Goal: Transaction & Acquisition: Book appointment/travel/reservation

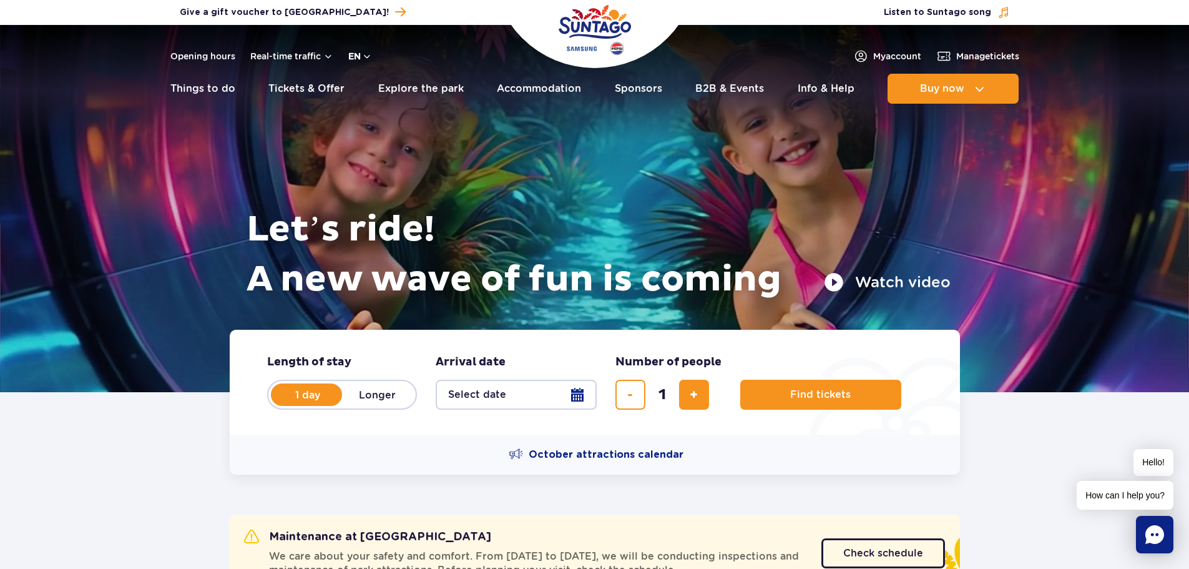
click at [368, 53] on button "en" at bounding box center [360, 56] width 24 height 12
click at [192, 199] on div at bounding box center [594, 208] width 1189 height 367
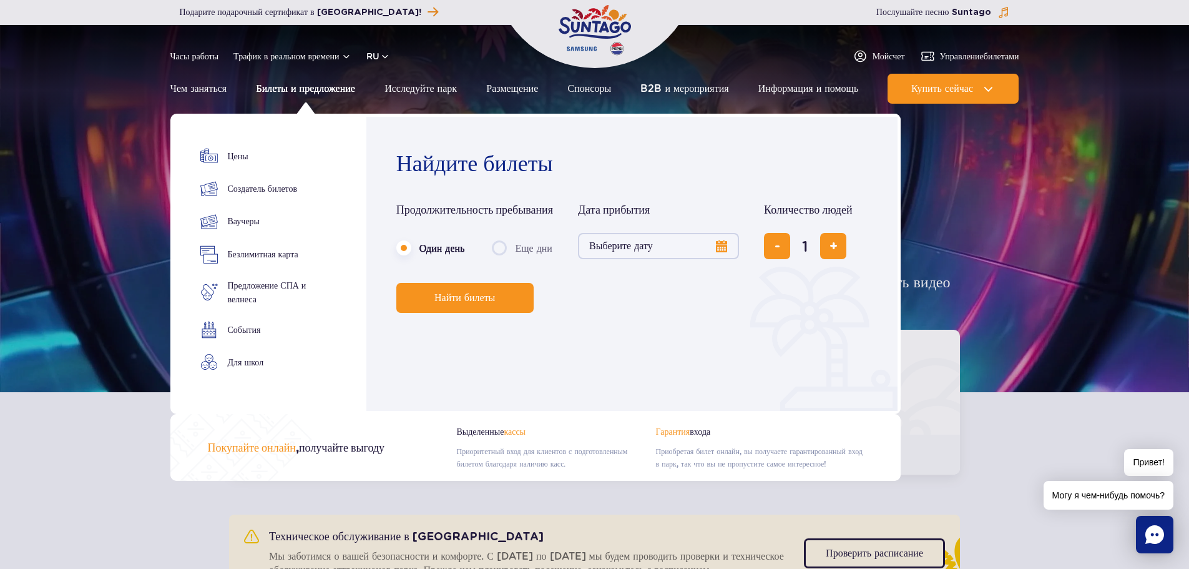
click at [307, 89] on font "Билеты и предложение" at bounding box center [305, 88] width 99 height 12
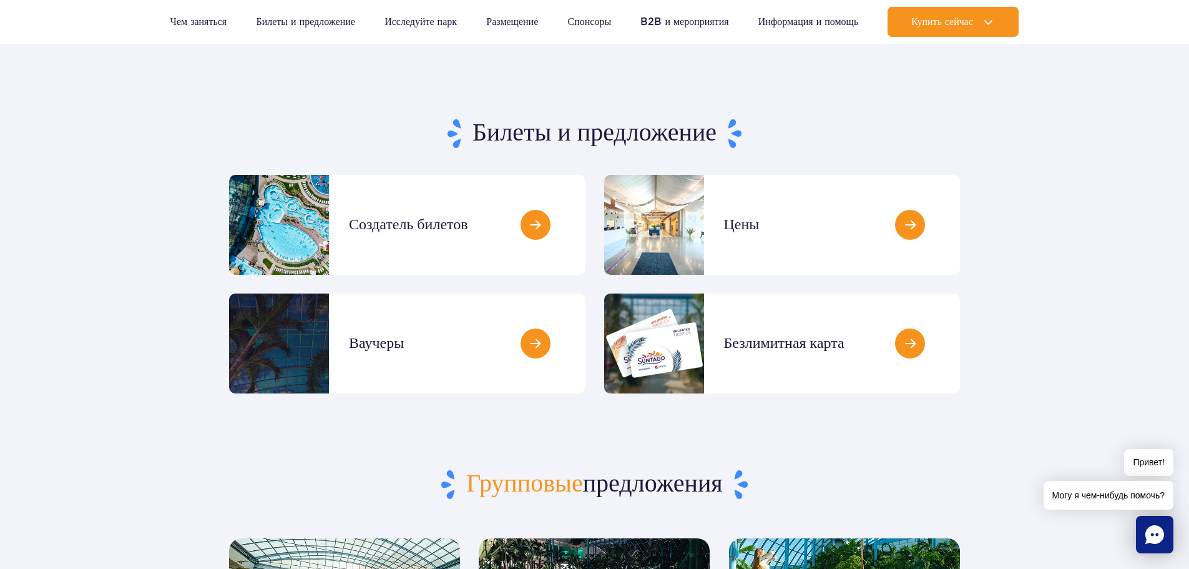
scroll to position [125, 0]
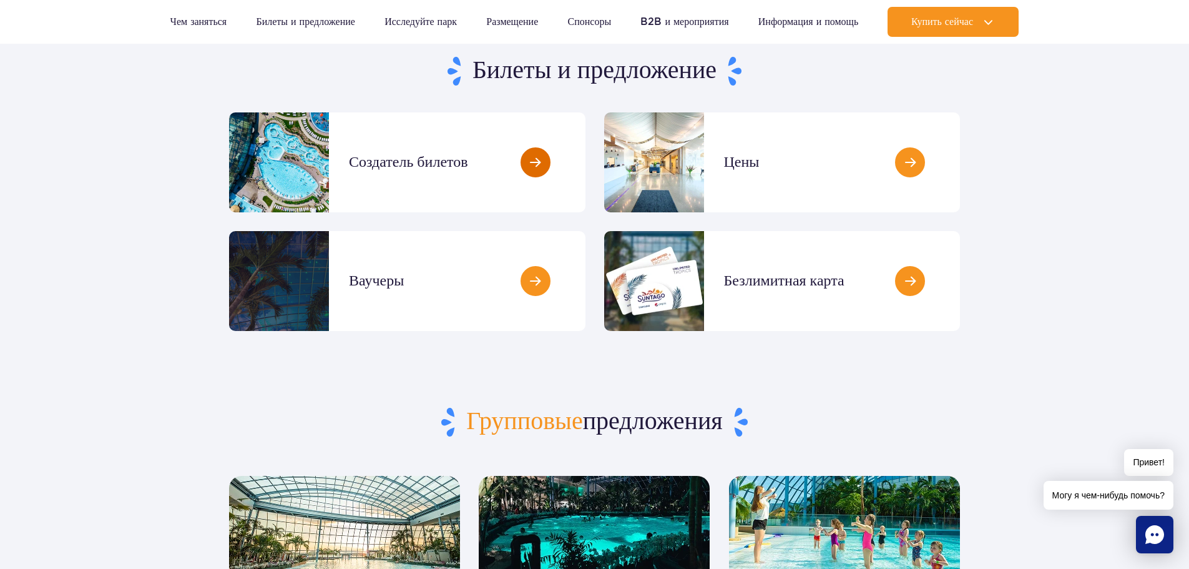
click at [585, 161] on link at bounding box center [585, 162] width 0 height 100
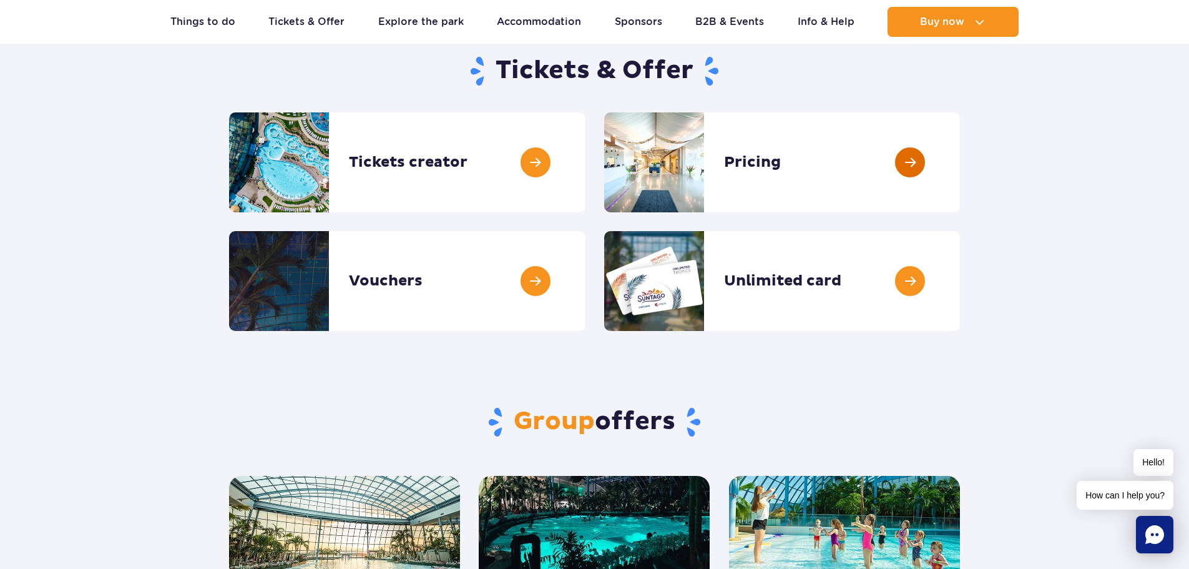
click at [960, 172] on link at bounding box center [960, 162] width 0 height 100
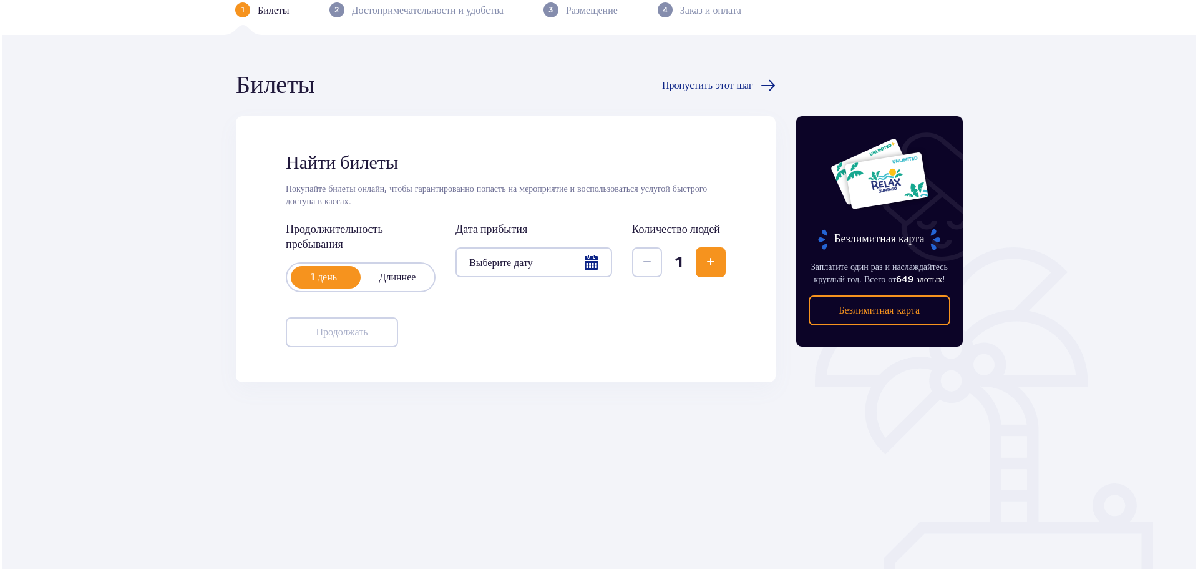
scroll to position [67, 0]
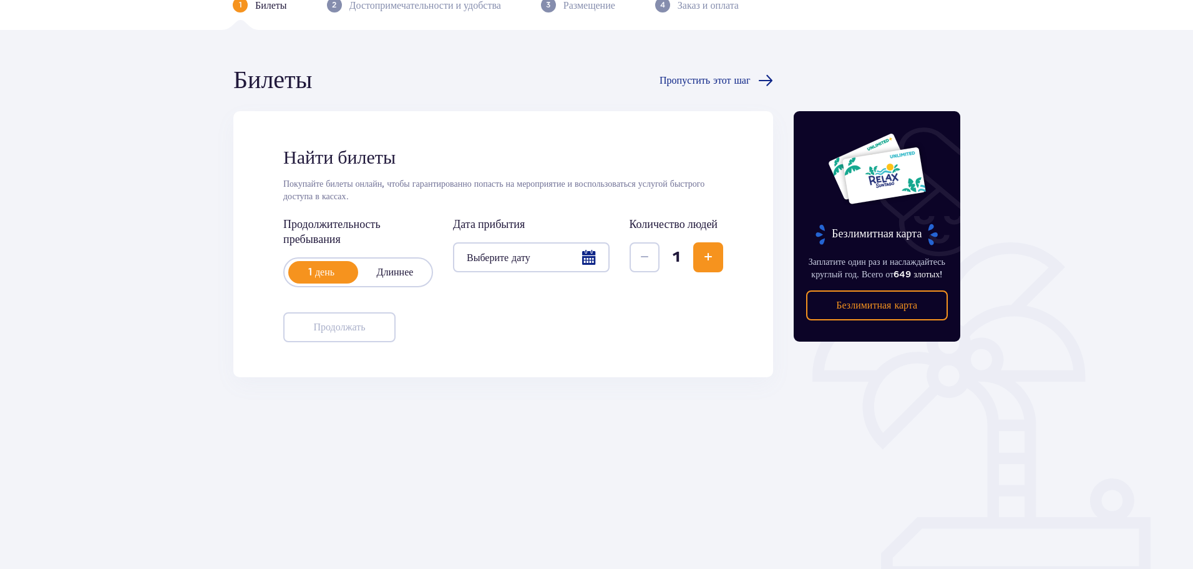
click at [716, 261] on button "Увеличивать" at bounding box center [708, 257] width 30 height 30
click at [716, 260] on button "Увеличивать" at bounding box center [708, 257] width 30 height 30
click at [716, 259] on button "Увеличивать" at bounding box center [708, 257] width 30 height 30
click at [642, 257] on span "Снижаться" at bounding box center [644, 257] width 15 height 15
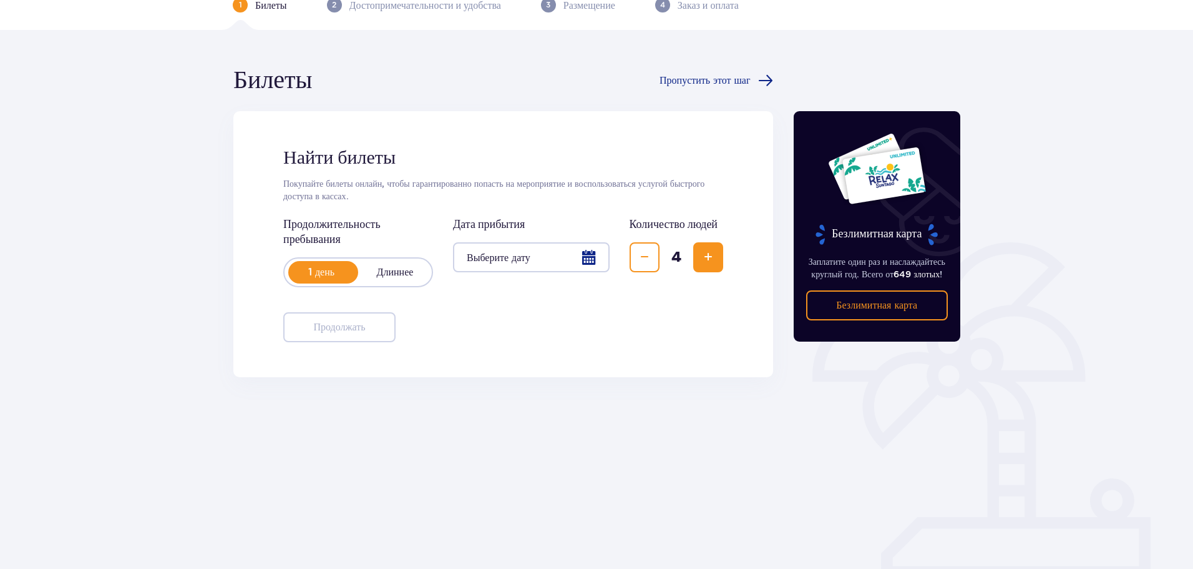
click at [597, 257] on div at bounding box center [531, 257] width 157 height 30
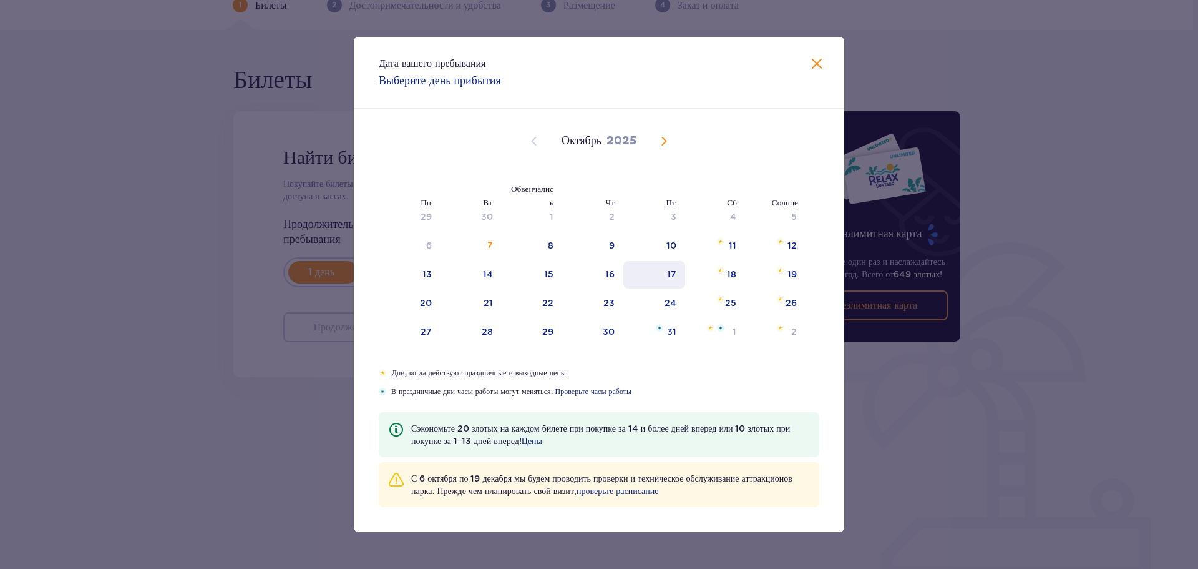
click at [676, 275] on font "17" at bounding box center [671, 274] width 9 height 10
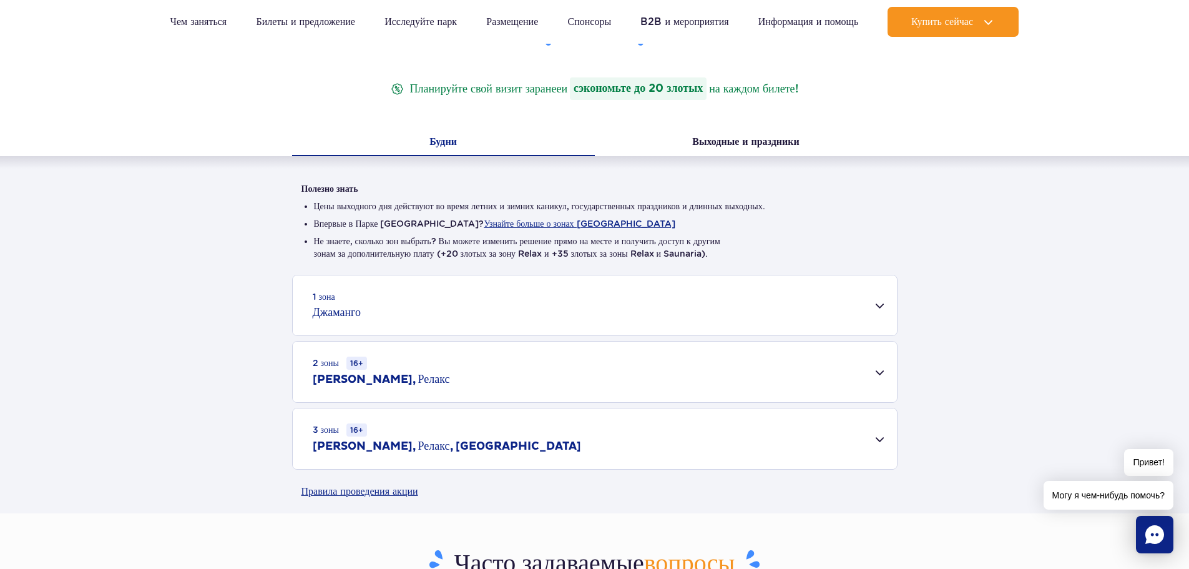
scroll to position [312, 0]
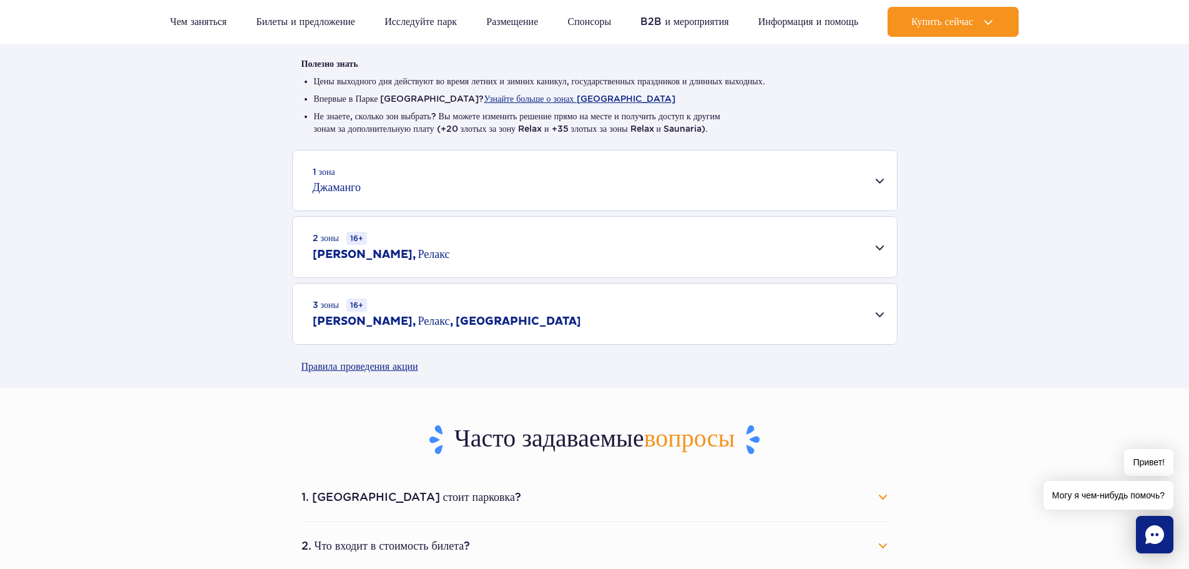
click at [884, 187] on div "1 зона Джаманго" at bounding box center [595, 180] width 604 height 60
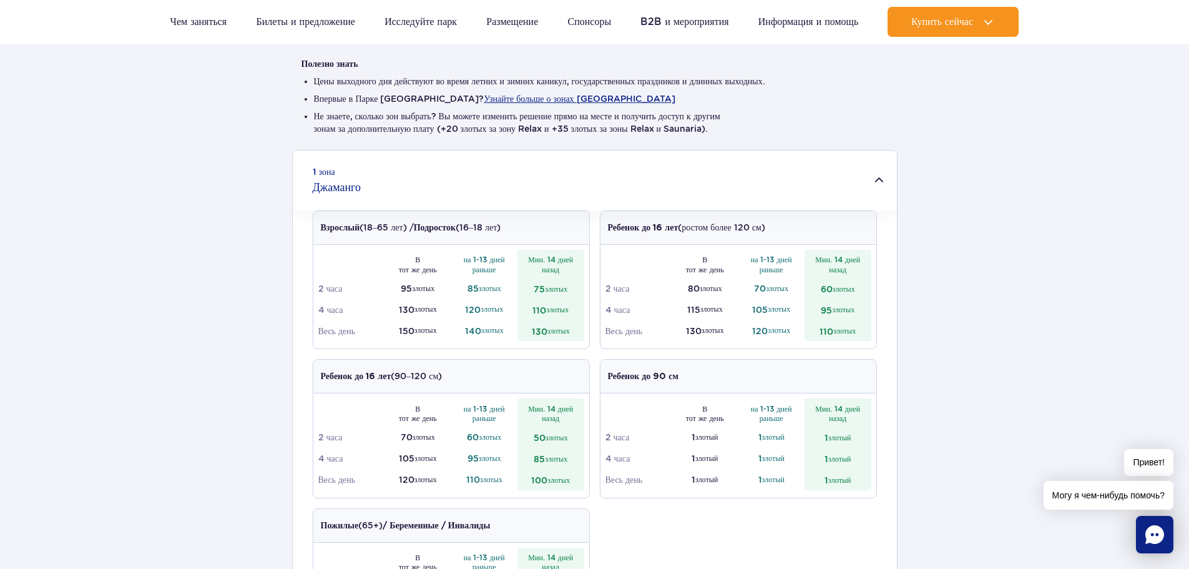
scroll to position [374, 0]
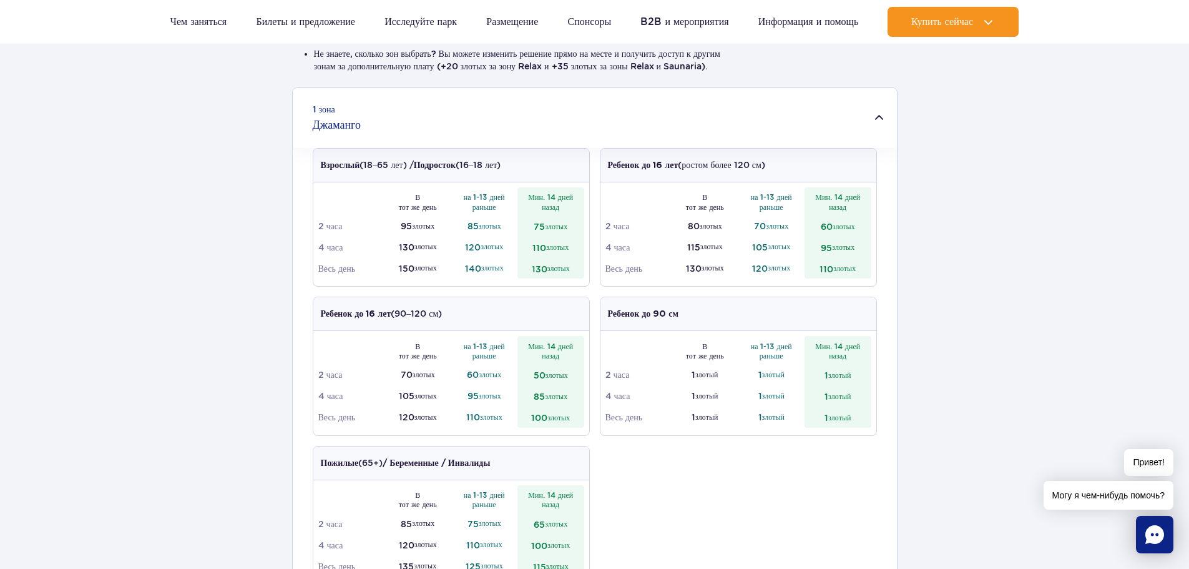
click at [884, 119] on div "1 зона Джаманго" at bounding box center [595, 118] width 604 height 60
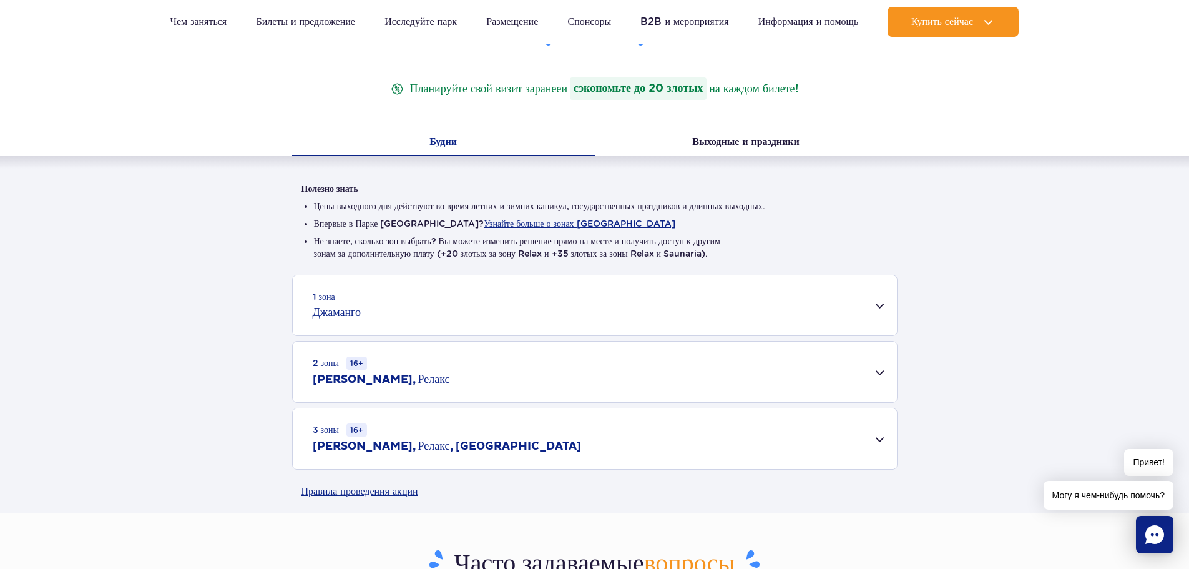
scroll to position [0, 0]
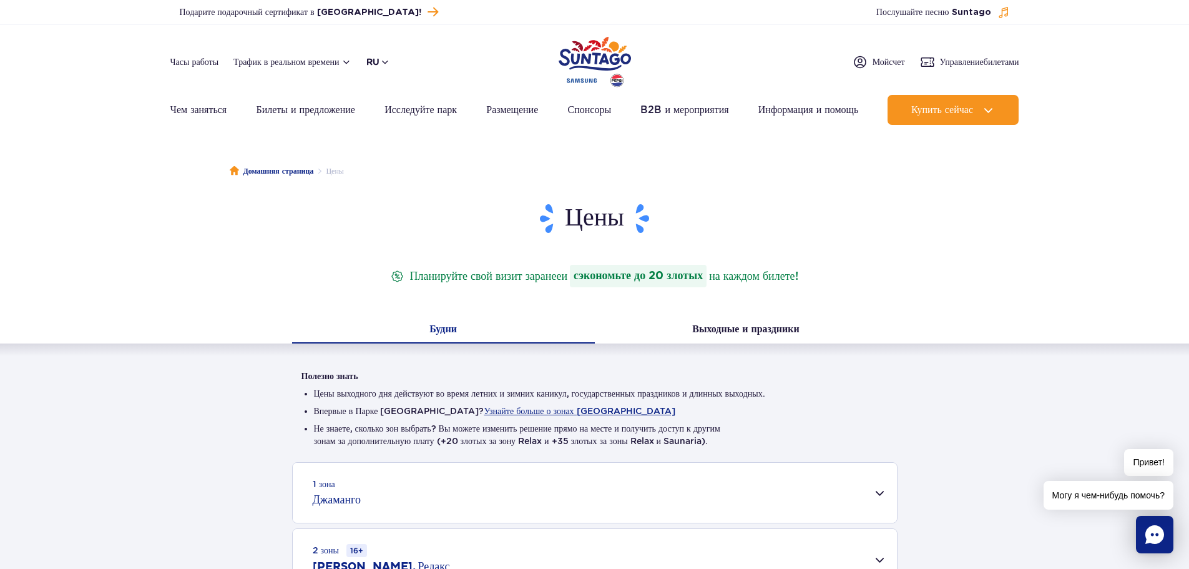
click at [386, 62] on button "ru" at bounding box center [378, 62] width 24 height 12
click at [374, 61] on font "ru" at bounding box center [372, 62] width 13 height 10
click at [2, 218] on div "Цены Планируйте свой визит заранее и сэкономьте до 20 злотых на каждом билете! …" at bounding box center [595, 451] width 1208 height 498
click at [428, 105] on font "Исследуйте парк" at bounding box center [420, 110] width 72 height 12
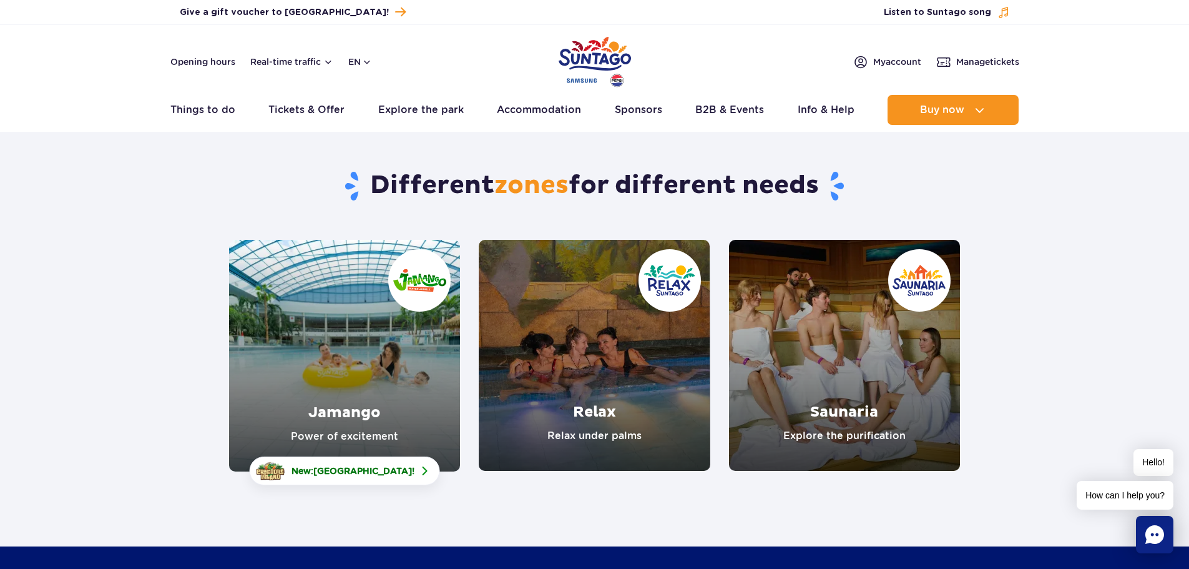
scroll to position [187, 0]
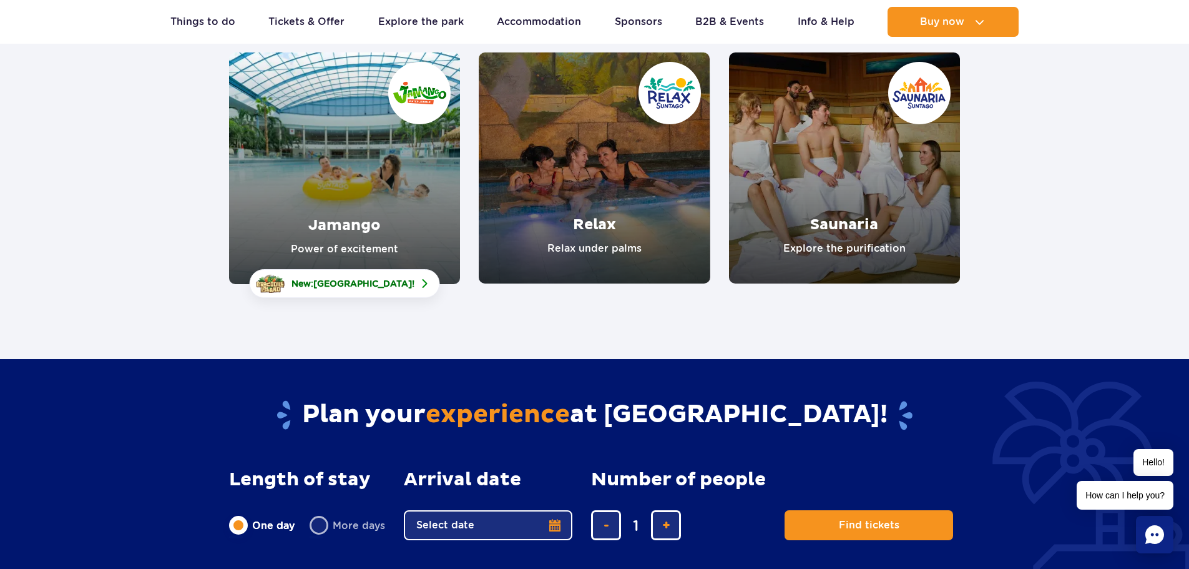
click at [365, 182] on link "Jamango" at bounding box center [344, 168] width 231 height 232
click at [615, 207] on link "Relax" at bounding box center [594, 167] width 231 height 231
click at [856, 171] on link "Saunaria" at bounding box center [844, 167] width 231 height 231
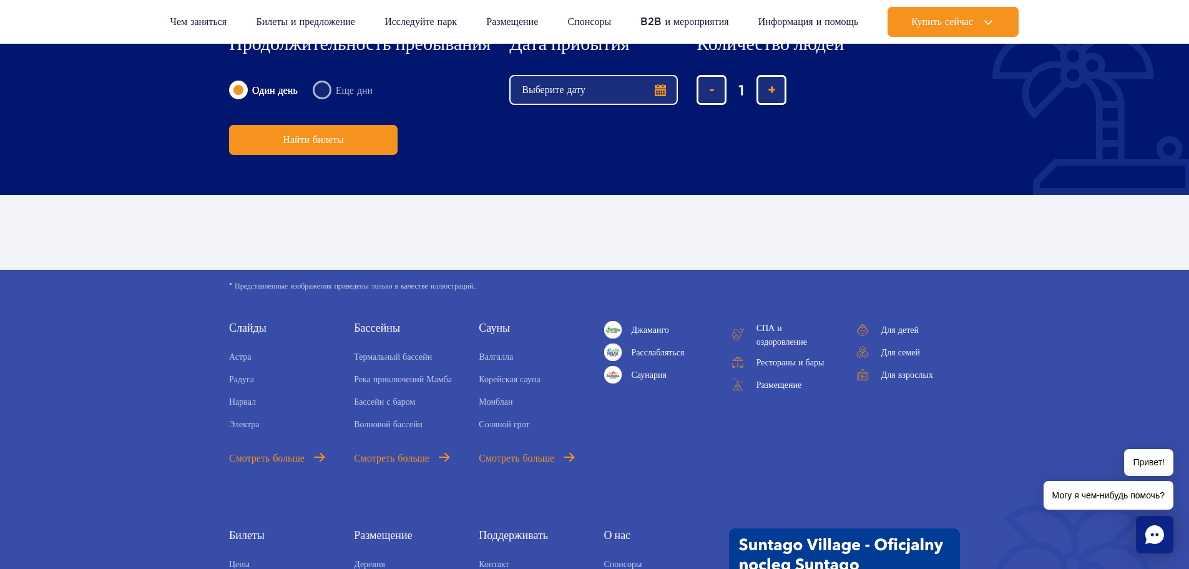
scroll to position [747, 0]
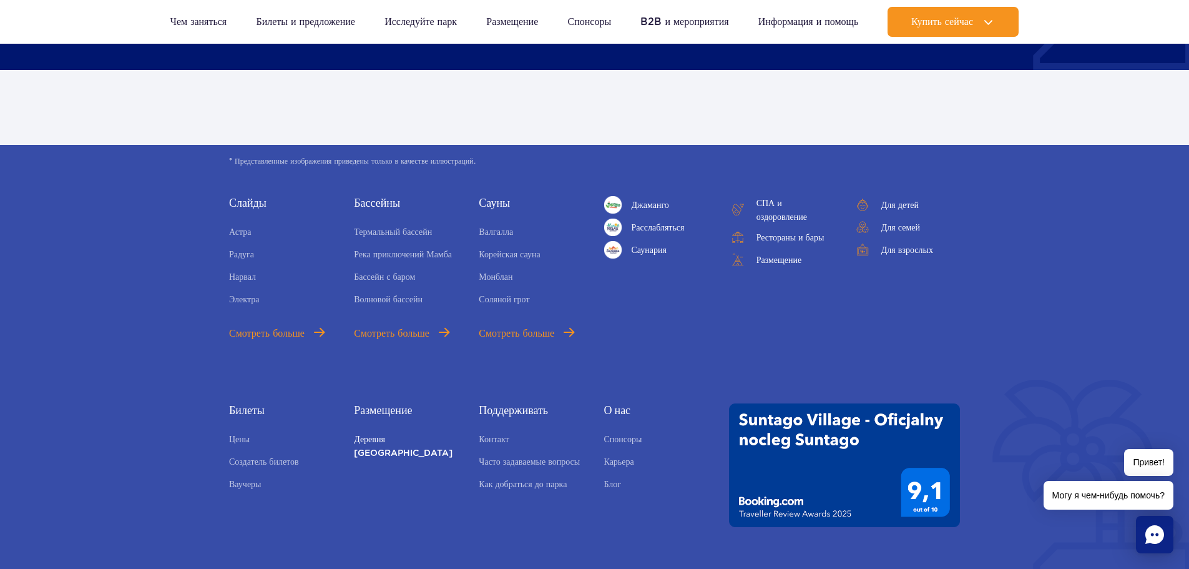
click at [394, 437] on font "Деревня Сантаго" at bounding box center [403, 446] width 99 height 24
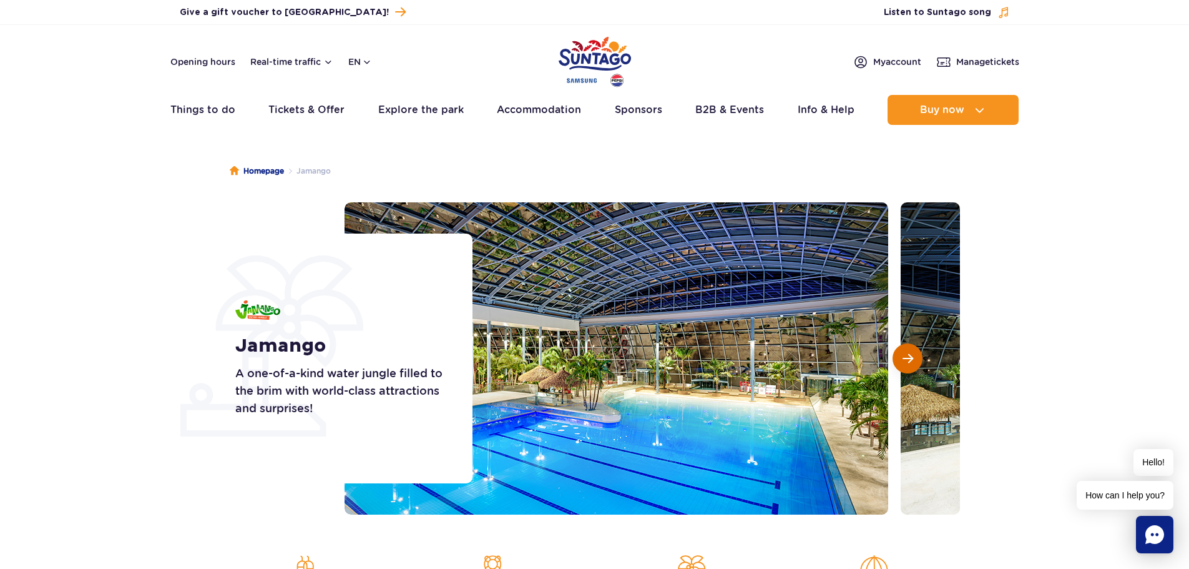
click at [903, 357] on span "Next slide" at bounding box center [907, 358] width 11 height 11
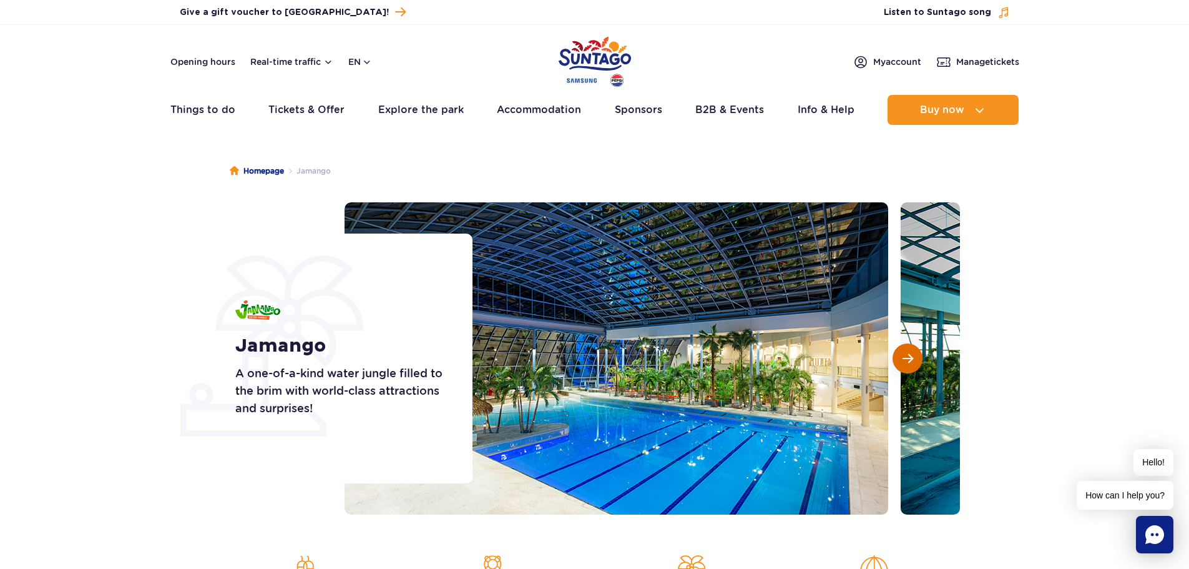
click at [903, 357] on span "Next slide" at bounding box center [907, 358] width 11 height 11
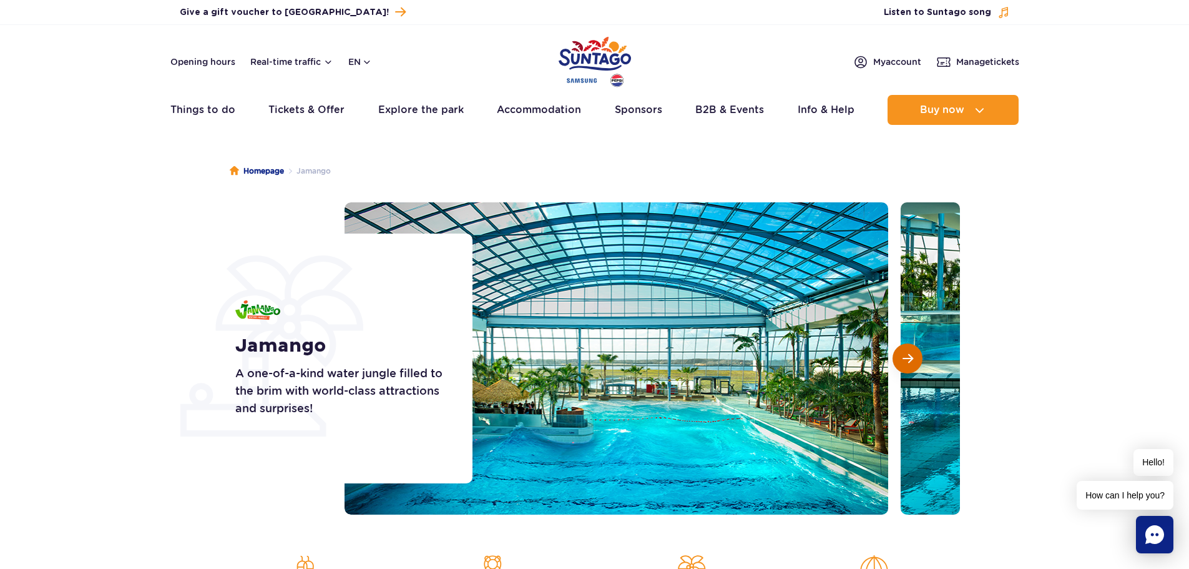
click at [903, 357] on span "Next slide" at bounding box center [907, 358] width 11 height 11
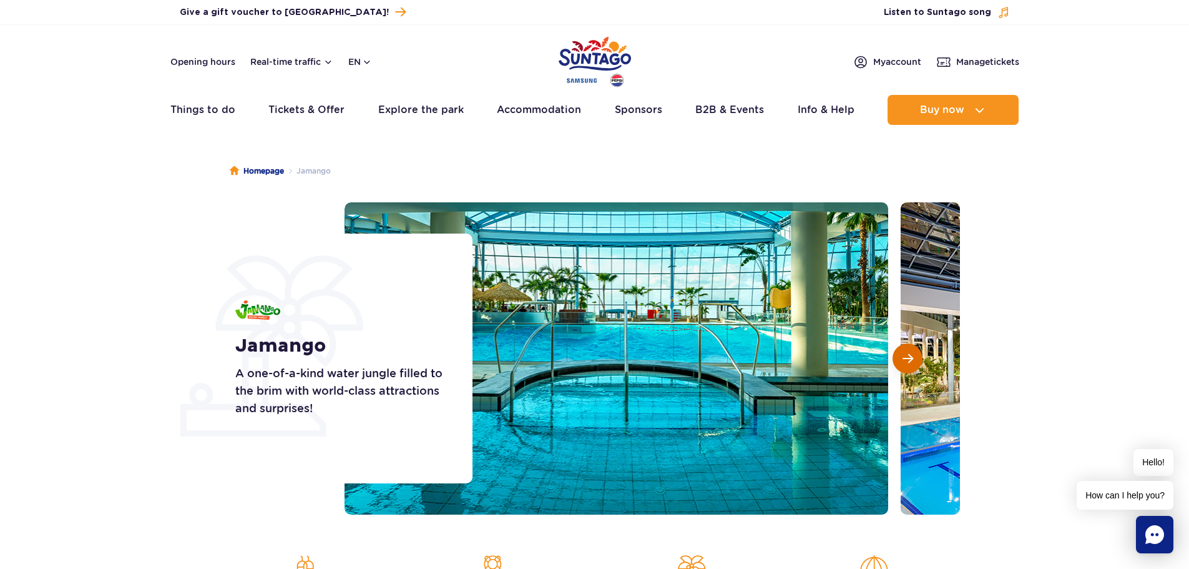
click at [907, 351] on button "Next slide" at bounding box center [907, 358] width 30 height 30
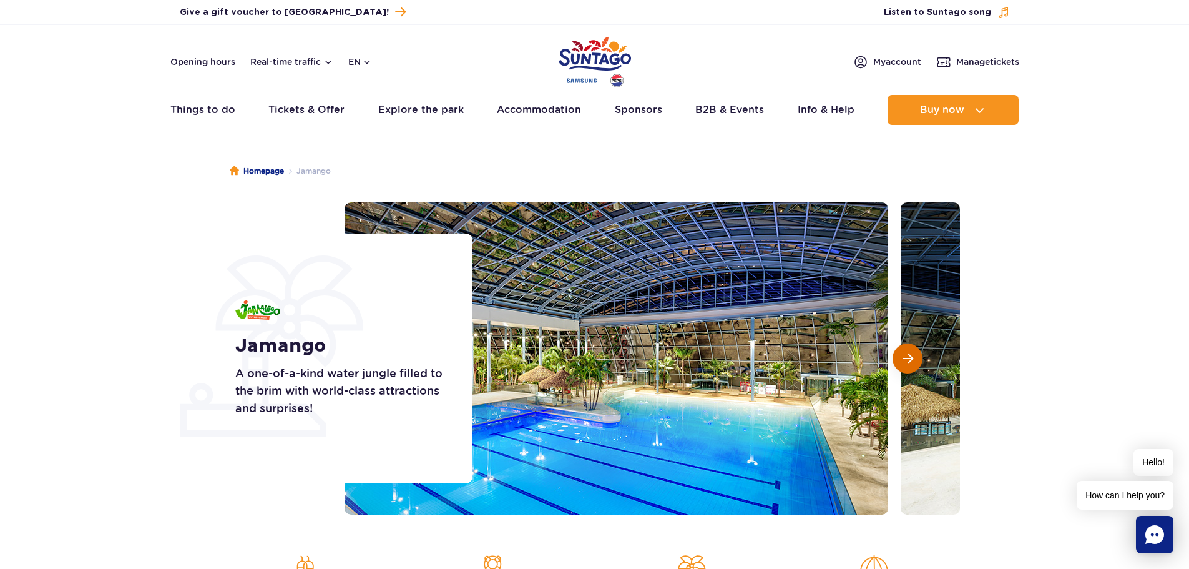
click at [909, 362] on span "Next slide" at bounding box center [907, 358] width 11 height 11
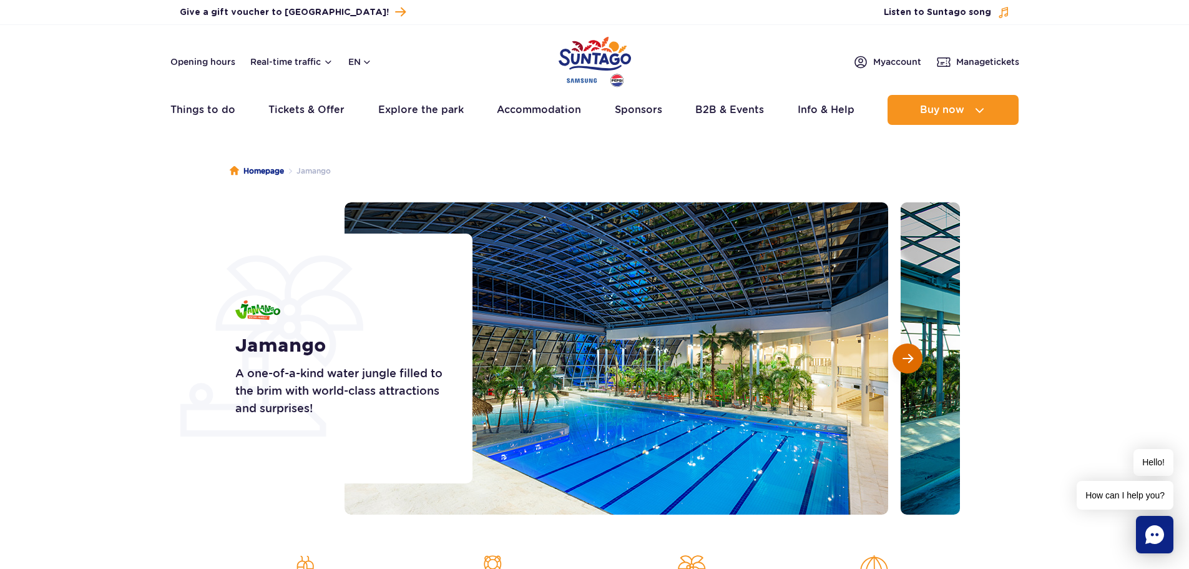
click at [909, 362] on span "Next slide" at bounding box center [907, 358] width 11 height 11
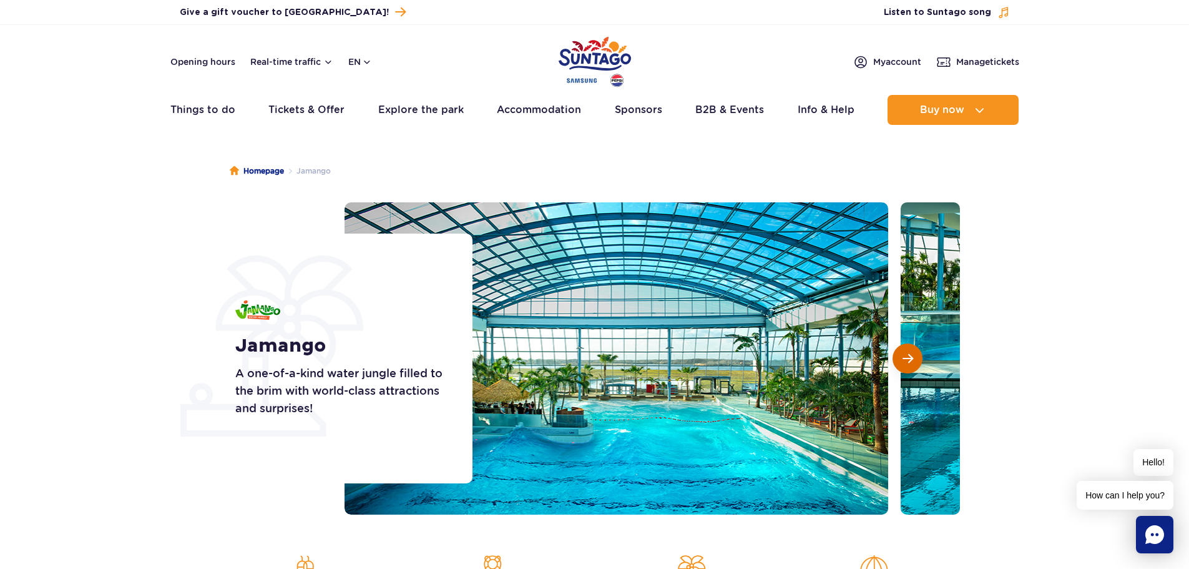
click at [909, 362] on span "Next slide" at bounding box center [907, 358] width 11 height 11
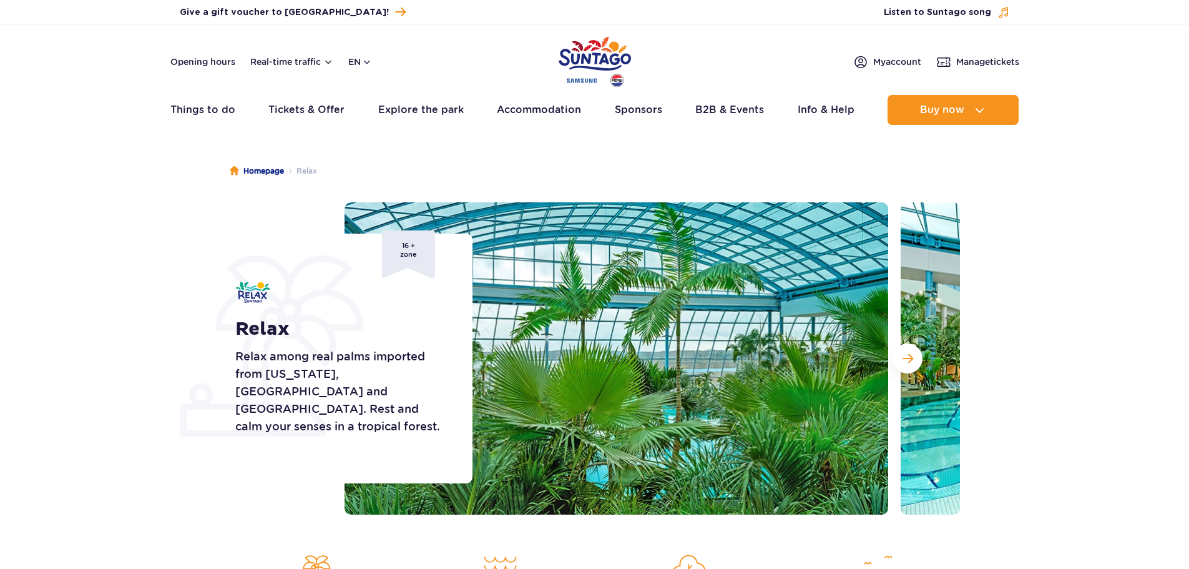
scroll to position [187, 0]
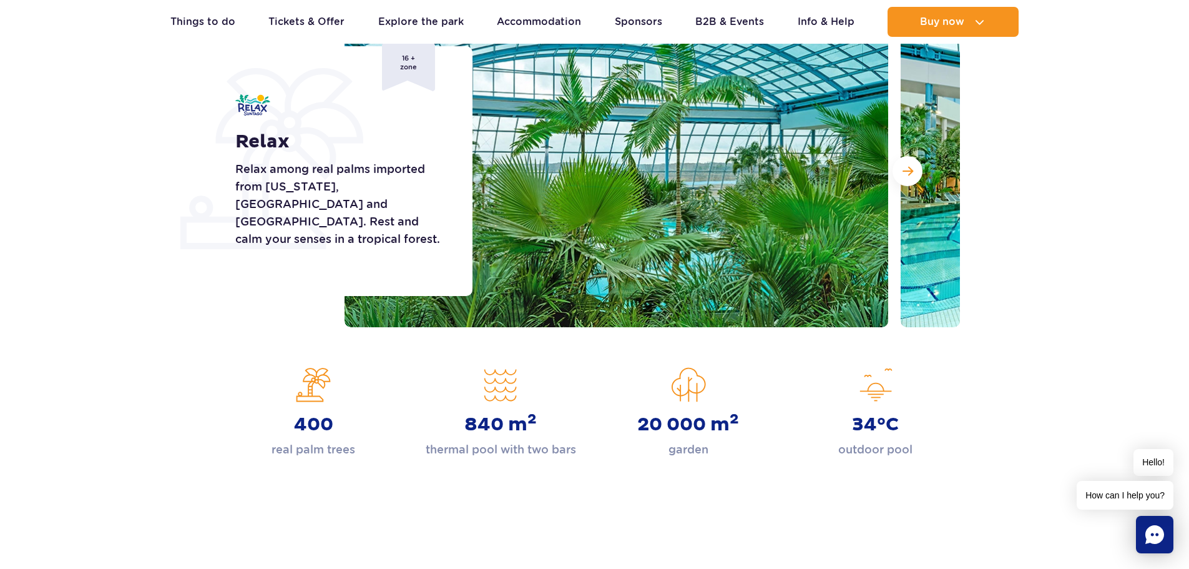
click at [745, 205] on img at bounding box center [616, 171] width 544 height 312
click at [912, 169] on span "Next slide" at bounding box center [907, 170] width 11 height 11
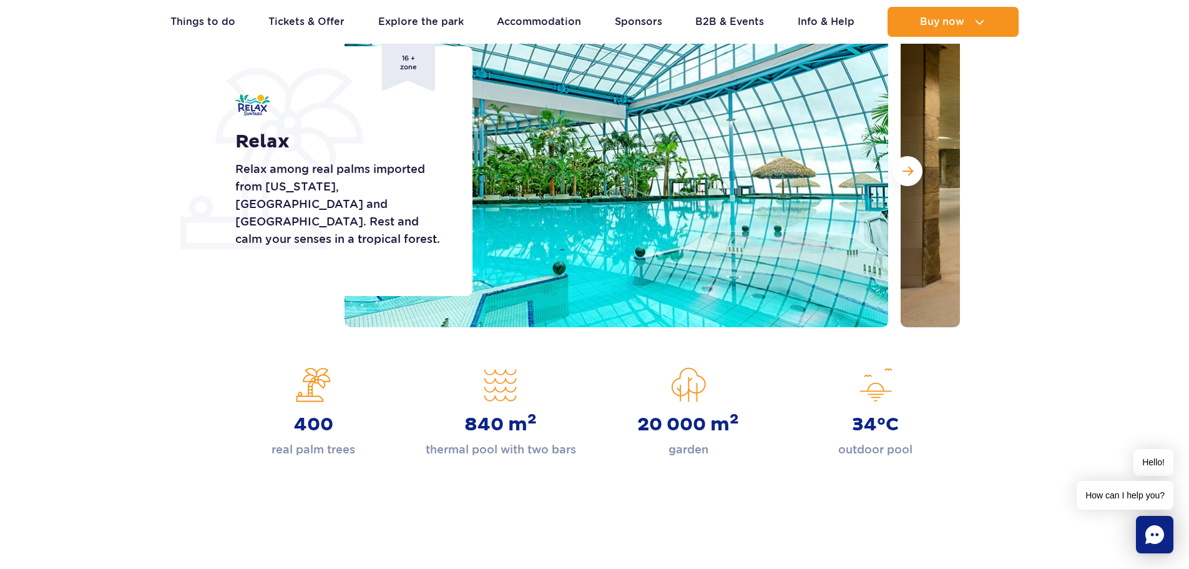
scroll to position [62, 0]
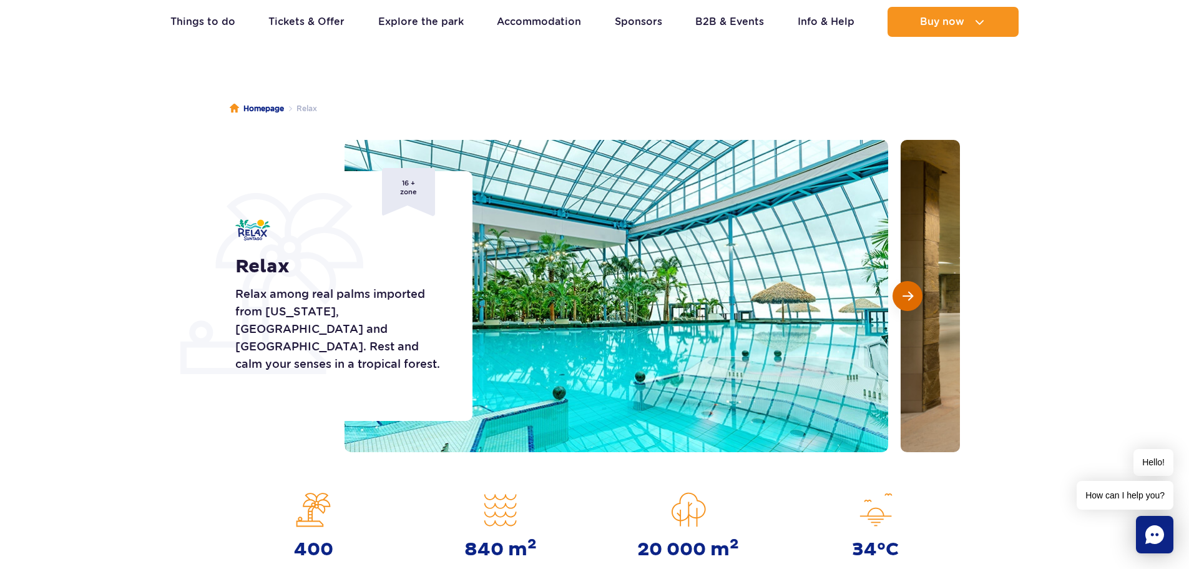
click at [911, 291] on span "Next slide" at bounding box center [907, 295] width 11 height 11
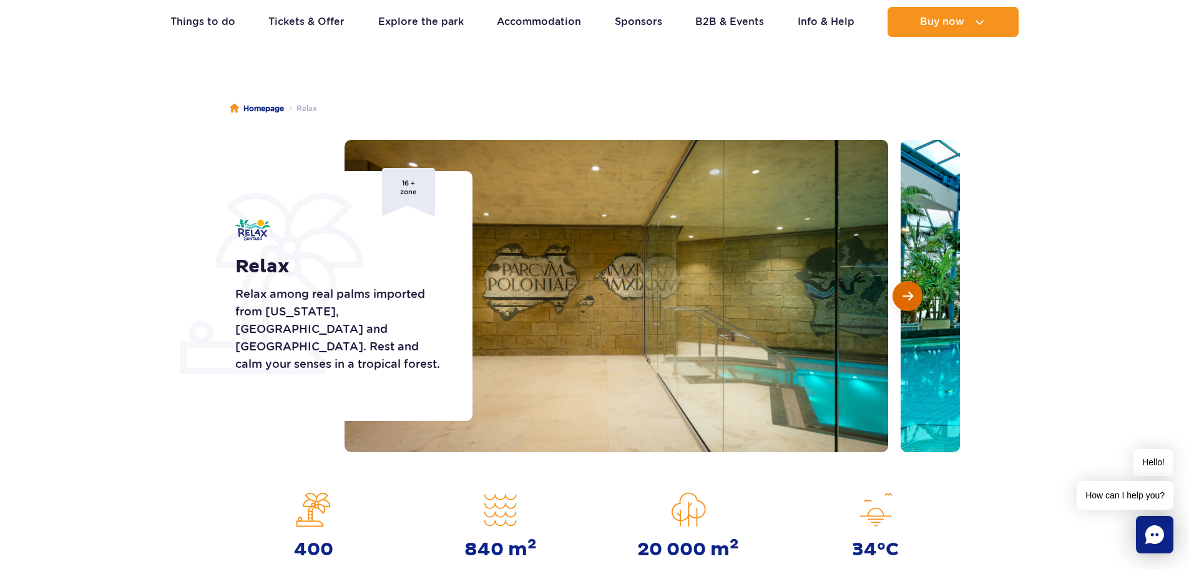
click at [911, 290] on span "Next slide" at bounding box center [907, 295] width 11 height 11
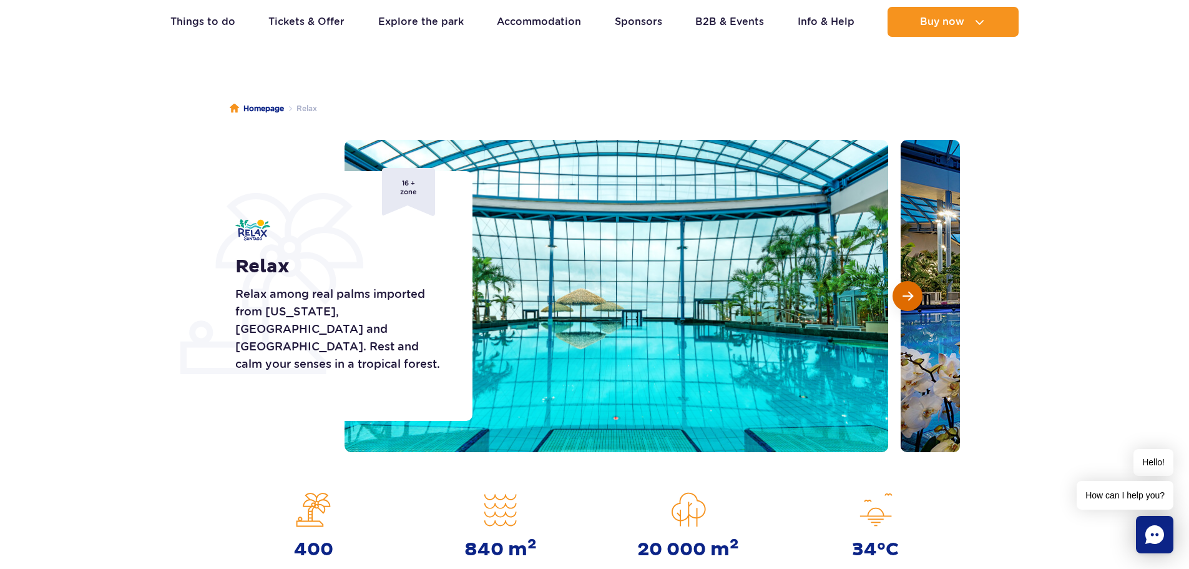
click at [911, 288] on button "Next slide" at bounding box center [907, 296] width 30 height 30
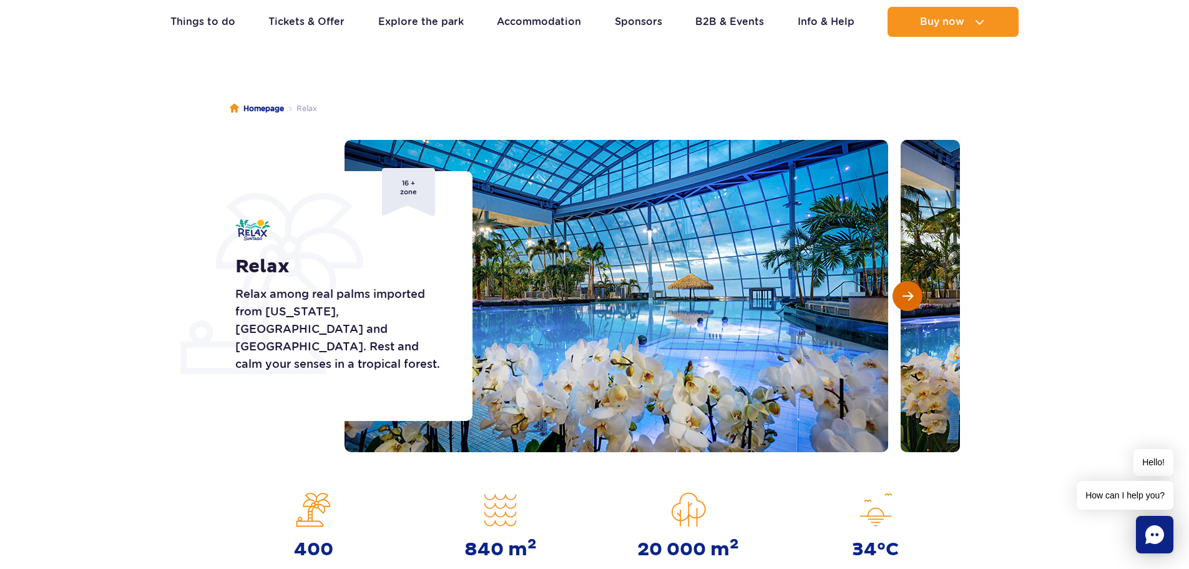
click at [911, 288] on button "Next slide" at bounding box center [907, 296] width 30 height 30
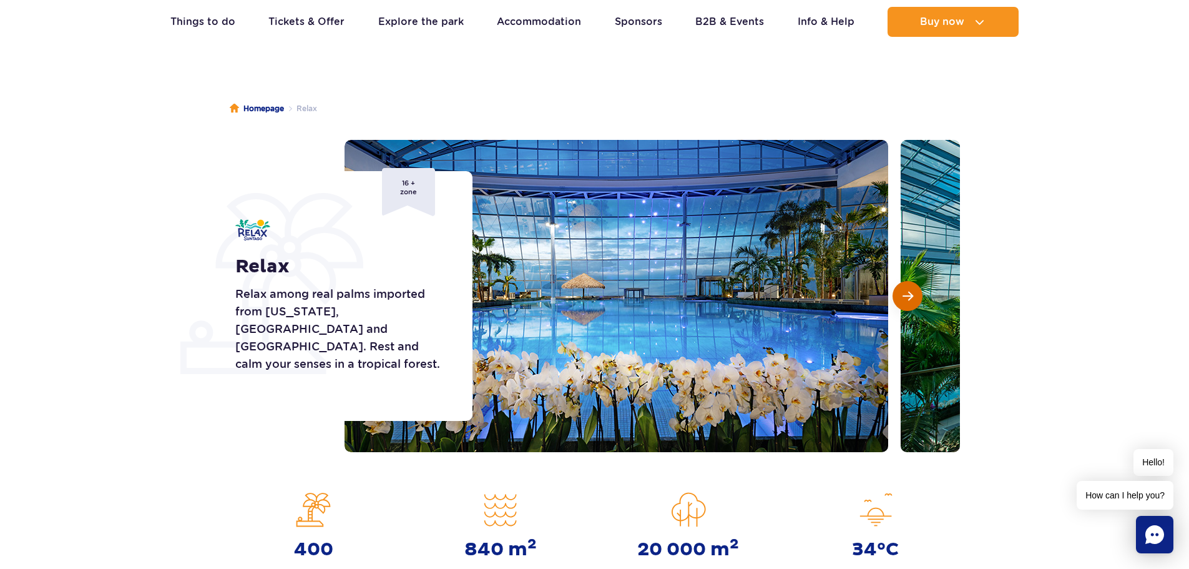
click at [911, 288] on button "Next slide" at bounding box center [907, 296] width 30 height 30
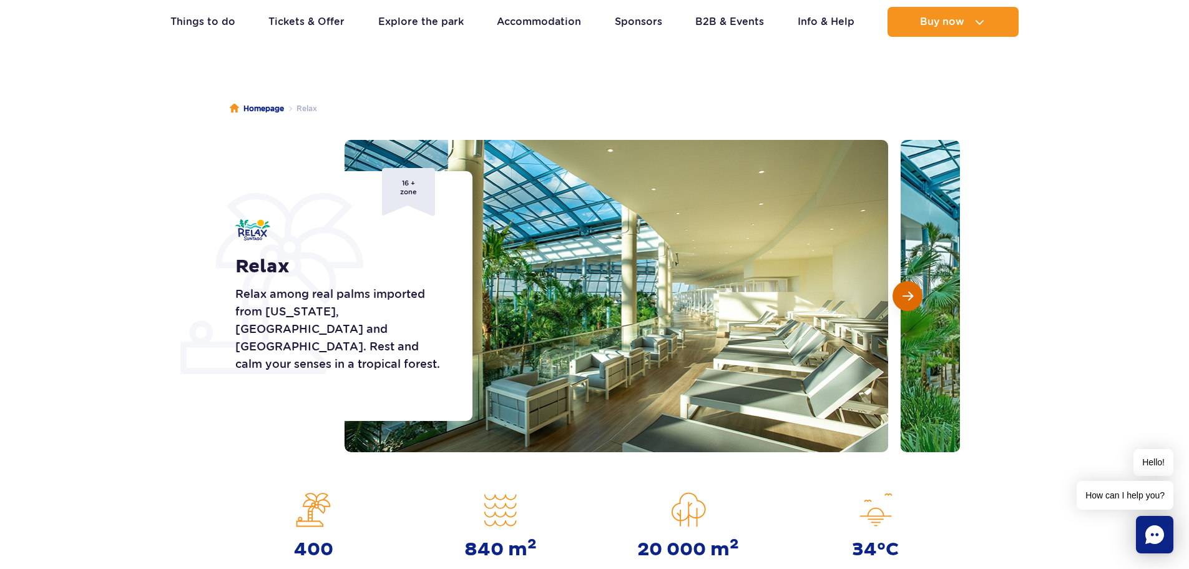
click at [911, 288] on button "Next slide" at bounding box center [907, 296] width 30 height 30
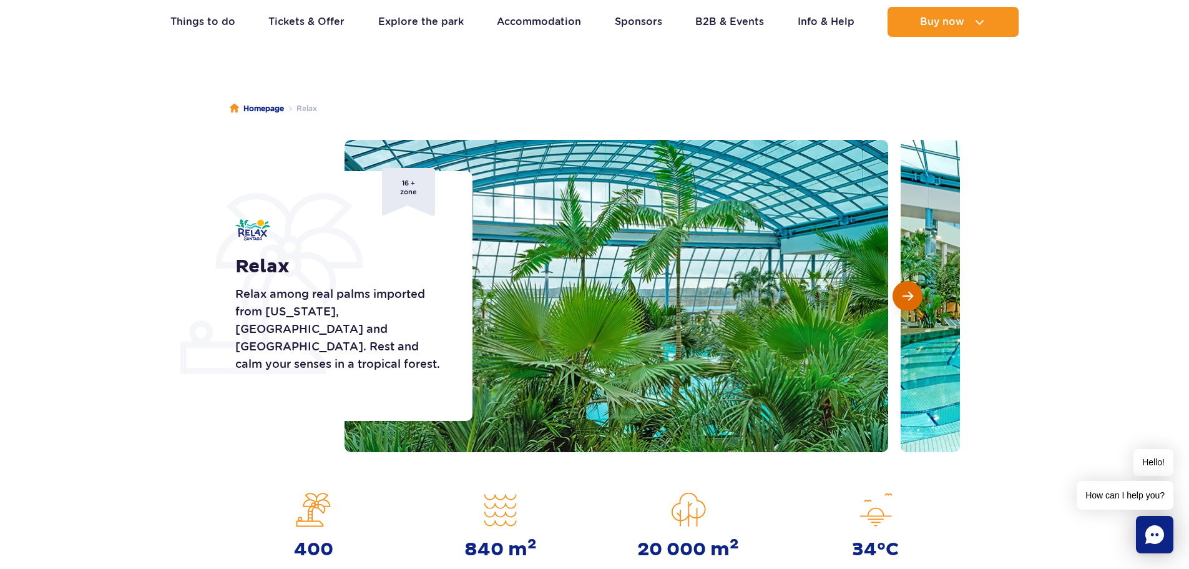
click at [911, 288] on button "Next slide" at bounding box center [907, 296] width 30 height 30
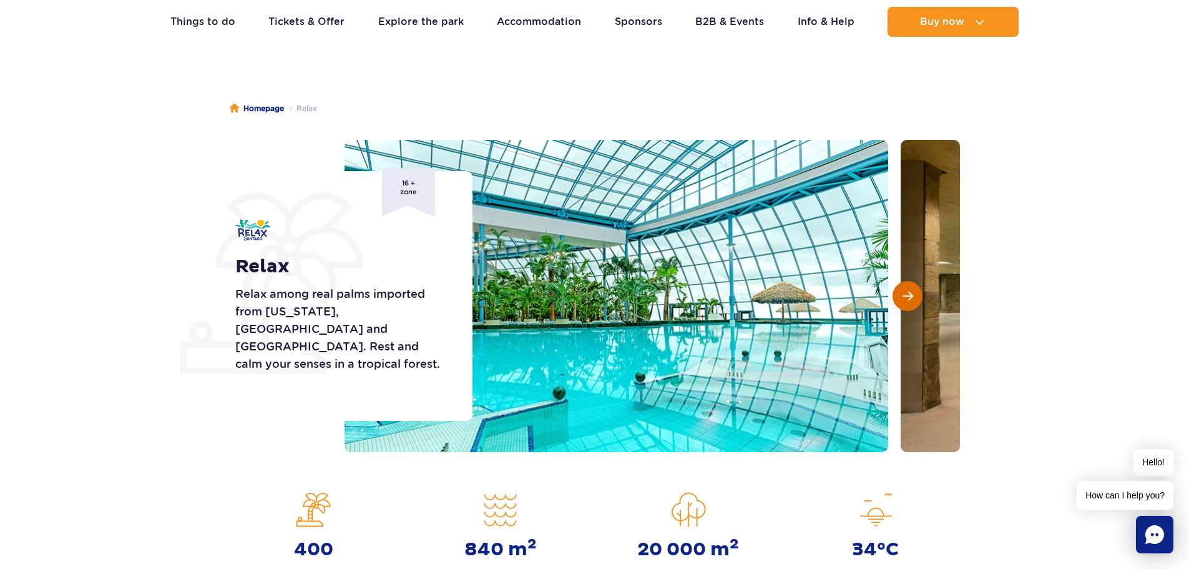
click at [911, 288] on button "Next slide" at bounding box center [907, 296] width 30 height 30
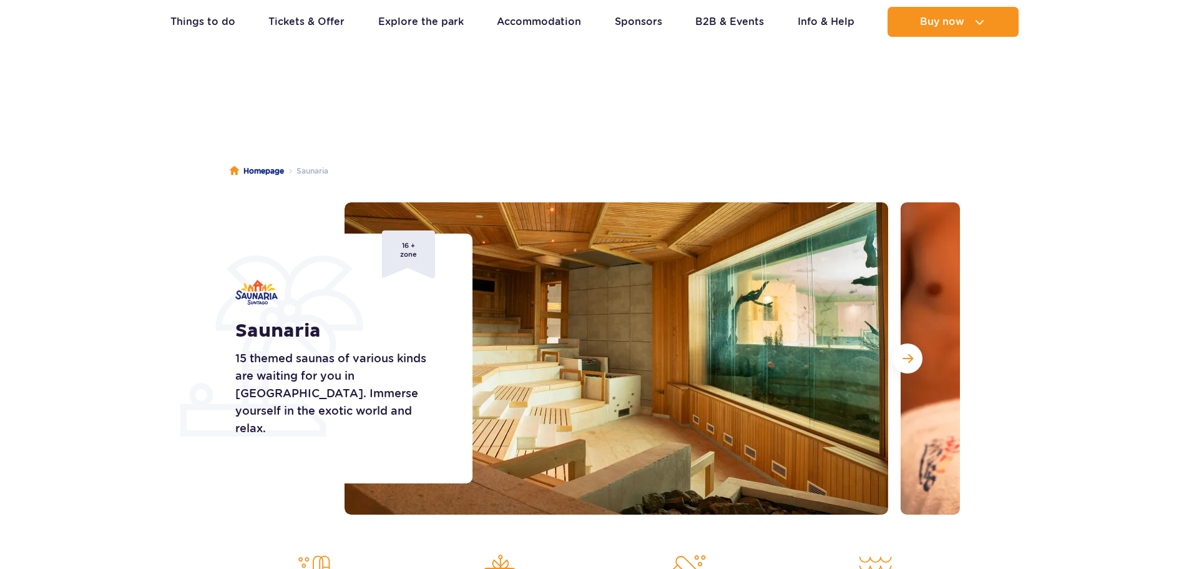
scroll to position [125, 0]
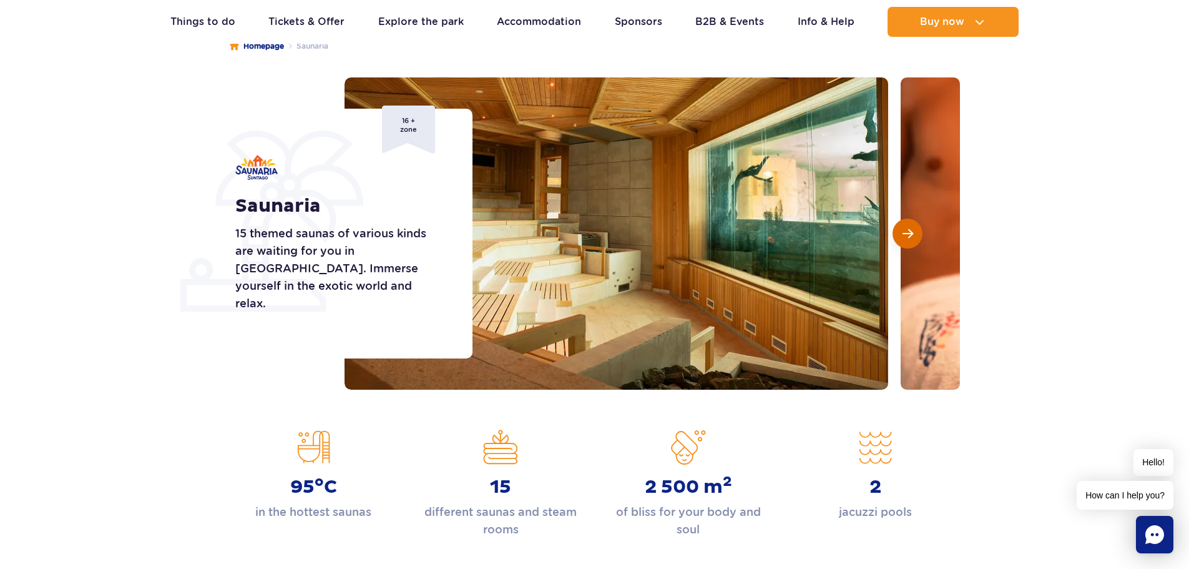
click at [911, 239] on span "Next slide" at bounding box center [907, 233] width 11 height 11
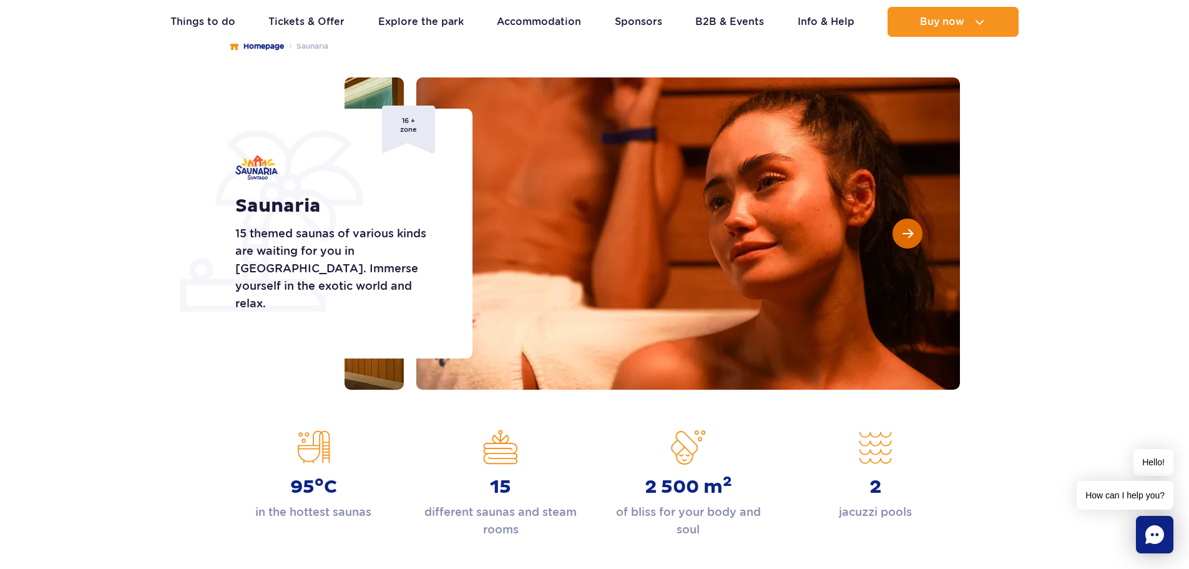
click at [911, 239] on span "Next slide" at bounding box center [907, 233] width 11 height 11
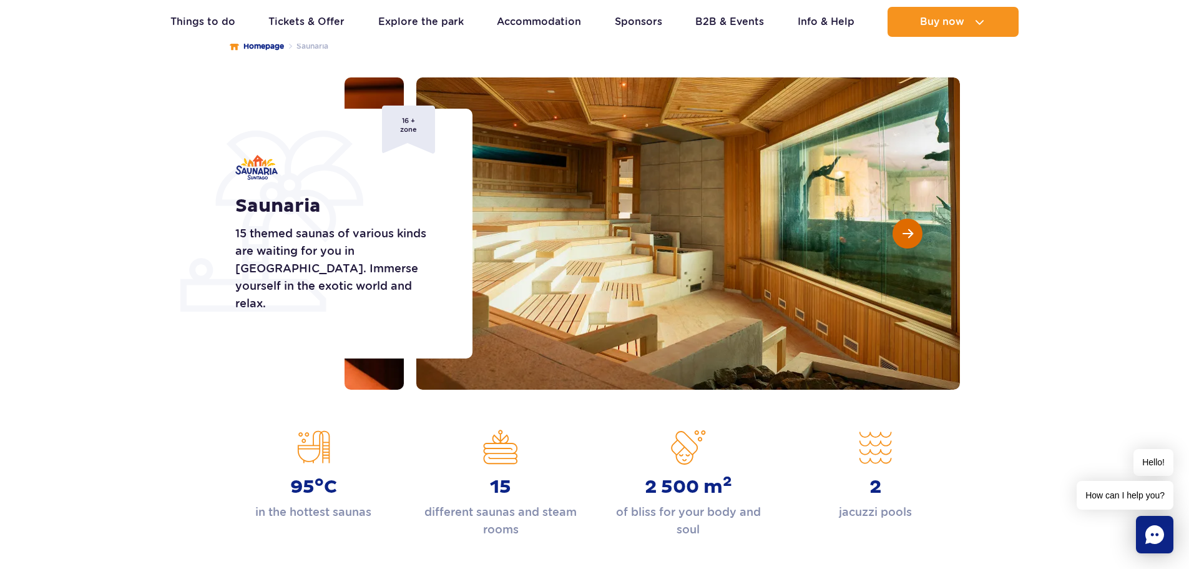
click at [911, 239] on span "Next slide" at bounding box center [907, 233] width 11 height 11
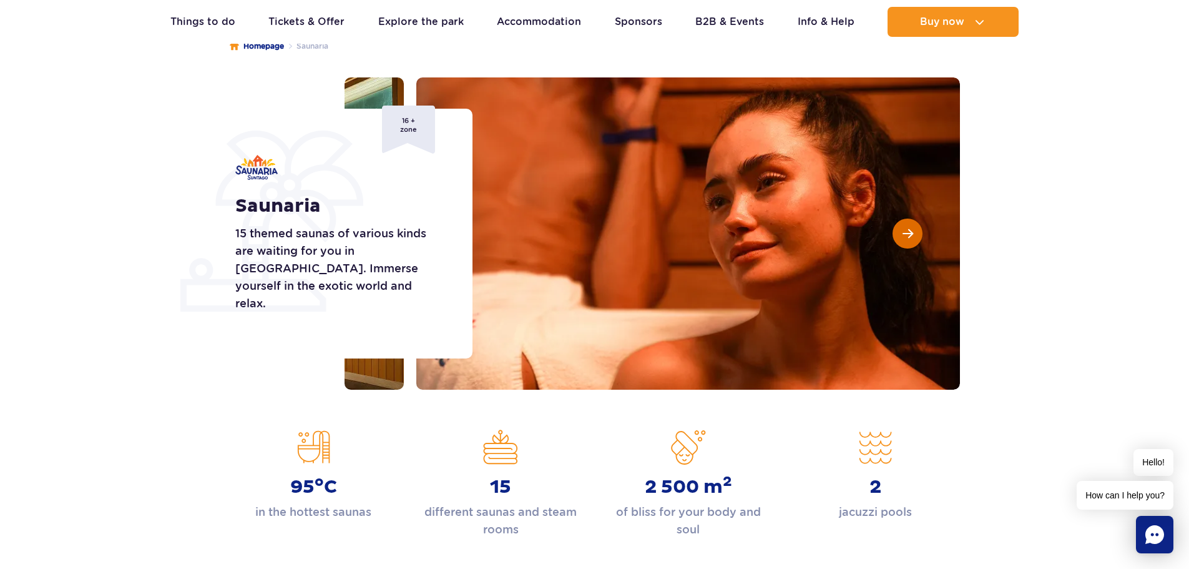
click at [911, 239] on span "Next slide" at bounding box center [907, 233] width 11 height 11
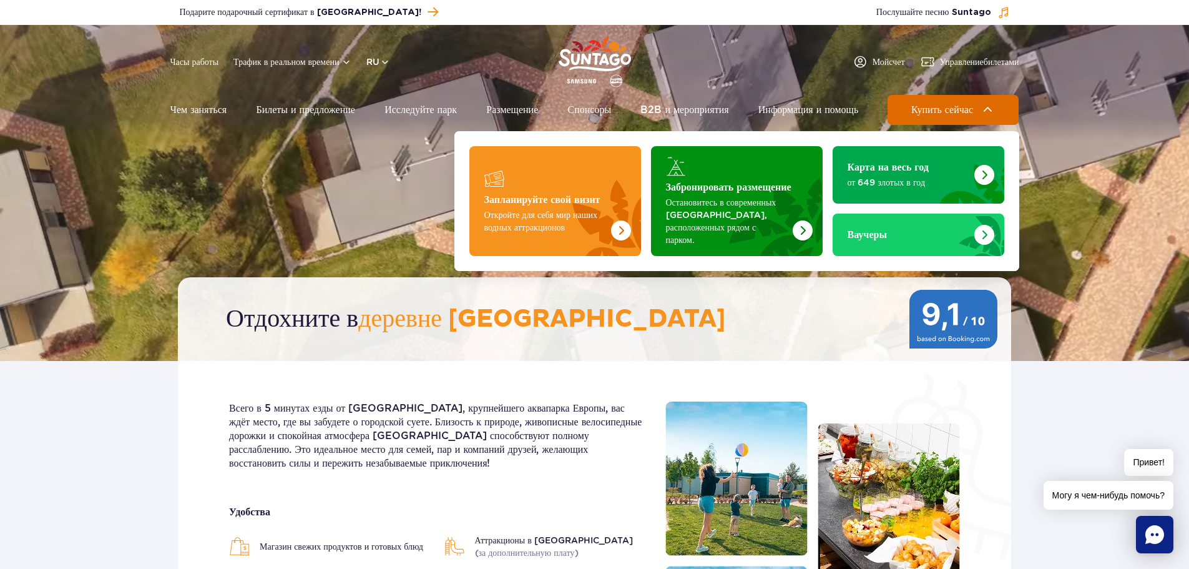
click at [964, 104] on span "Купить сейчас" at bounding box center [942, 109] width 62 height 11
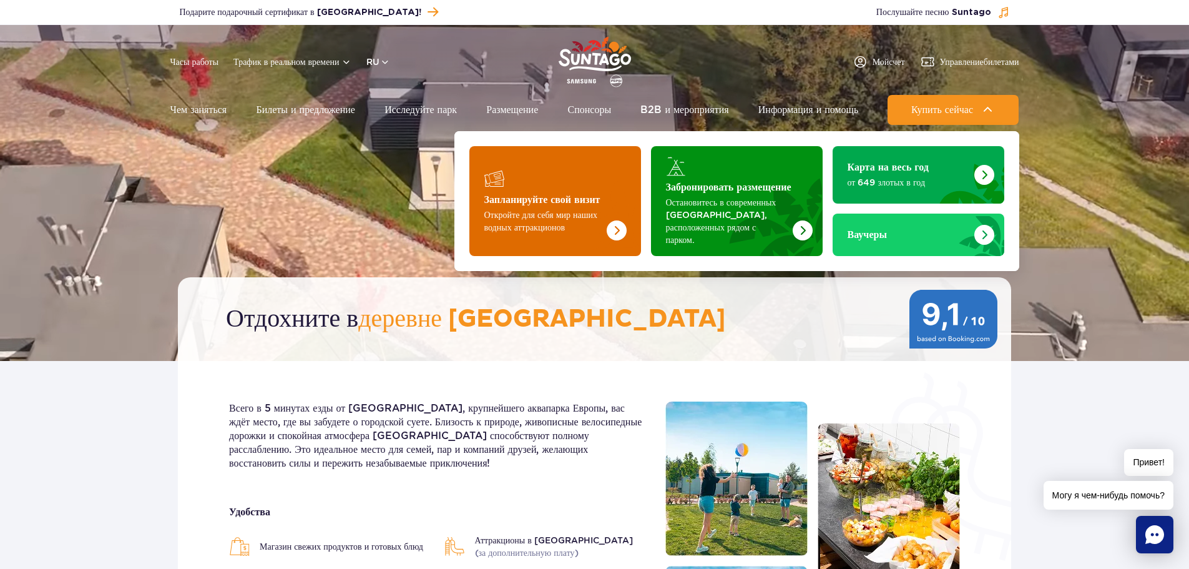
click at [608, 205] on img "Запланируйте свой визит" at bounding box center [591, 207] width 99 height 97
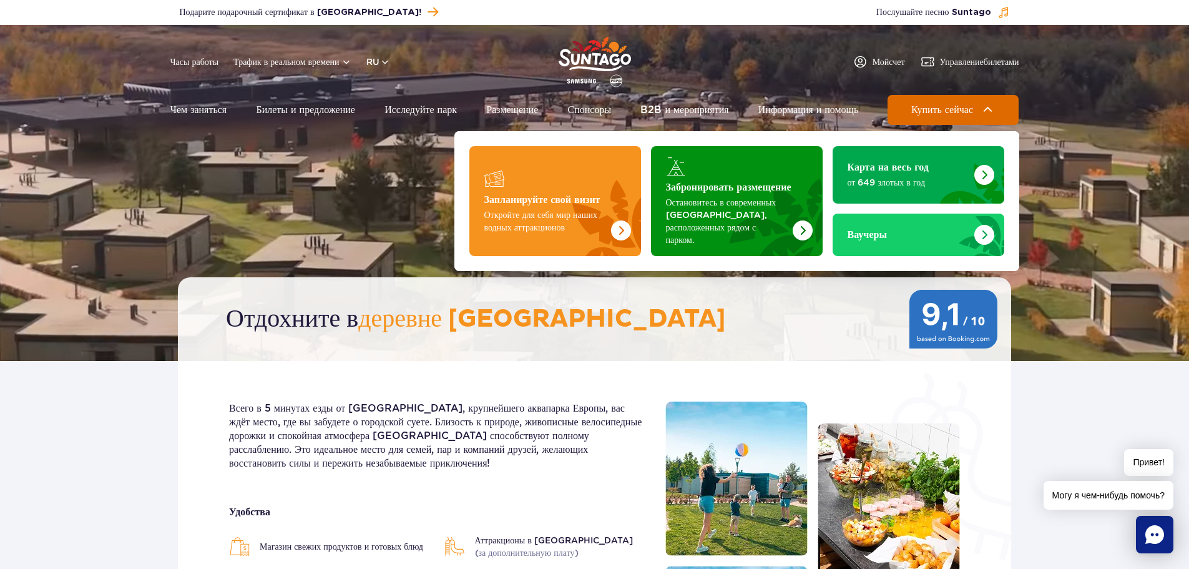
click at [926, 109] on span "Купить сейчас" at bounding box center [942, 109] width 62 height 11
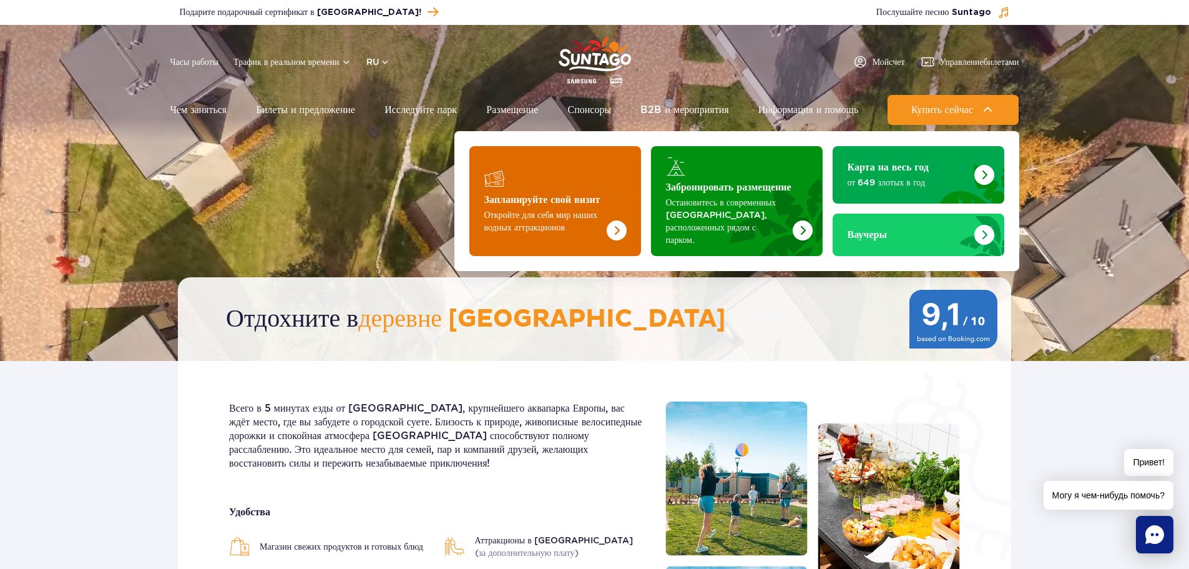
click at [618, 190] on img "Запланируйте свой визит" at bounding box center [591, 207] width 99 height 97
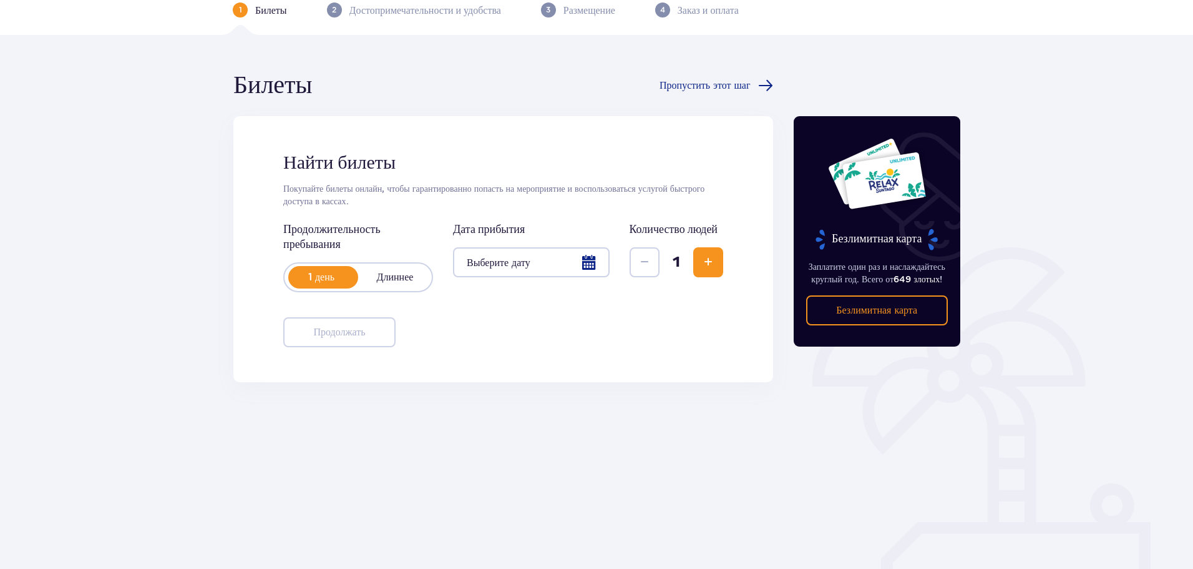
scroll to position [67, 0]
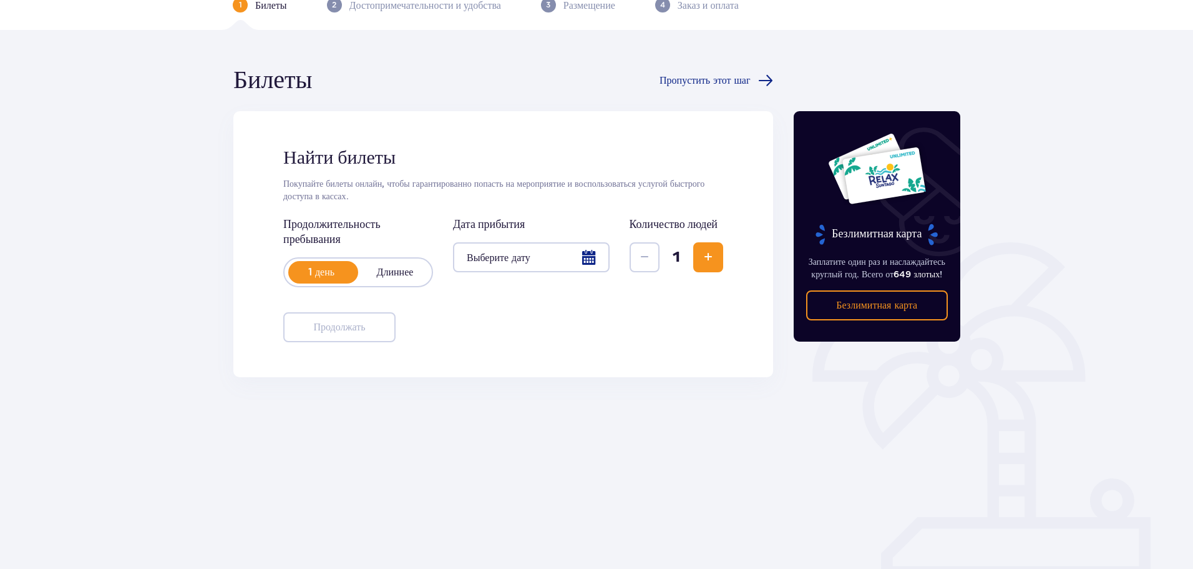
click at [591, 261] on div at bounding box center [531, 257] width 157 height 30
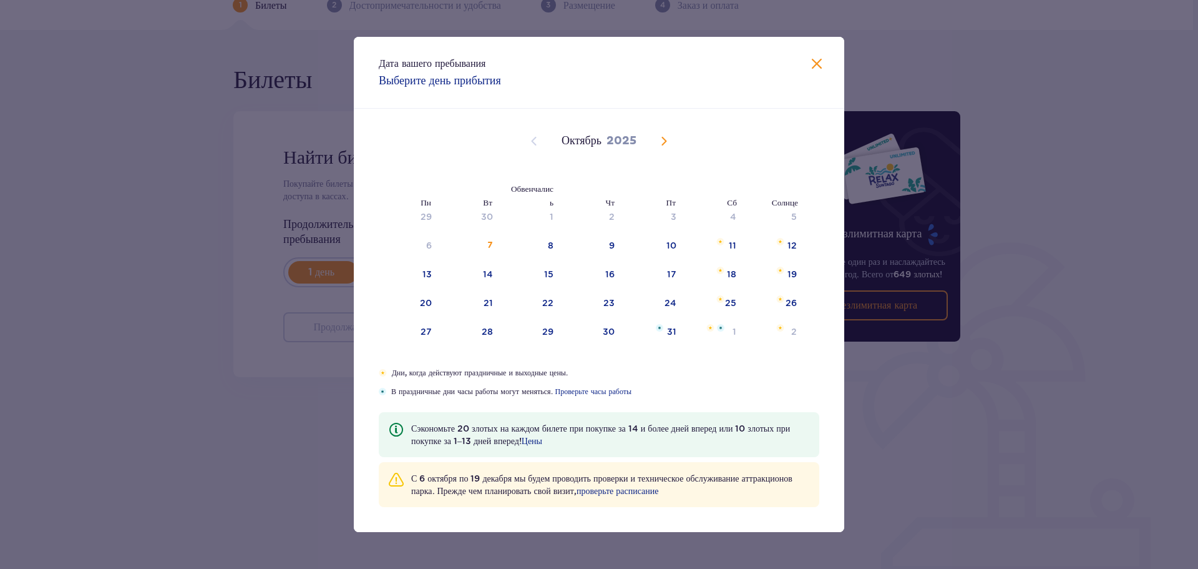
click at [662, 142] on span "В следующем месяце" at bounding box center [664, 141] width 15 height 15
click at [424, 301] on font "17" at bounding box center [427, 303] width 9 height 10
type input "[DATE]"
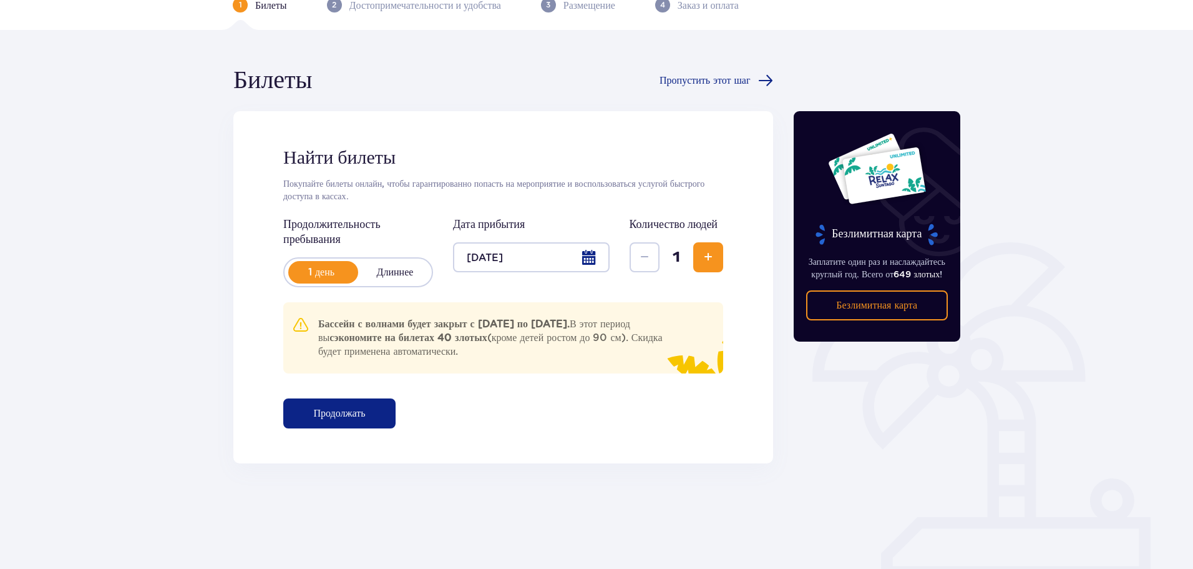
click at [712, 253] on span "Увеличивать" at bounding box center [708, 257] width 15 height 15
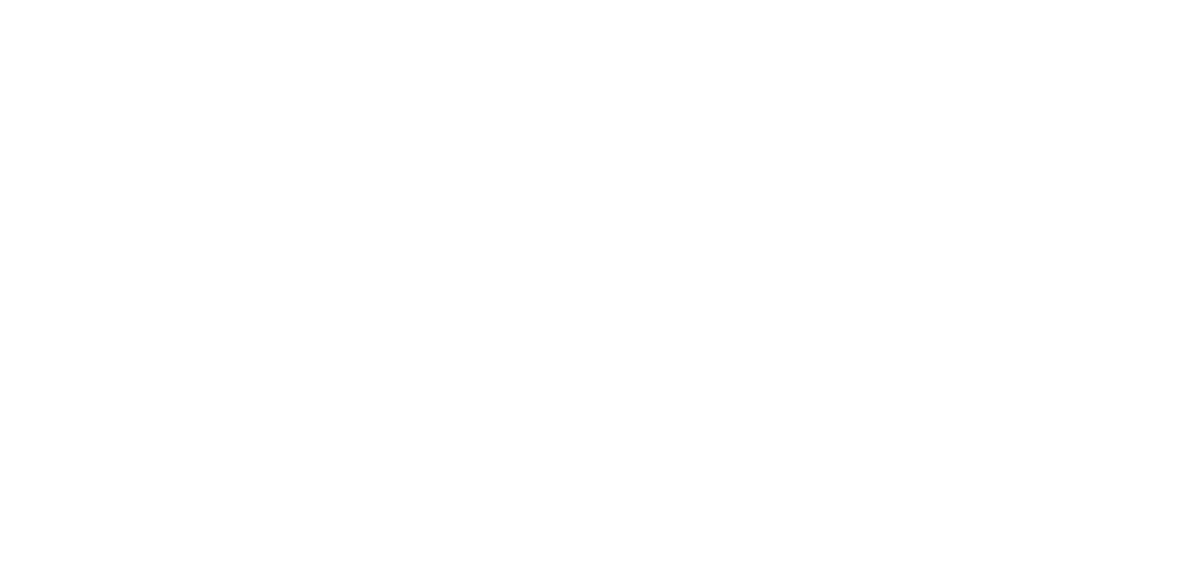
click at [712, 5] on html "Исходный текст Оцените этот перевод Ваш отзыв поможет нам улучшить Google Перев…" at bounding box center [599, 2] width 1198 height 5
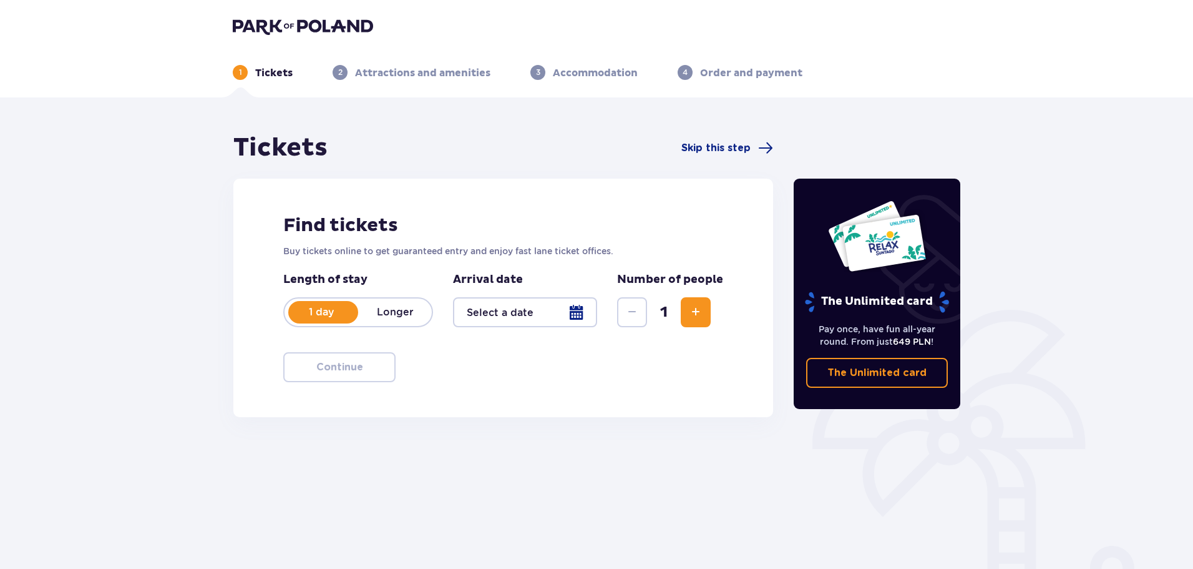
scroll to position [67, 0]
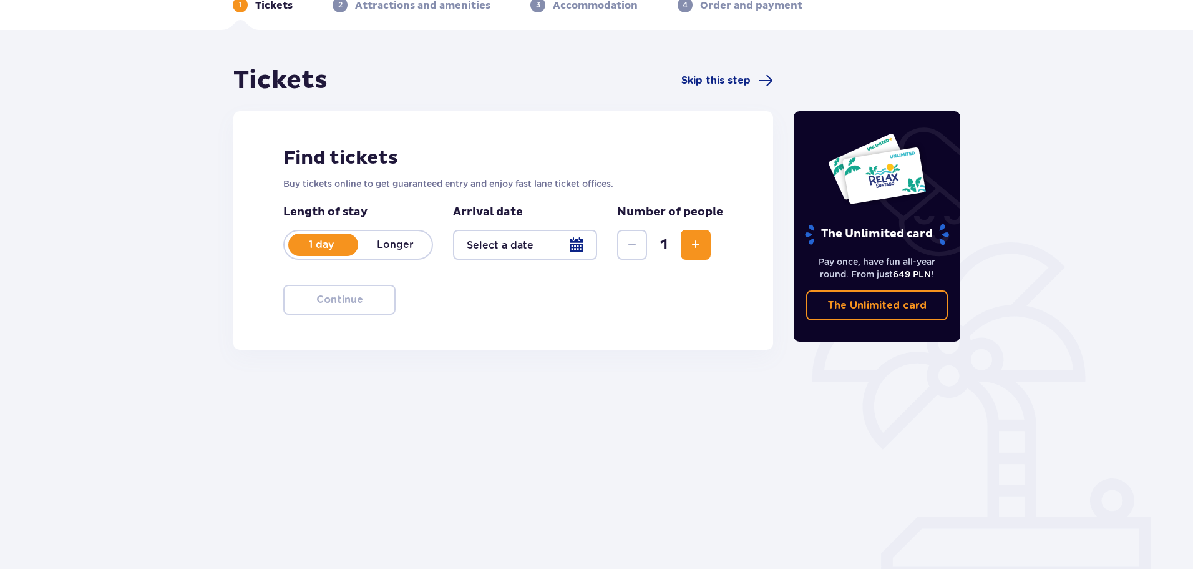
click at [704, 248] on button "Increase" at bounding box center [696, 245] width 30 height 30
click at [704, 246] on button "Increase" at bounding box center [696, 245] width 30 height 30
click at [574, 250] on div at bounding box center [525, 245] width 144 height 30
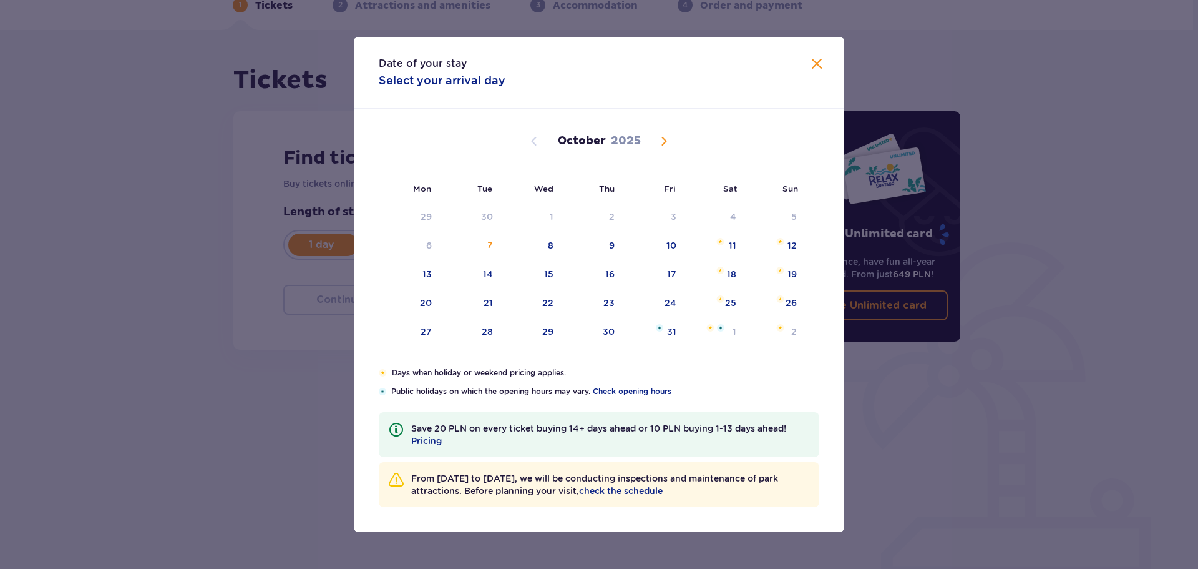
click at [663, 142] on span "Next month" at bounding box center [664, 141] width 15 height 15
click at [428, 300] on div "17" at bounding box center [427, 302] width 9 height 12
type input "17.11.25"
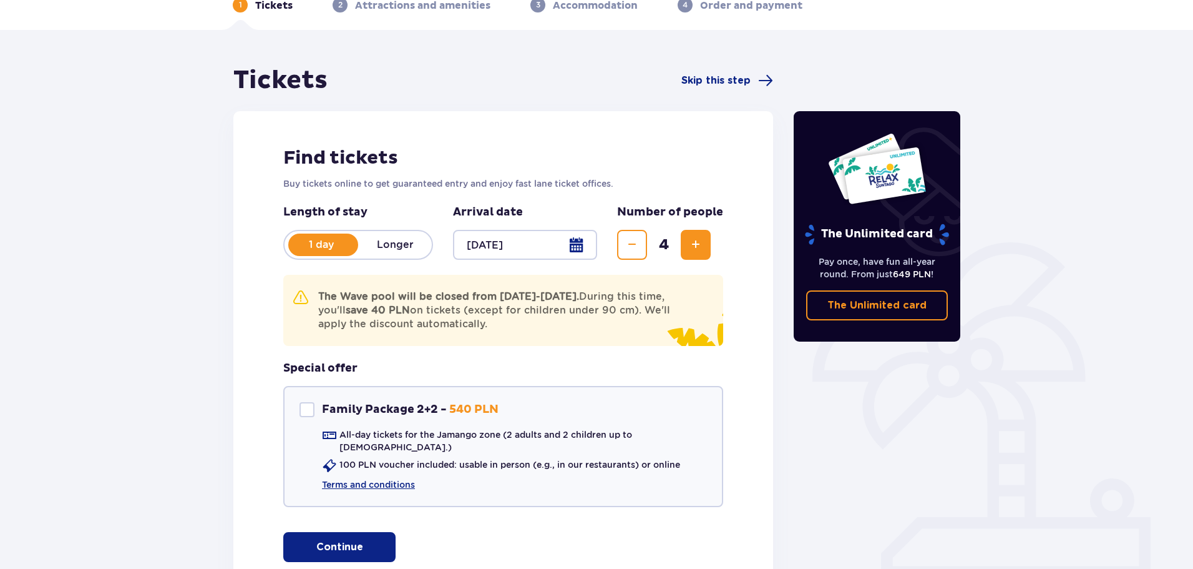
scroll to position [160, 0]
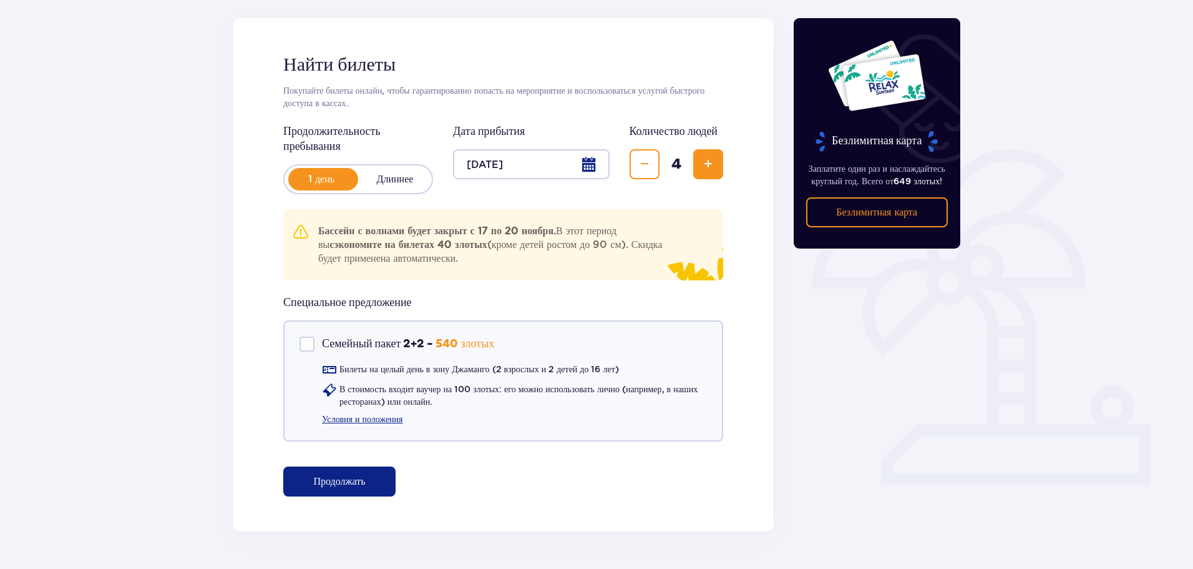
click at [354, 483] on font "Продолжать" at bounding box center [339, 481] width 52 height 10
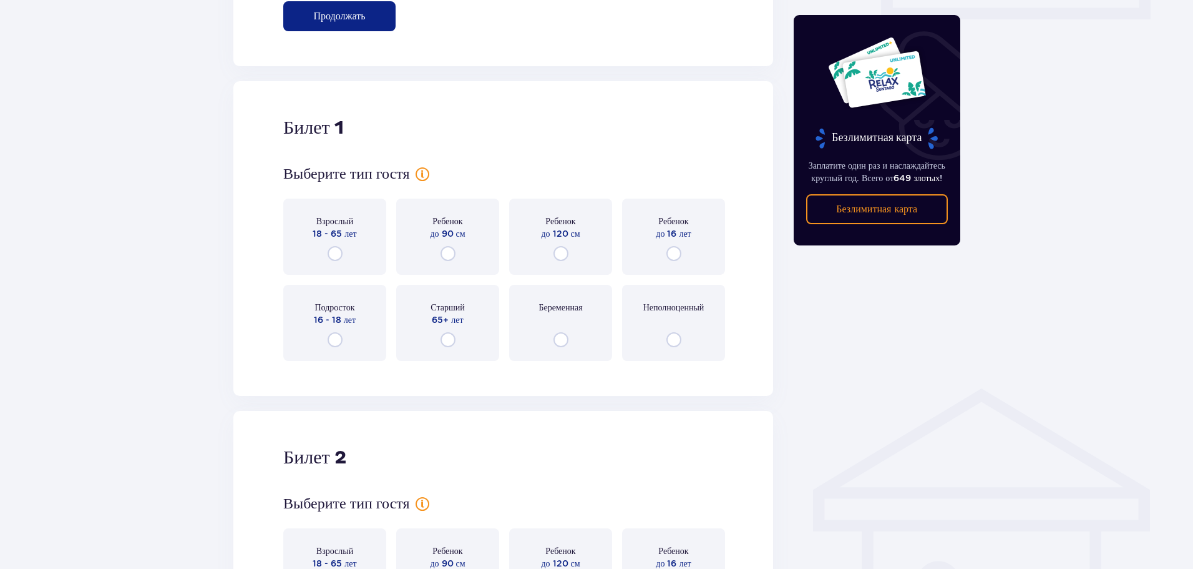
scroll to position [691, 0]
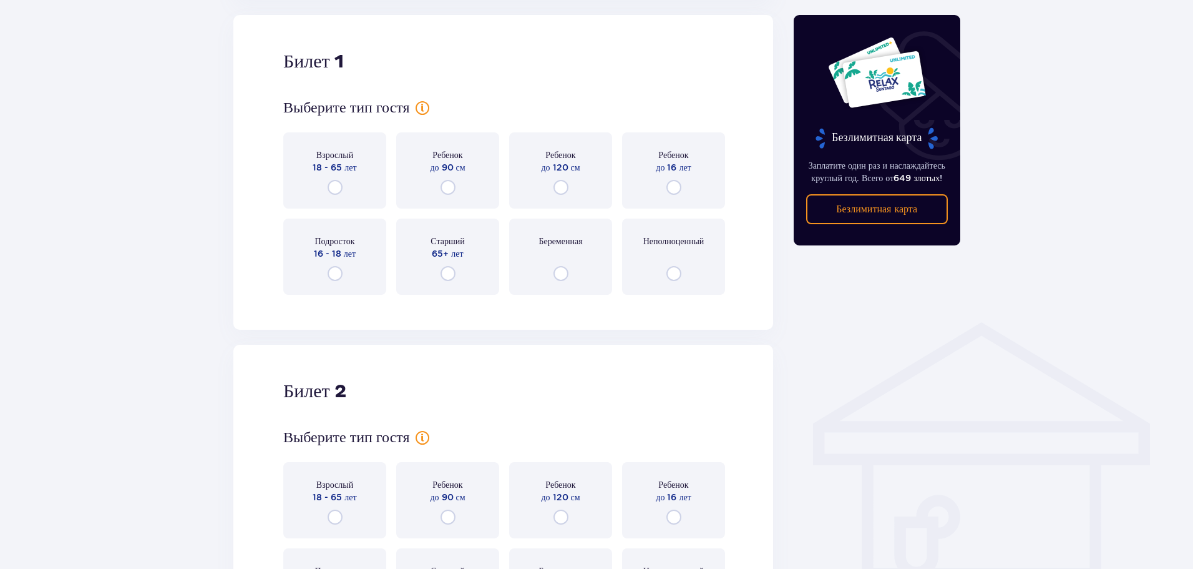
click at [339, 188] on input "radio" at bounding box center [335, 187] width 15 height 15
radio input "true"
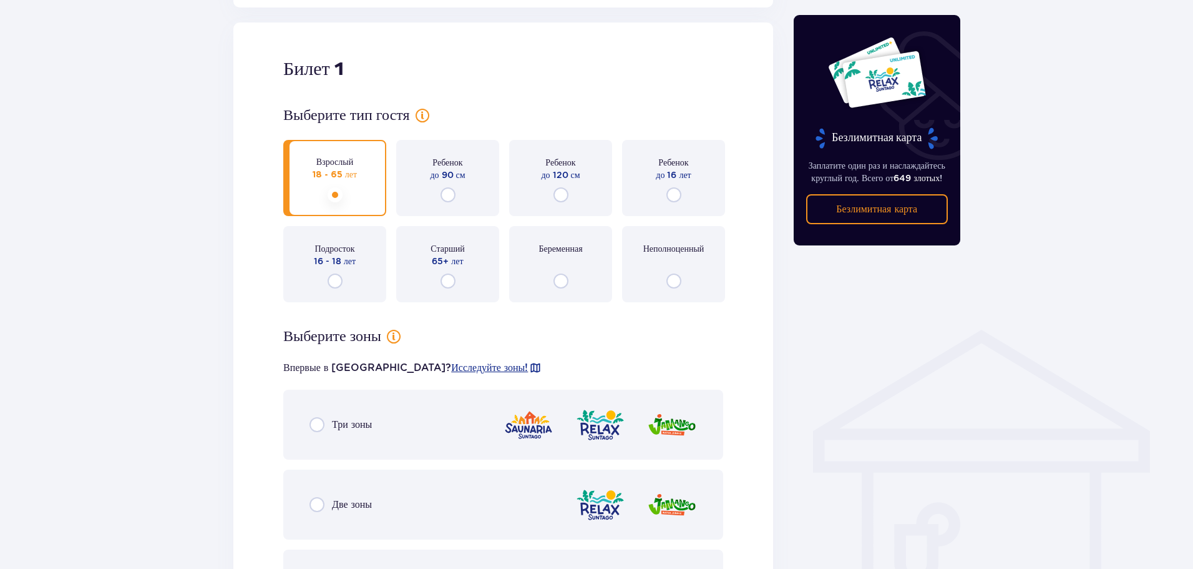
scroll to position [622, 0]
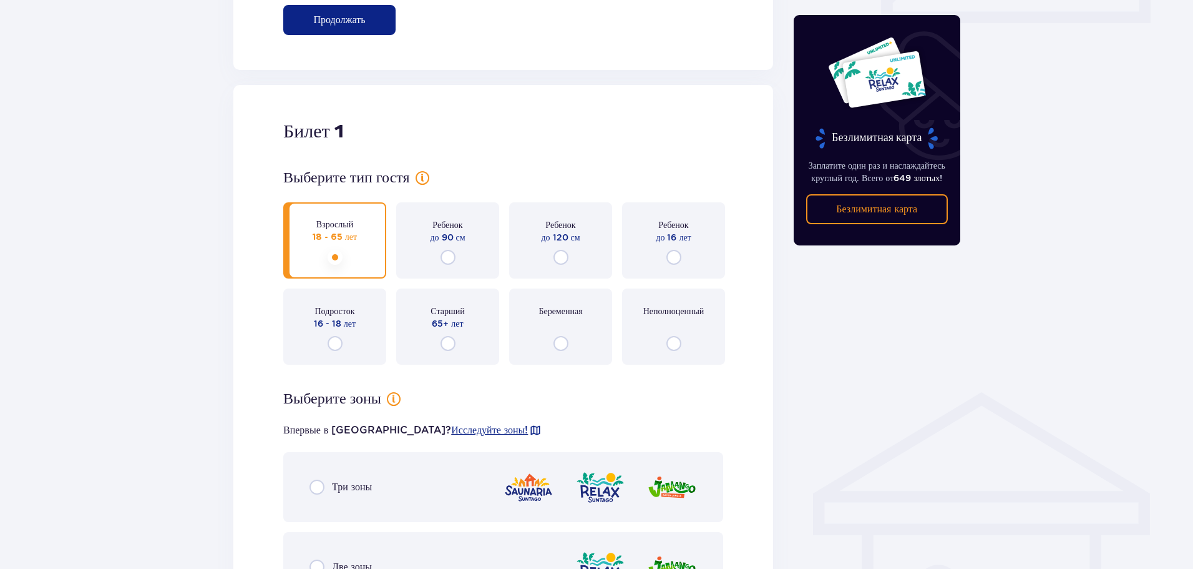
click at [452, 258] on input "radio" at bounding box center [448, 257] width 15 height 15
radio input "true"
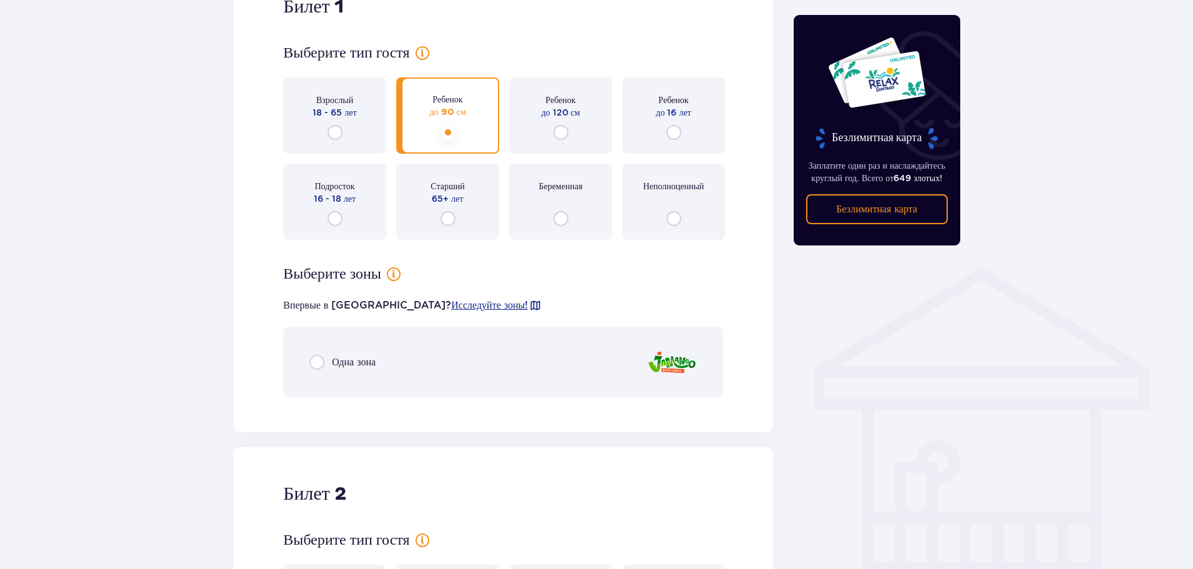
scroll to position [684, 0]
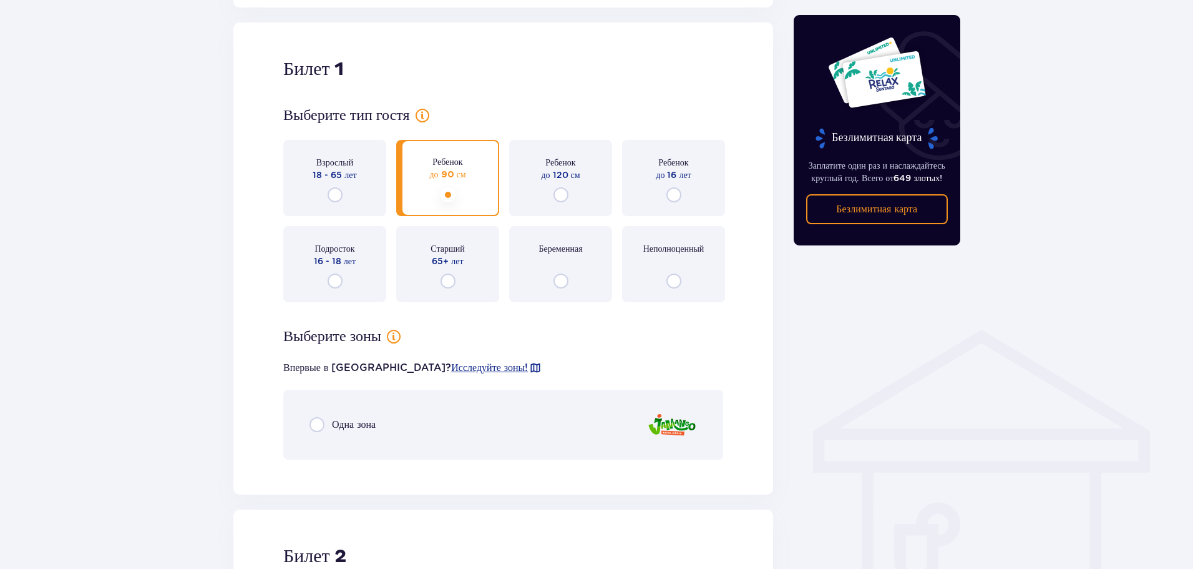
click at [337, 190] on input "radio" at bounding box center [335, 194] width 15 height 15
radio input "true"
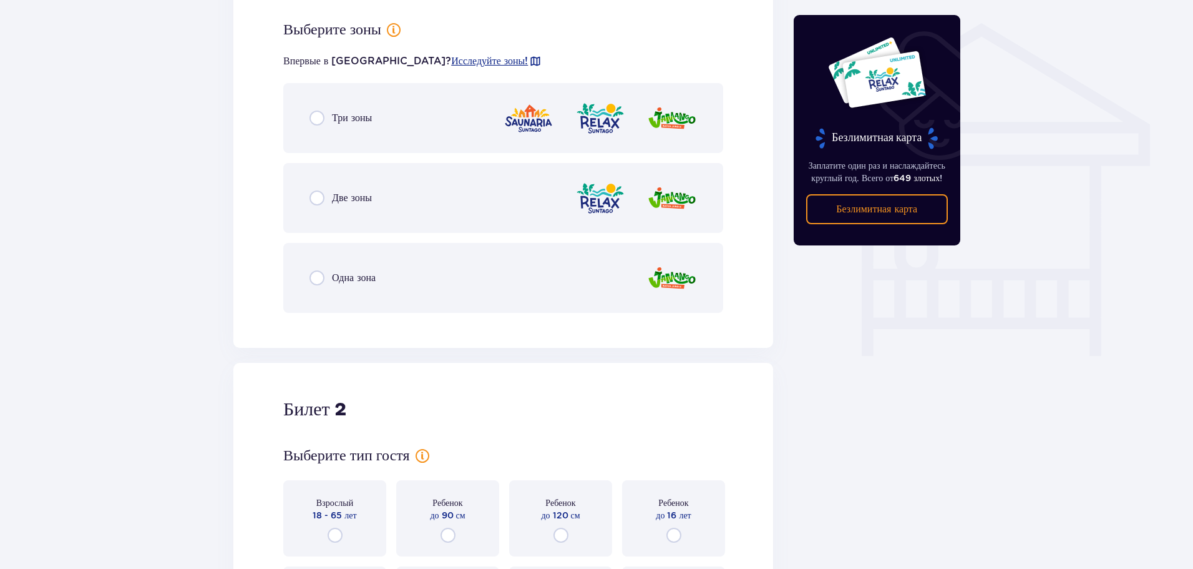
scroll to position [996, 0]
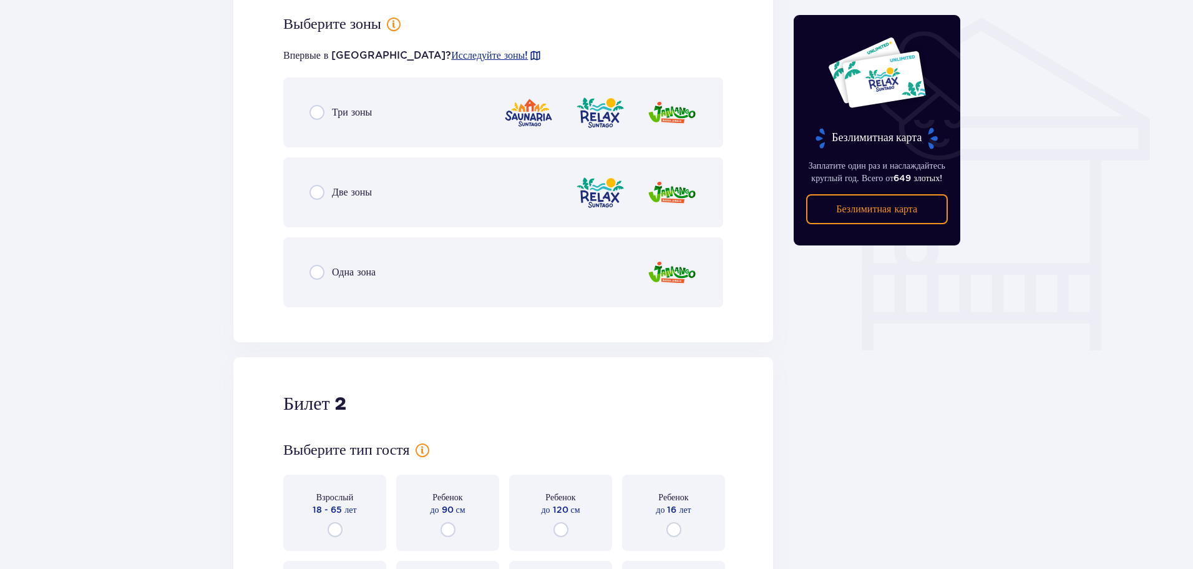
click at [310, 193] on input "radio" at bounding box center [317, 192] width 15 height 15
radio input "true"
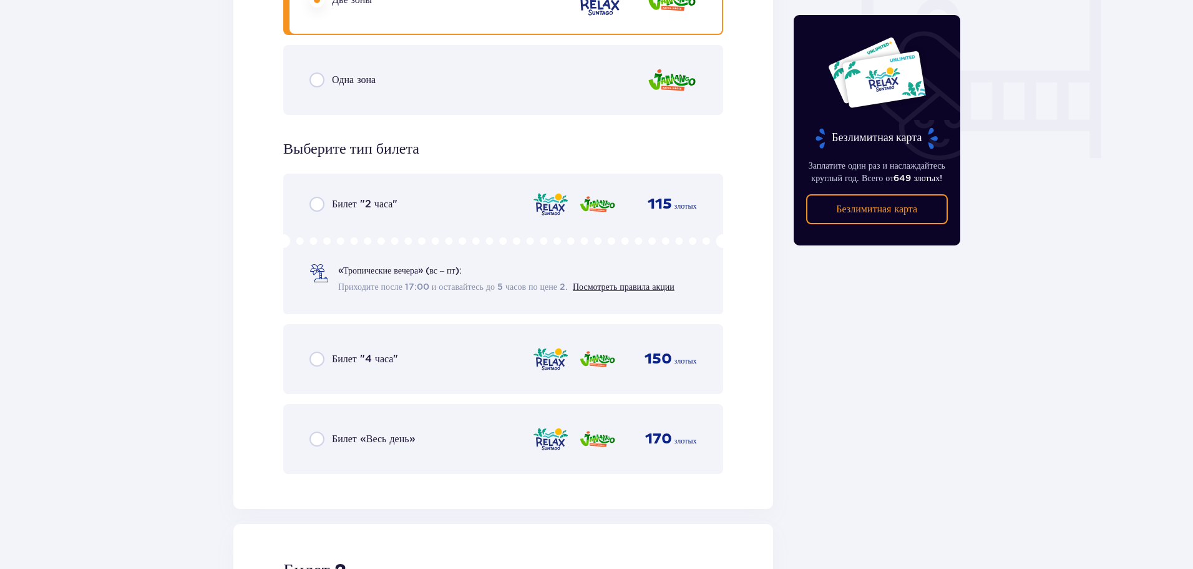
scroll to position [1251, 0]
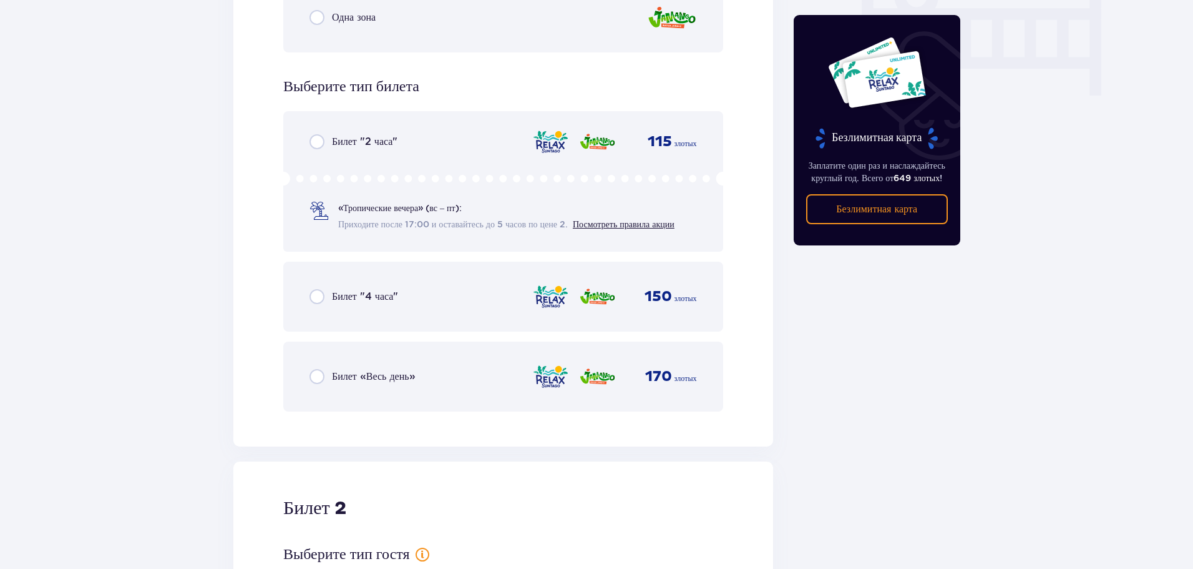
click at [316, 377] on input "radio" at bounding box center [317, 376] width 15 height 15
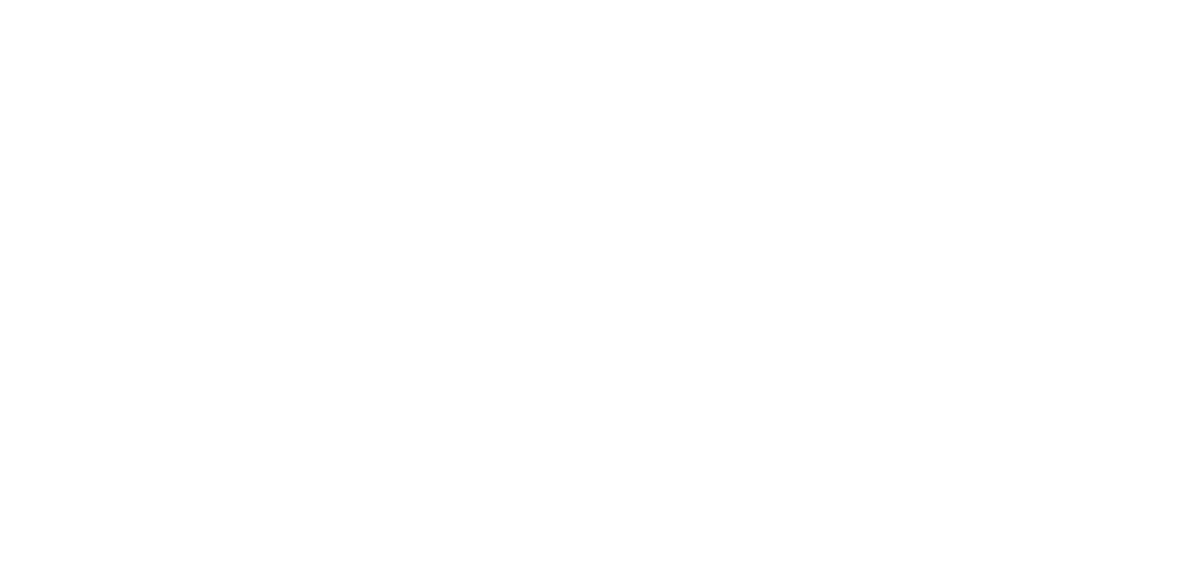
scroll to position [0, 0]
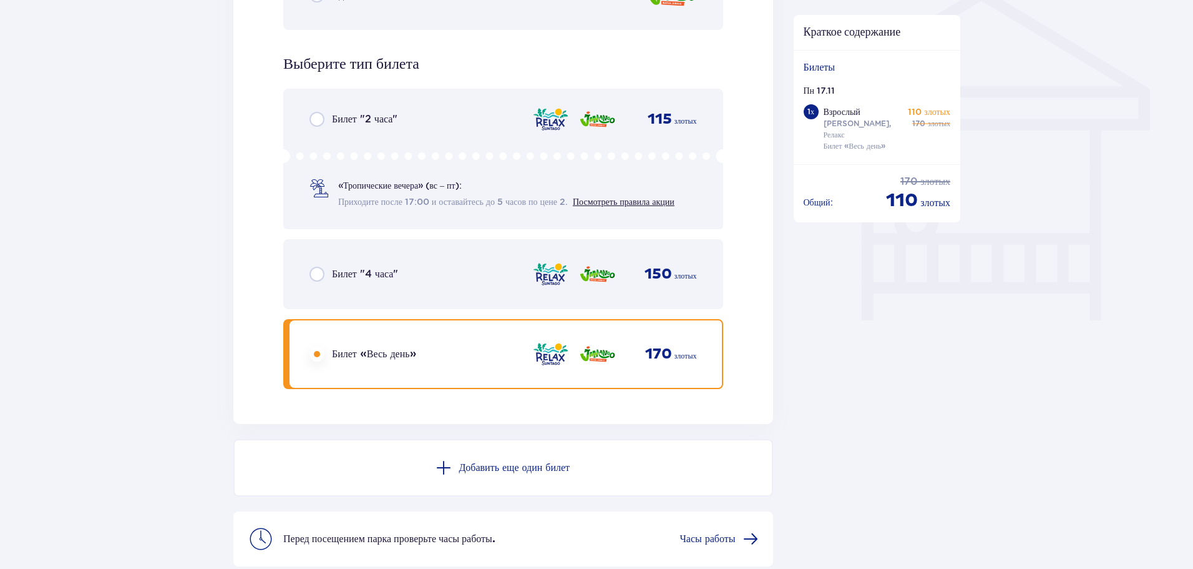
scroll to position [1143, 0]
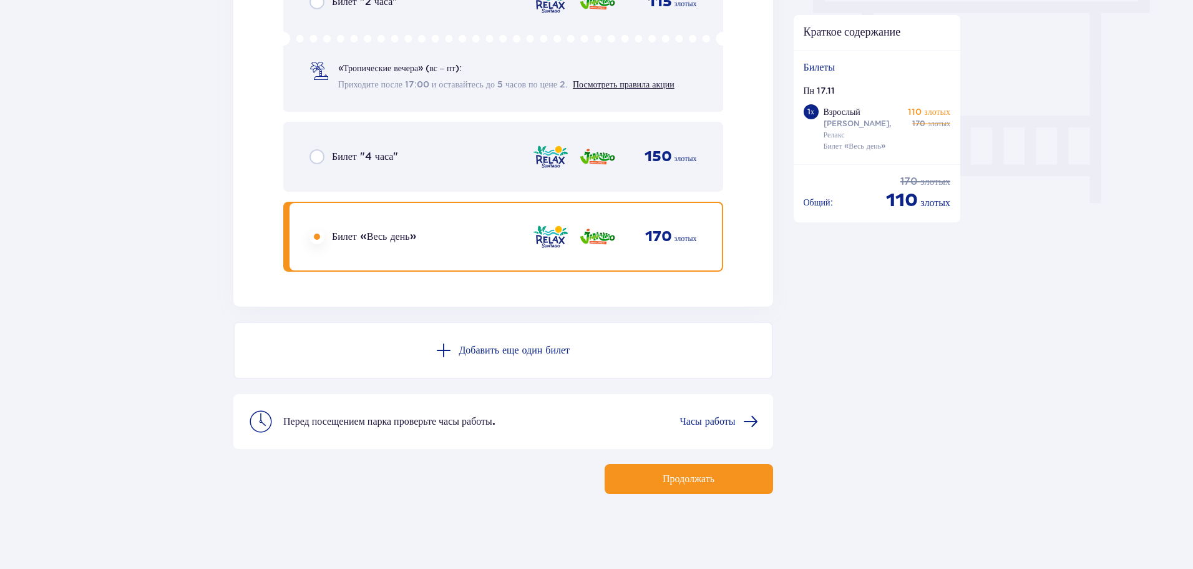
click at [540, 346] on font "Добавить еще один билет" at bounding box center [514, 350] width 111 height 10
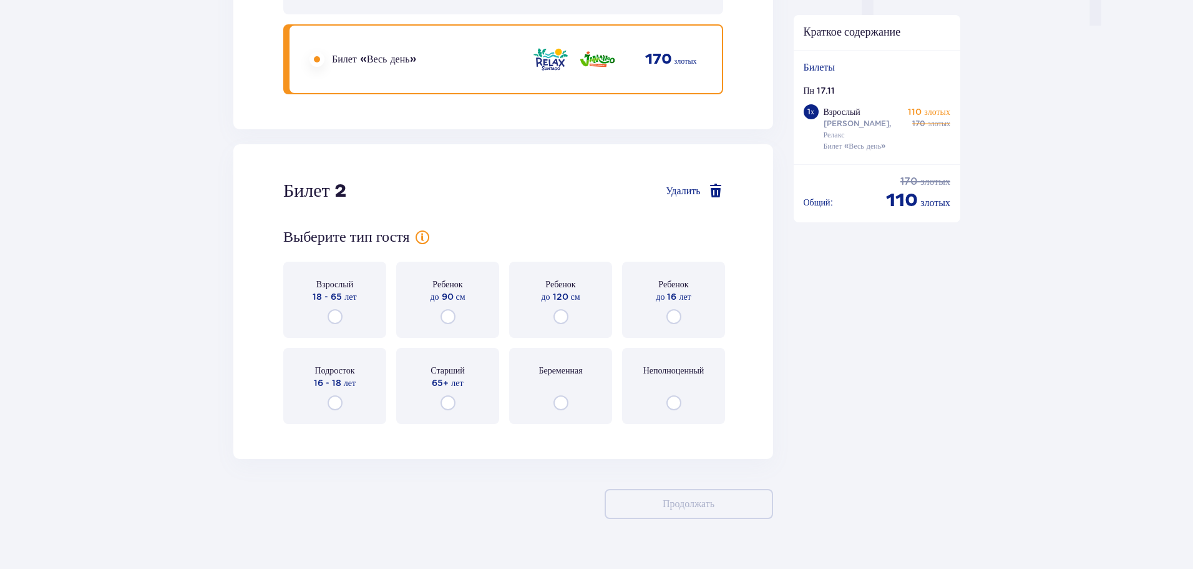
scroll to position [1346, 0]
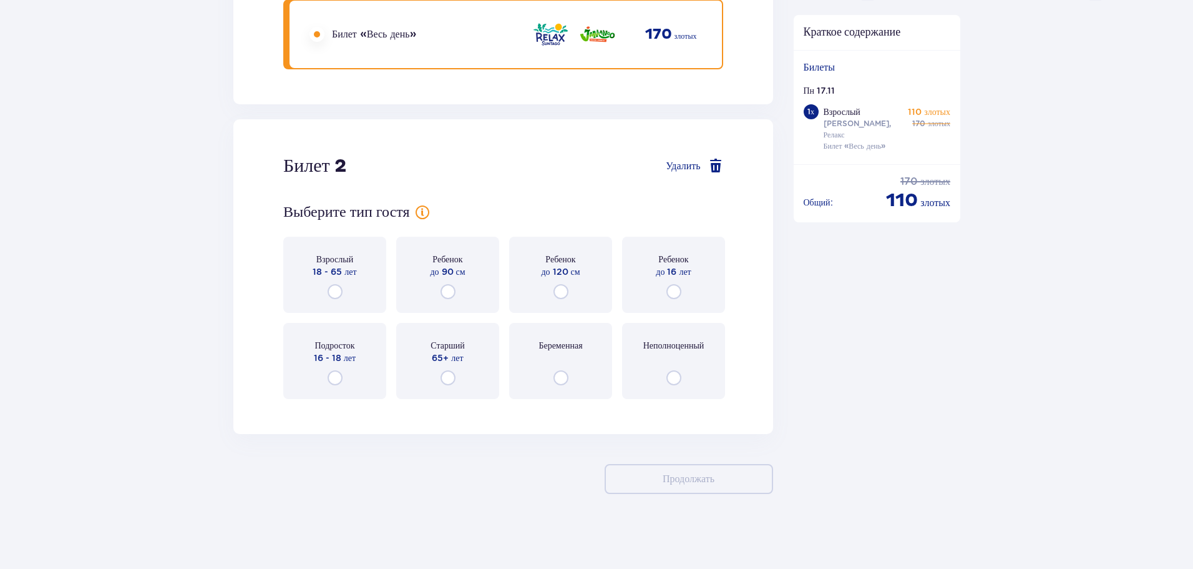
click at [341, 287] on input "radio" at bounding box center [335, 291] width 15 height 15
radio input "true"
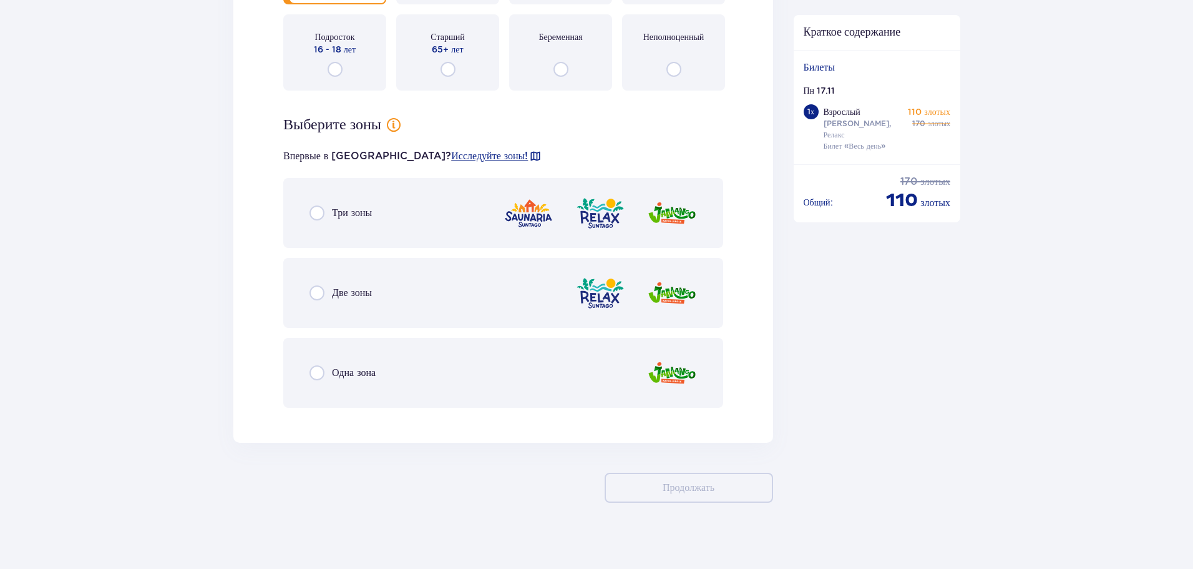
scroll to position [1663, 0]
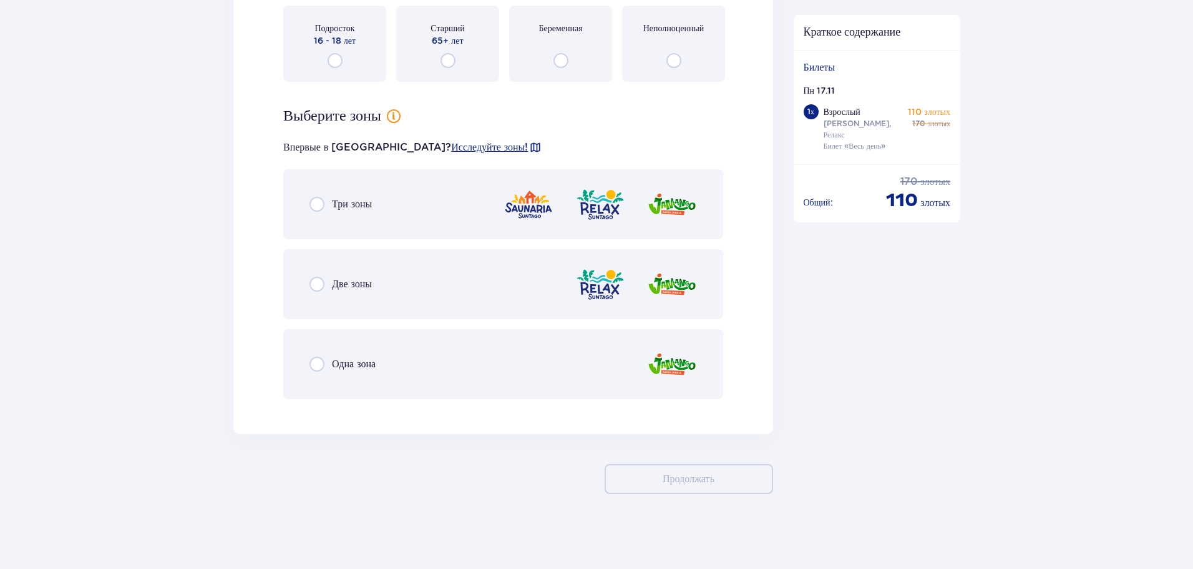
click at [315, 288] on input "radio" at bounding box center [317, 283] width 15 height 15
radio input "true"
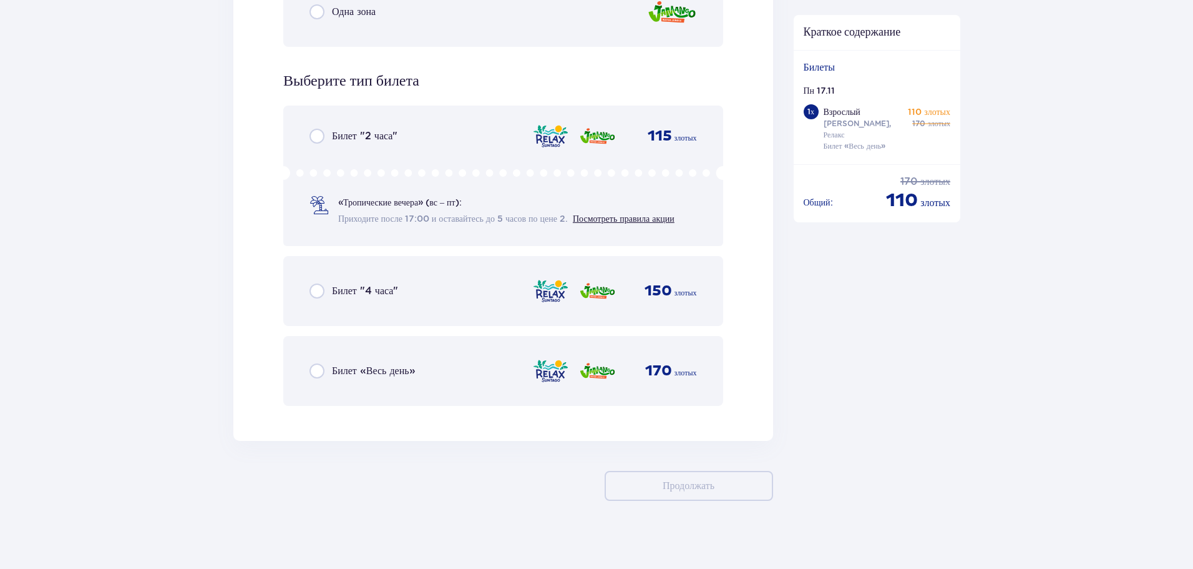
scroll to position [2021, 0]
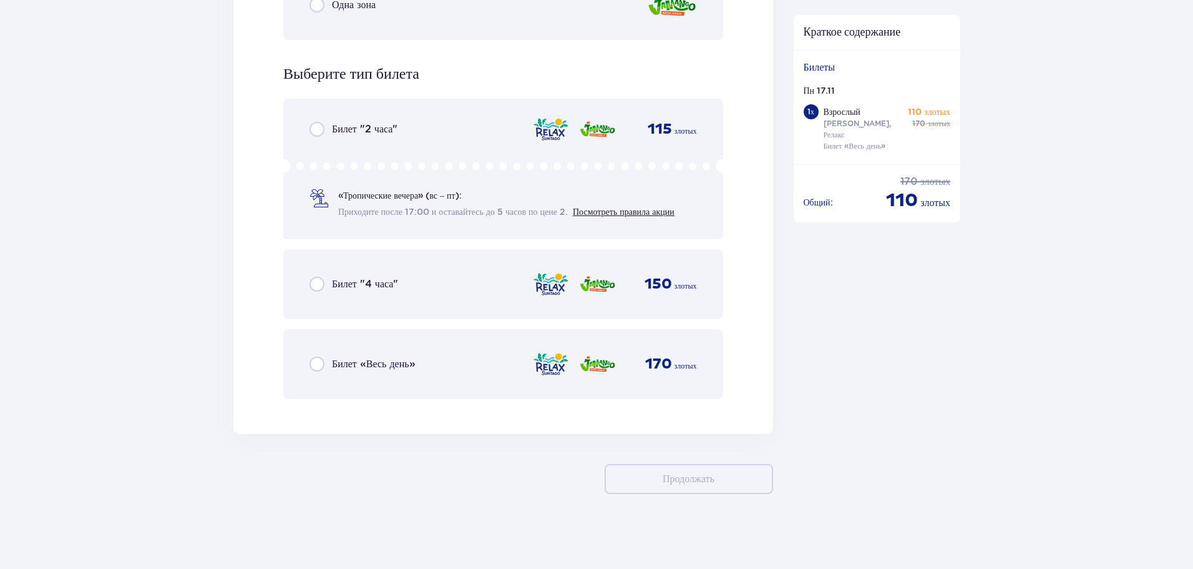
click at [321, 363] on input "radio" at bounding box center [317, 363] width 15 height 15
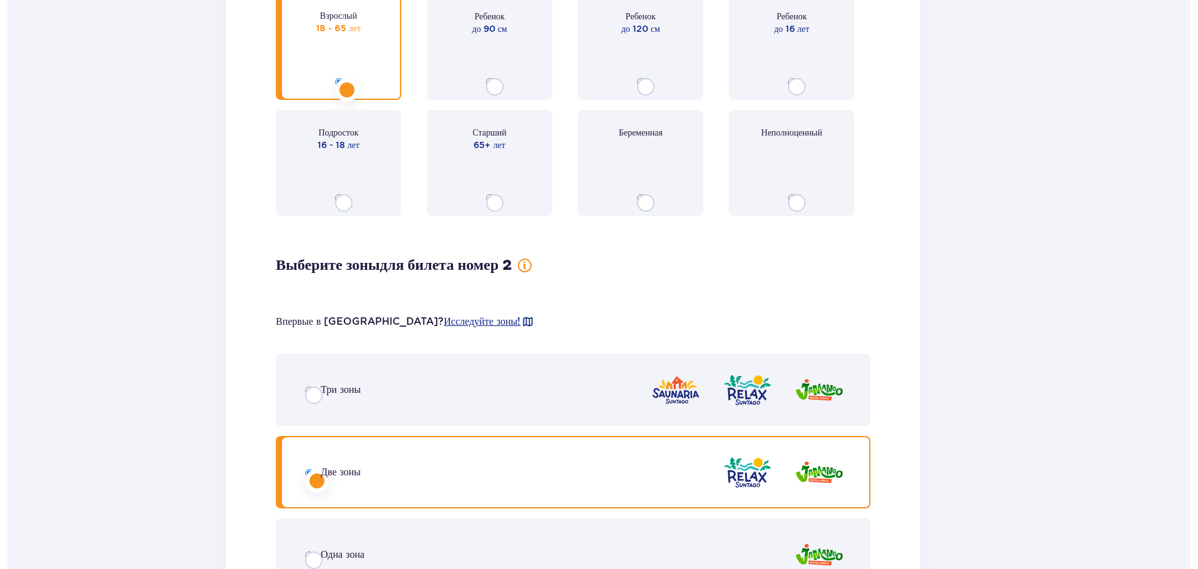
scroll to position [0, 0]
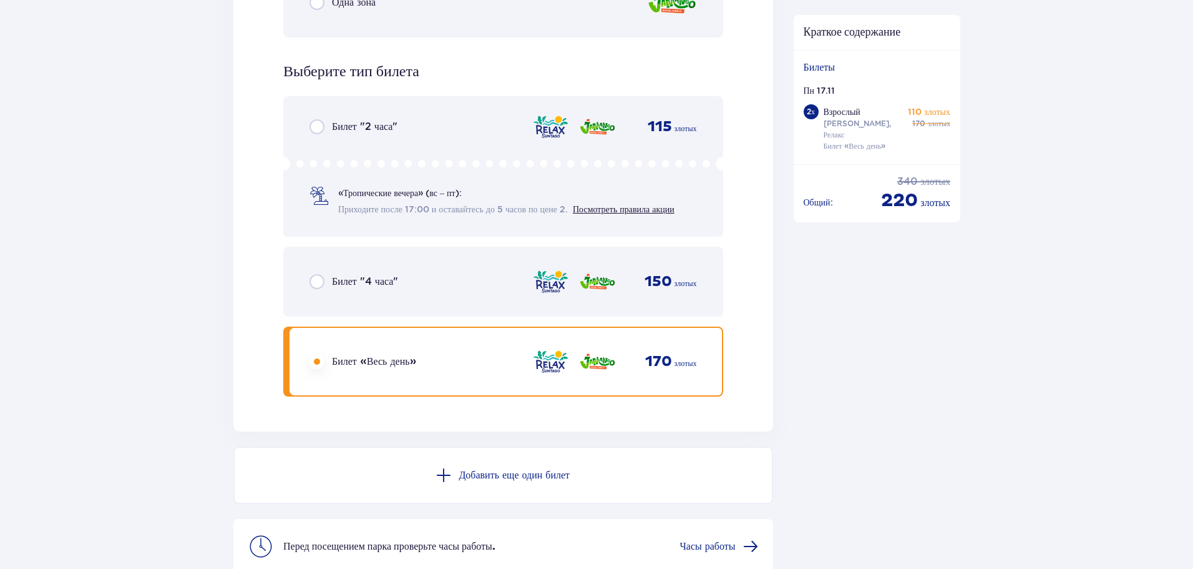
scroll to position [2149, 0]
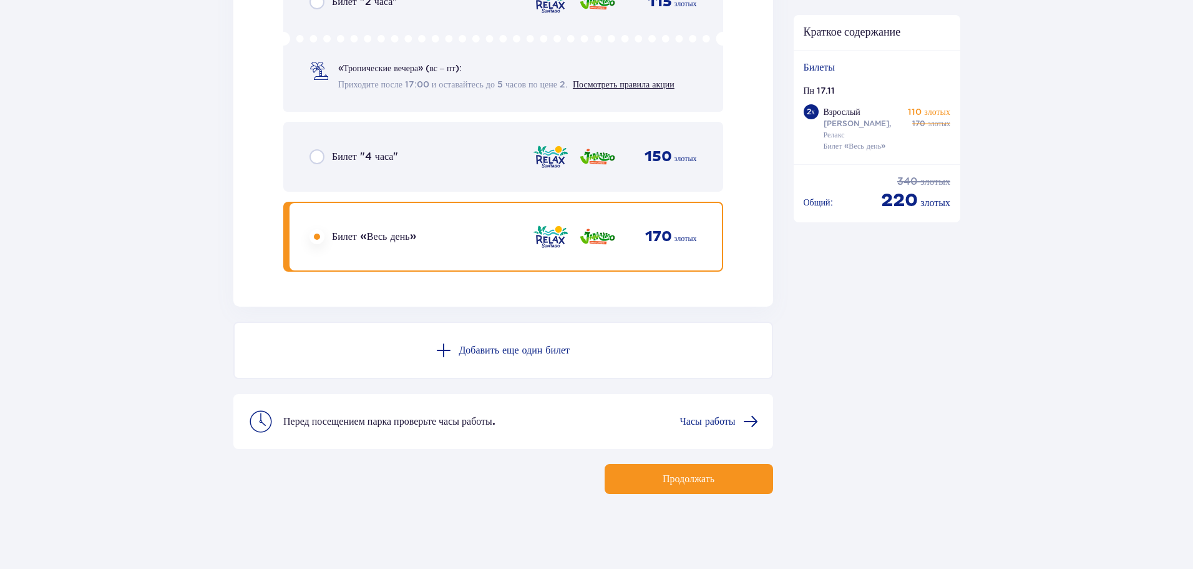
click at [545, 350] on font "Добавить еще один билет" at bounding box center [514, 350] width 111 height 10
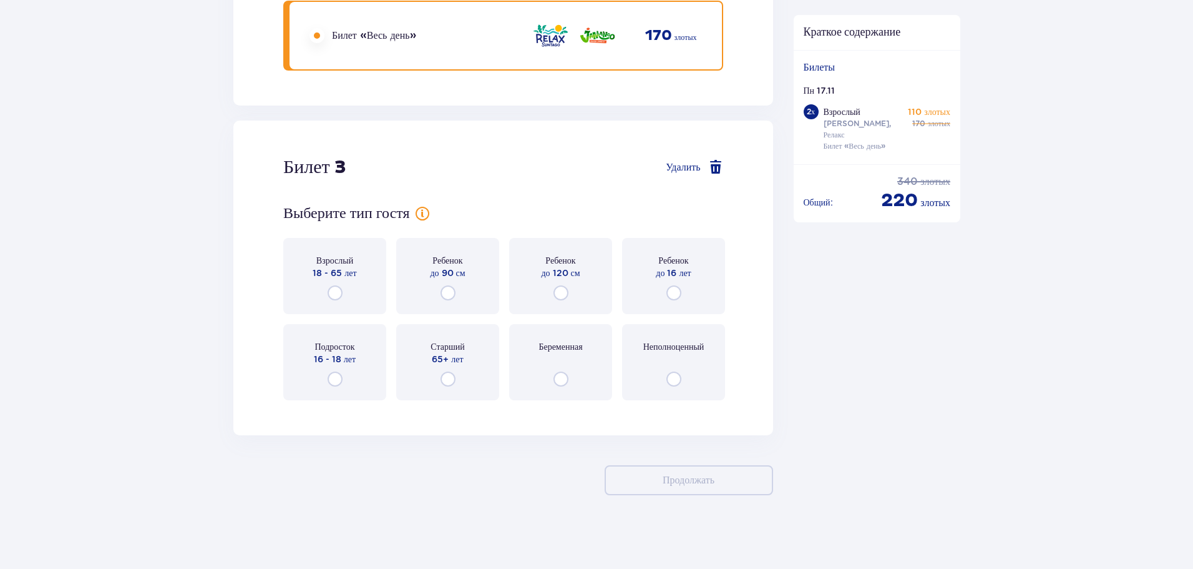
scroll to position [2512, 0]
click at [566, 292] on input "radio" at bounding box center [561, 291] width 15 height 15
radio input "true"
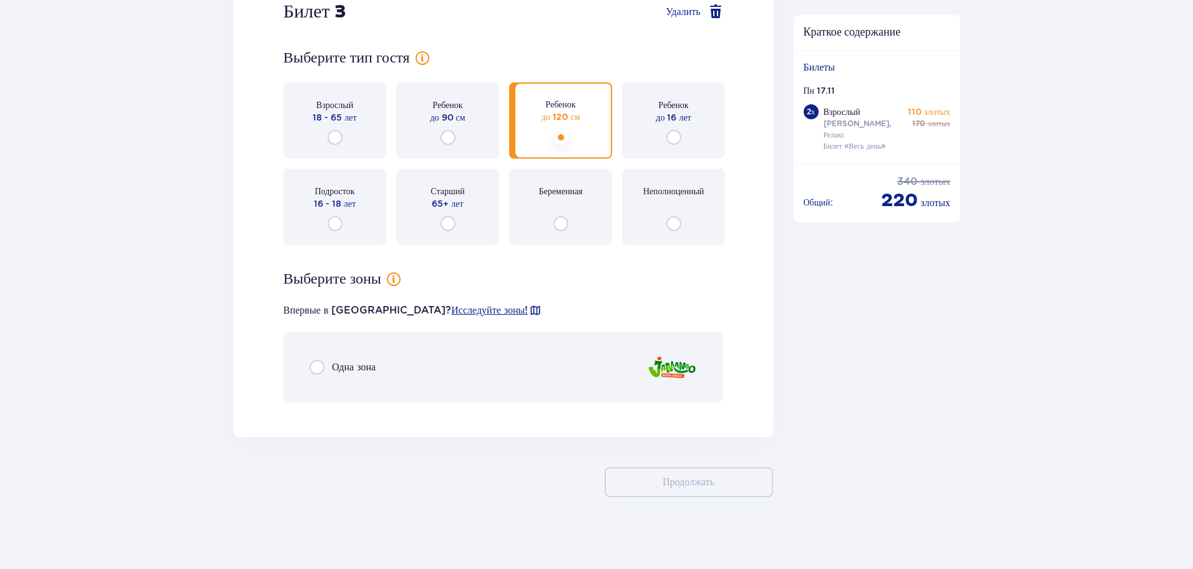
scroll to position [2669, 0]
click at [318, 364] on input "radio" at bounding box center [317, 363] width 15 height 15
radio input "true"
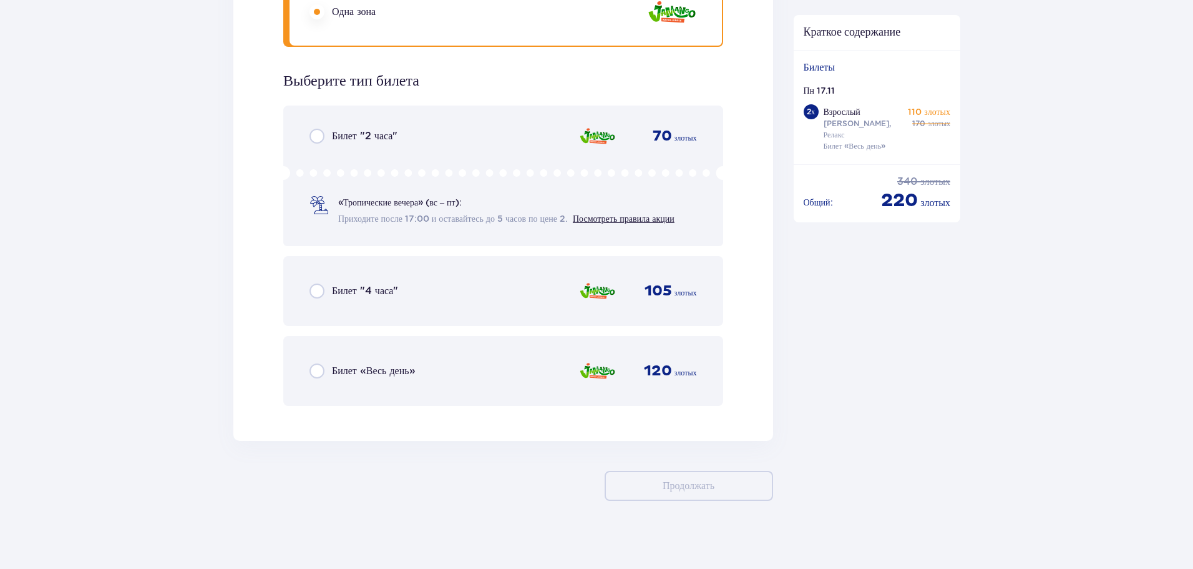
scroll to position [3028, 0]
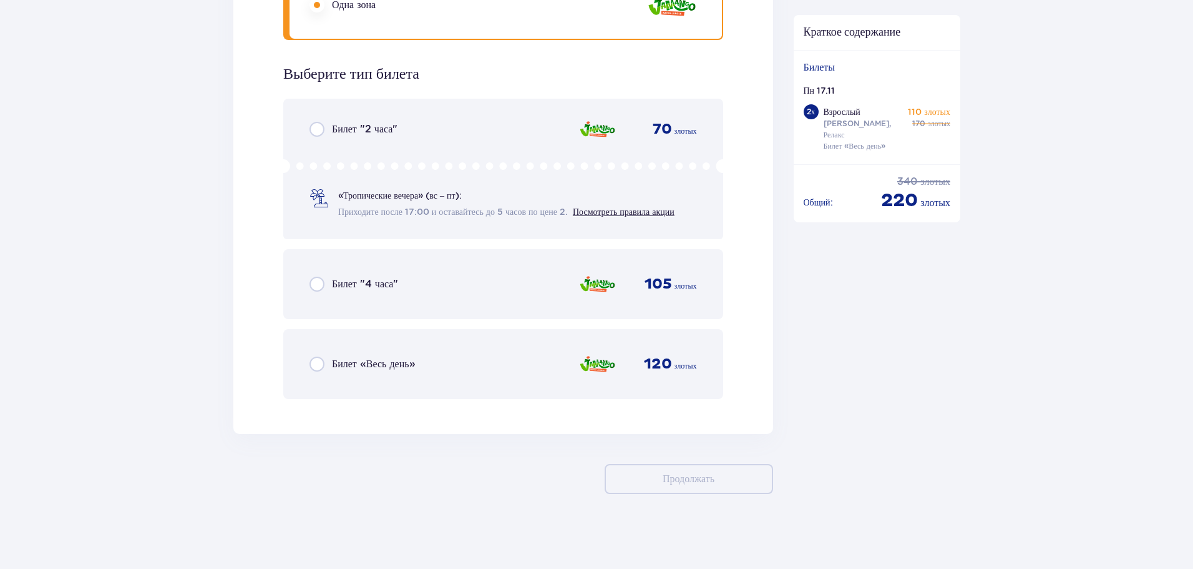
click at [318, 364] on input "radio" at bounding box center [317, 363] width 15 height 15
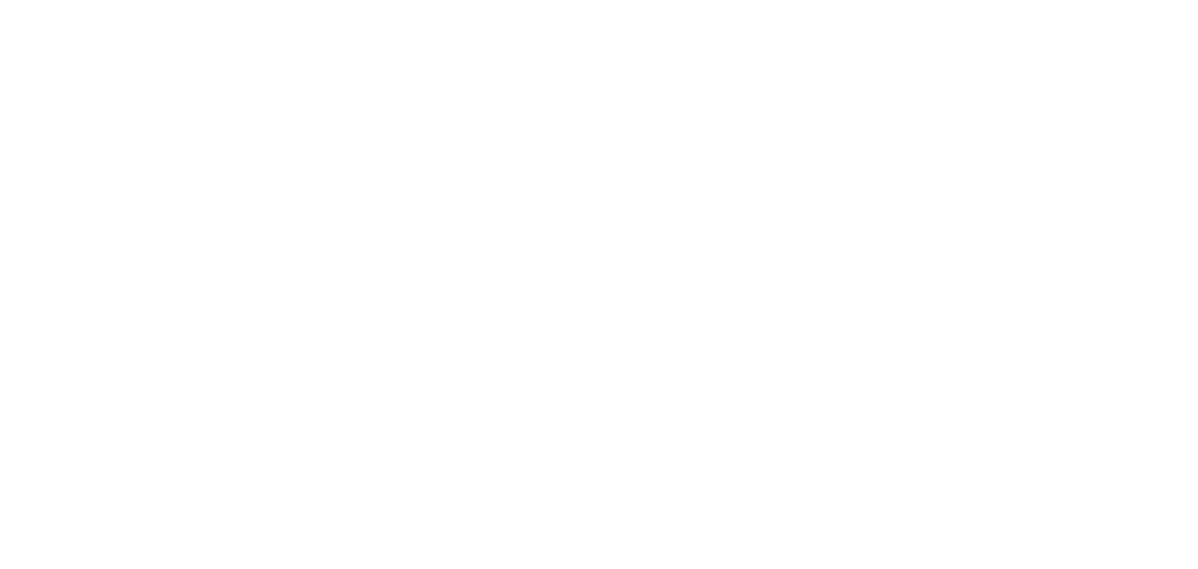
scroll to position [0, 0]
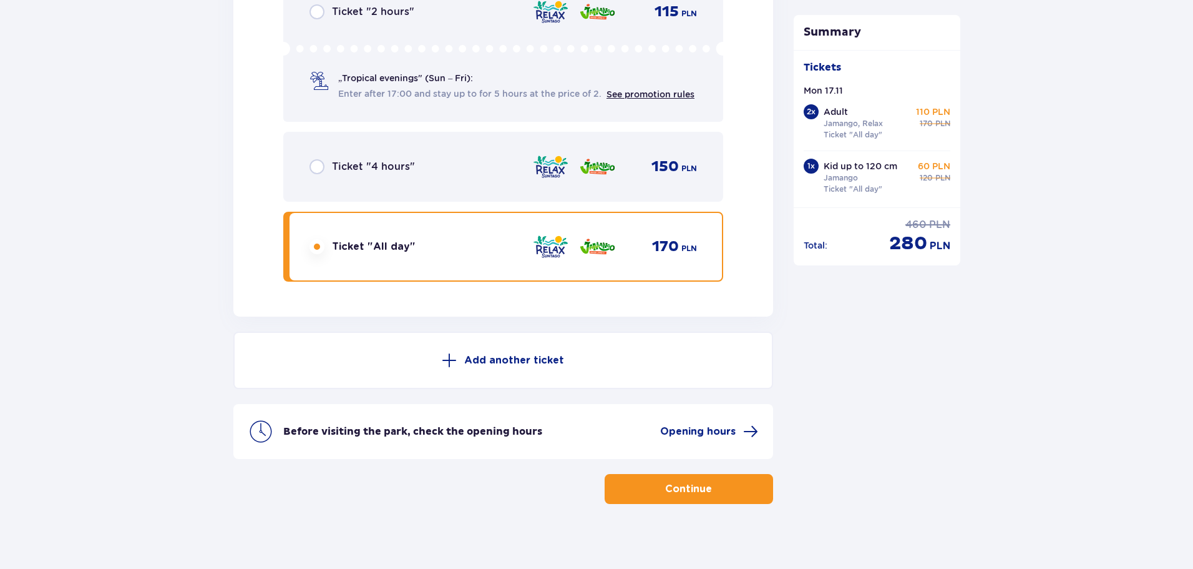
scroll to position [3155, 0]
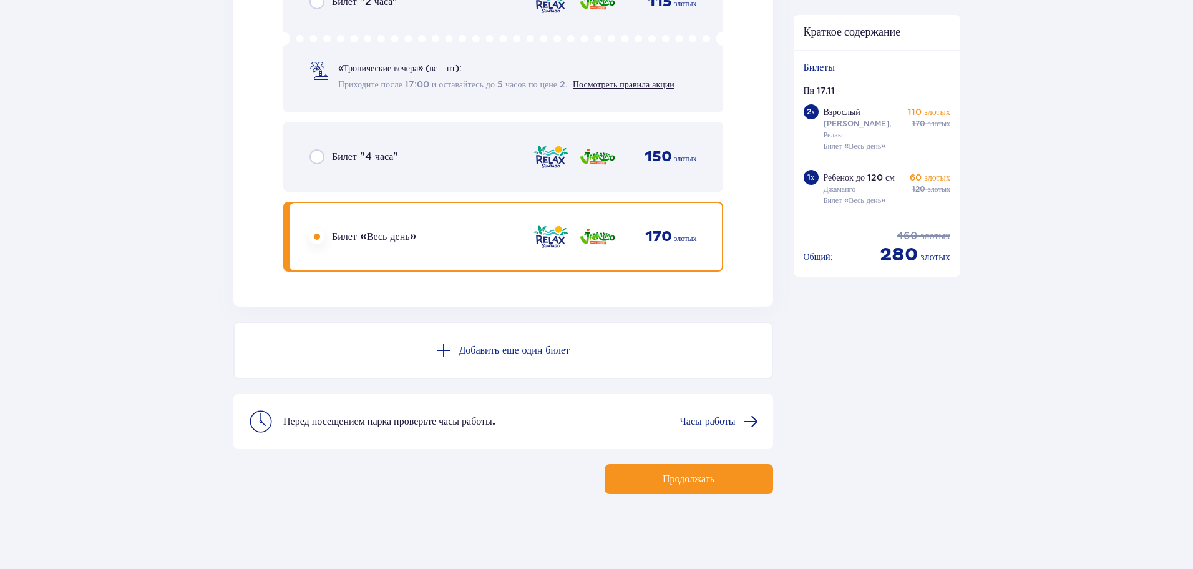
click at [541, 349] on font "Добавить еще один билет" at bounding box center [514, 350] width 111 height 10
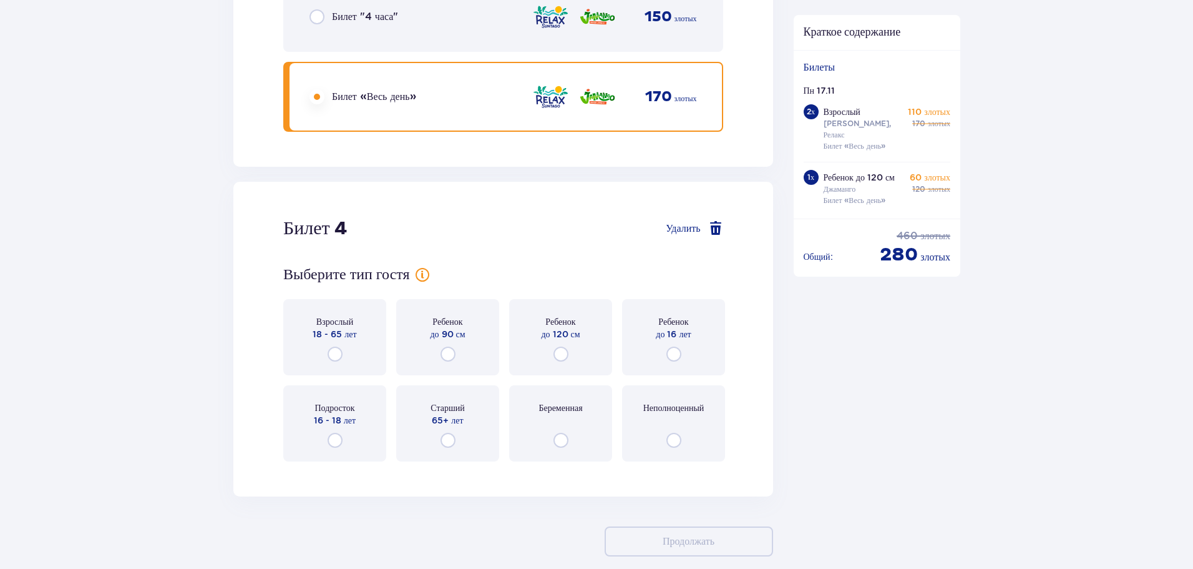
scroll to position [3358, 0]
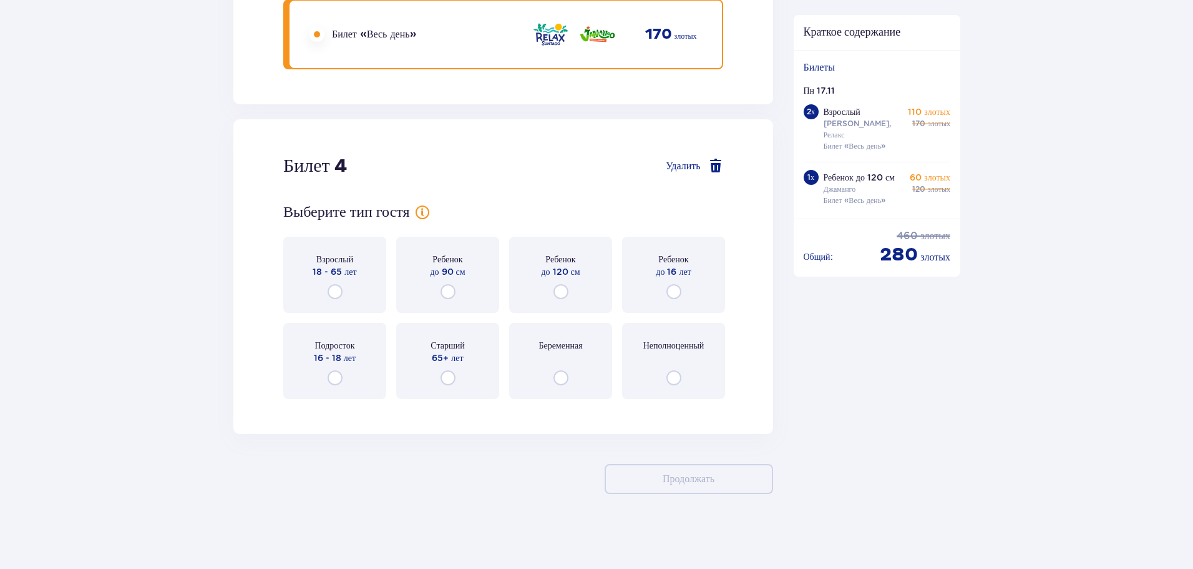
click at [677, 289] on input "radio" at bounding box center [674, 291] width 15 height 15
radio input "true"
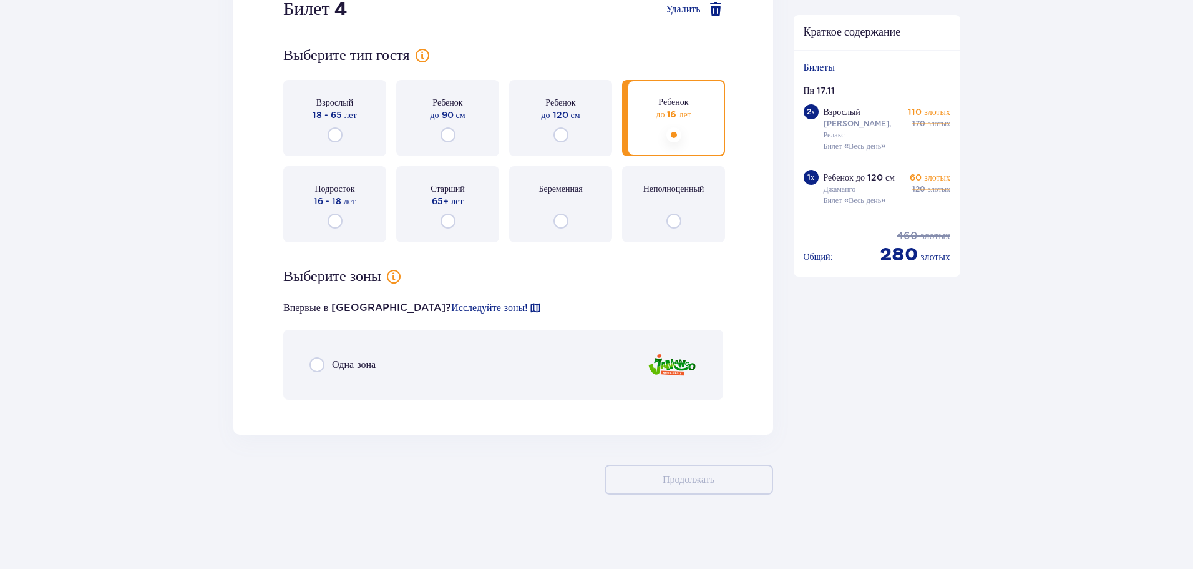
scroll to position [3515, 0]
click at [318, 364] on input "radio" at bounding box center [317, 363] width 15 height 15
radio input "true"
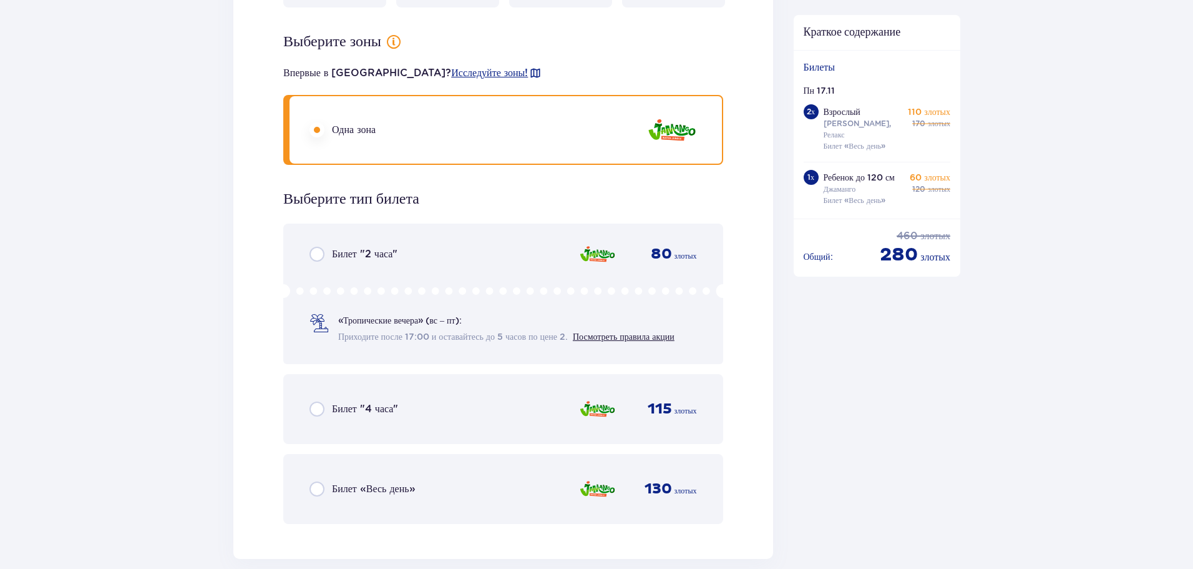
scroll to position [3874, 0]
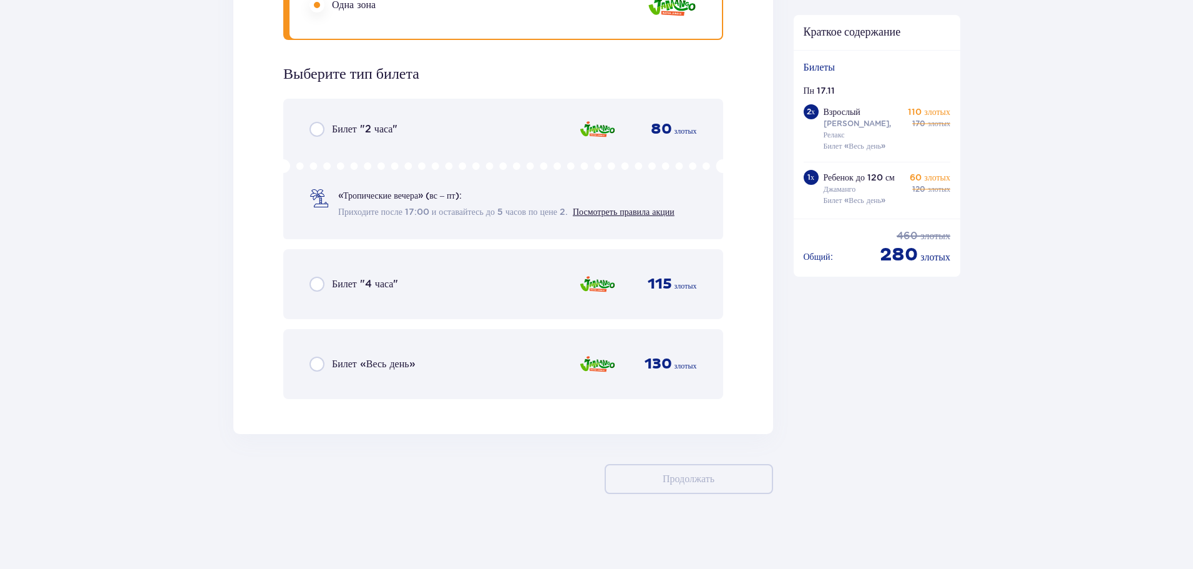
click at [318, 361] on input "radio" at bounding box center [317, 363] width 15 height 15
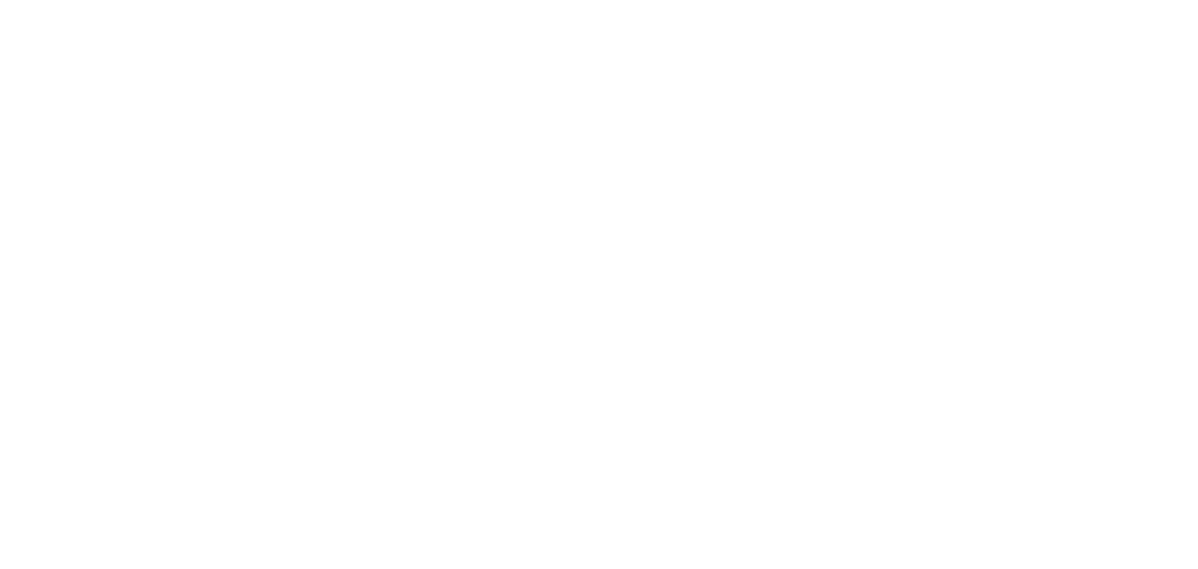
scroll to position [0, 0]
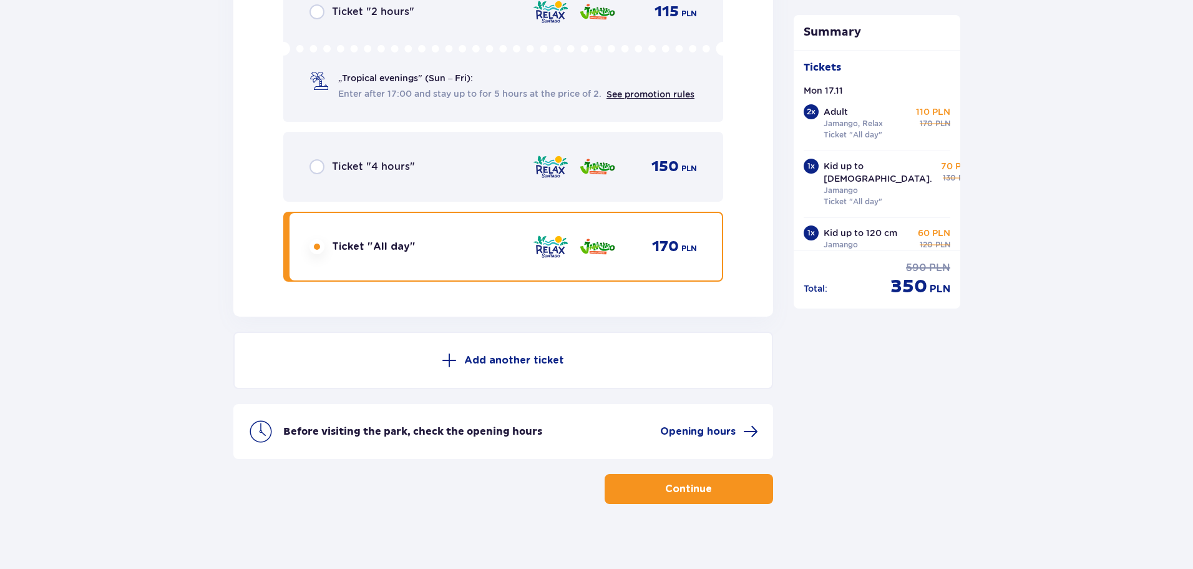
scroll to position [4001, 0]
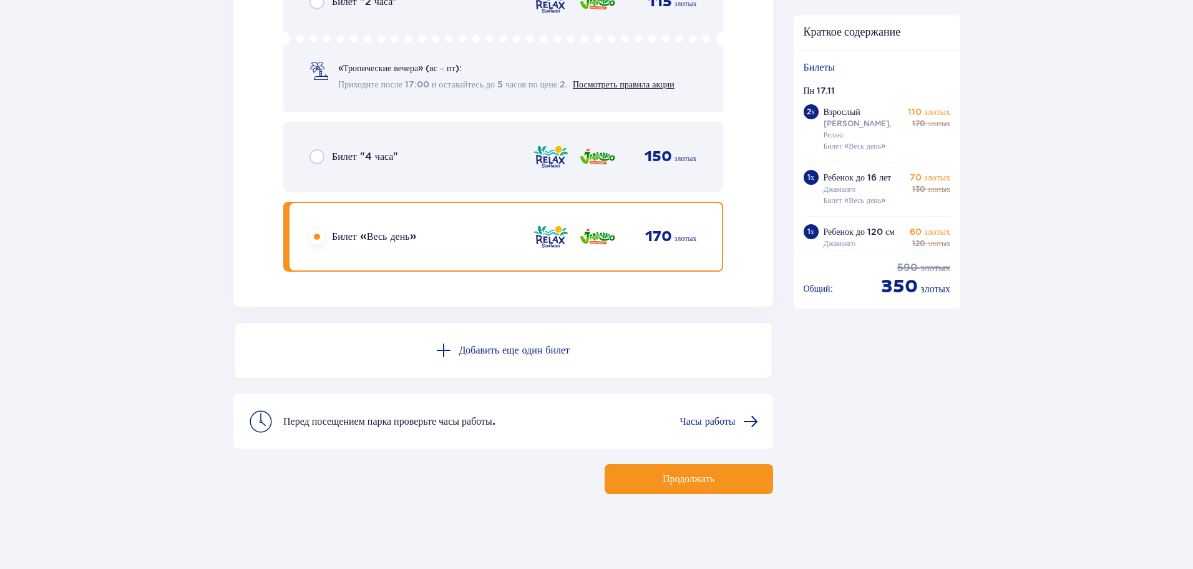
click at [712, 477] on span "button" at bounding box center [717, 478] width 15 height 15
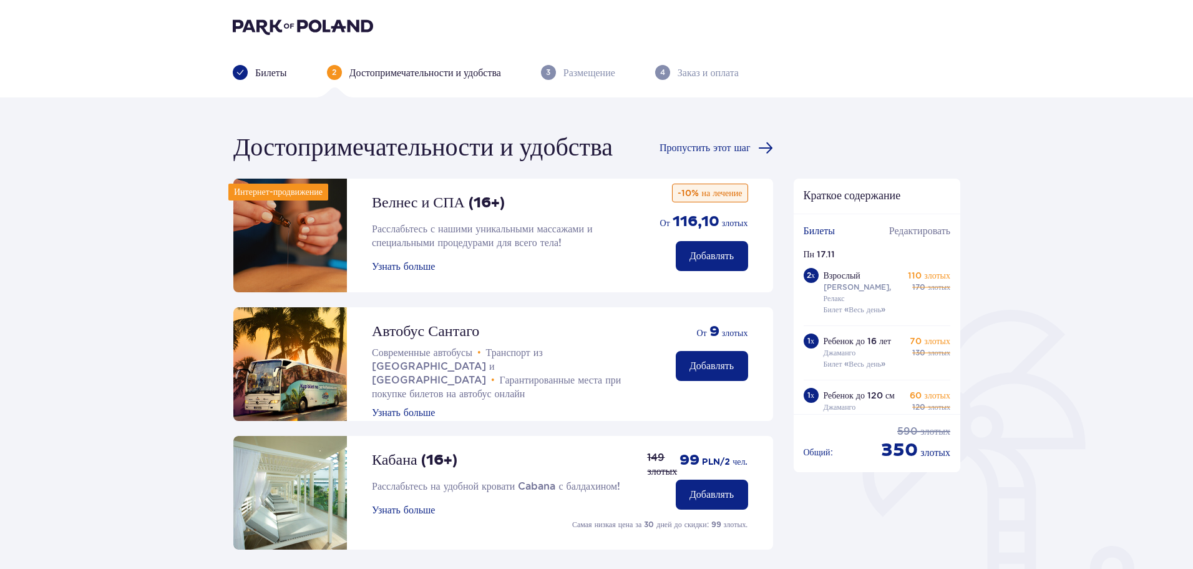
scroll to position [187, 0]
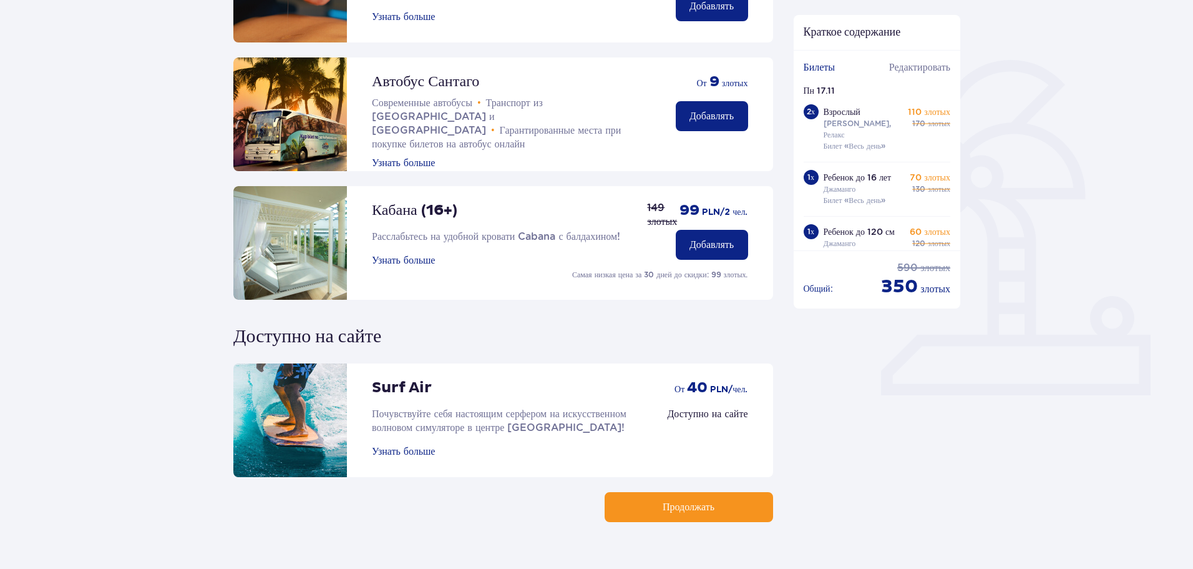
click at [723, 517] on button "Продолжать" at bounding box center [689, 507] width 169 height 30
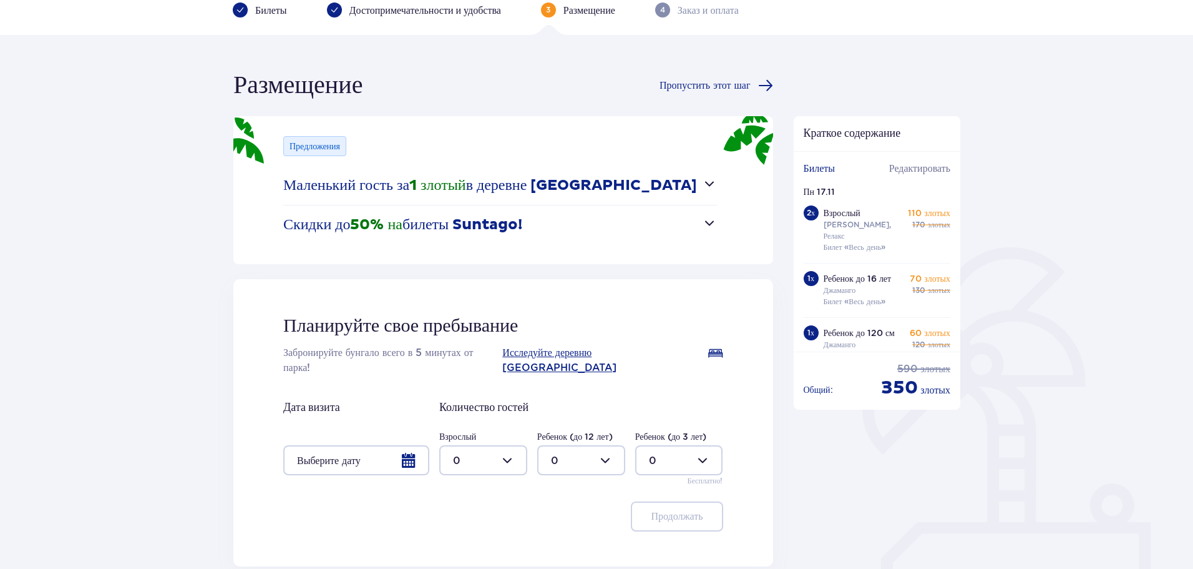
scroll to position [125, 0]
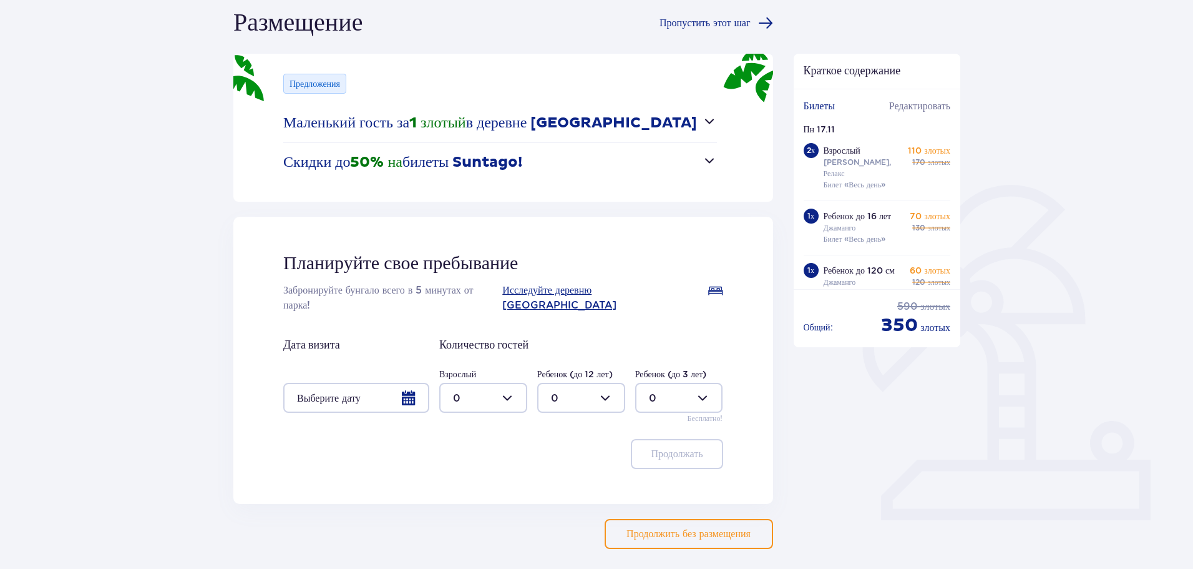
click at [403, 383] on div at bounding box center [356, 398] width 146 height 30
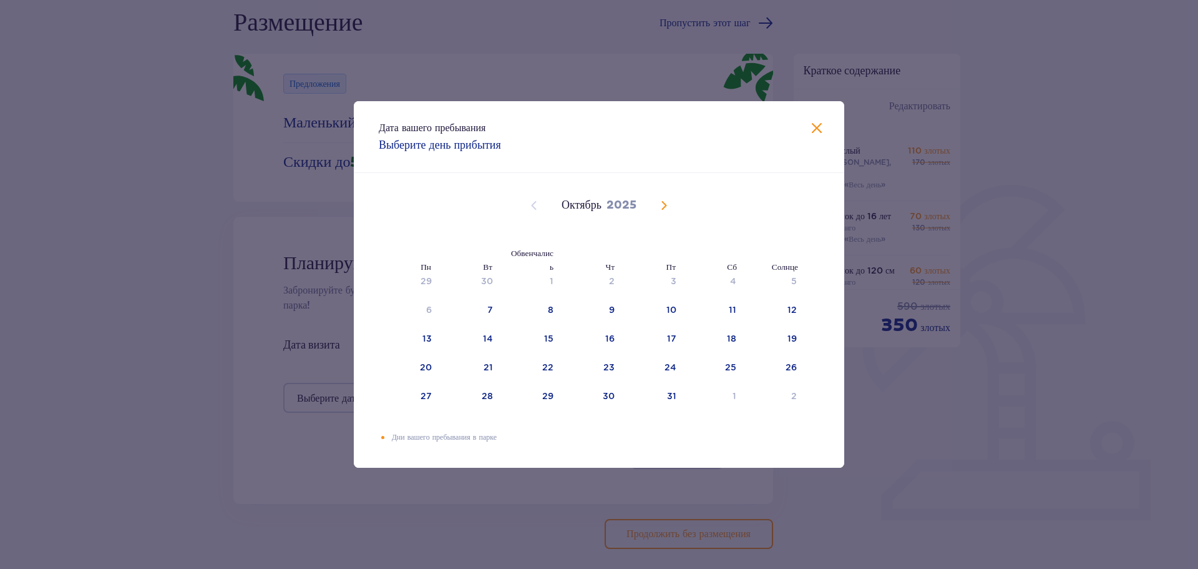
click at [661, 203] on span "В следующем месяце" at bounding box center [664, 205] width 15 height 15
click at [428, 366] on font "17" at bounding box center [427, 367] width 9 height 10
click at [480, 367] on div "18" at bounding box center [471, 367] width 61 height 27
type input "17.11.25 - 18.11.25"
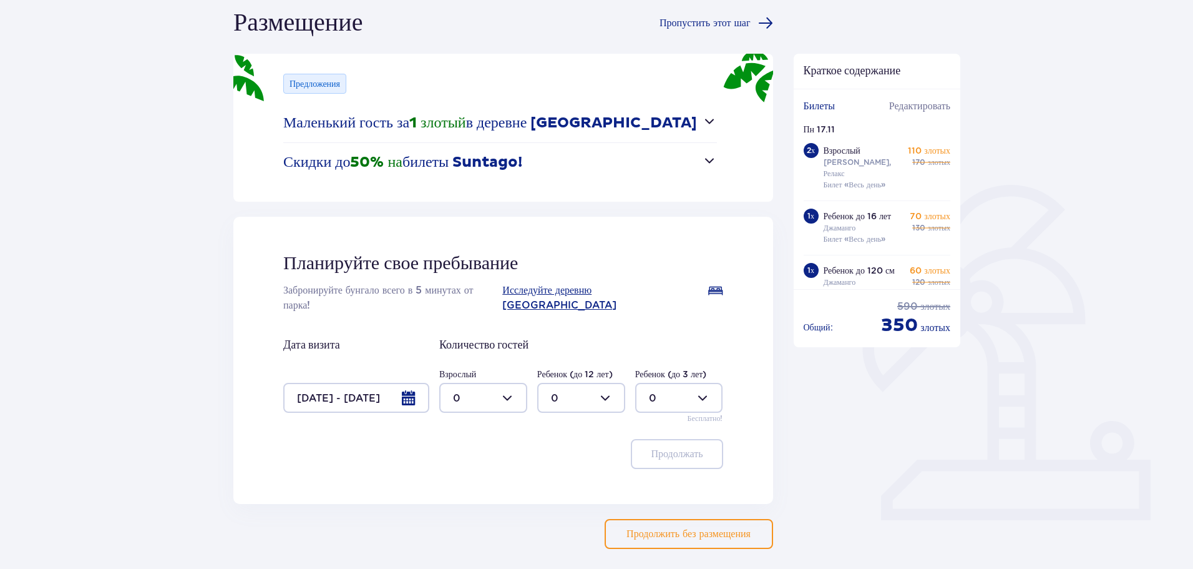
scroll to position [165, 0]
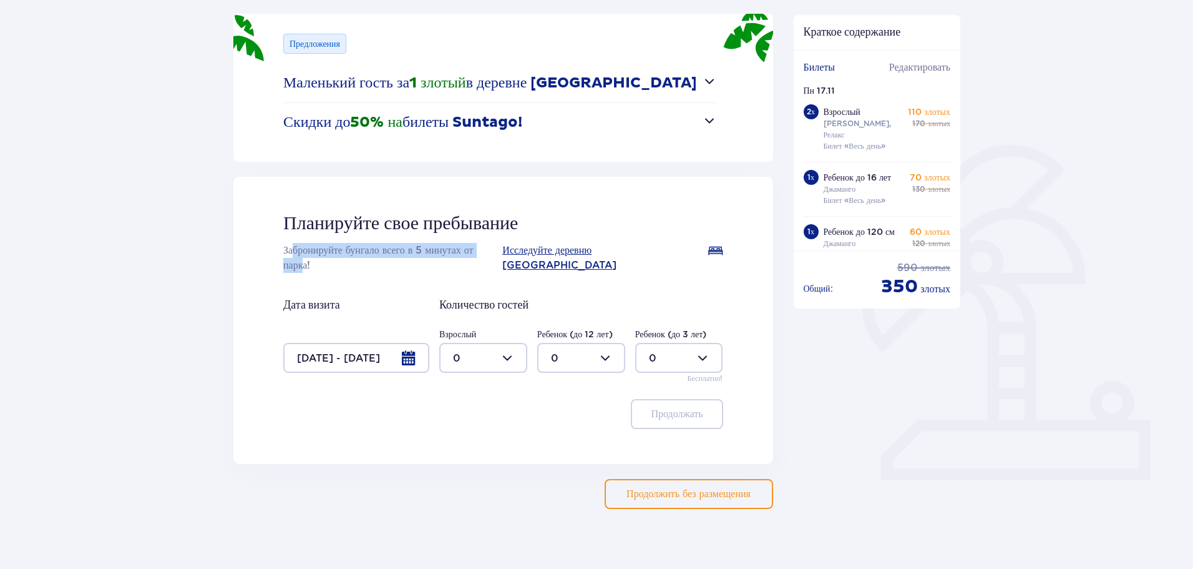
drag, startPoint x: 302, startPoint y: 252, endPoint x: 496, endPoint y: 249, distance: 193.5
click at [474, 249] on font "Забронируйте бунгало всего в 5 минутах от парка!" at bounding box center [378, 257] width 190 height 27
click at [500, 347] on div at bounding box center [483, 358] width 88 height 30
click at [471, 430] on div "2" at bounding box center [483, 433] width 61 height 14
type input "2"
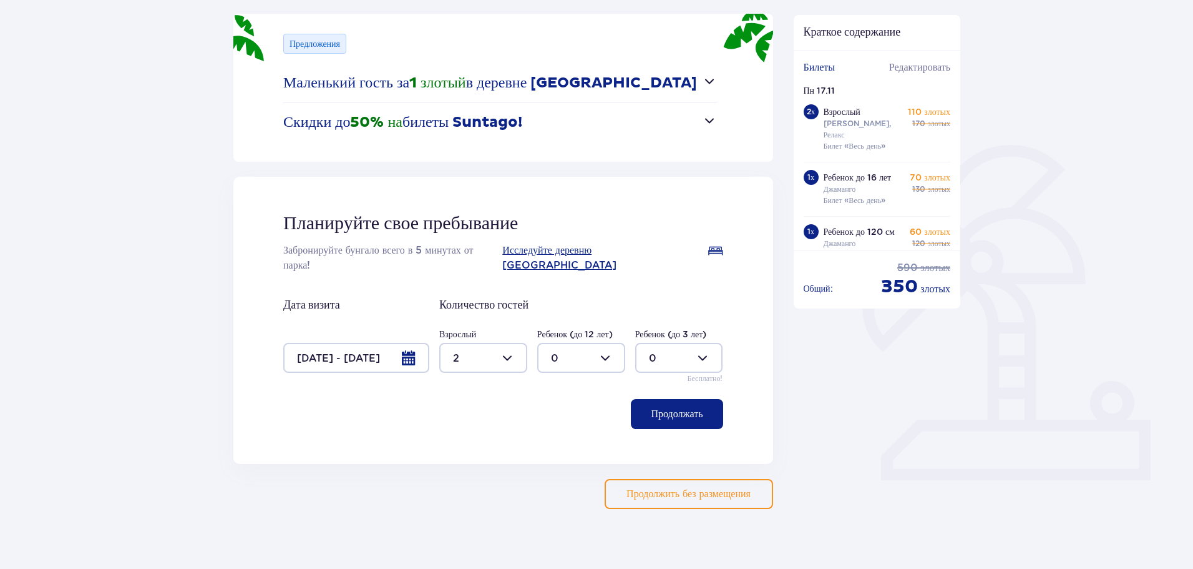
click at [603, 343] on div at bounding box center [581, 358] width 88 height 30
click at [557, 430] on div "2" at bounding box center [581, 433] width 61 height 14
type input "2"
click at [670, 409] on font "Продолжать" at bounding box center [677, 414] width 52 height 10
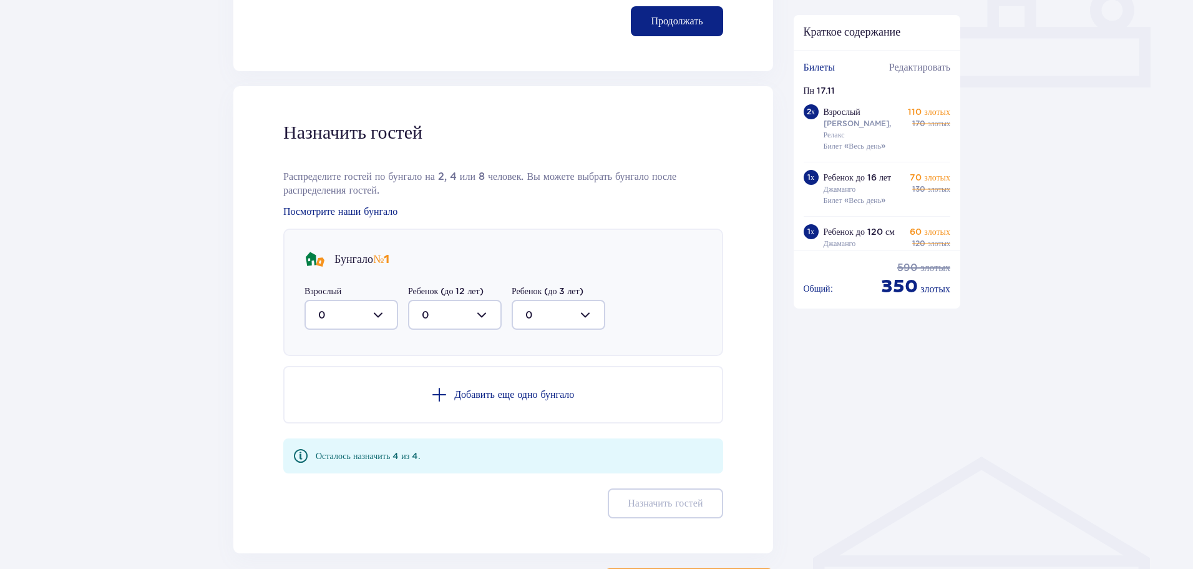
scroll to position [613, 0]
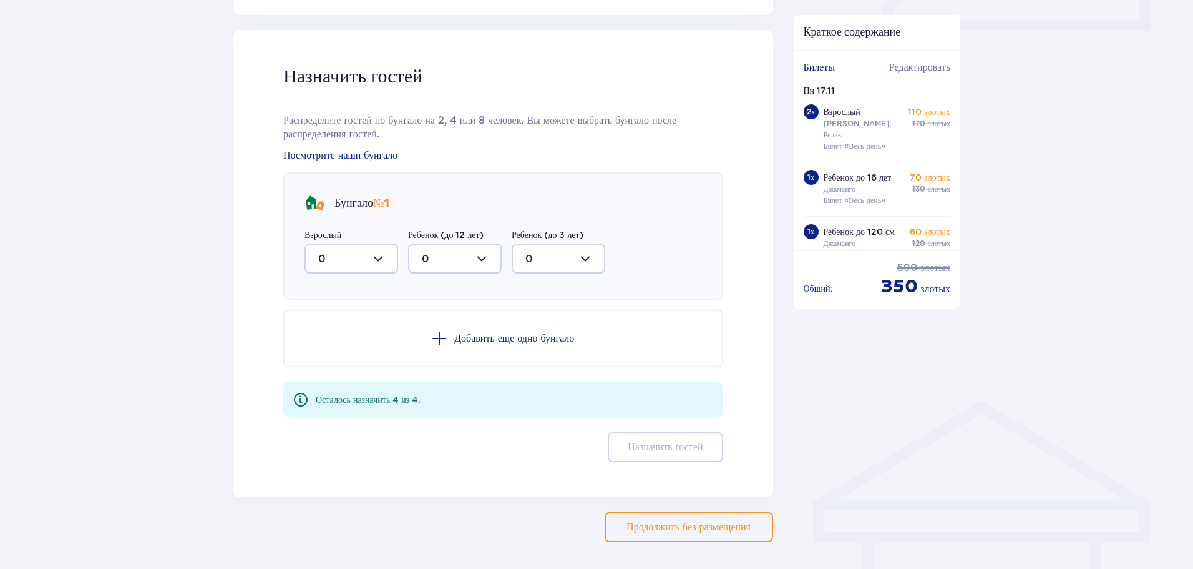
click at [381, 247] on div at bounding box center [352, 258] width 94 height 30
click at [354, 342] on span "2" at bounding box center [351, 349] width 91 height 26
type input "2"
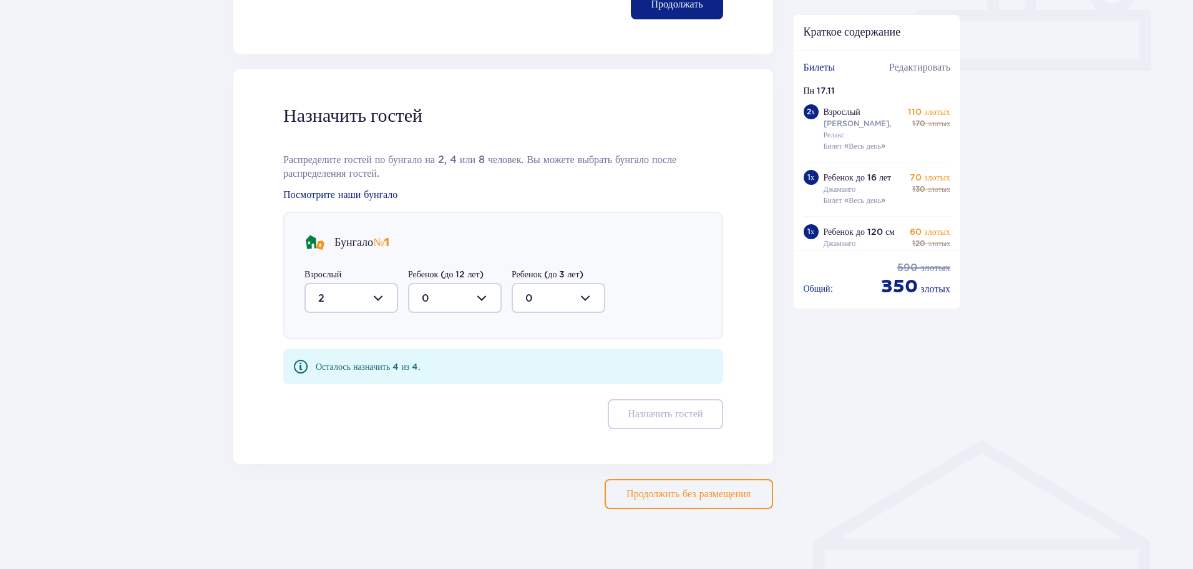
click at [464, 283] on div at bounding box center [455, 298] width 94 height 30
click at [453, 381] on div "2" at bounding box center [455, 388] width 66 height 14
type input "2"
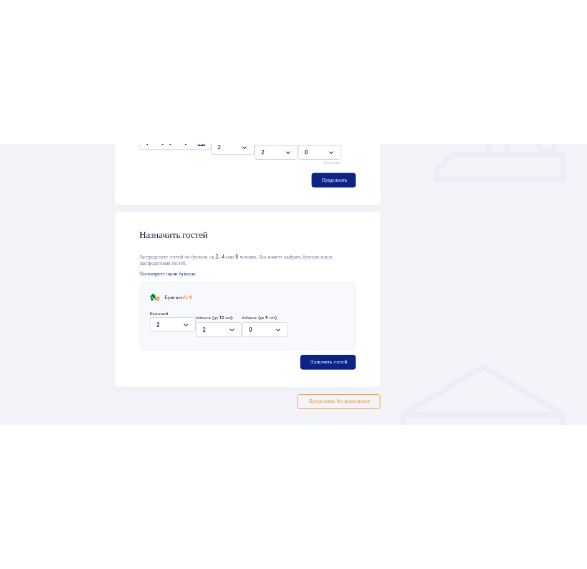
scroll to position [600, 0]
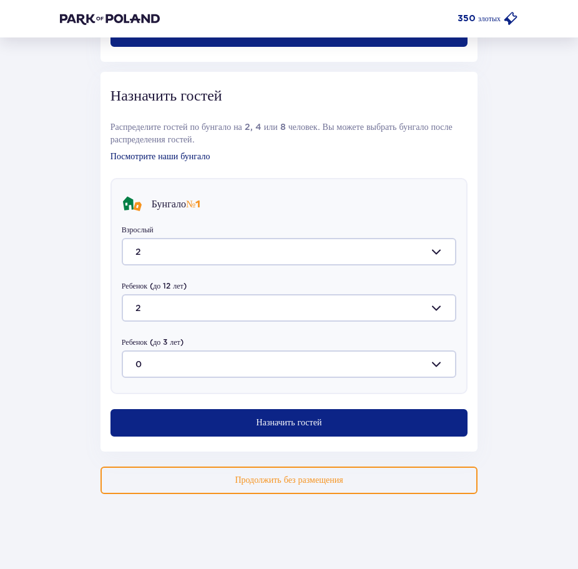
click at [178, 155] on font "Посмотрите наши бунгало" at bounding box center [160, 156] width 100 height 9
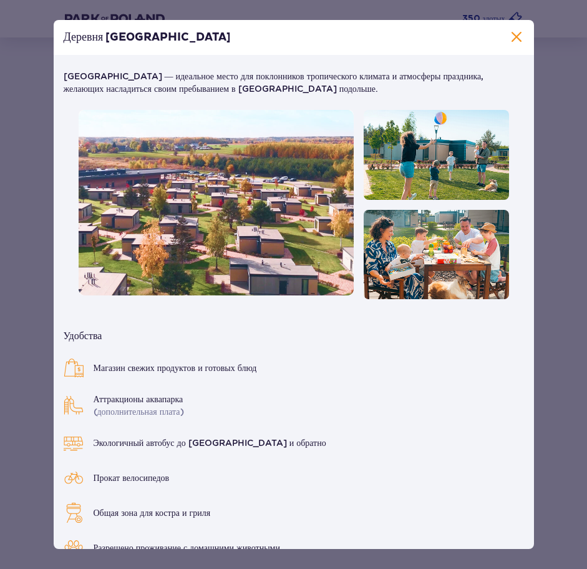
click at [229, 219] on img at bounding box center [216, 202] width 275 height 185
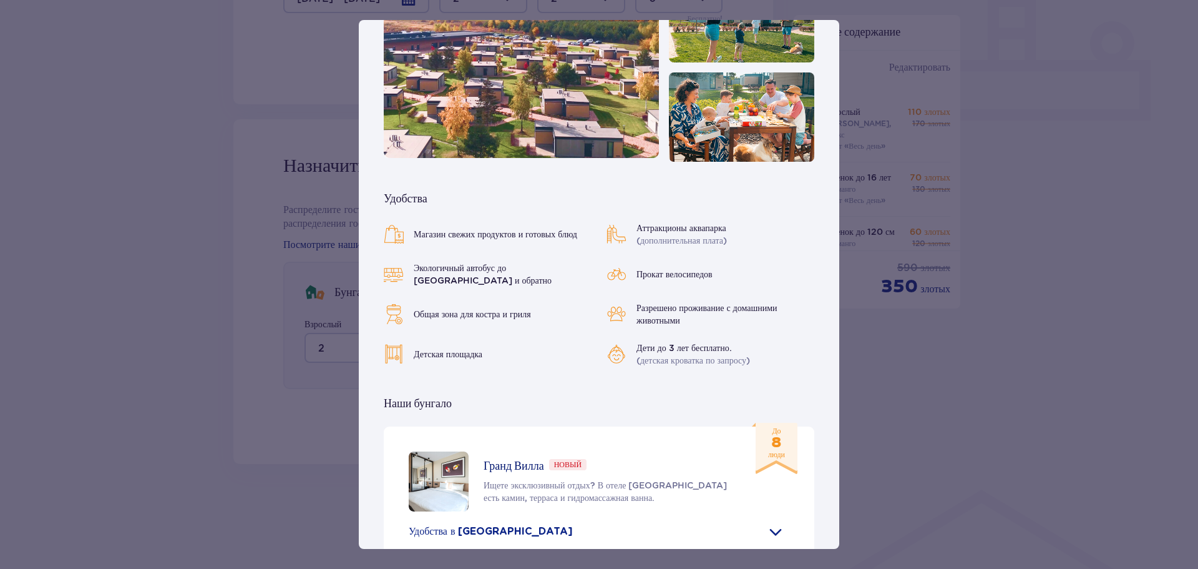
scroll to position [437, 0]
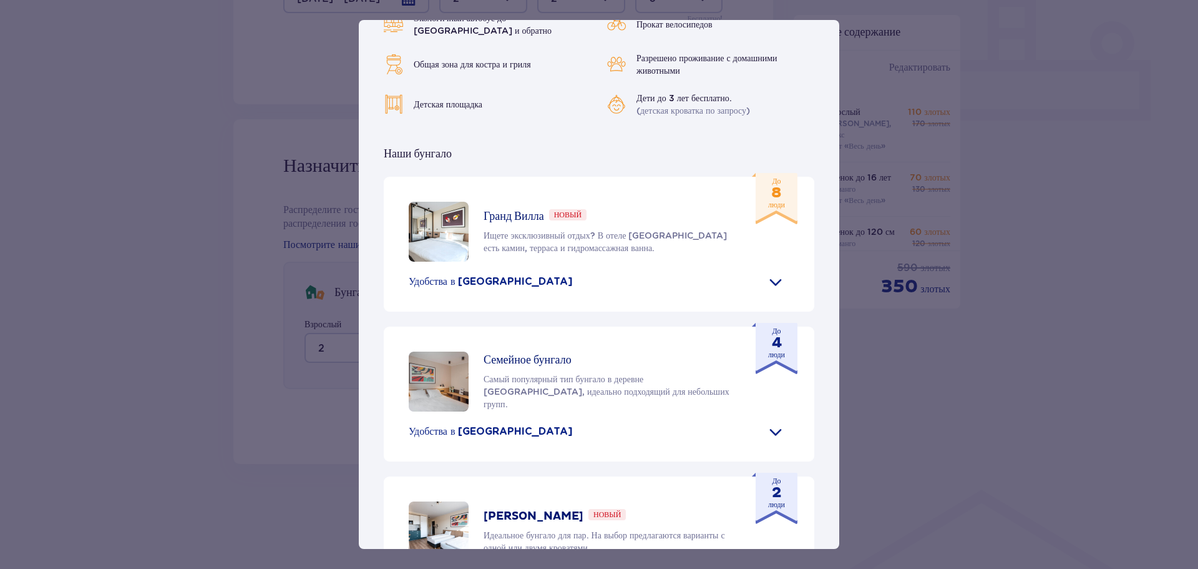
click at [511, 209] on font "Гранд Вилла" at bounding box center [514, 216] width 61 height 14
click at [440, 202] on img at bounding box center [439, 232] width 60 height 60
click at [448, 276] on font "Удобства в бунгало" at bounding box center [491, 281] width 164 height 10
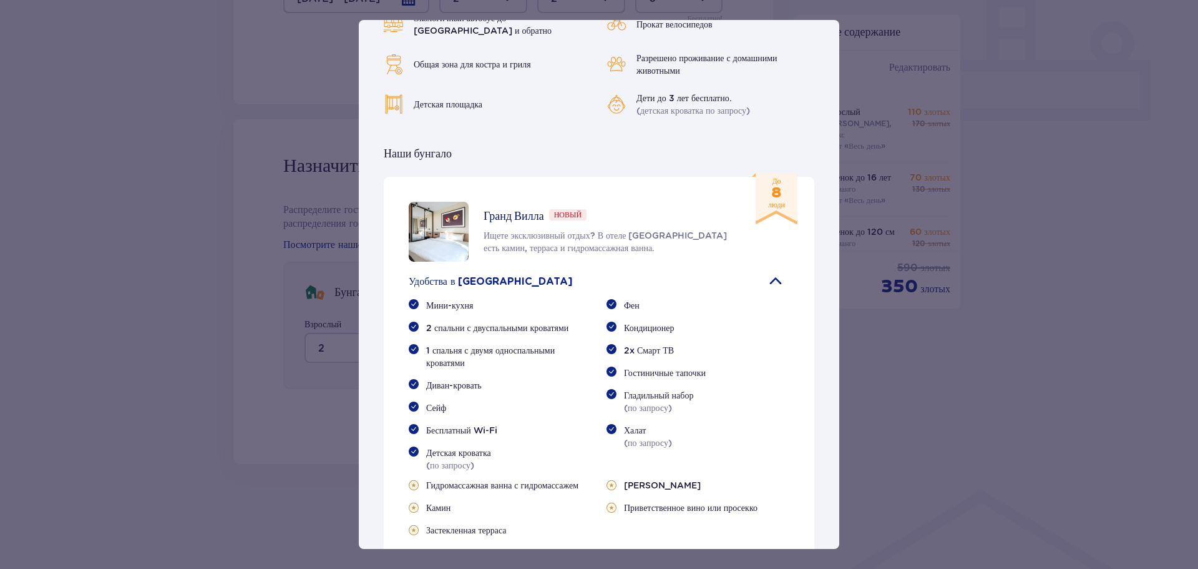
click at [443, 211] on img at bounding box center [439, 232] width 60 height 60
click at [524, 209] on div "Гранд Вилла Новый Ищете эксклюзивный отдых? В отеле Grand Villa есть камин, тер…" at bounding box center [608, 231] width 248 height 45
click at [768, 200] on font "люди" at bounding box center [776, 204] width 17 height 9
click at [771, 271] on span at bounding box center [776, 281] width 20 height 20
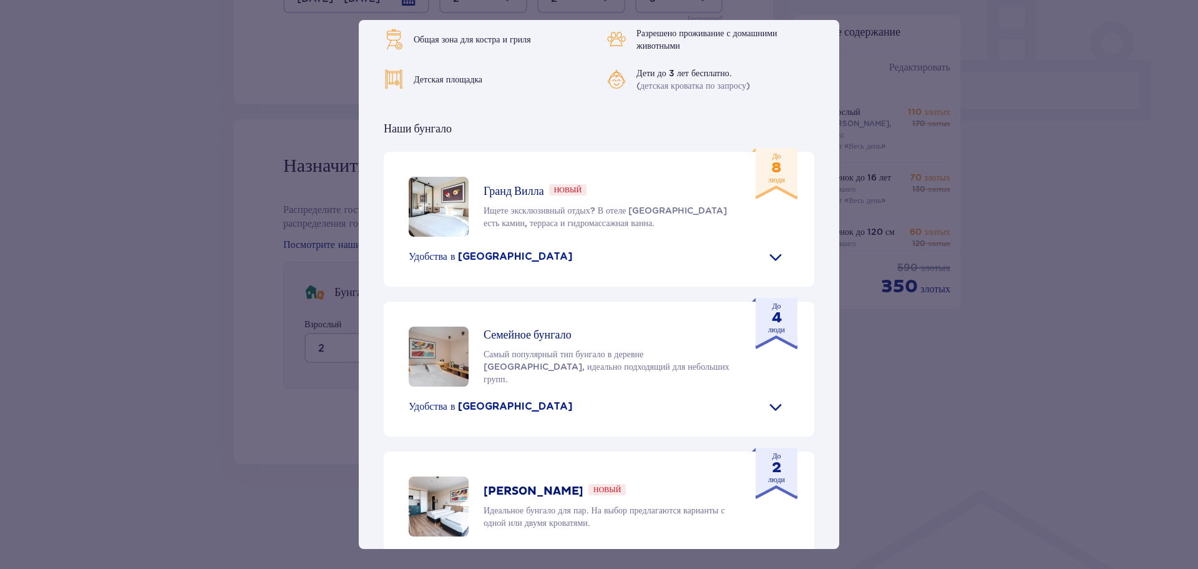
scroll to position [524, 0]
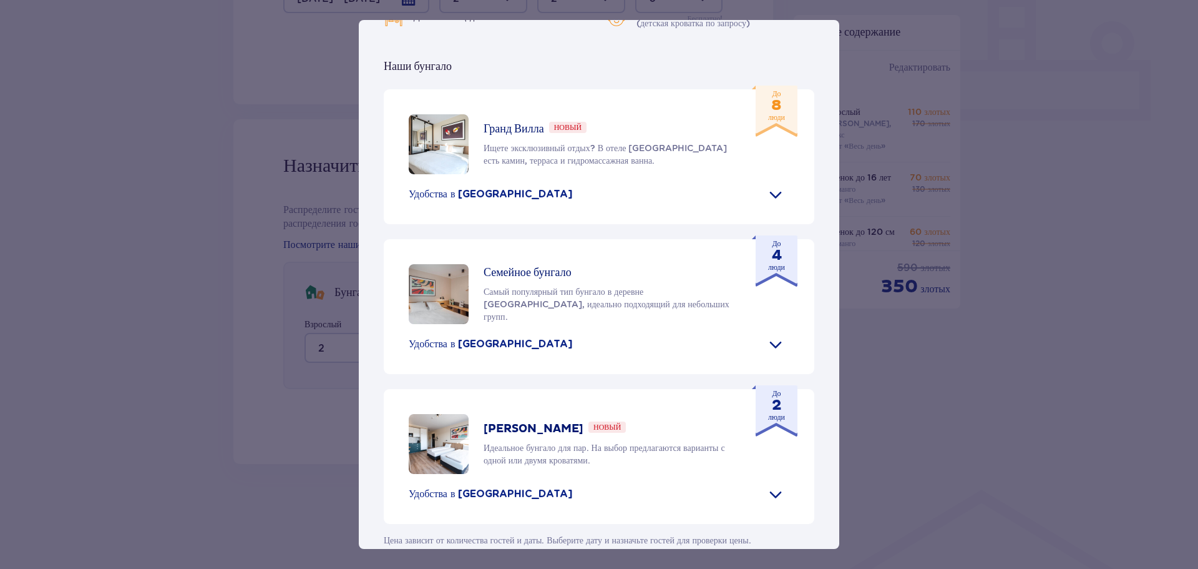
click at [449, 280] on img at bounding box center [439, 294] width 60 height 60
click at [778, 484] on span at bounding box center [776, 494] width 20 height 20
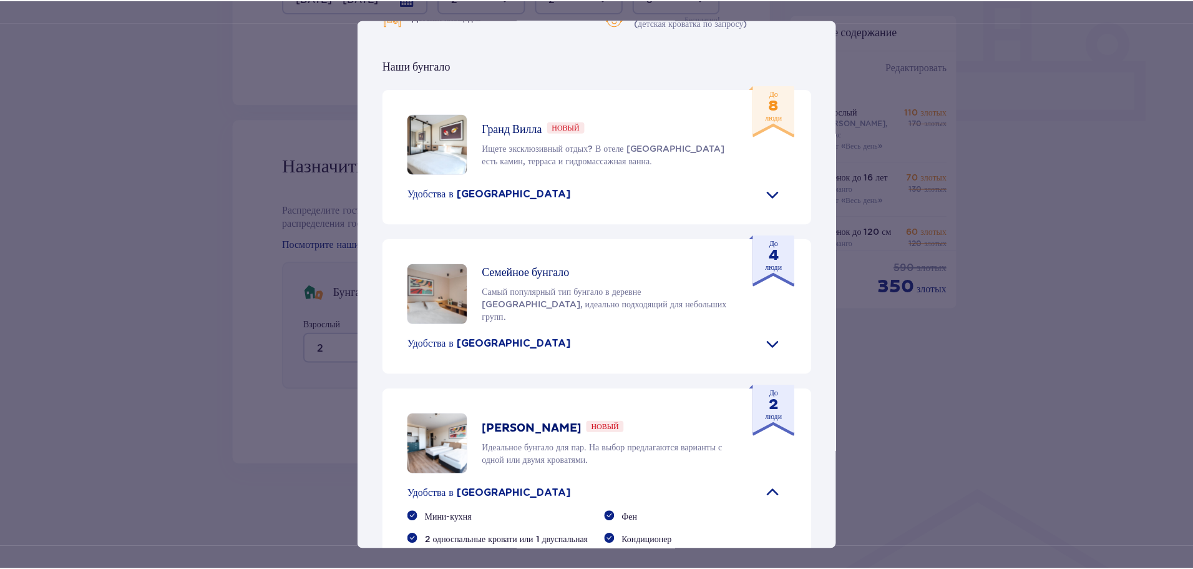
scroll to position [663, 0]
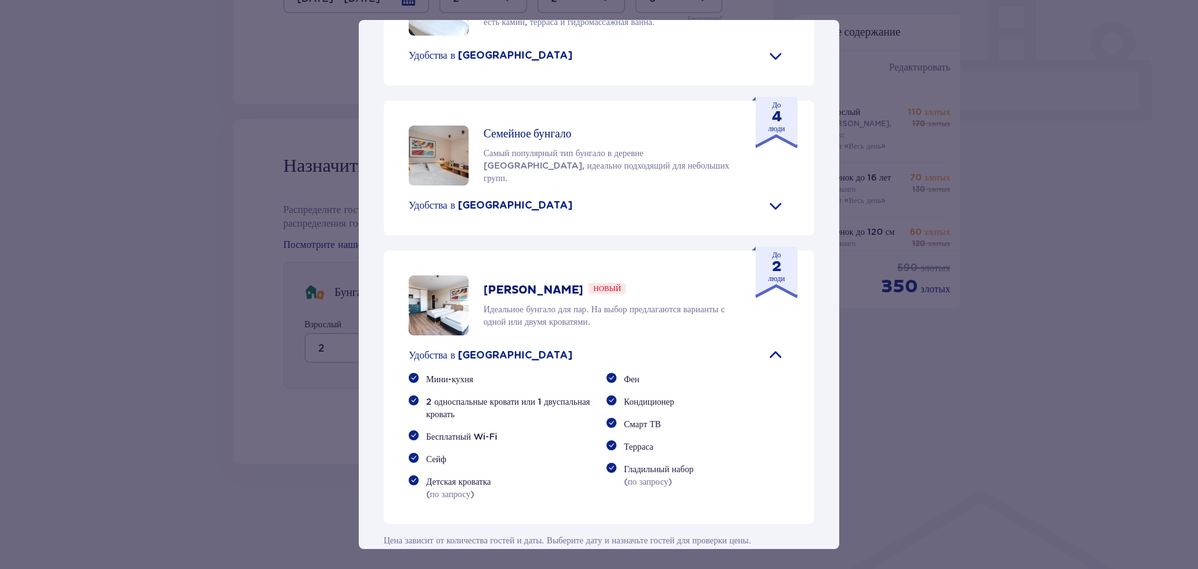
click at [980, 413] on div "Деревня Сантаго Suntago Village — идеальное место для поклонников тропического …" at bounding box center [599, 284] width 1198 height 569
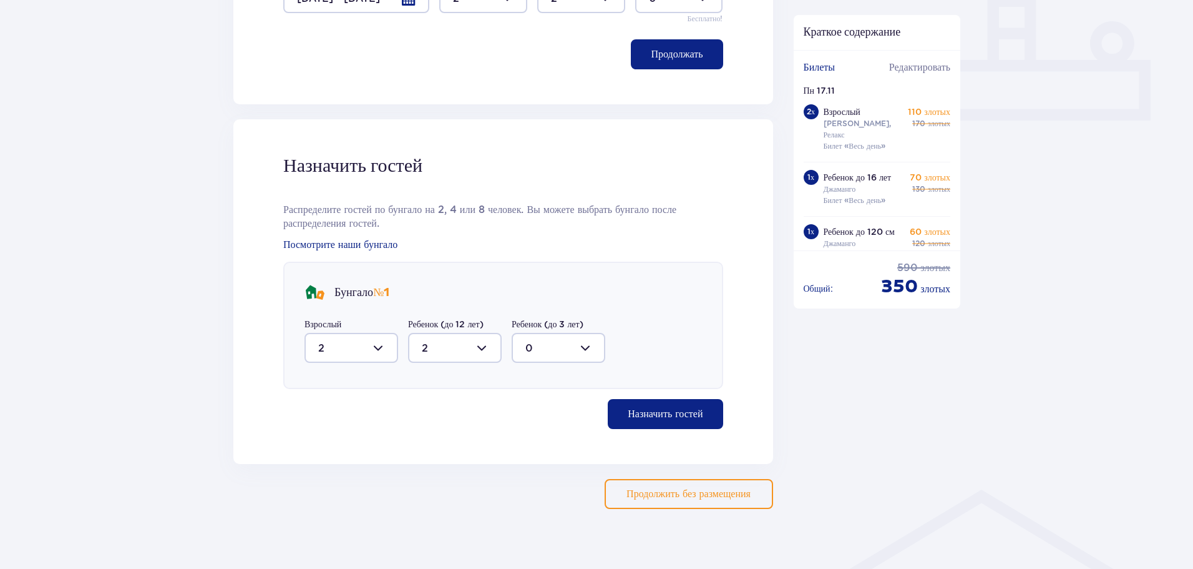
click at [695, 489] on font "Продолжить без размещения" at bounding box center [689, 494] width 124 height 10
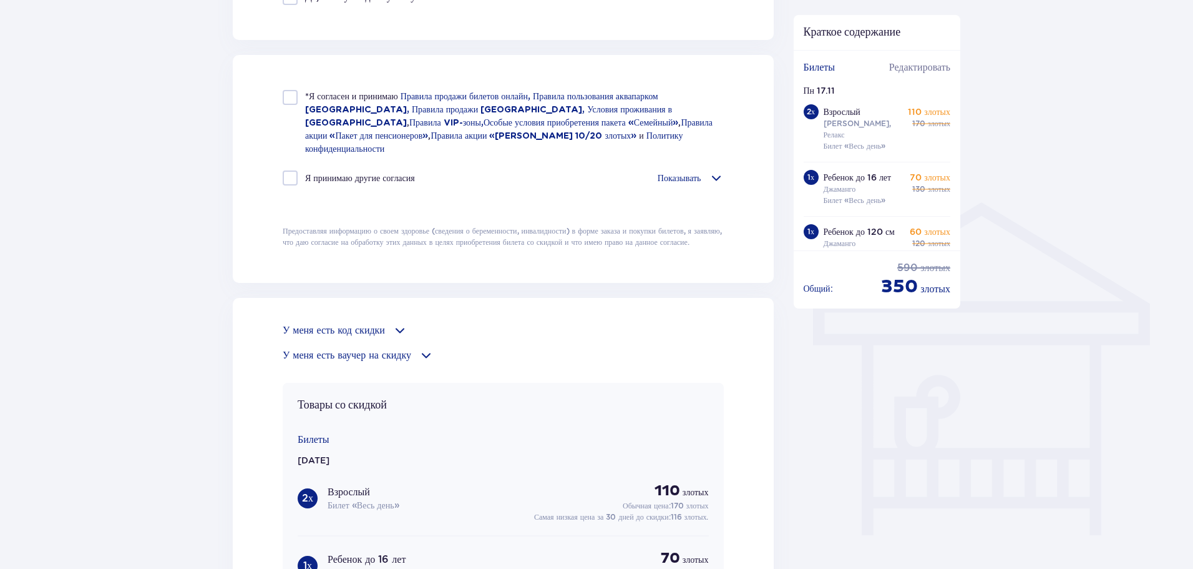
scroll to position [1061, 0]
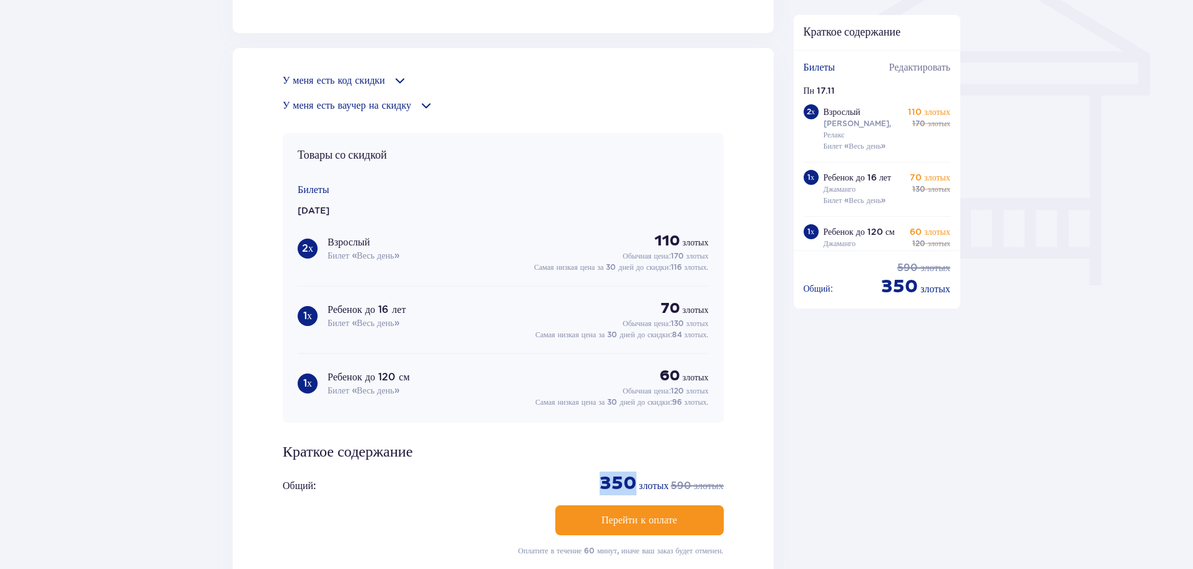
drag, startPoint x: 599, startPoint y: 458, endPoint x: 640, endPoint y: 463, distance: 40.9
click at [640, 471] on div "Общий : 350 злотых обычная цена 590 злотых" at bounding box center [503, 483] width 441 height 24
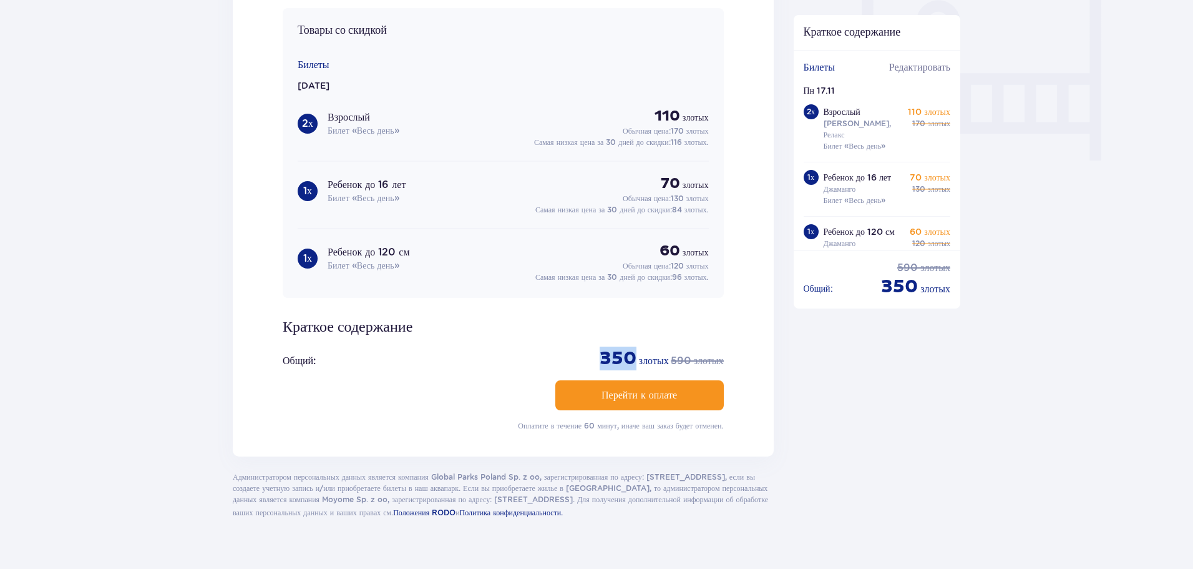
click at [620, 390] on font "Перейти к оплате" at bounding box center [640, 395] width 76 height 10
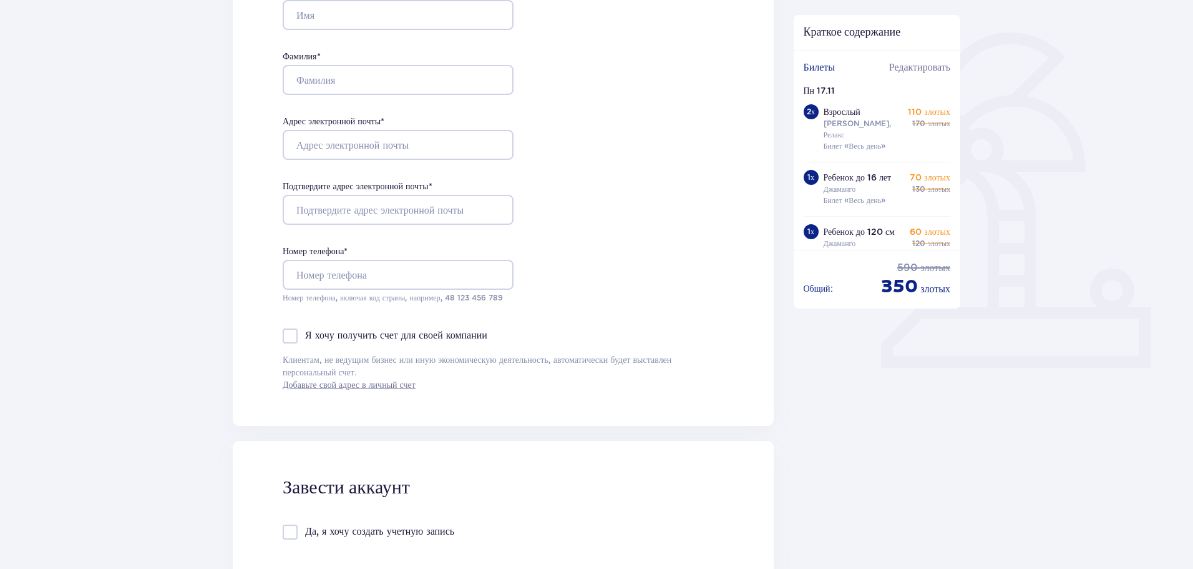
scroll to position [0, 0]
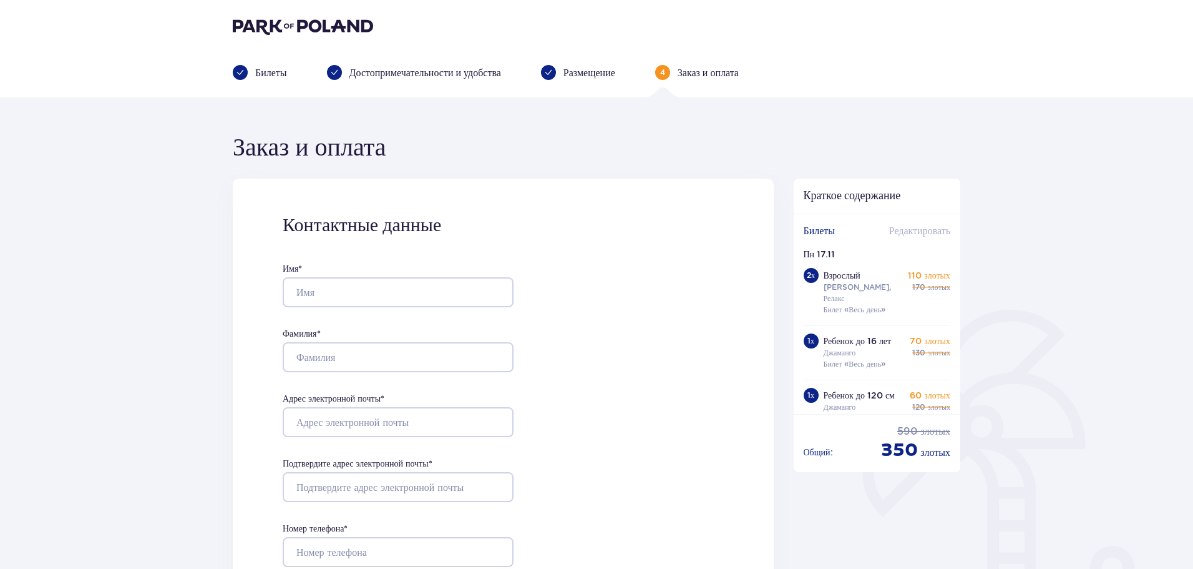
click at [917, 232] on font "Редактировать" at bounding box center [919, 231] width 61 height 10
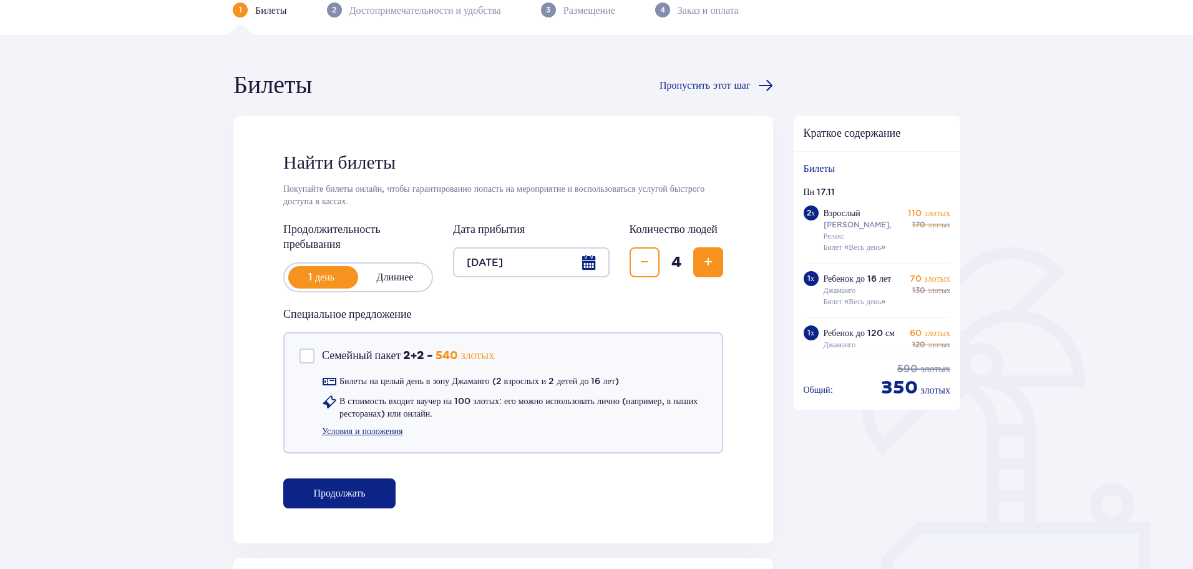
scroll to position [125, 0]
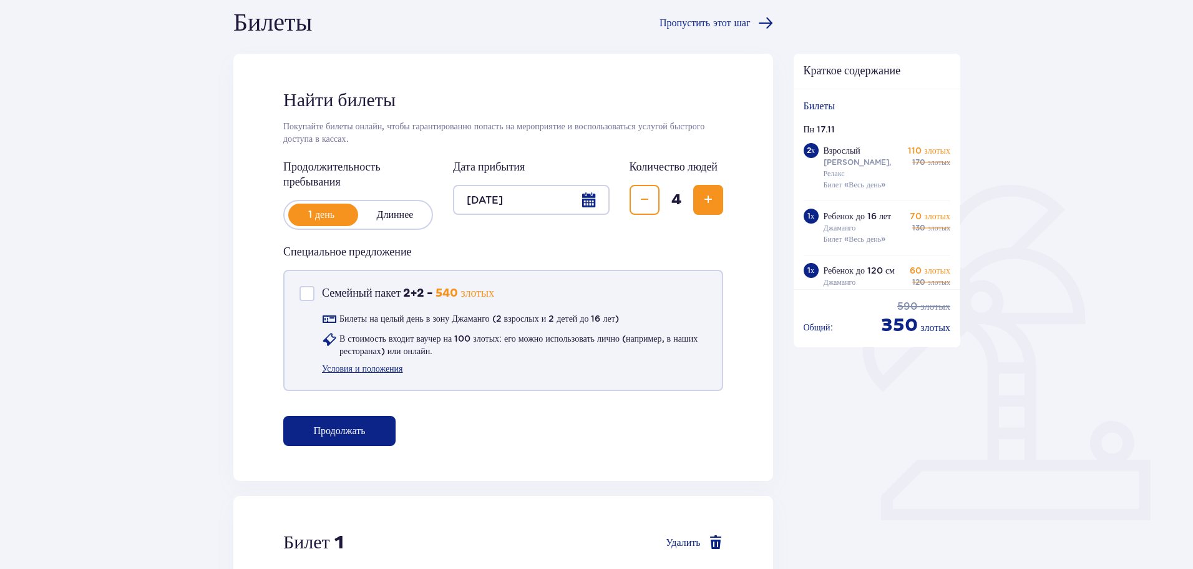
click at [399, 290] on font "Семейный пакет 2+2" at bounding box center [373, 293] width 102 height 14
click at [386, 369] on font "Условия и положения" at bounding box center [362, 368] width 81 height 10
click at [312, 290] on div "Семейный пакет 2+2" at bounding box center [307, 293] width 15 height 15
checkbox input "false"
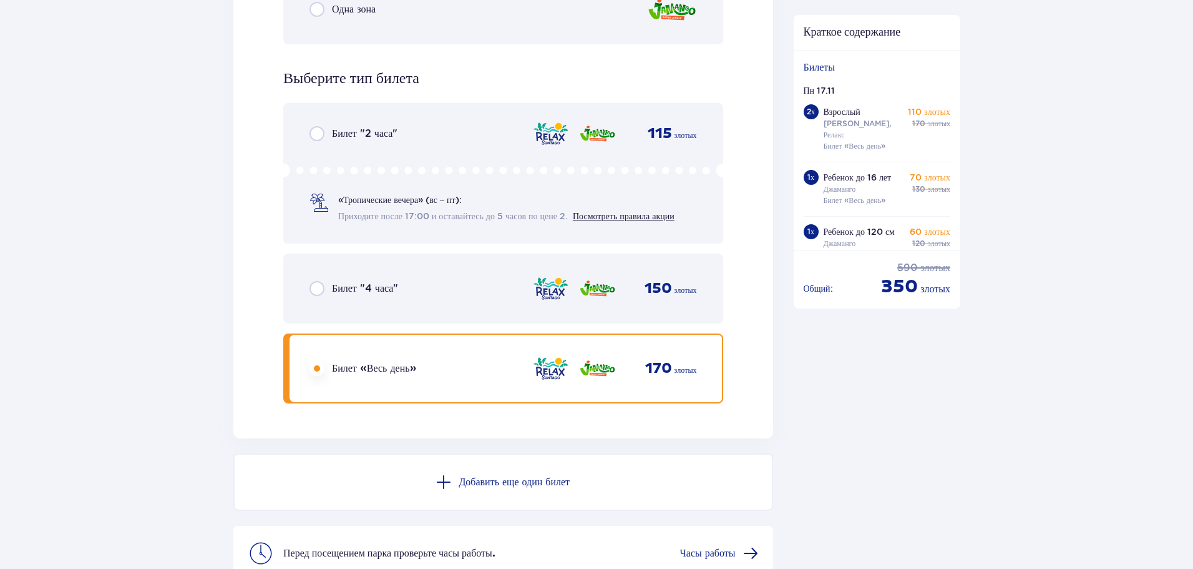
scroll to position [4001, 0]
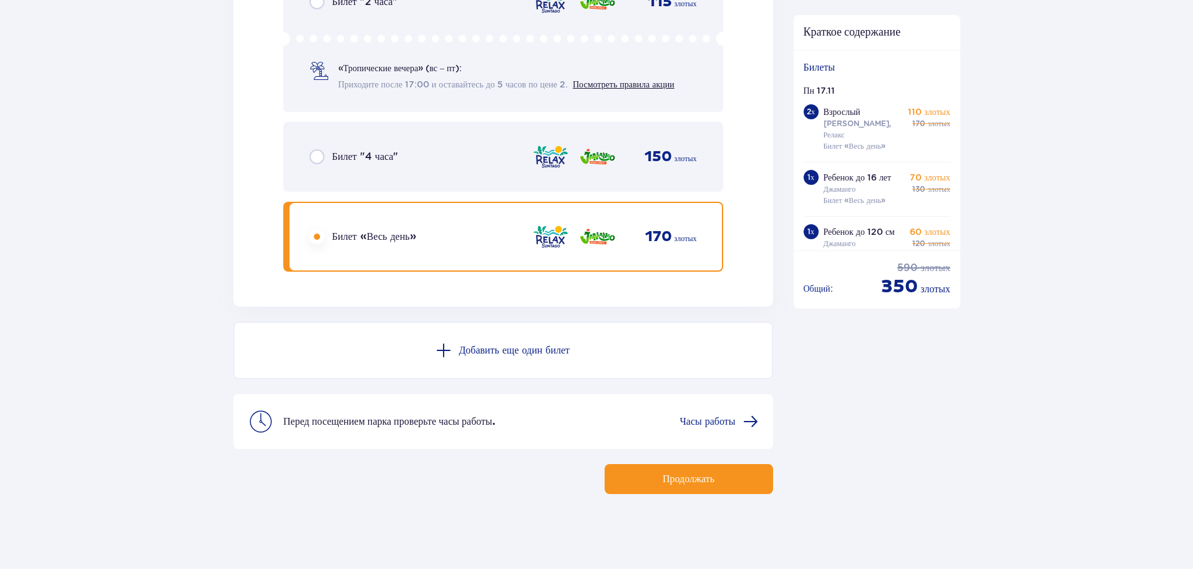
click at [663, 479] on font "Продолжать" at bounding box center [689, 479] width 52 height 10
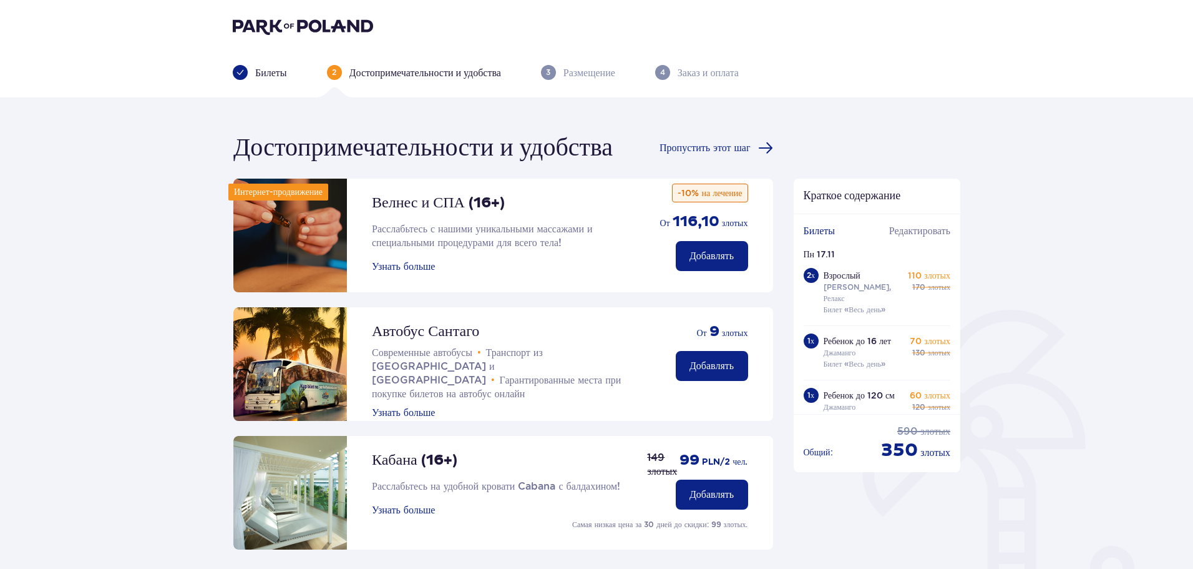
scroll to position [278, 0]
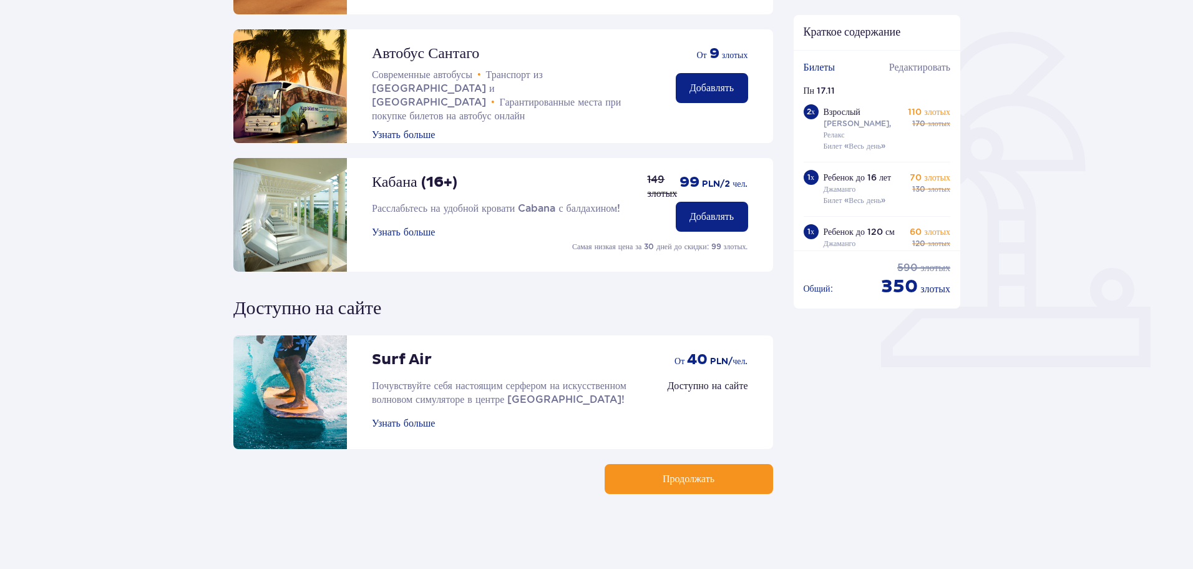
click at [673, 476] on font "Продолжать" at bounding box center [689, 479] width 52 height 10
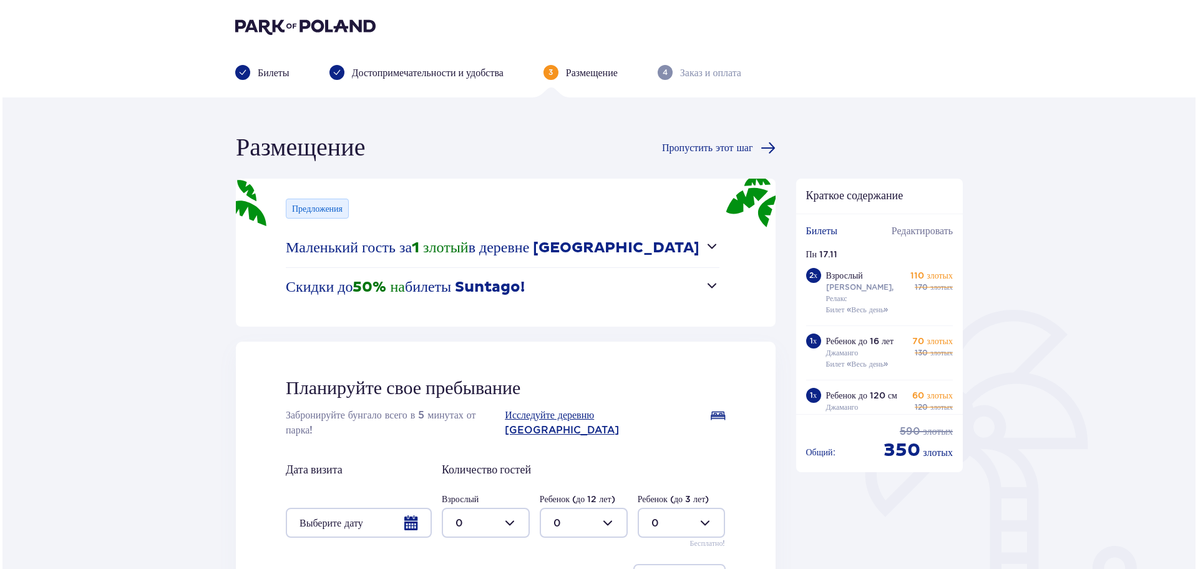
scroll to position [165, 0]
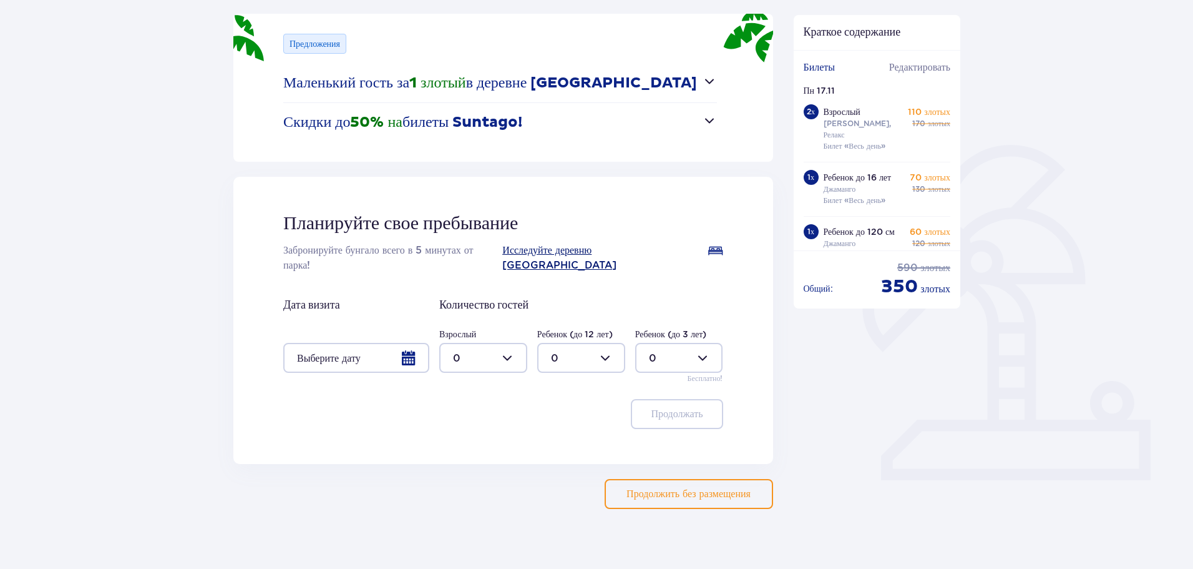
click at [570, 253] on font "Исследуйте деревню [GEOGRAPHIC_DATA]" at bounding box center [559, 257] width 114 height 27
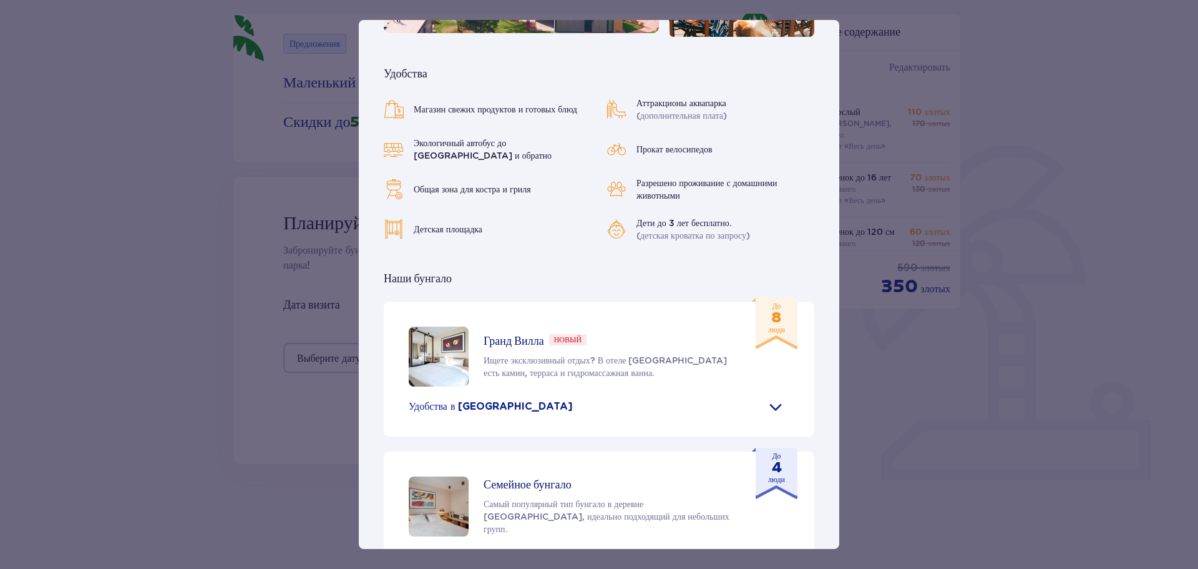
scroll to position [524, 0]
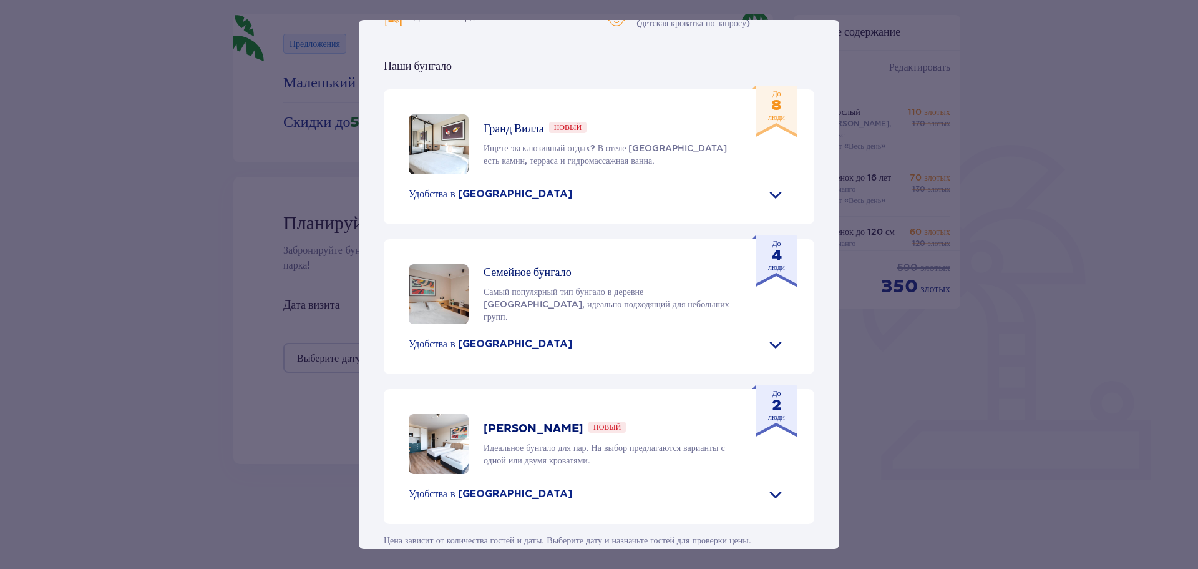
click at [785, 257] on div "До 4 люди" at bounding box center [775, 260] width 46 height 51
click at [578, 265] on div "Семейное бунгало Самый популярный тип бунгало в деревне Сантаго, идеально подхо…" at bounding box center [608, 293] width 248 height 57
click at [431, 264] on img at bounding box center [439, 294] width 60 height 60
click at [502, 265] on div "Семейное бунгало Самый популярный тип бунгало в деревне Сантаго, идеально подхо…" at bounding box center [608, 293] width 248 height 57
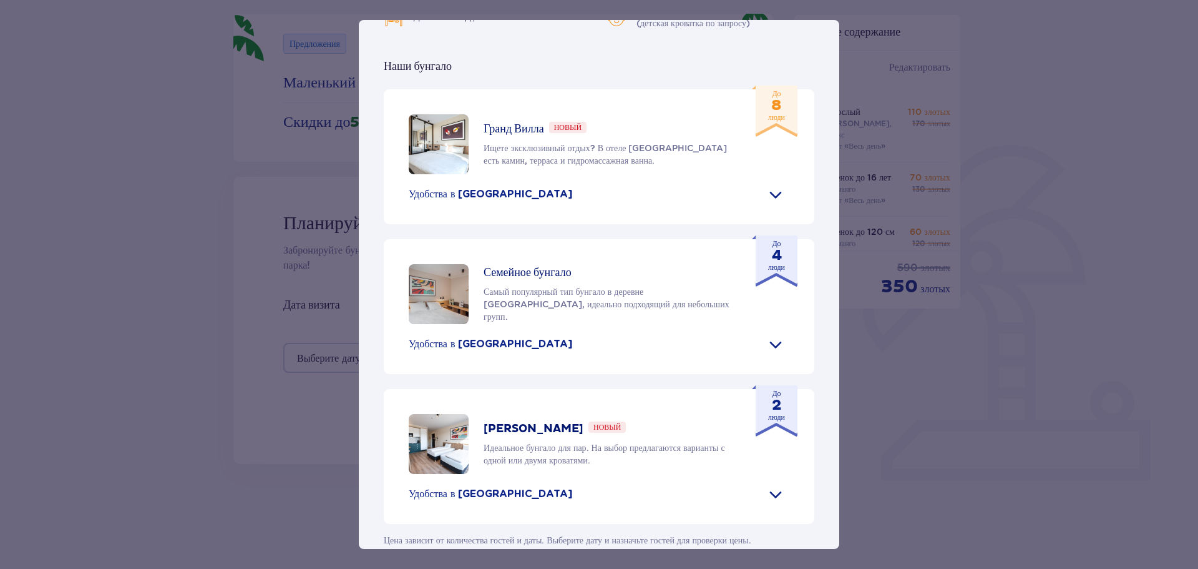
click at [508, 265] on font "Семейное бунгало" at bounding box center [528, 272] width 88 height 14
click at [511, 265] on font "Семейное бунгало" at bounding box center [528, 272] width 88 height 14
click at [544, 122] on font "Гранд Вилла" at bounding box center [514, 129] width 61 height 14
click at [544, 122] on div "Гранд Вилла Новый" at bounding box center [535, 129] width 103 height 15
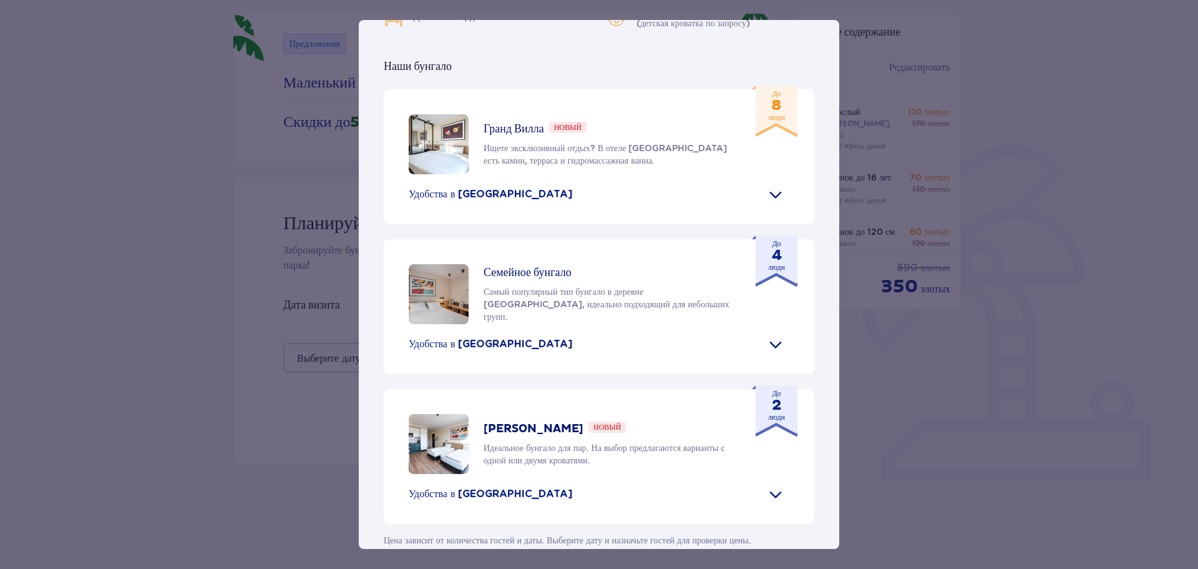
click at [461, 135] on img at bounding box center [439, 144] width 60 height 60
click at [440, 114] on img at bounding box center [439, 144] width 60 height 60
click at [446, 414] on img at bounding box center [439, 444] width 60 height 60
click at [768, 238] on p "До 4 люди" at bounding box center [776, 255] width 17 height 35
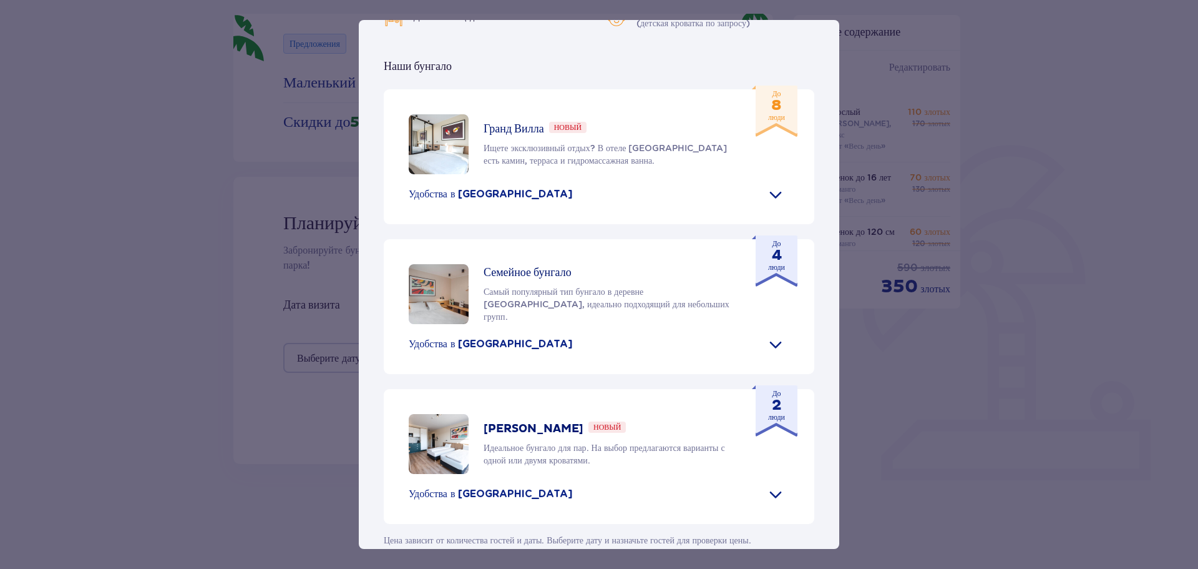
click at [772, 246] on font "4" at bounding box center [777, 255] width 10 height 19
click at [754, 202] on div "Гранд Вилла Новый Ищете эксклюзивный отдых? В отеле Grand Villa есть камин, тер…" at bounding box center [599, 306] width 431 height 434
click at [752, 235] on div "До 4 люди" at bounding box center [775, 260] width 46 height 51
click at [754, 235] on div "До 4 люди" at bounding box center [775, 260] width 46 height 51
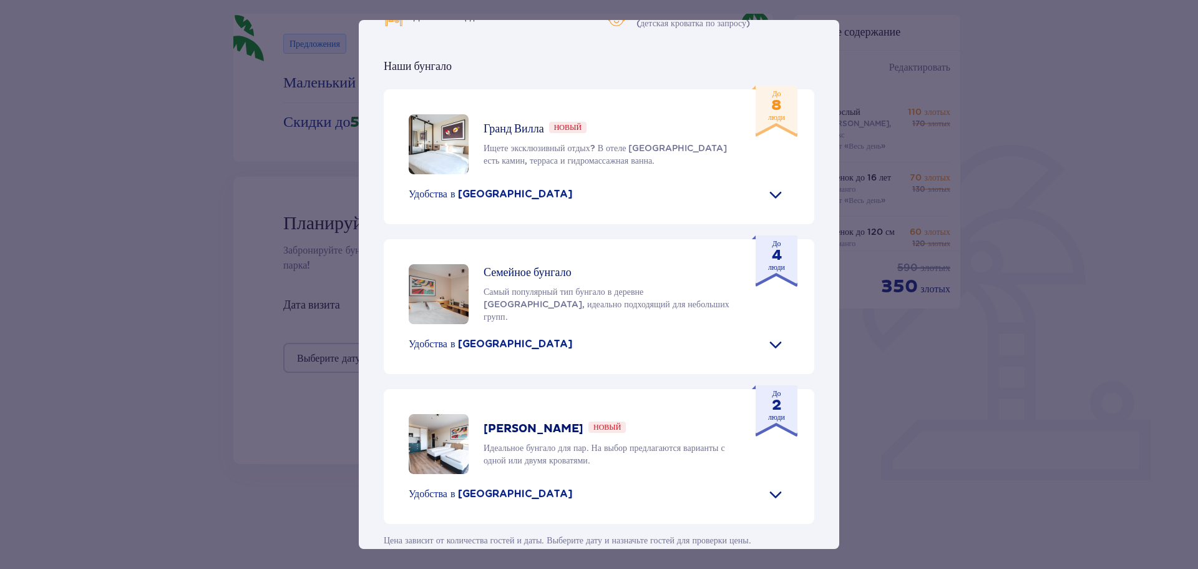
drag, startPoint x: 758, startPoint y: 230, endPoint x: 770, endPoint y: 246, distance: 19.6
click at [765, 239] on div "До 4 люди" at bounding box center [775, 260] width 46 height 51
drag, startPoint x: 770, startPoint y: 246, endPoint x: 775, endPoint y: 267, distance: 21.8
click at [771, 253] on div "До 4 люди" at bounding box center [775, 260] width 46 height 51
click at [776, 267] on div "Семейное бунгало Самый популярный тип бунгало в деревне Сантаго, идеально подхо…" at bounding box center [599, 294] width 381 height 60
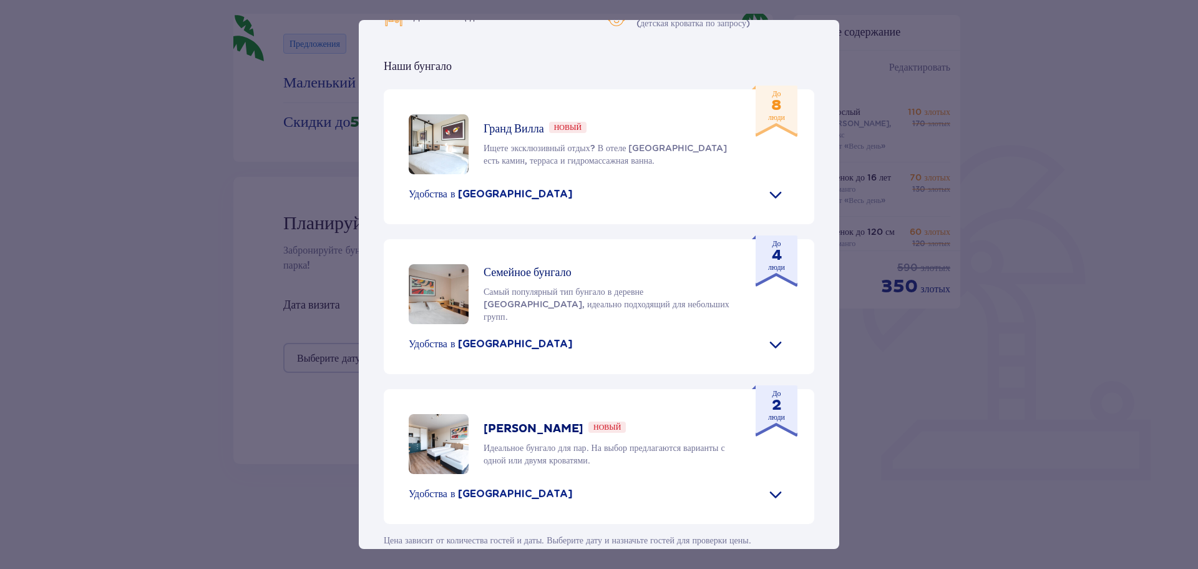
click at [778, 267] on div "Семейное бунгало Самый популярный тип бунгало в деревне Сантаго, идеально подхо…" at bounding box center [599, 294] width 381 height 60
drag, startPoint x: 596, startPoint y: 246, endPoint x: 608, endPoint y: 228, distance: 21.5
click at [596, 264] on div "Семейное бунгало Самый популярный тип бунгало в деревне Сантаго, идеально подхо…" at bounding box center [599, 294] width 381 height 60
click at [611, 142] on p "Ищете эксклюзивный отдых? В отеле Grand Villa есть камин, терраса и гидромассаж…" at bounding box center [608, 154] width 248 height 25
click at [770, 184] on span at bounding box center [776, 194] width 20 height 20
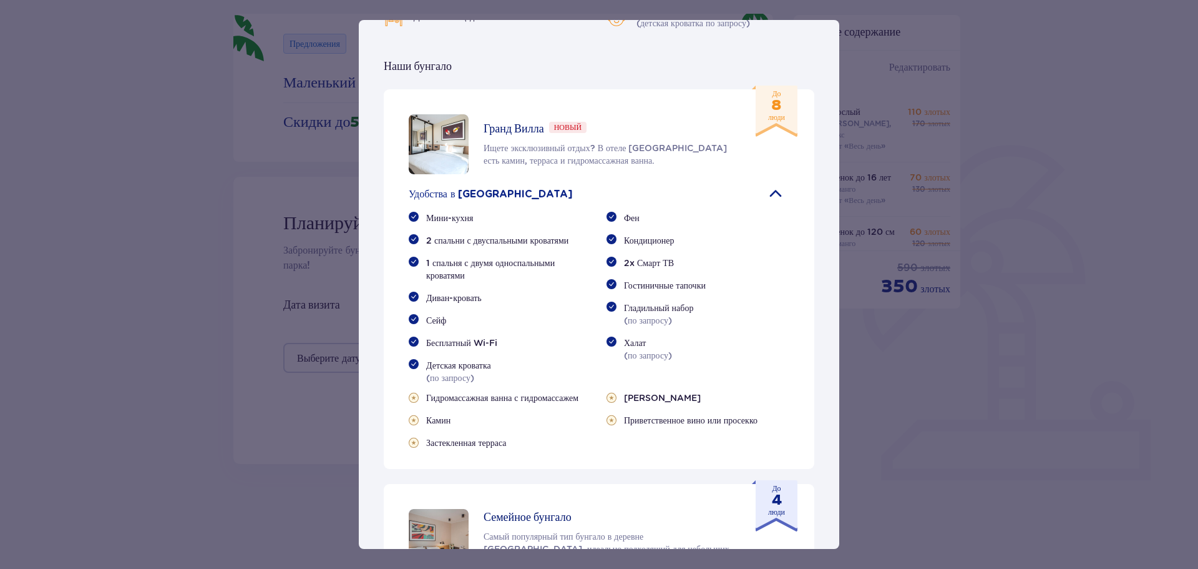
click at [770, 184] on span at bounding box center [776, 194] width 20 height 20
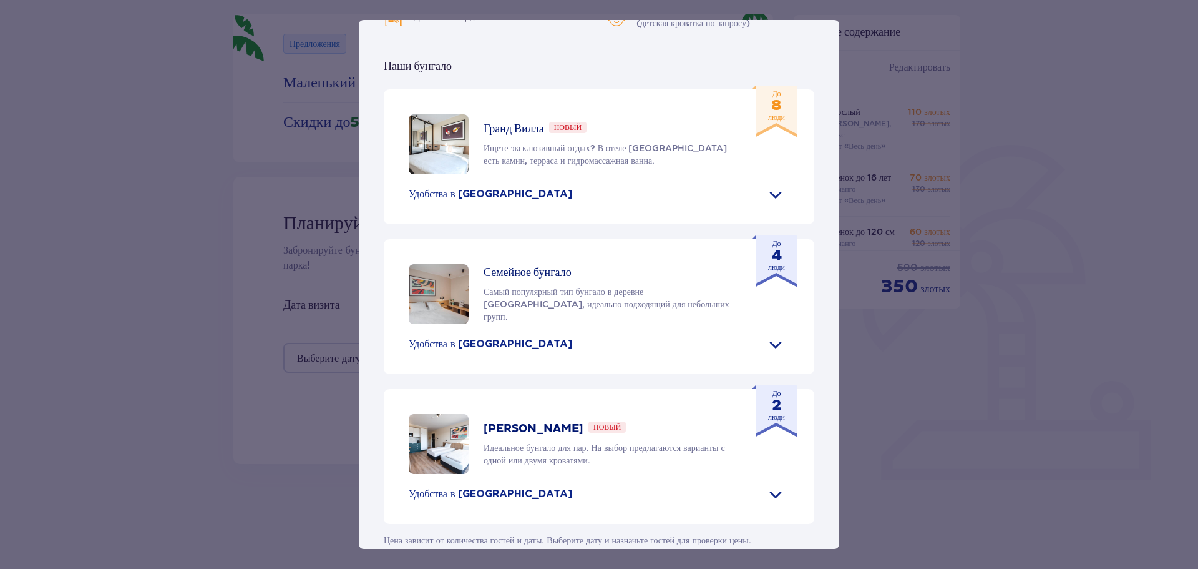
click at [752, 235] on div "До 4 люди" at bounding box center [775, 260] width 46 height 51
click at [761, 242] on div "До 4 люди" at bounding box center [775, 260] width 46 height 51
click at [776, 255] on div "До 4 люди" at bounding box center [775, 260] width 46 height 51
click at [779, 265] on div "Семейное бунгало Самый популярный тип бунгало в деревне Сантаго, идеально подхо…" at bounding box center [599, 294] width 381 height 60
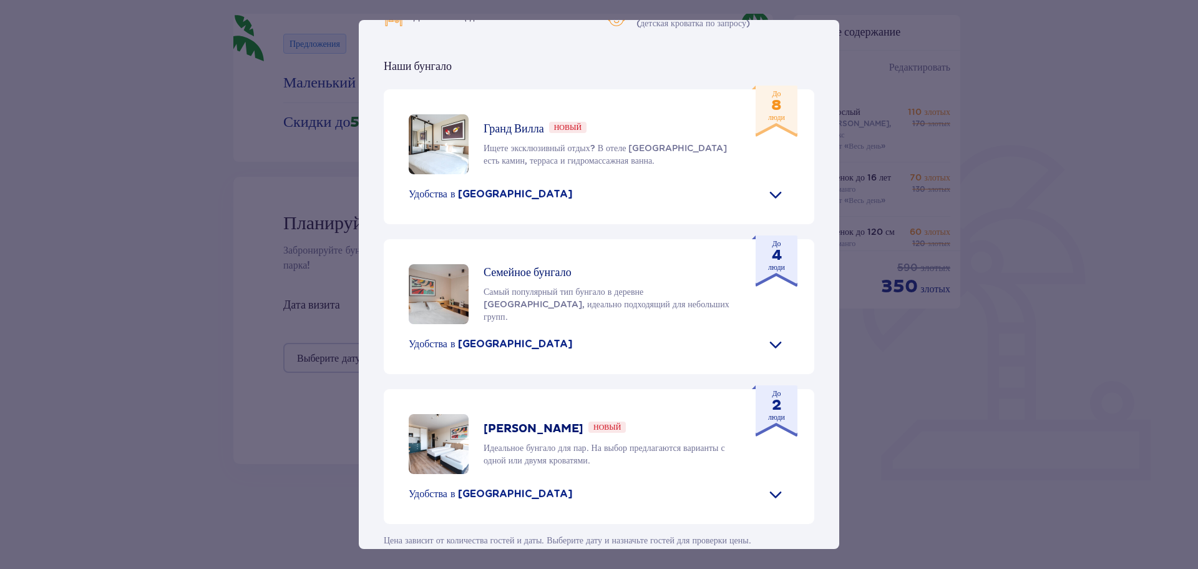
click at [772, 266] on div "Семейное бунгало Самый популярный тип бунгало в деревне Сантаго, идеально подхо…" at bounding box center [599, 294] width 381 height 60
click at [766, 266] on div "Семейное бунгало Самый популярный тип бунгало в деревне Сантаго, идеально подхо…" at bounding box center [599, 294] width 381 height 60
click at [769, 252] on div "До 4 люди" at bounding box center [775, 260] width 46 height 51
click at [770, 252] on div "До 4 люди" at bounding box center [775, 260] width 46 height 51
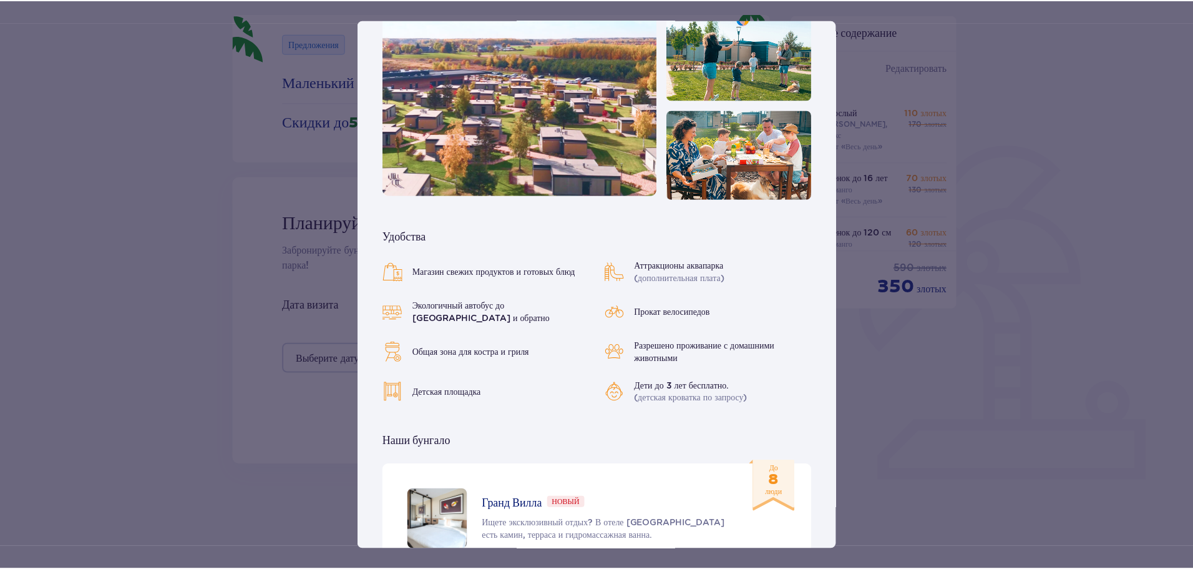
scroll to position [0, 0]
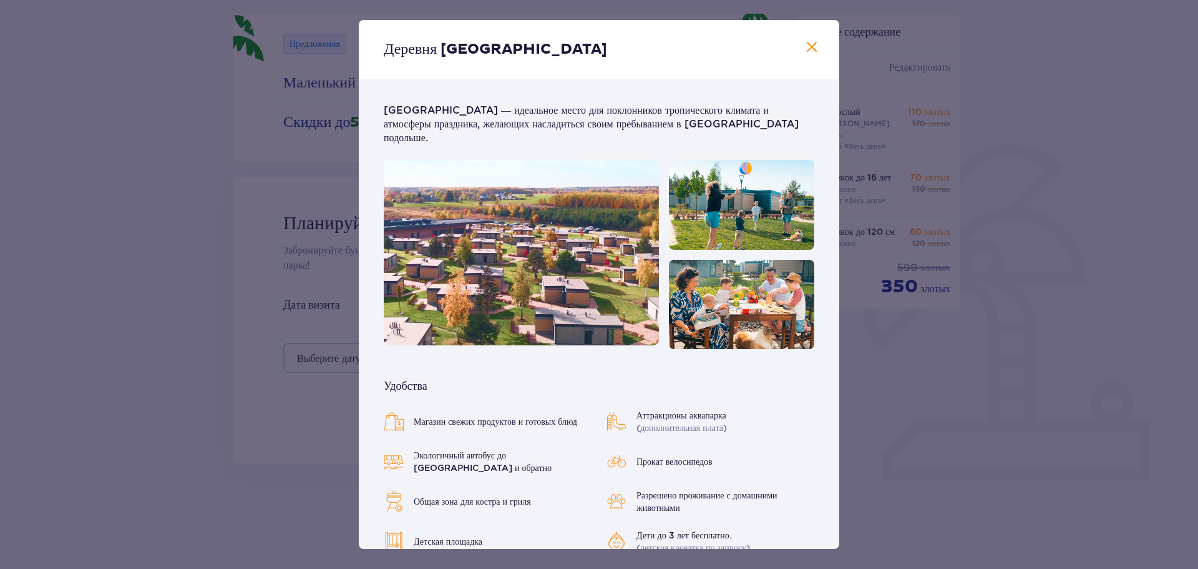
click at [804, 46] on span "Закрывать" at bounding box center [811, 47] width 15 height 15
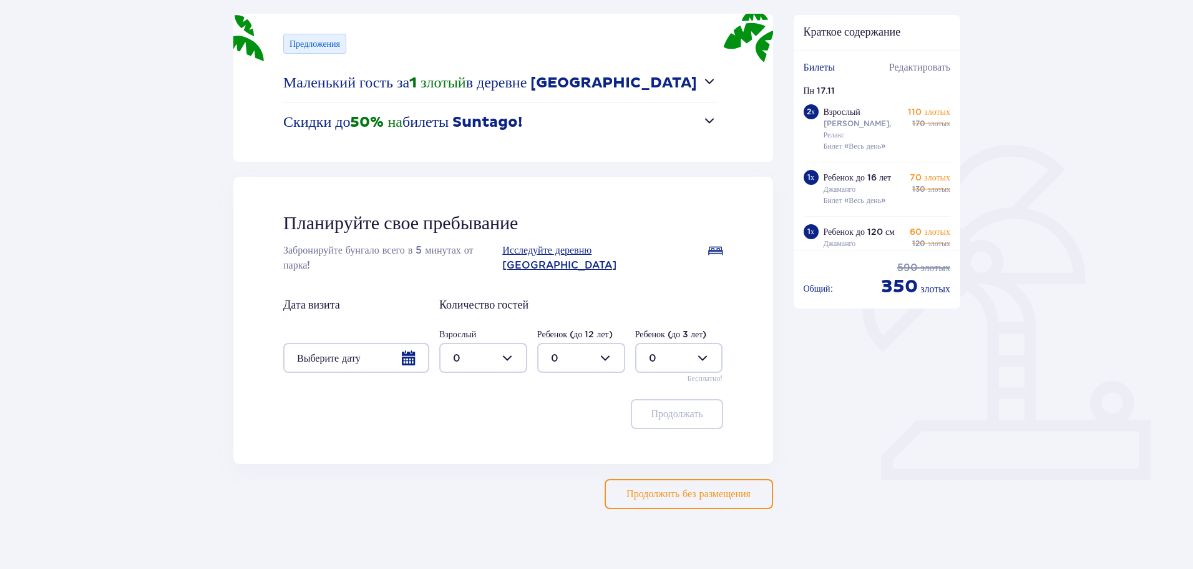
click at [396, 346] on div at bounding box center [356, 358] width 146 height 30
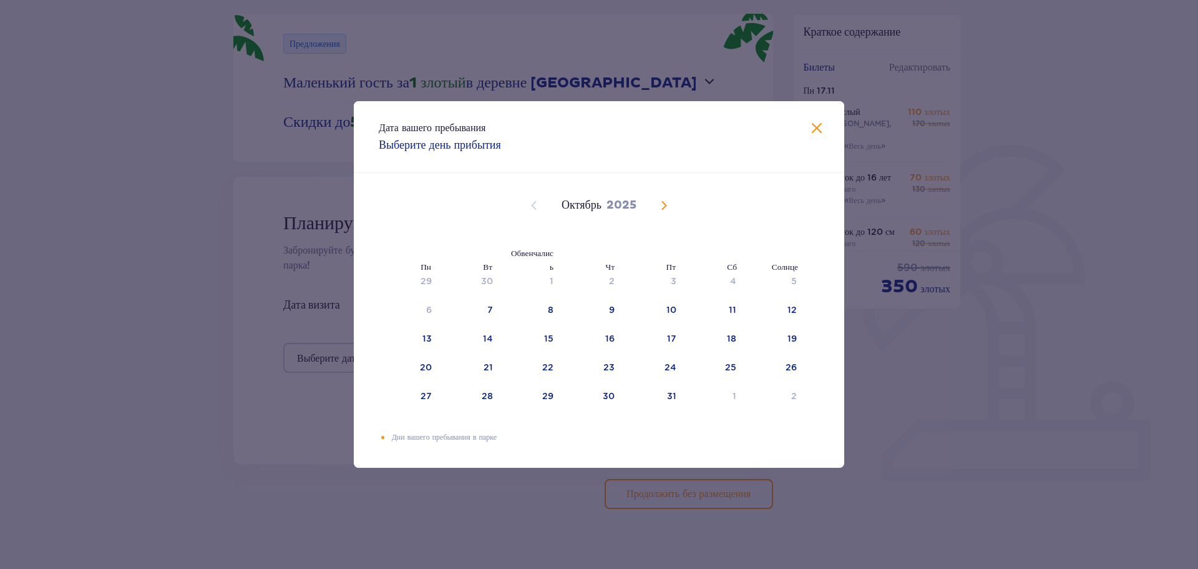
click at [668, 206] on span "В следующем месяце" at bounding box center [664, 205] width 15 height 15
click at [432, 360] on div "17" at bounding box center [410, 367] width 62 height 27
click at [489, 365] on font "18" at bounding box center [487, 367] width 9 height 10
type input "[DATE] - [DATE]"
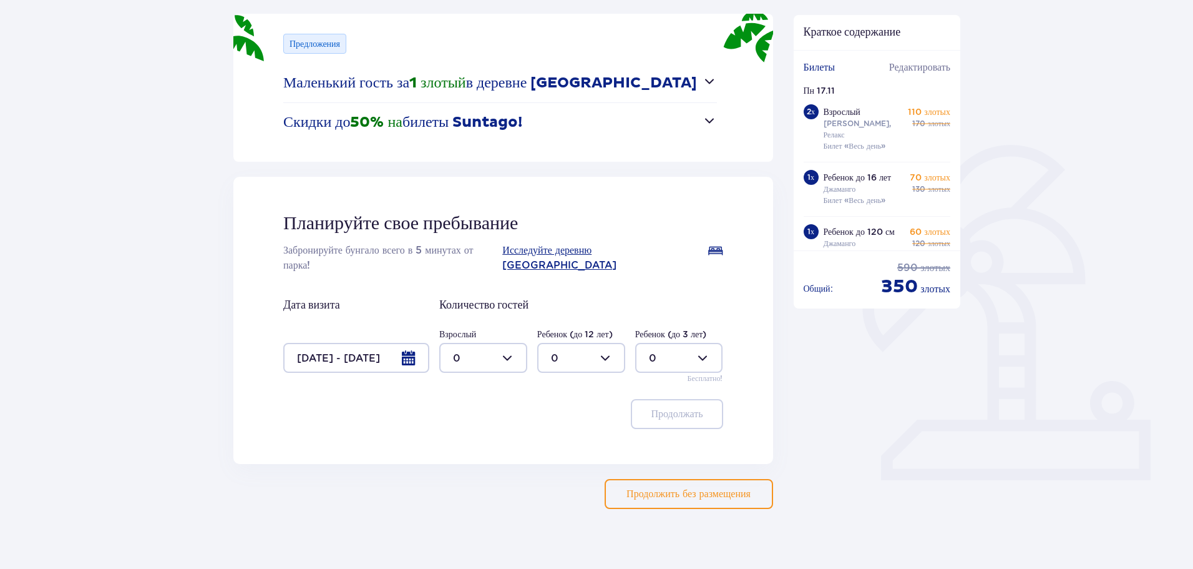
click at [499, 343] on div at bounding box center [483, 358] width 88 height 30
click at [482, 423] on span "2" at bounding box center [484, 433] width 86 height 26
type input "2"
click at [587, 343] on div at bounding box center [581, 358] width 88 height 30
click at [569, 431] on div "2" at bounding box center [581, 433] width 61 height 14
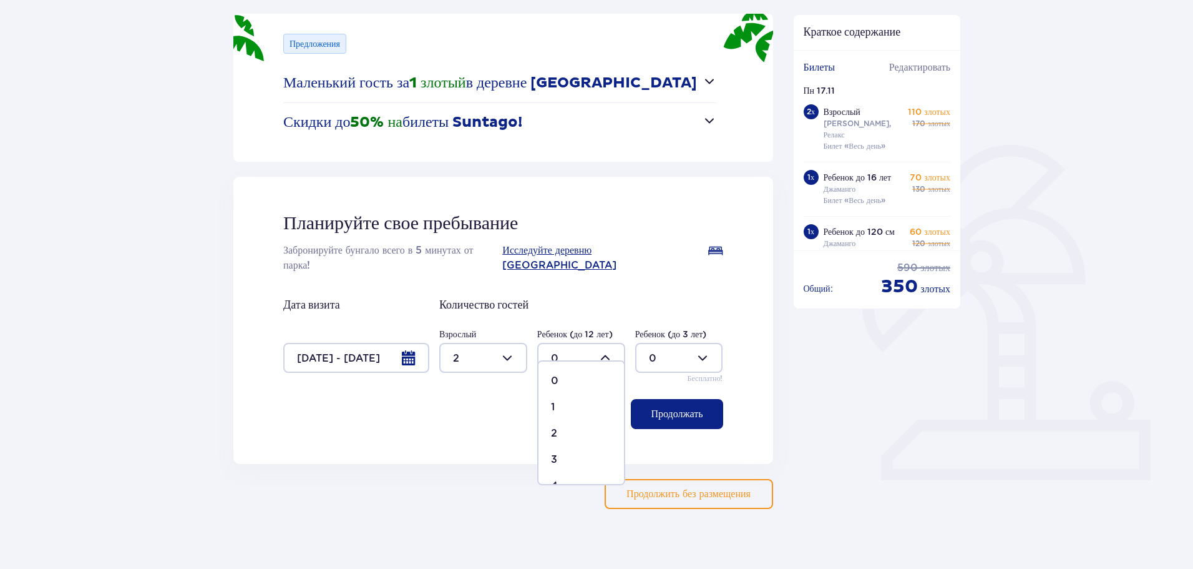
type input "2"
click at [693, 409] on font "Продолжать" at bounding box center [677, 414] width 52 height 10
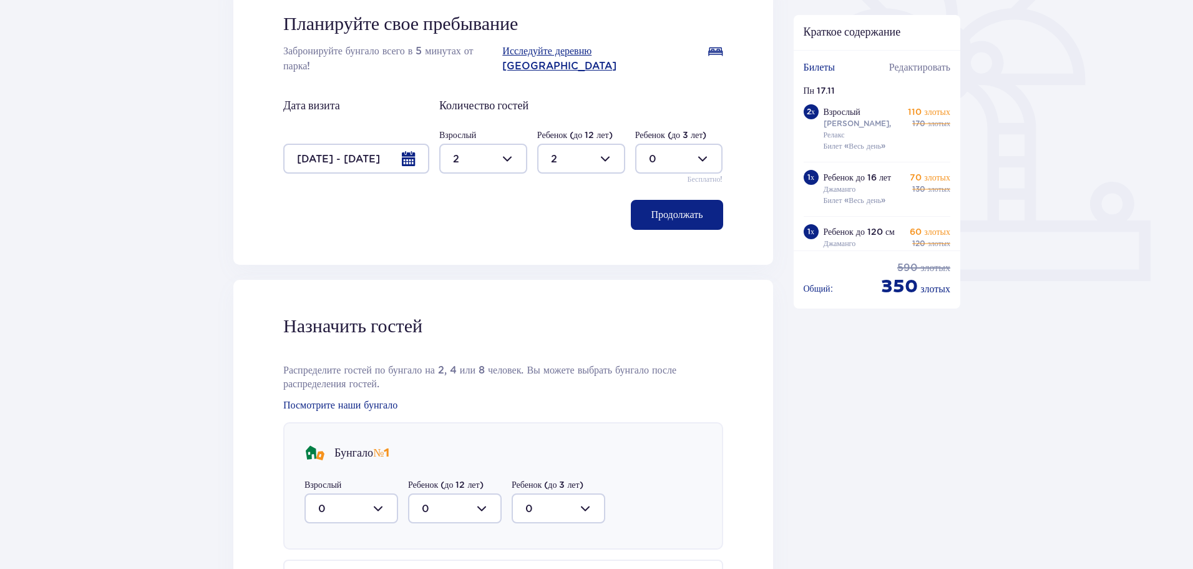
scroll to position [551, 0]
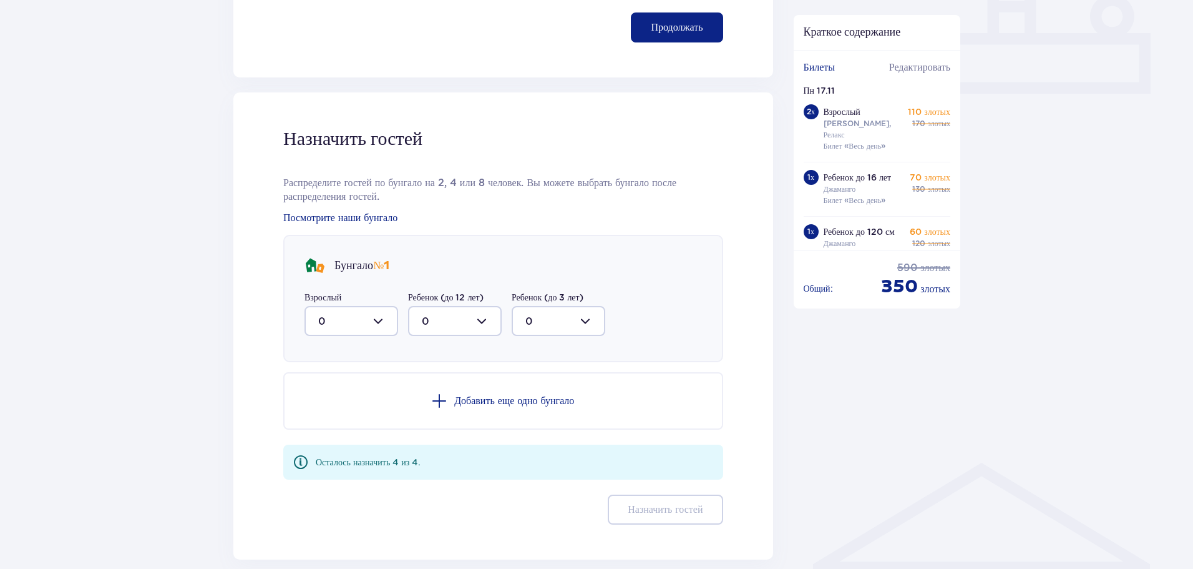
click at [373, 258] on font "Бунгало" at bounding box center [354, 265] width 39 height 14
click at [351, 306] on div at bounding box center [352, 321] width 94 height 30
drag, startPoint x: 340, startPoint y: 396, endPoint x: 389, endPoint y: 359, distance: 62.0
click at [340, 404] on div "2" at bounding box center [351, 411] width 66 height 14
type input "2"
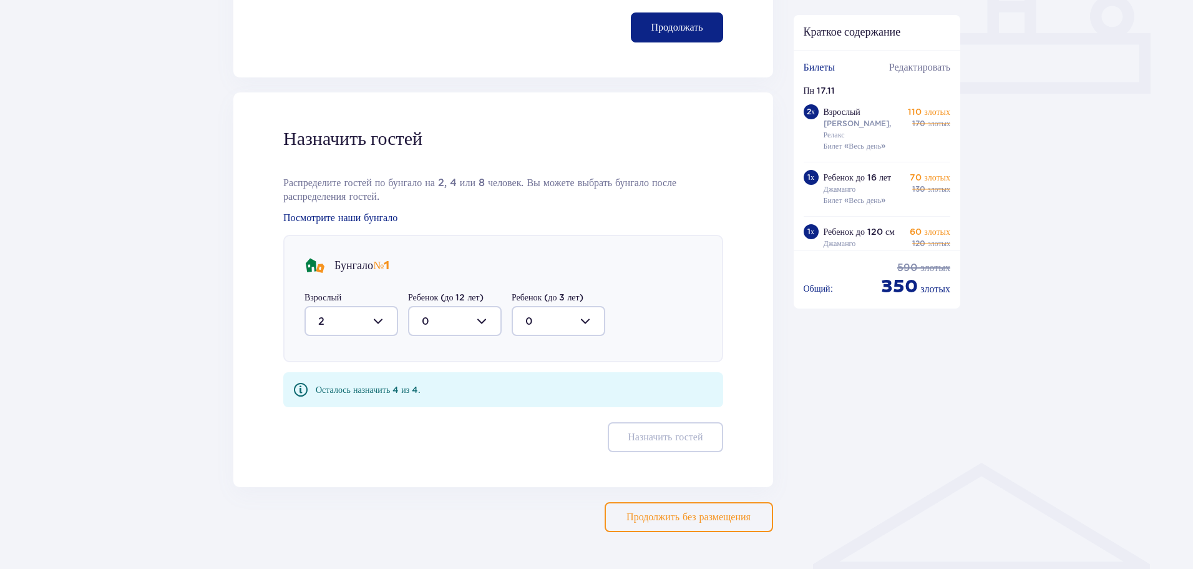
click at [461, 306] on div at bounding box center [455, 321] width 94 height 30
click at [441, 404] on div "2" at bounding box center [455, 411] width 66 height 14
type input "2"
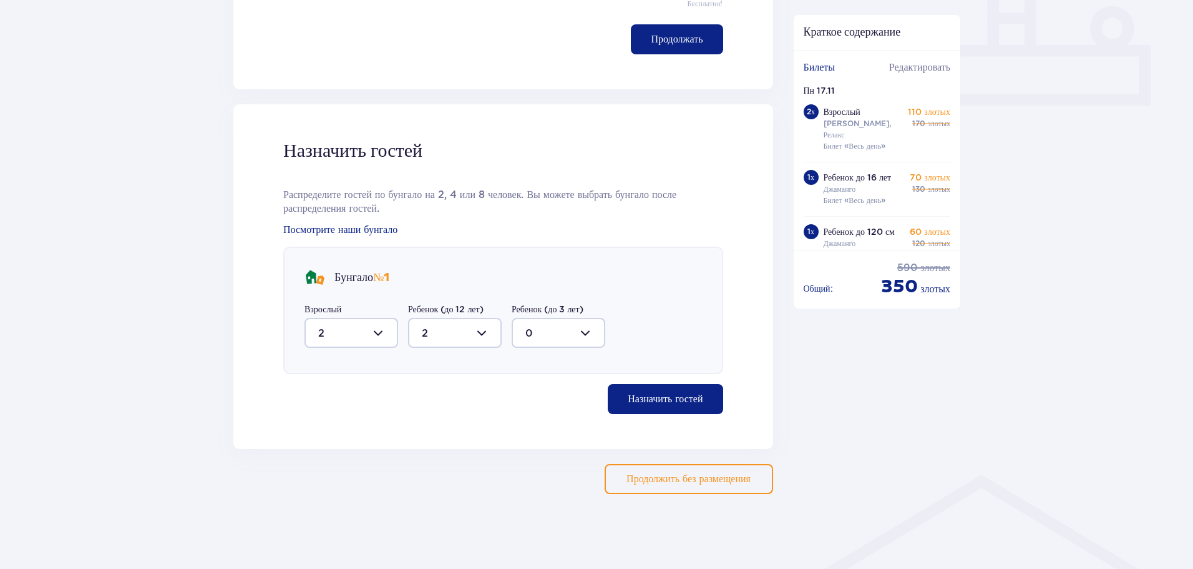
scroll to position [524, 0]
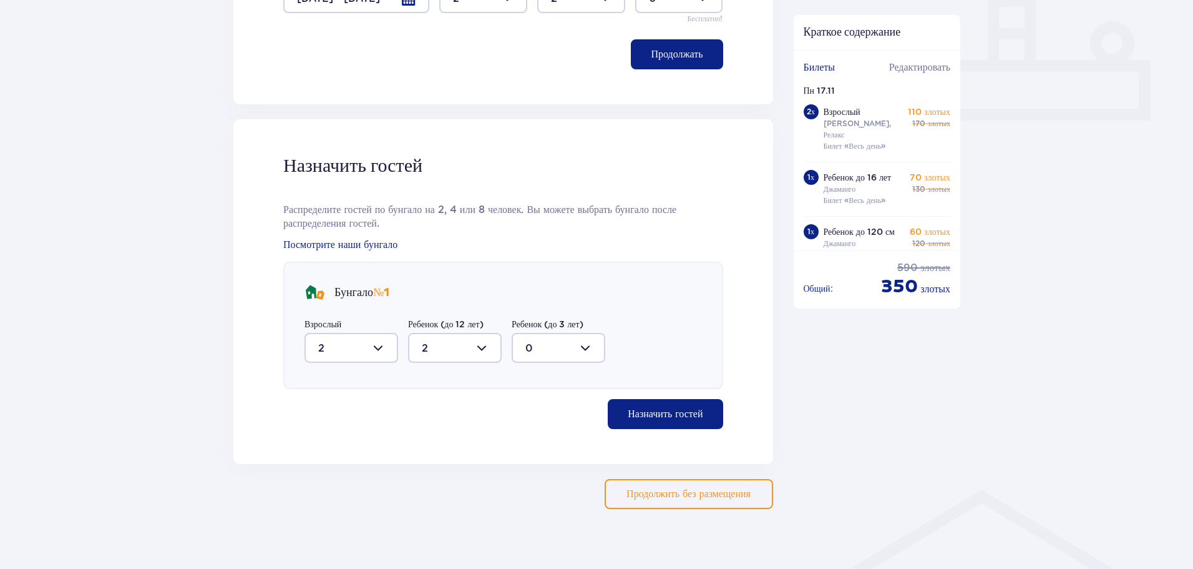
click at [690, 409] on font "Назначить гостей" at bounding box center [665, 414] width 75 height 10
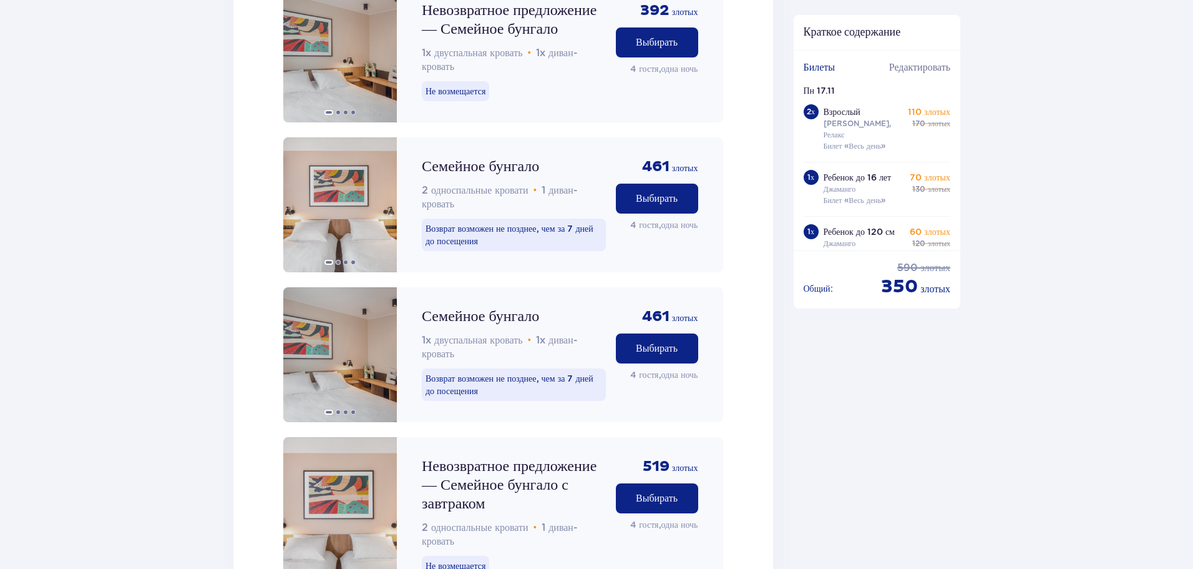
scroll to position [1410, 0]
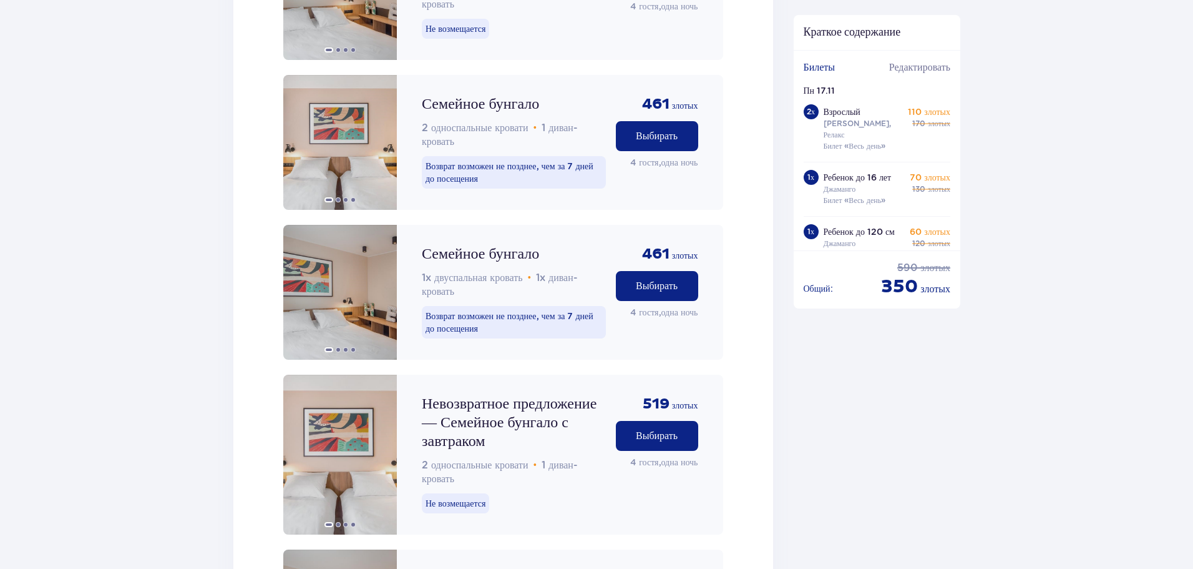
click at [676, 431] on font "Выбирать" at bounding box center [657, 436] width 42 height 10
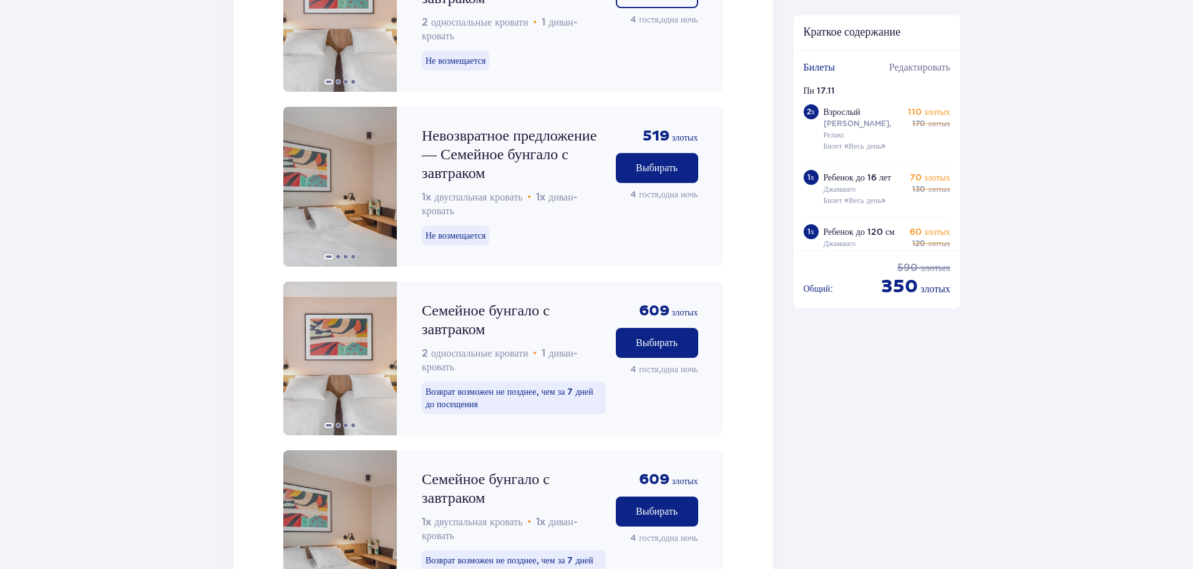
scroll to position [1540, 0]
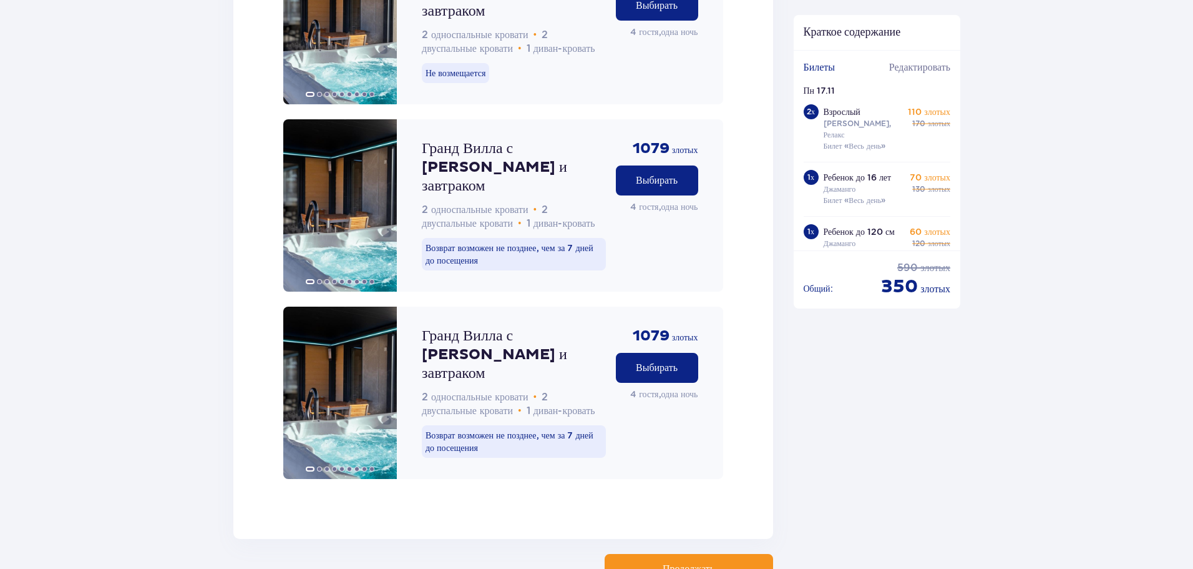
click at [696, 554] on button "Продолжать" at bounding box center [689, 569] width 169 height 30
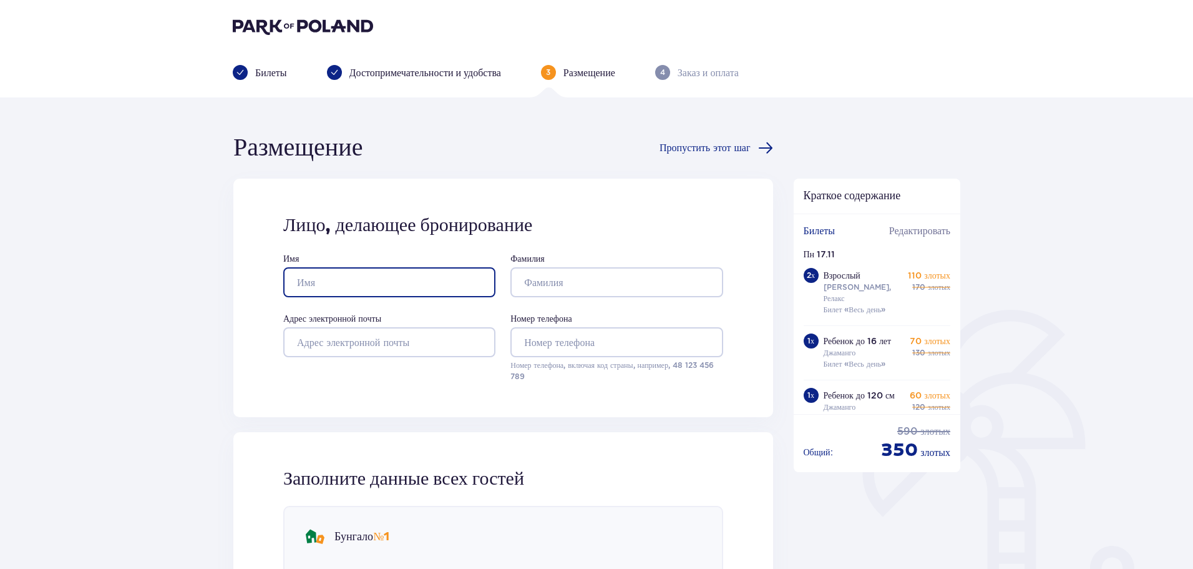
click at [367, 281] on input "Имя" at bounding box center [389, 282] width 212 height 30
type input "JEKATERINA"
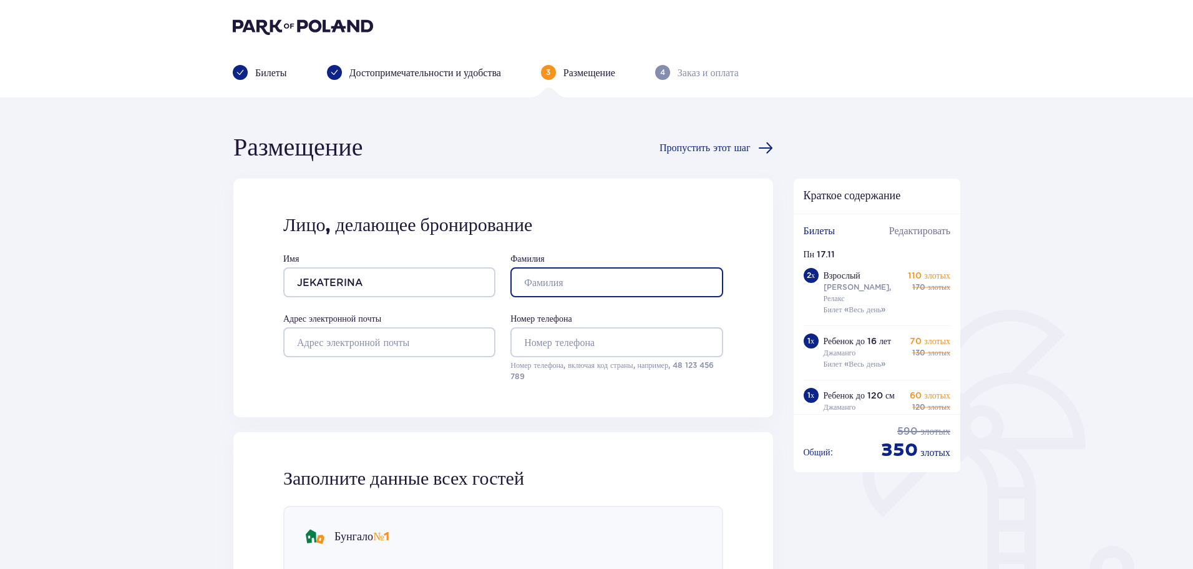
type input "VIRBINSKA"
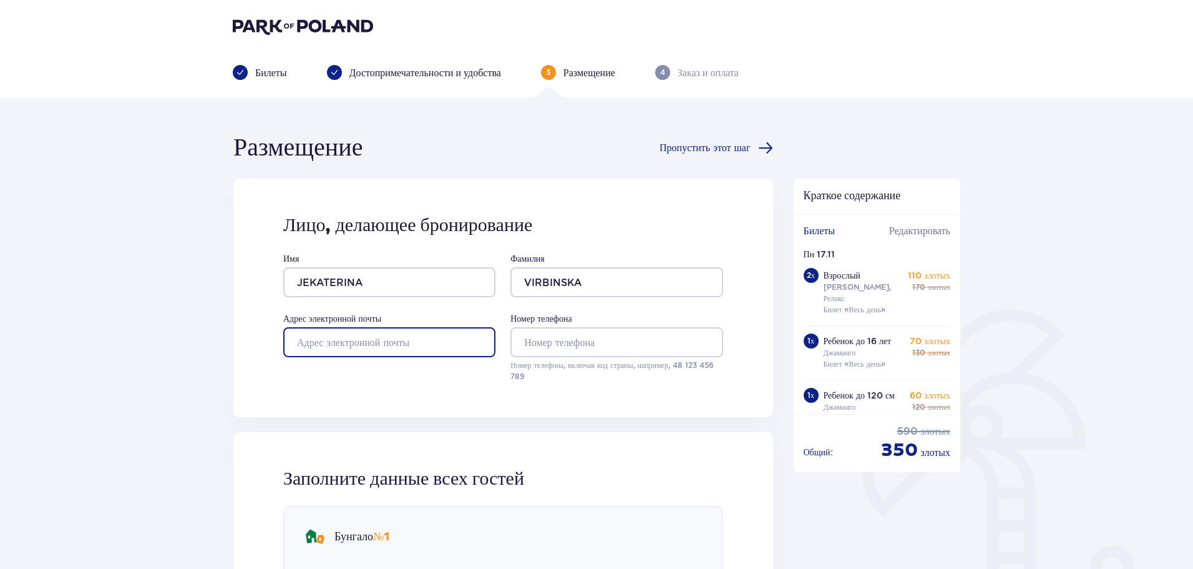
type input "[EMAIL_ADDRESS][DOMAIN_NAME]"
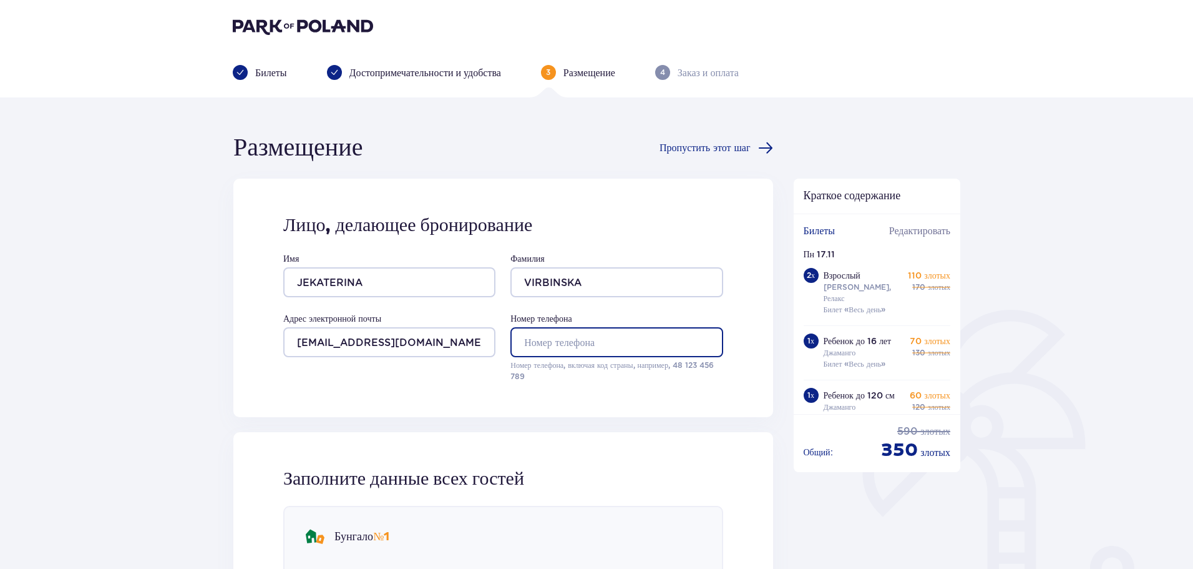
type input "28644099"
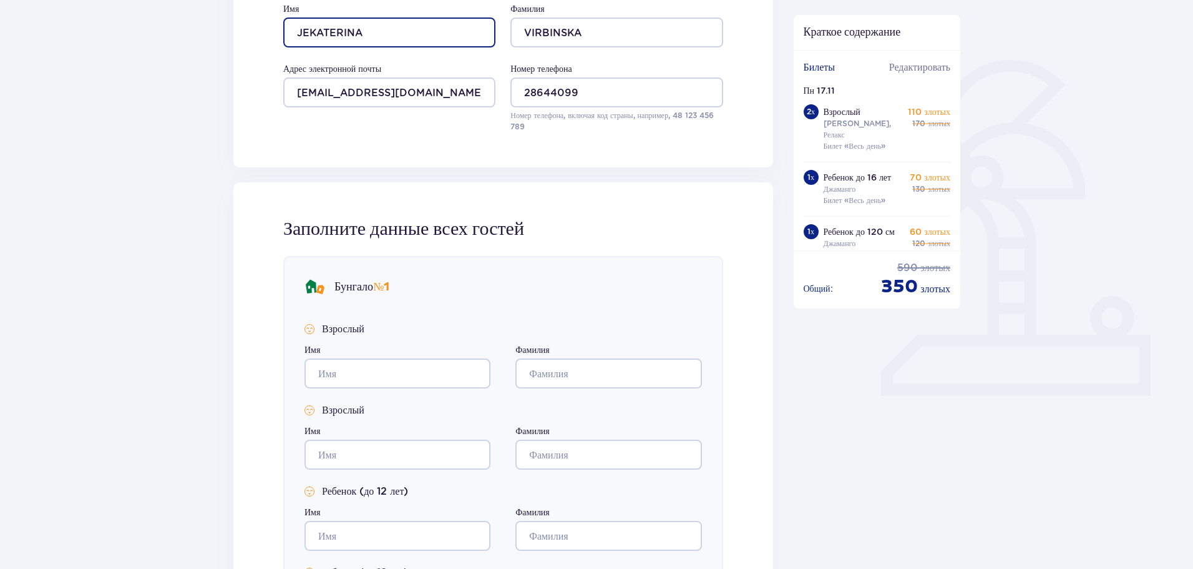
scroll to position [312, 0]
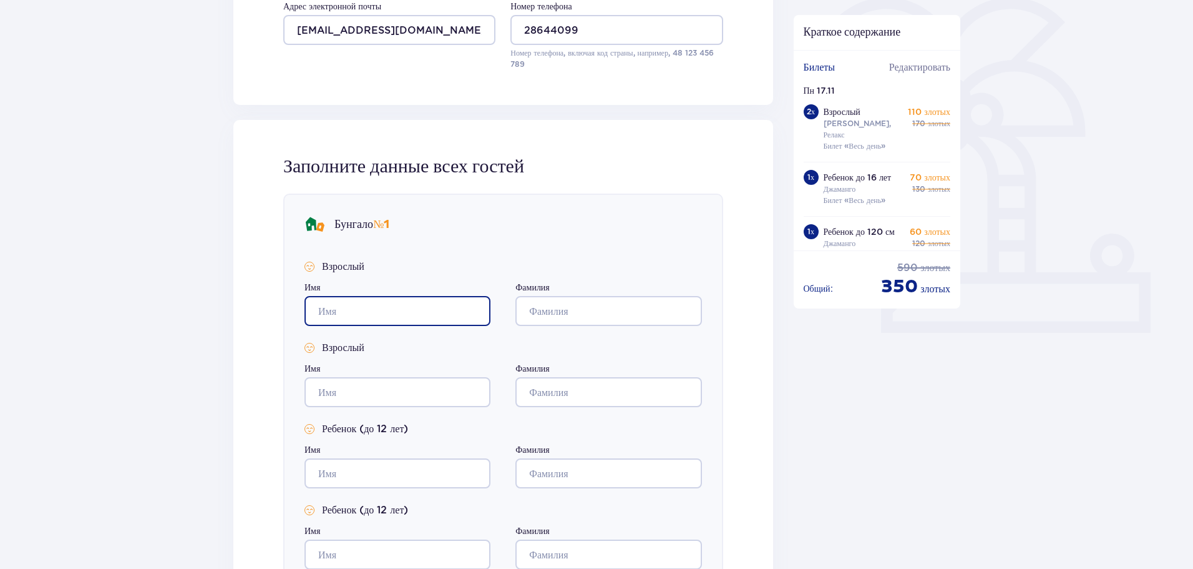
click at [409, 310] on input "Имя" at bounding box center [398, 311] width 186 height 30
type input "JEKATERINA"
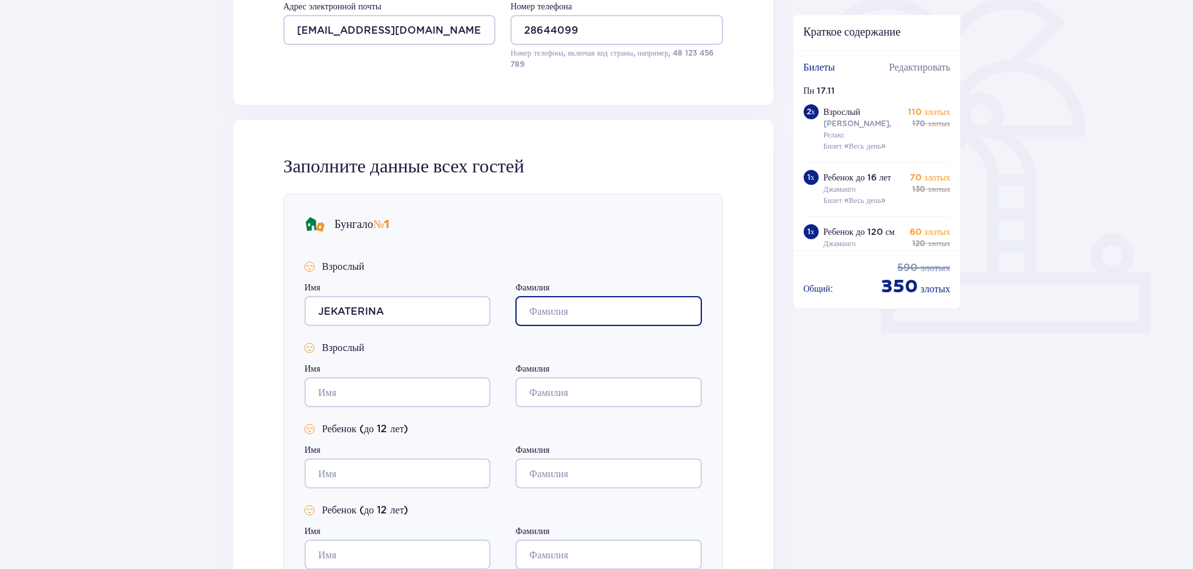
type input "VIRBINSKA"
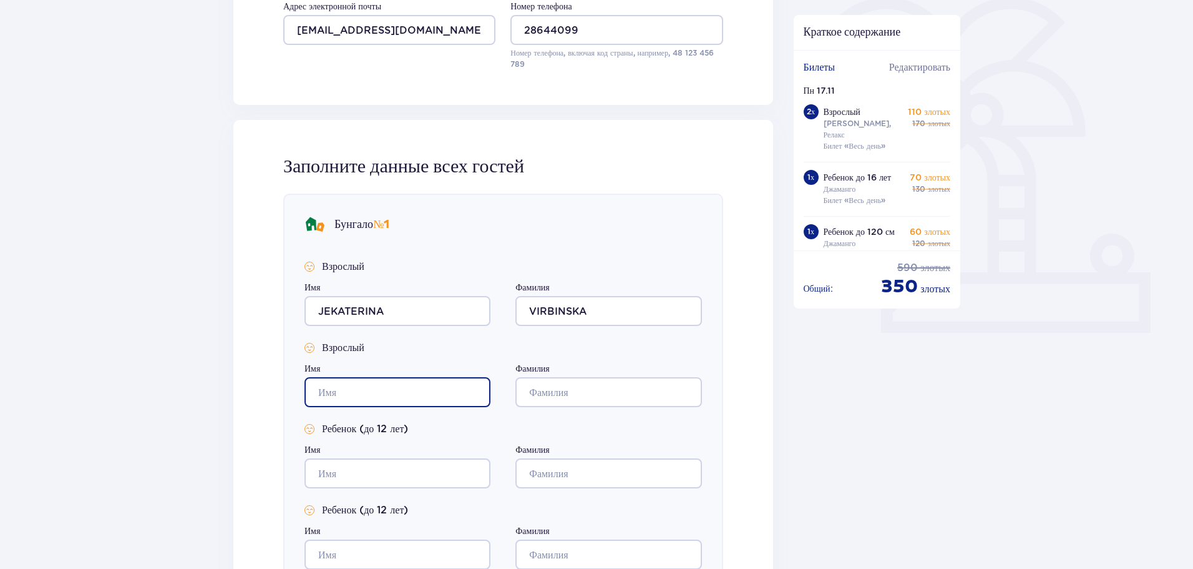
type input "JEKATERINA"
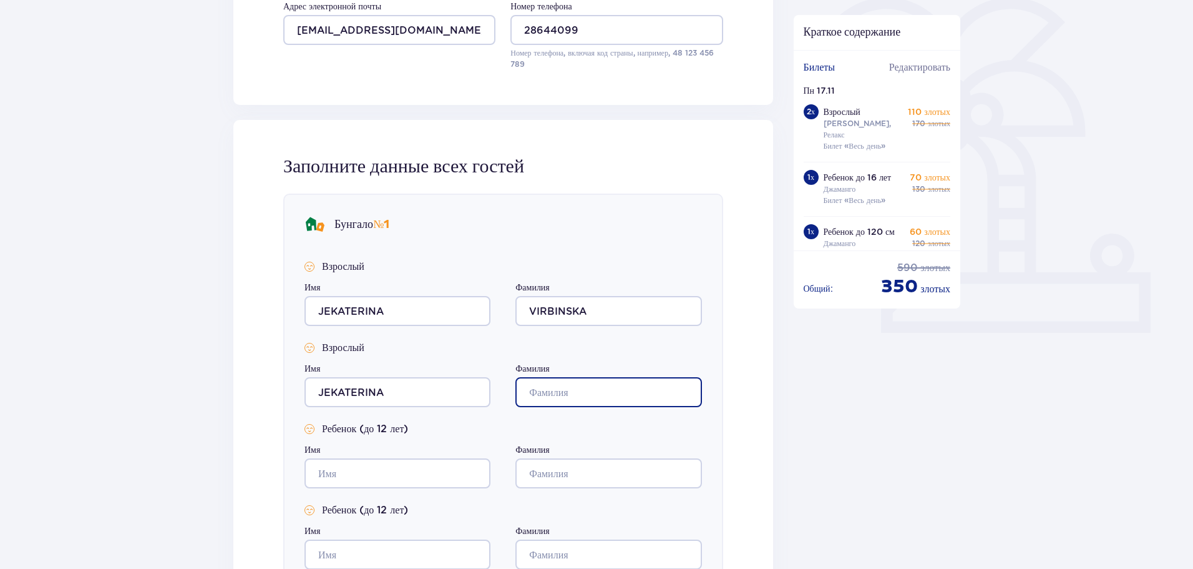
type input "VIRBINSKA"
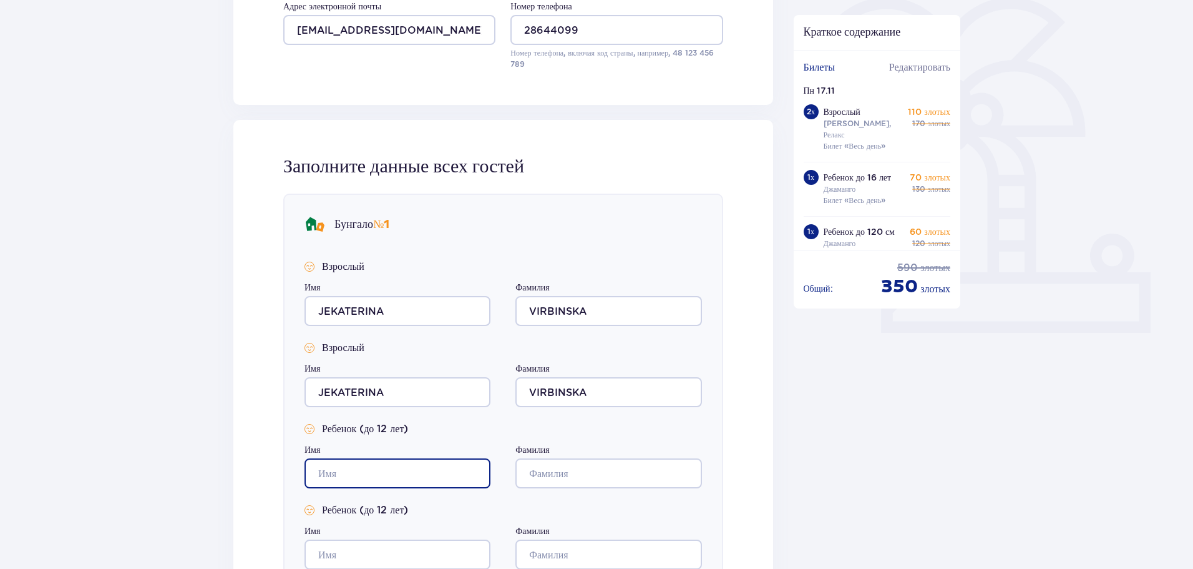
type input "JEKATERINA"
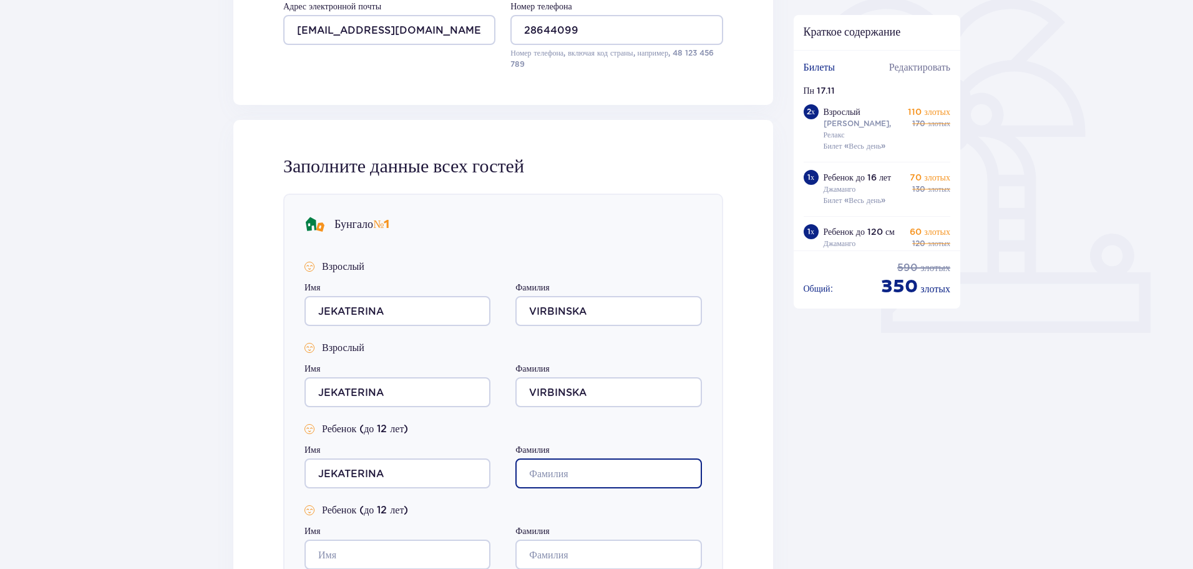
type input "VIRBINSKA"
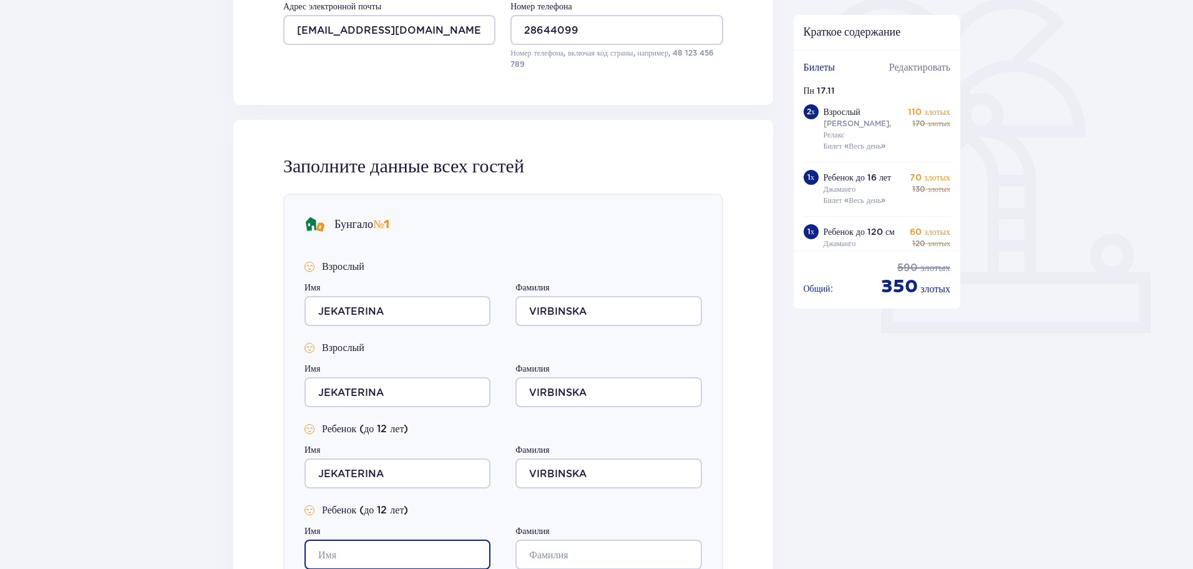
type input "JEKATERINA"
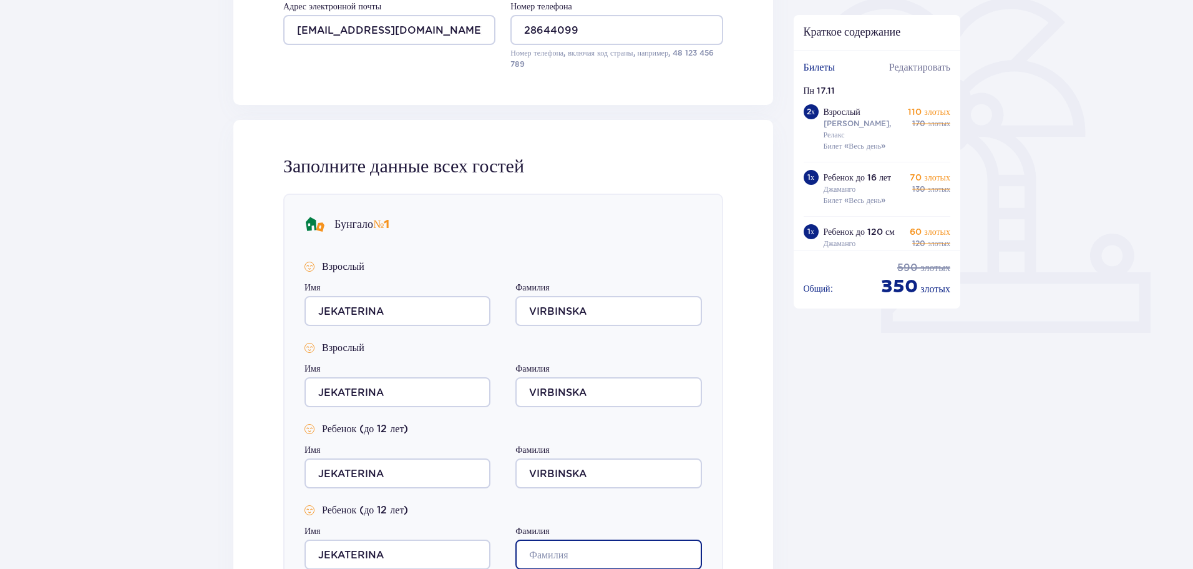
type input "VIRBINSKA"
click at [185, 340] on div "Размещение Пропустить этот шаг Лицо, делающее бронирование Имя JEKATERINA Фамил…" at bounding box center [596, 307] width 1193 height 1045
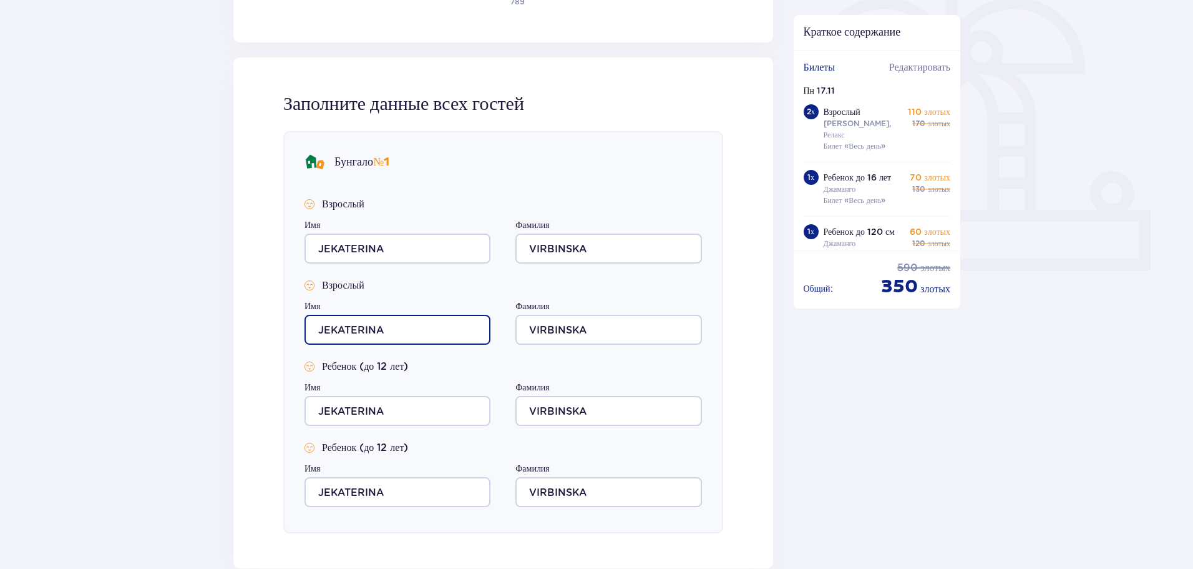
click at [399, 329] on input "JEKATERINA" at bounding box center [398, 330] width 186 height 30
drag, startPoint x: 406, startPoint y: 330, endPoint x: 298, endPoint y: 334, distance: 108.7
click at [298, 334] on div "Бунгало № 1 Взрослый Имя JEKATERINA Фамилия VIRBINSKA Взрослый Имя JEKATERINA Ф…" at bounding box center [503, 332] width 440 height 402
type input "Aleksandr"
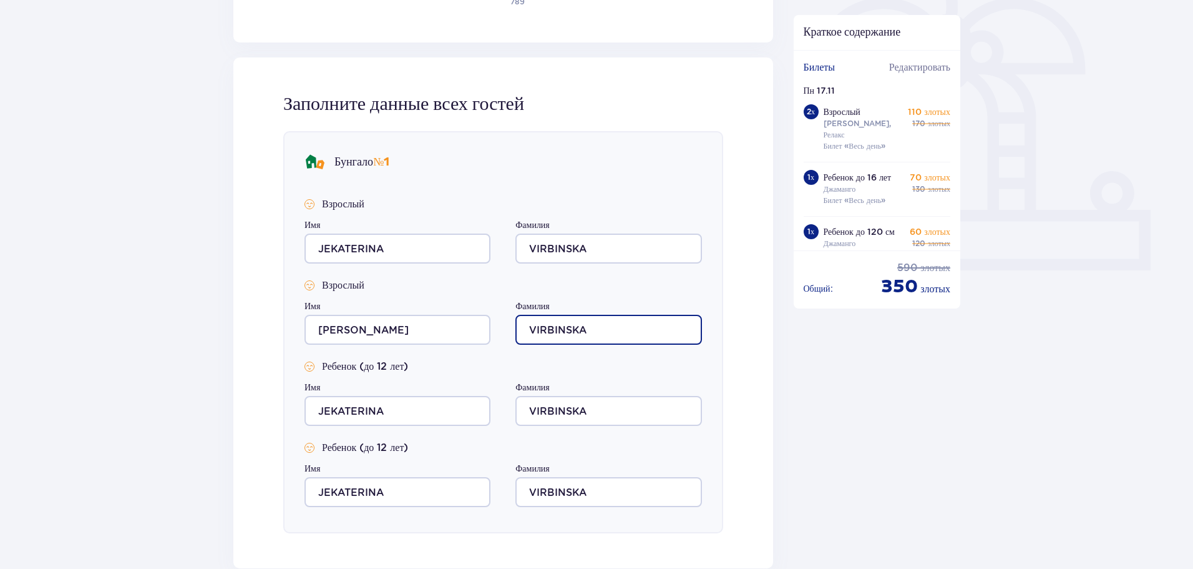
click at [607, 322] on input "VIRBINSKA" at bounding box center [608, 330] width 186 height 30
type input "VIRBINSKis"
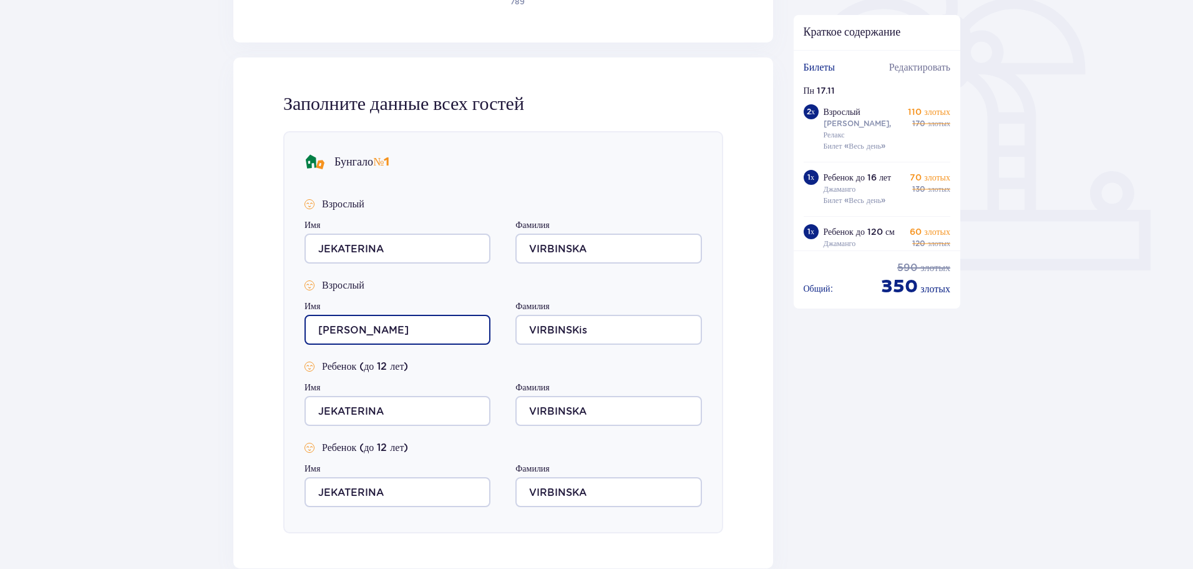
click at [394, 326] on input "Aleksandr" at bounding box center [398, 330] width 186 height 30
type input "Aleksandrs"
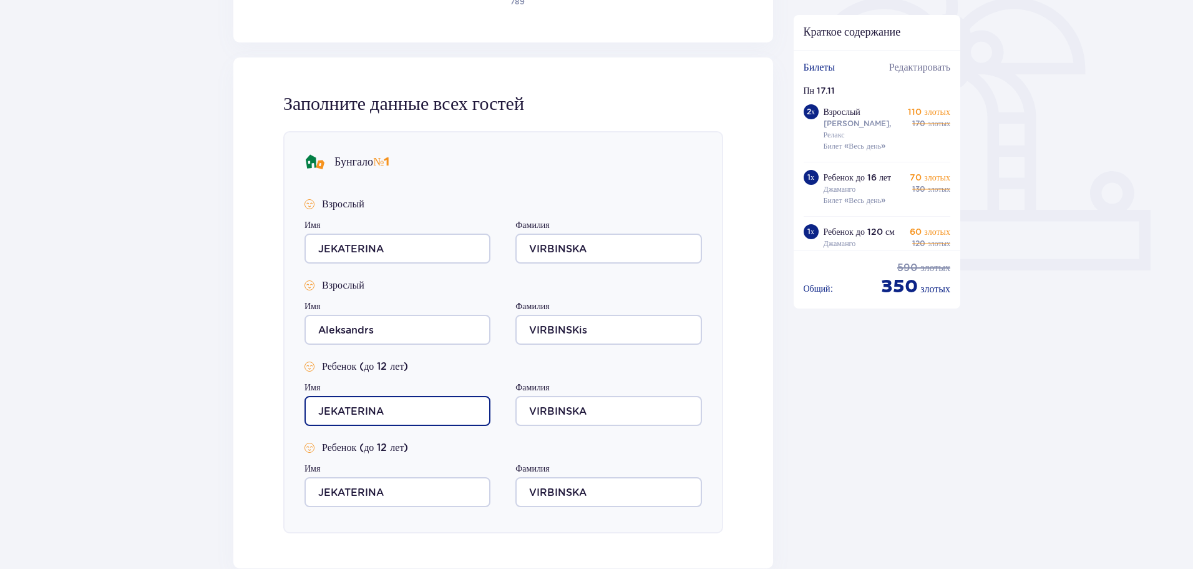
click at [398, 413] on input "JEKATERINA" at bounding box center [398, 411] width 186 height 30
click at [406, 403] on input "JEKATERINA" at bounding box center [398, 411] width 186 height 30
drag, startPoint x: 406, startPoint y: 403, endPoint x: 265, endPoint y: 391, distance: 141.6
click at [234, 389] on div "Заполните данные всех гостей Бунгало № 1 Взрослый Имя JEKATERINA Фамилия VIRBIN…" at bounding box center [503, 312] width 540 height 511
type input "Sofija"
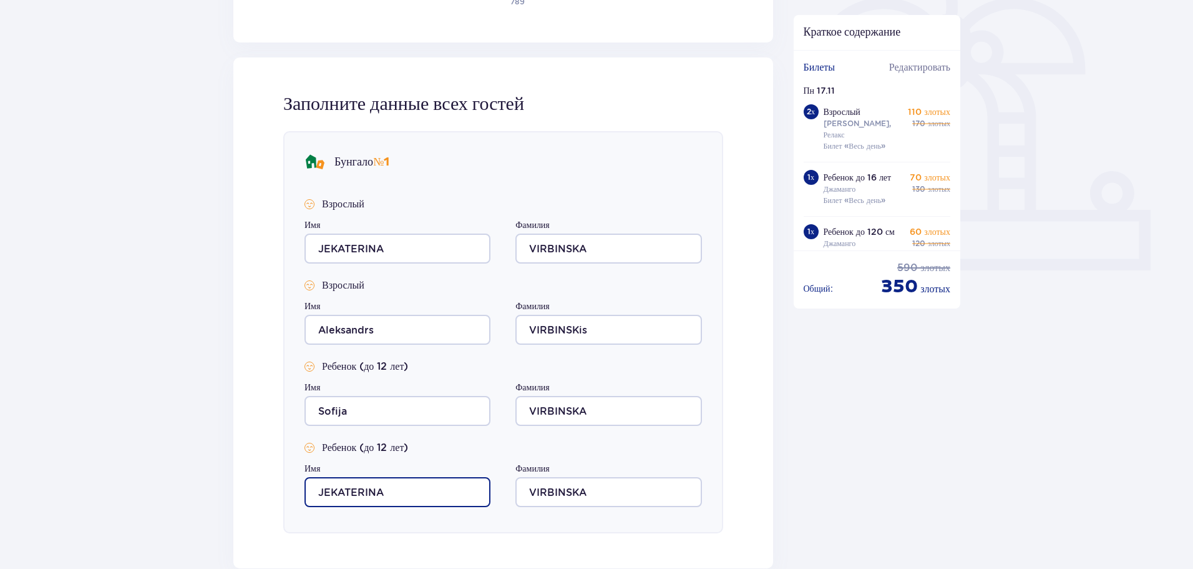
click at [396, 490] on input "JEKATERINA" at bounding box center [398, 492] width 186 height 30
type input "J"
type input "Arturs"
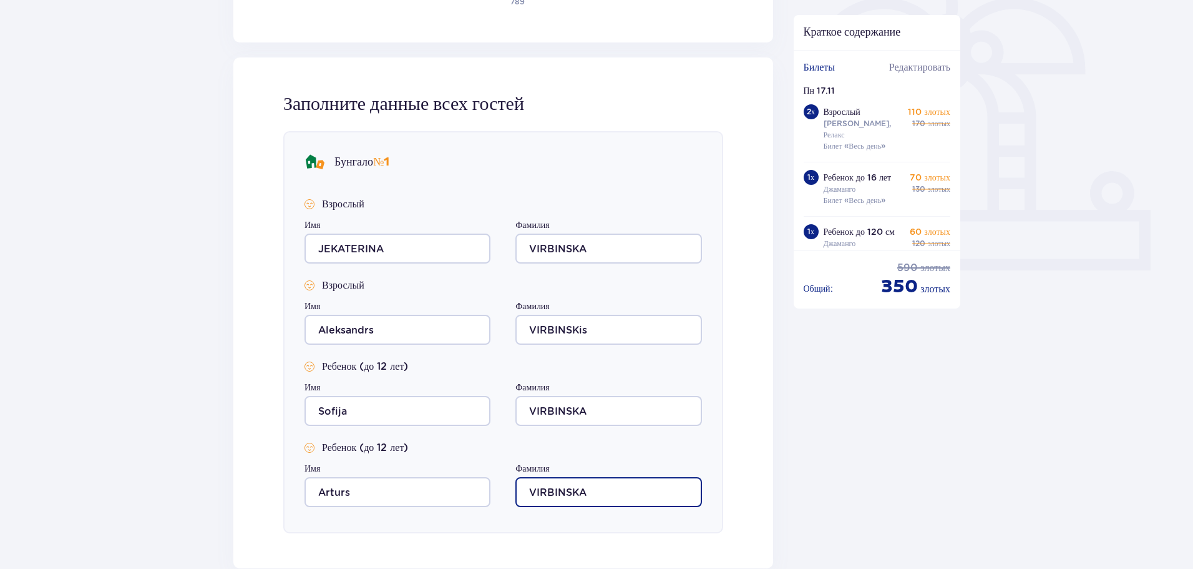
click at [592, 484] on input "VIRBINSKA" at bounding box center [608, 492] width 186 height 30
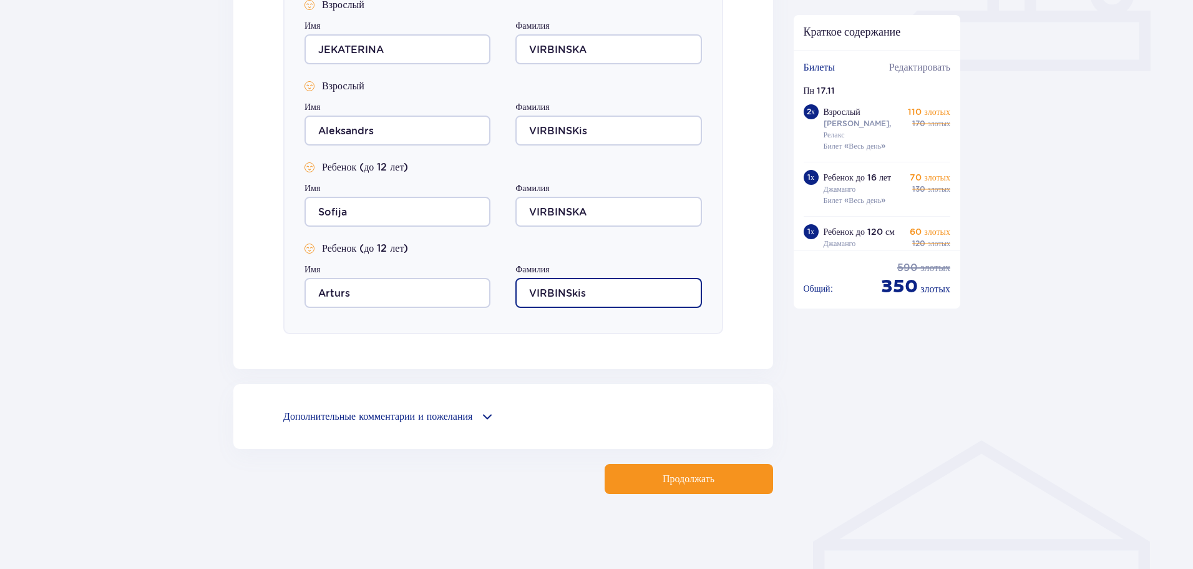
type input "VIRBINSkis"
click at [691, 476] on font "Продолжать" at bounding box center [689, 479] width 52 height 10
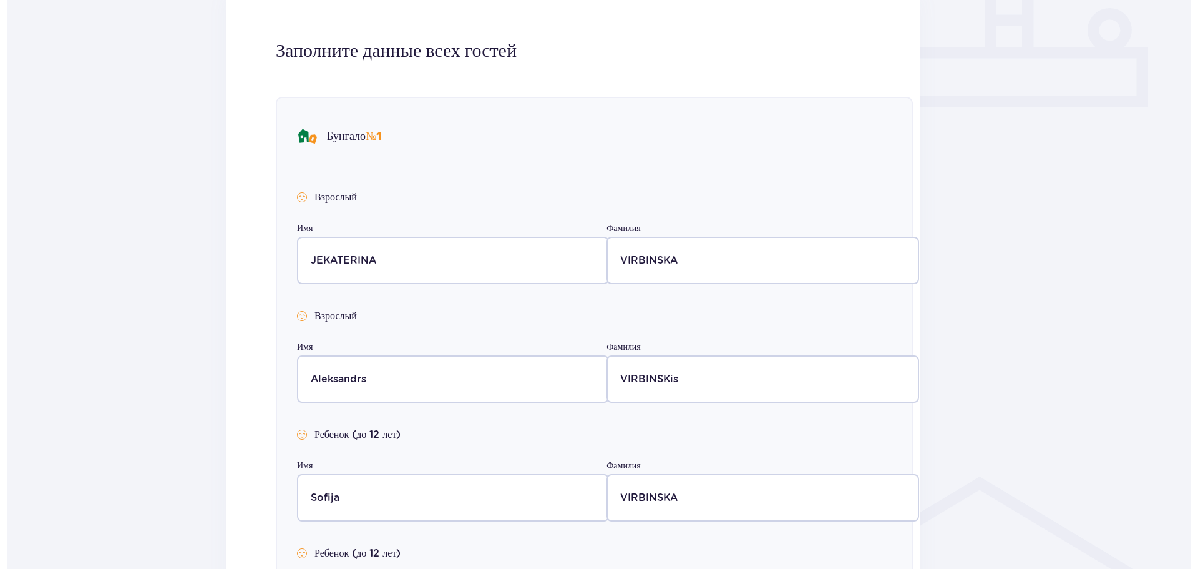
scroll to position [0, 0]
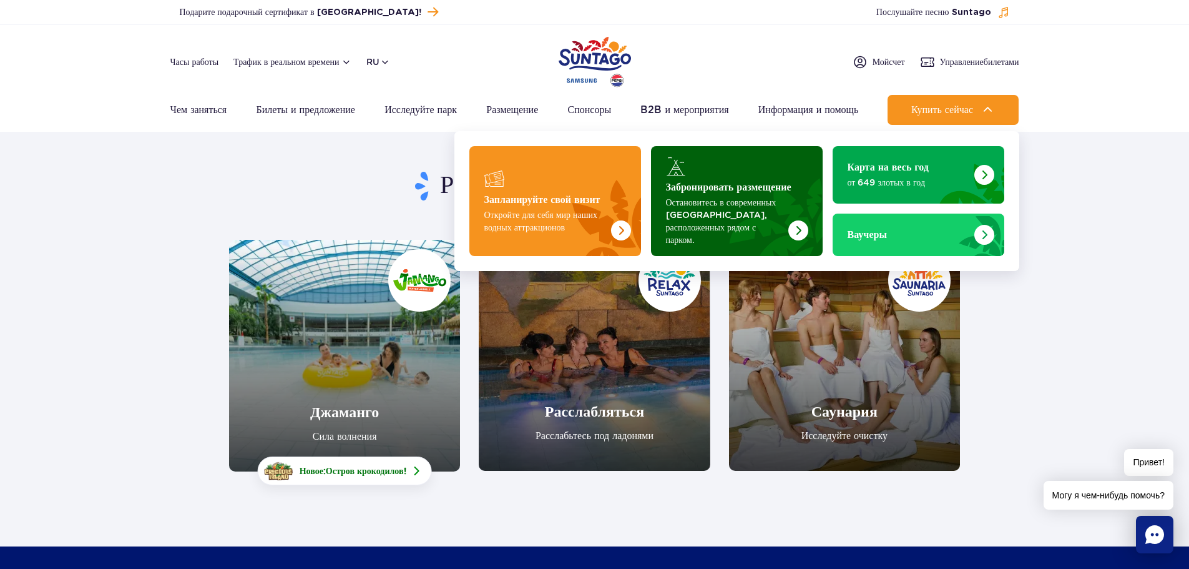
click at [800, 220] on img "Забронировать размещение" at bounding box center [798, 230] width 20 height 20
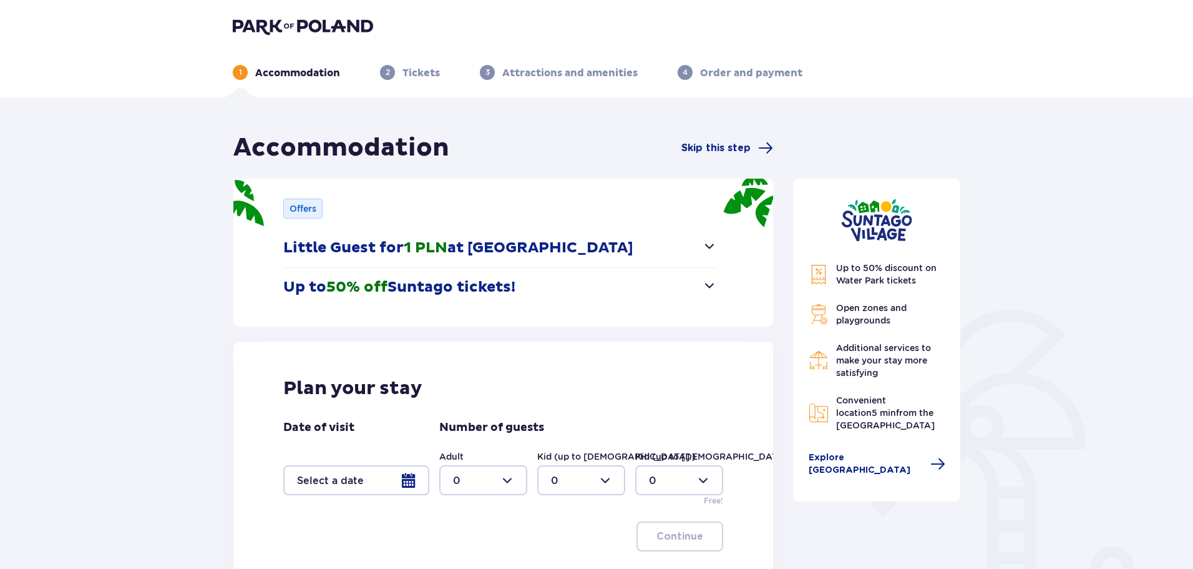
scroll to position [150, 0]
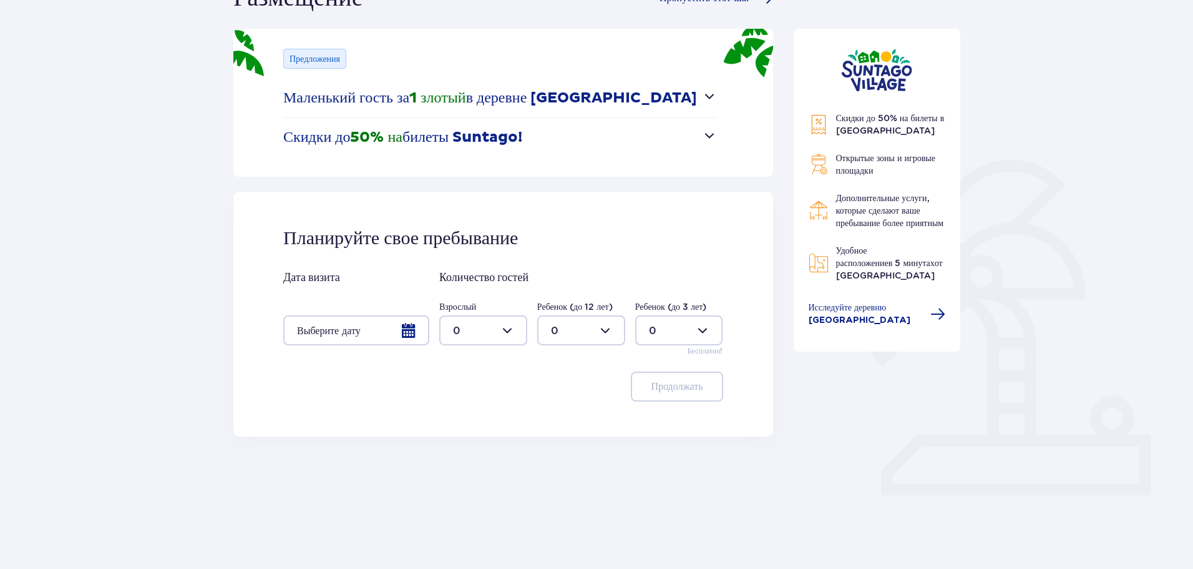
click at [413, 330] on div at bounding box center [356, 330] width 146 height 30
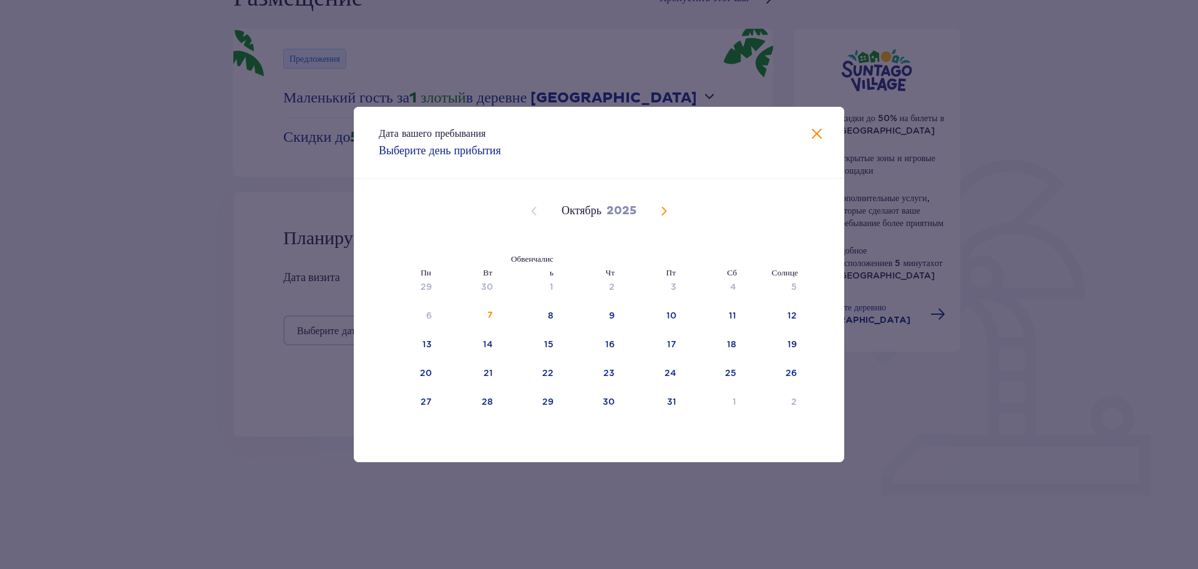
click at [662, 208] on span "В следующем месяце" at bounding box center [664, 210] width 15 height 15
click at [429, 373] on font "17" at bounding box center [427, 373] width 9 height 10
click at [494, 371] on div "18" at bounding box center [471, 372] width 61 height 27
type input "[DATE] - [DATE]"
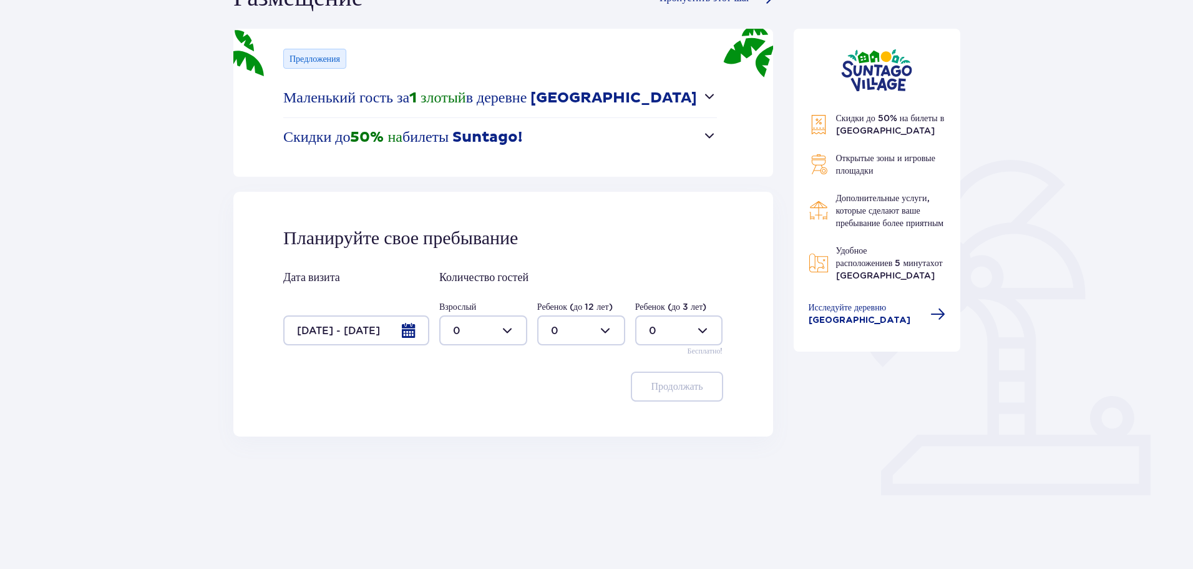
click at [482, 332] on div at bounding box center [483, 330] width 88 height 30
click at [464, 416] on div "2" at bounding box center [483, 421] width 61 height 14
type input "2"
click at [586, 335] on div at bounding box center [581, 330] width 88 height 30
click at [575, 418] on div "2" at bounding box center [581, 421] width 61 height 14
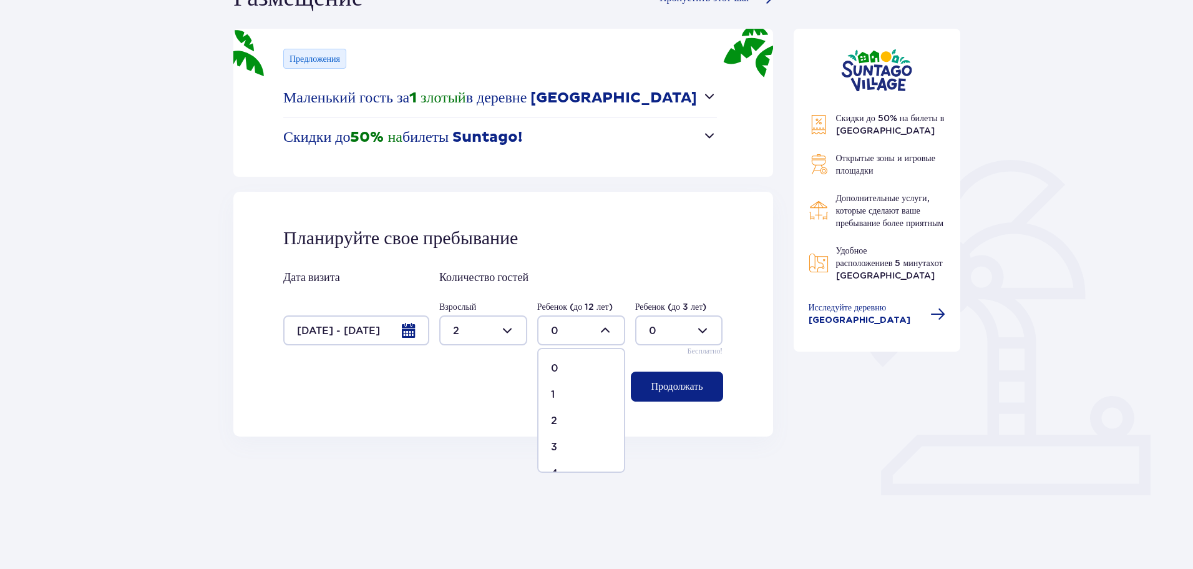
type input "2"
click at [685, 393] on font "Продолжать" at bounding box center [677, 386] width 52 height 14
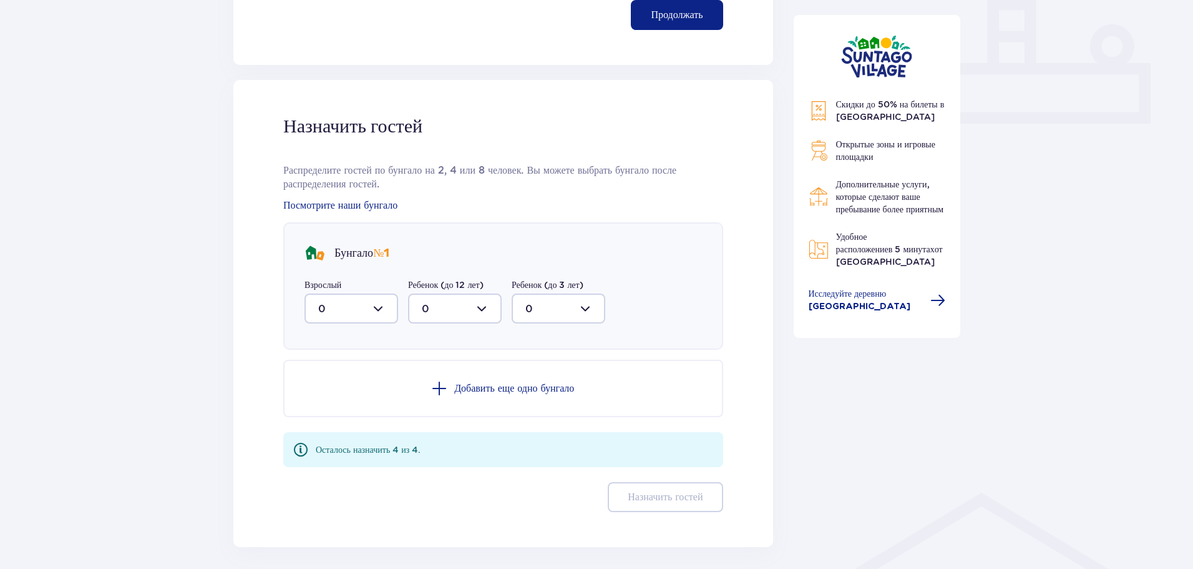
scroll to position [574, 0]
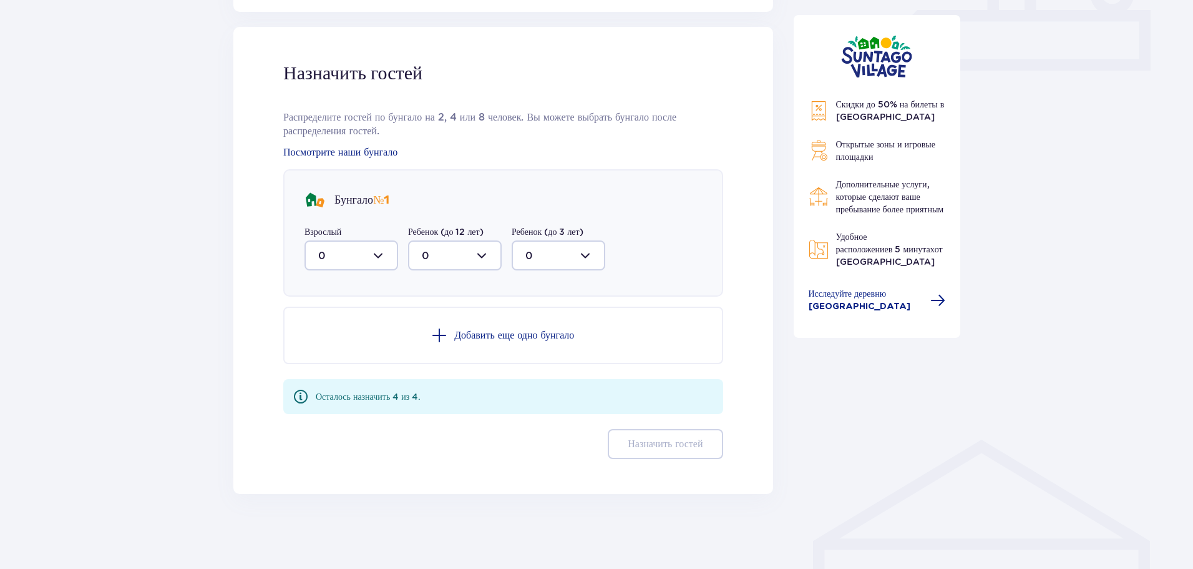
click at [330, 267] on div at bounding box center [352, 255] width 94 height 30
click at [332, 346] on div "2" at bounding box center [351, 346] width 66 height 14
type input "2"
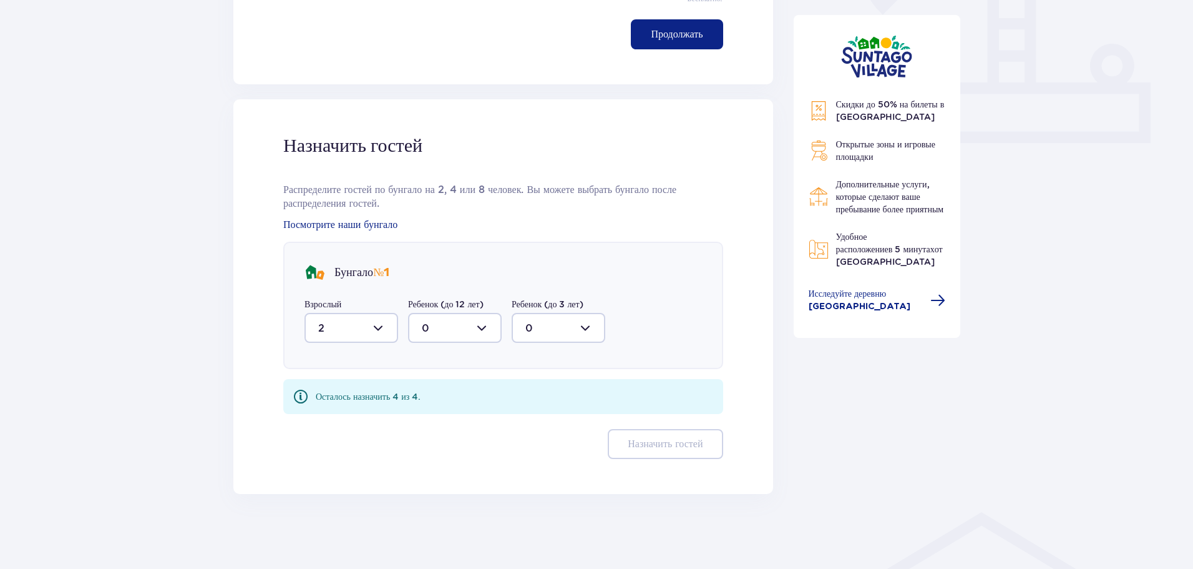
scroll to position [502, 0]
click at [447, 319] on div at bounding box center [455, 328] width 94 height 30
click at [442, 419] on div "2" at bounding box center [455, 418] width 66 height 14
type input "2"
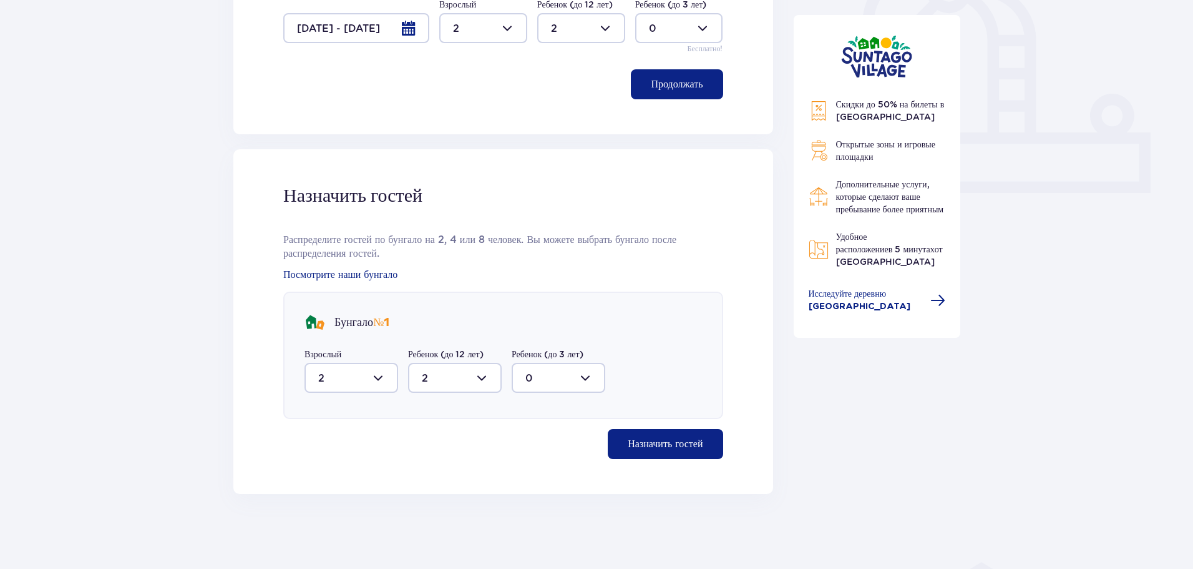
scroll to position [452, 0]
click at [668, 442] on font "Назначить гостей" at bounding box center [665, 444] width 75 height 10
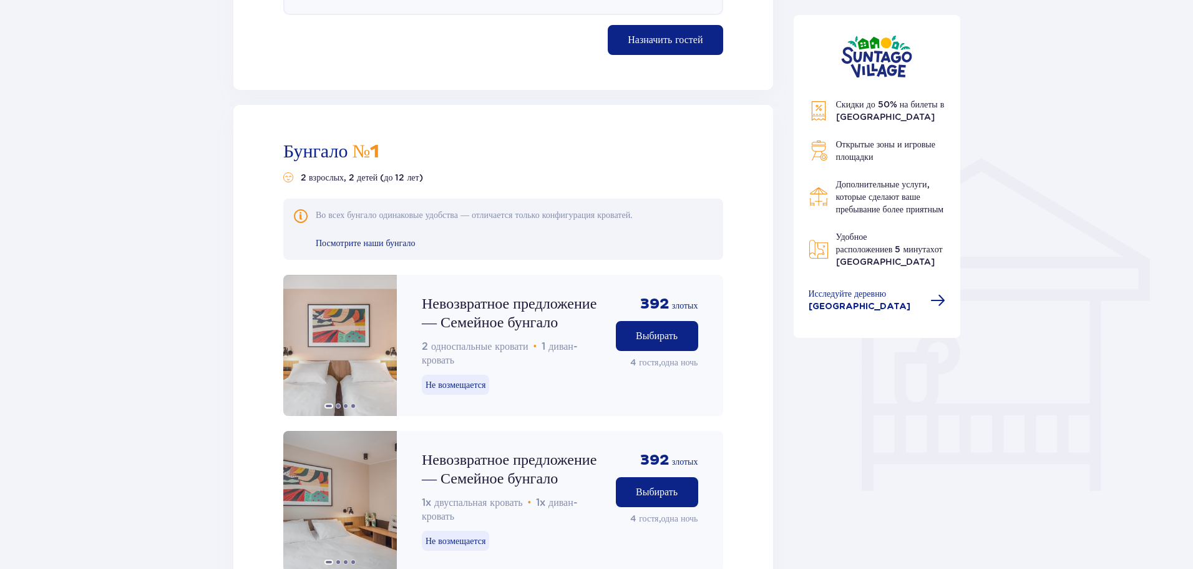
scroll to position [945, 0]
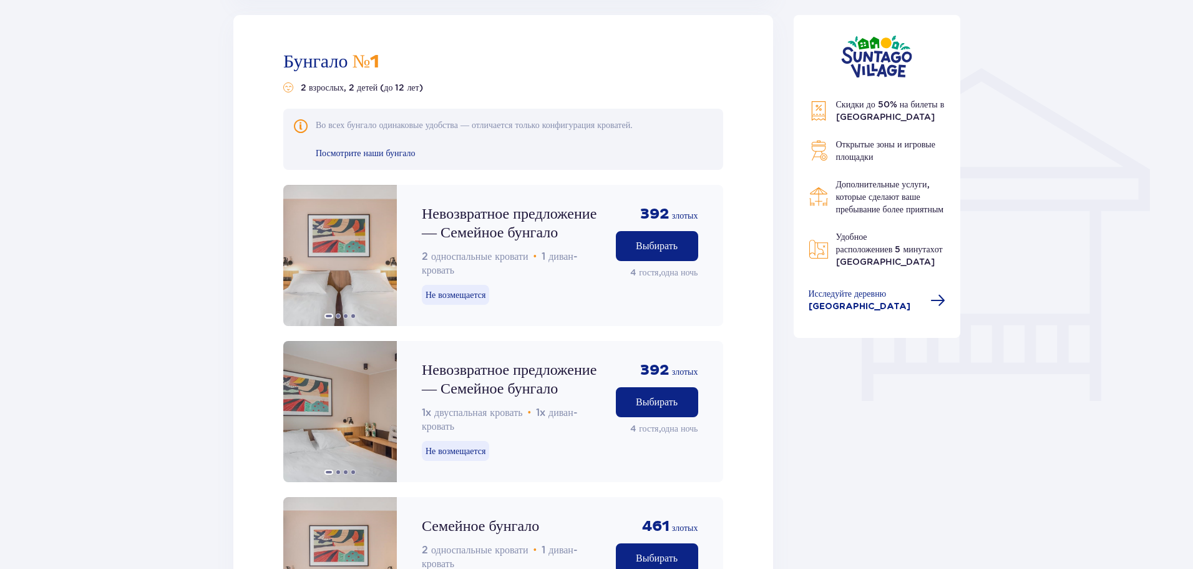
drag, startPoint x: 220, startPoint y: 157, endPoint x: 78, endPoint y: 230, distance: 159.9
click at [315, 263] on img at bounding box center [340, 255] width 114 height 141
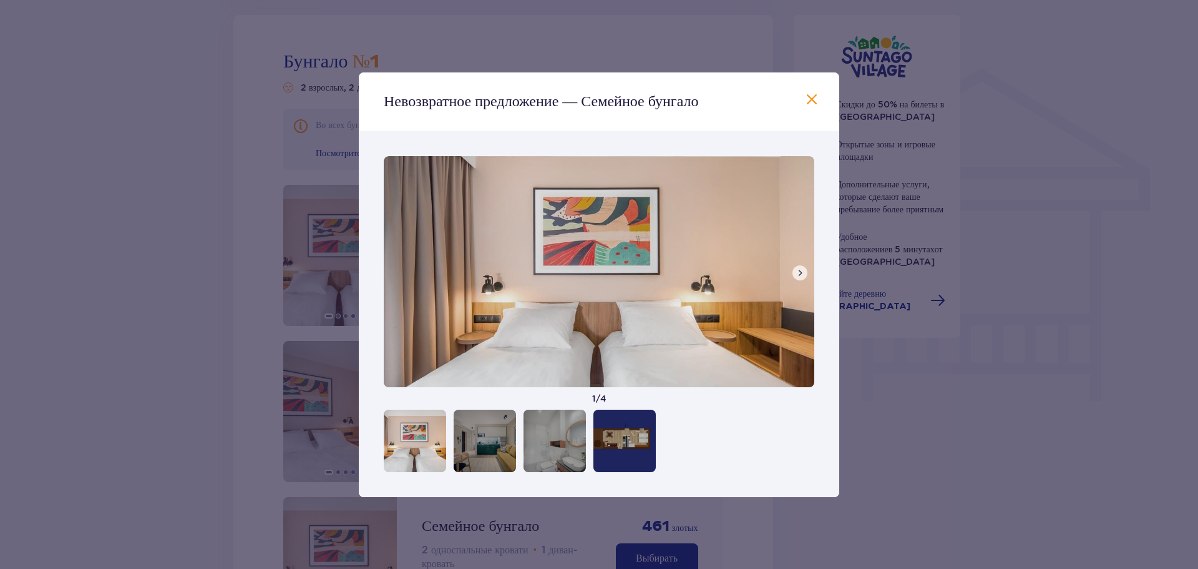
click at [794, 275] on button at bounding box center [800, 272] width 15 height 15
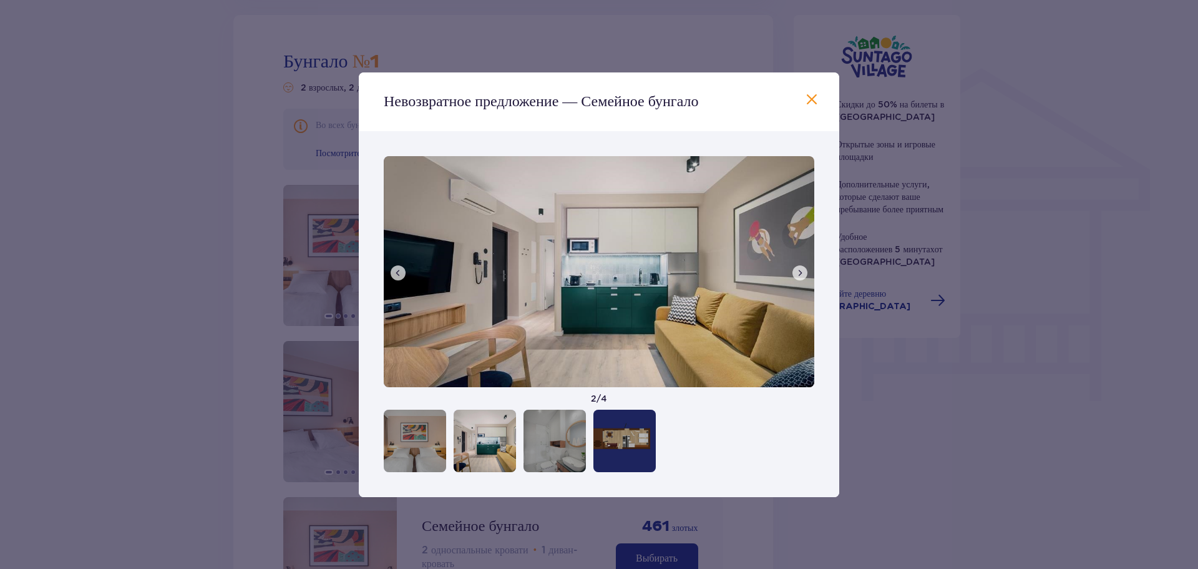
click at [794, 275] on button at bounding box center [800, 272] width 15 height 15
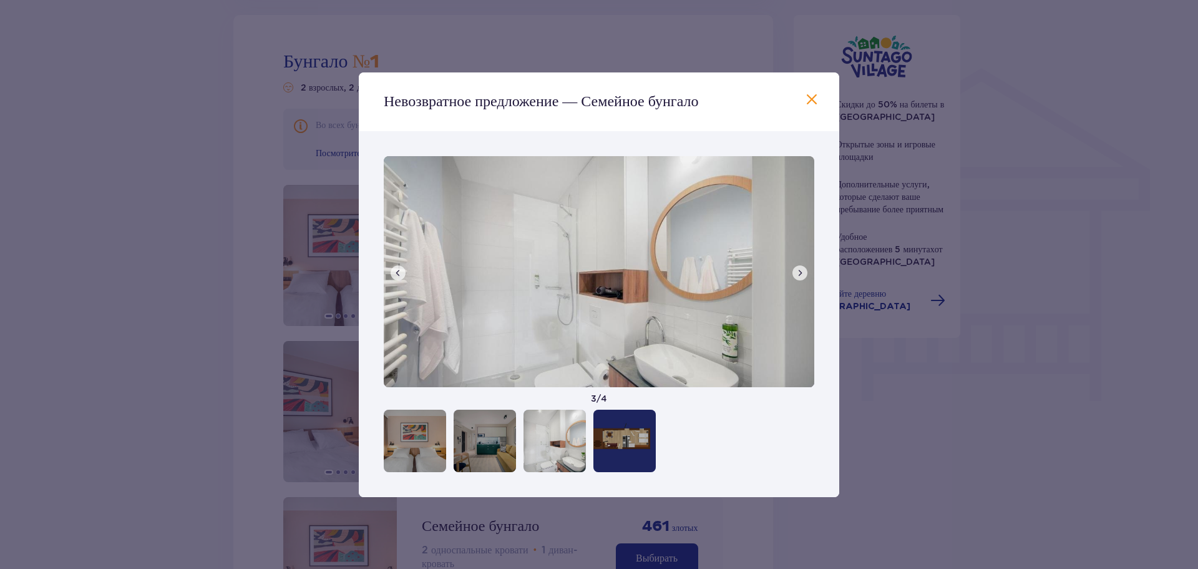
click at [794, 271] on button at bounding box center [800, 272] width 15 height 15
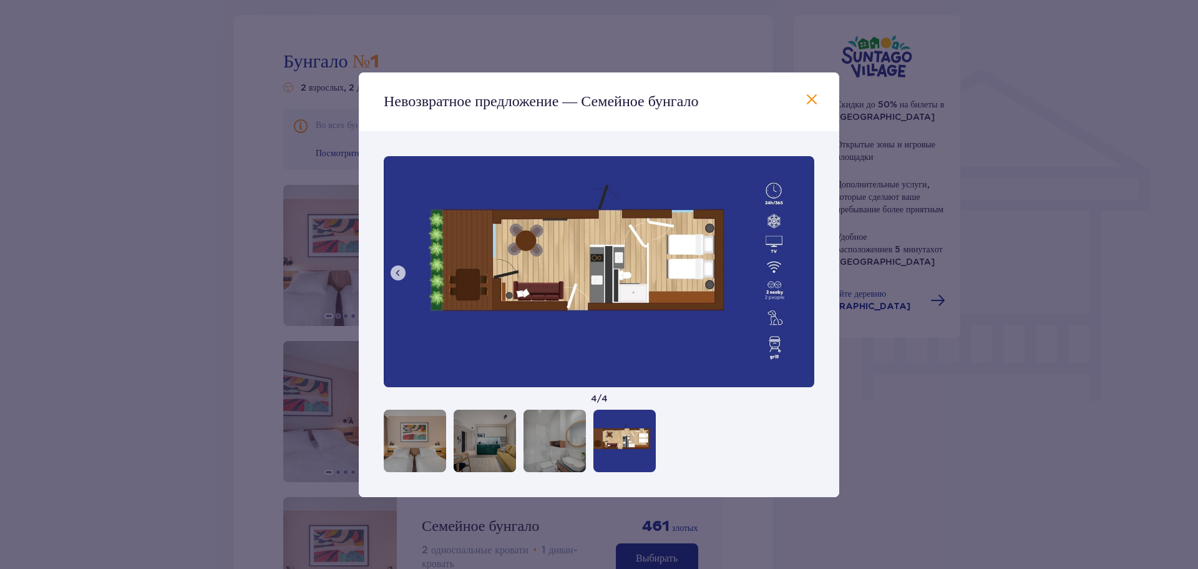
click at [795, 267] on img at bounding box center [599, 271] width 431 height 231
click at [401, 268] on span at bounding box center [398, 273] width 10 height 10
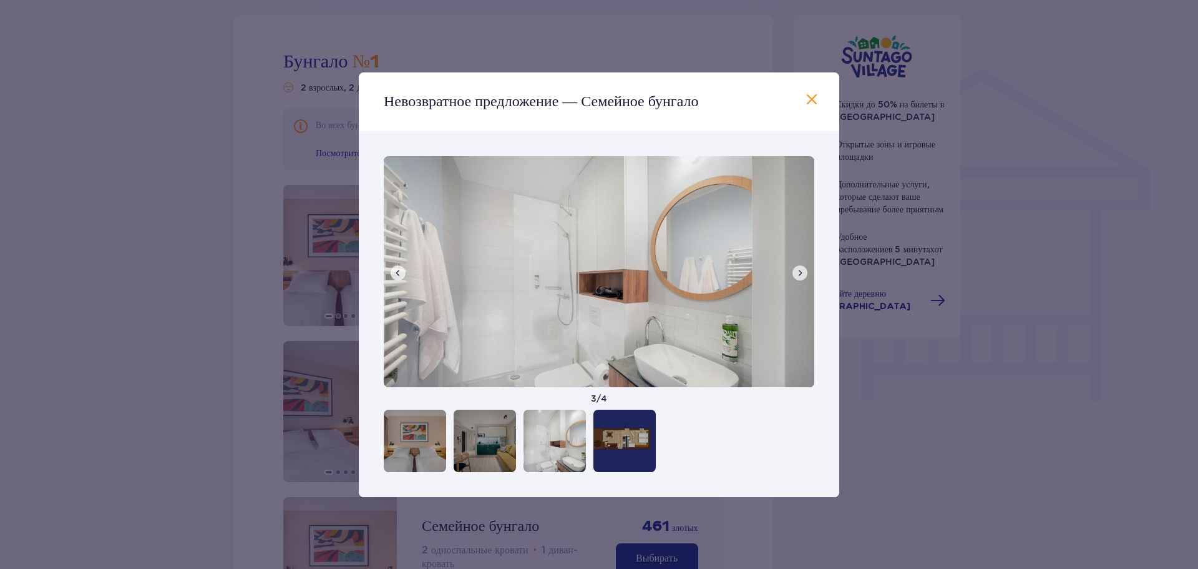
click at [401, 268] on span at bounding box center [398, 273] width 10 height 10
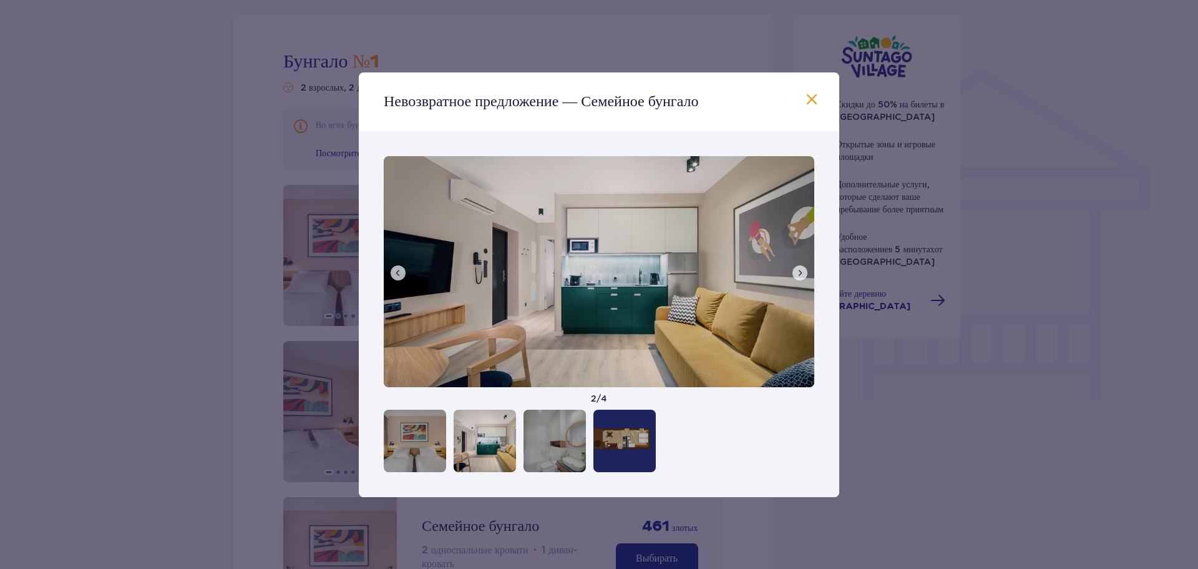
click at [401, 268] on div "Невозвратное предложение — Семейное бунгало 2 односпальные кровати • 1 диван-кр…" at bounding box center [503, 255] width 440 height 141
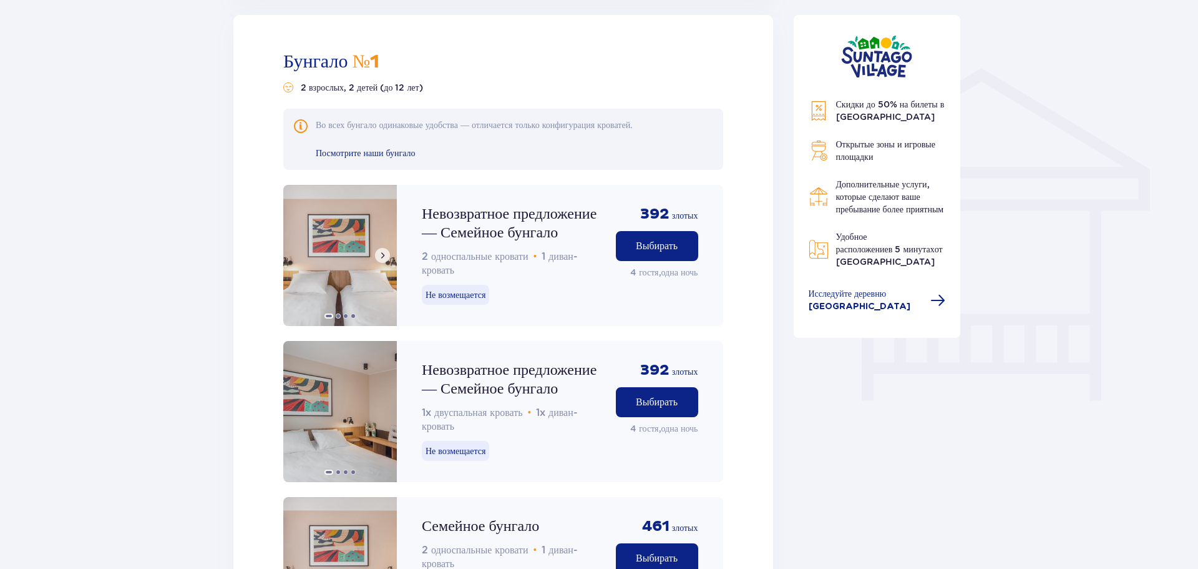
click at [358, 268] on img at bounding box center [340, 255] width 114 height 141
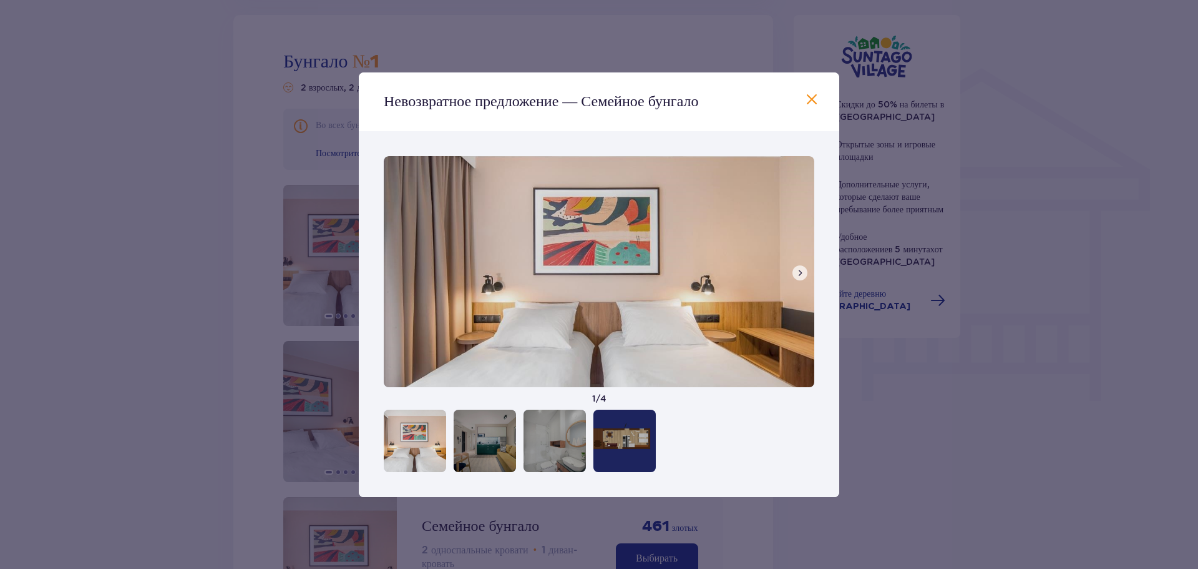
click at [801, 273] on span at bounding box center [800, 273] width 10 height 10
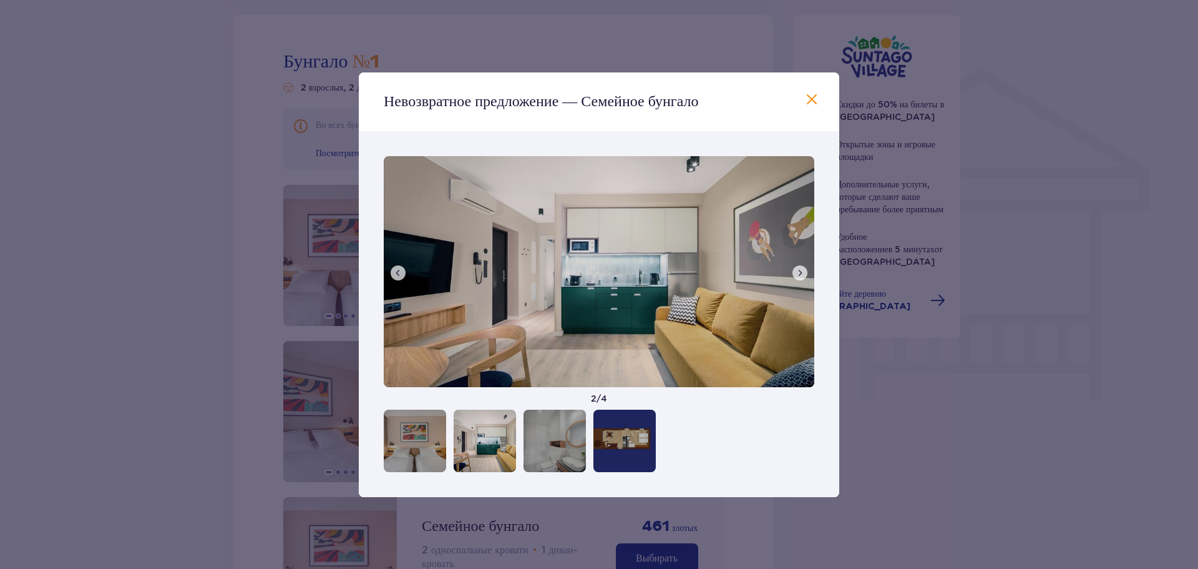
click at [814, 102] on span at bounding box center [811, 99] width 15 height 15
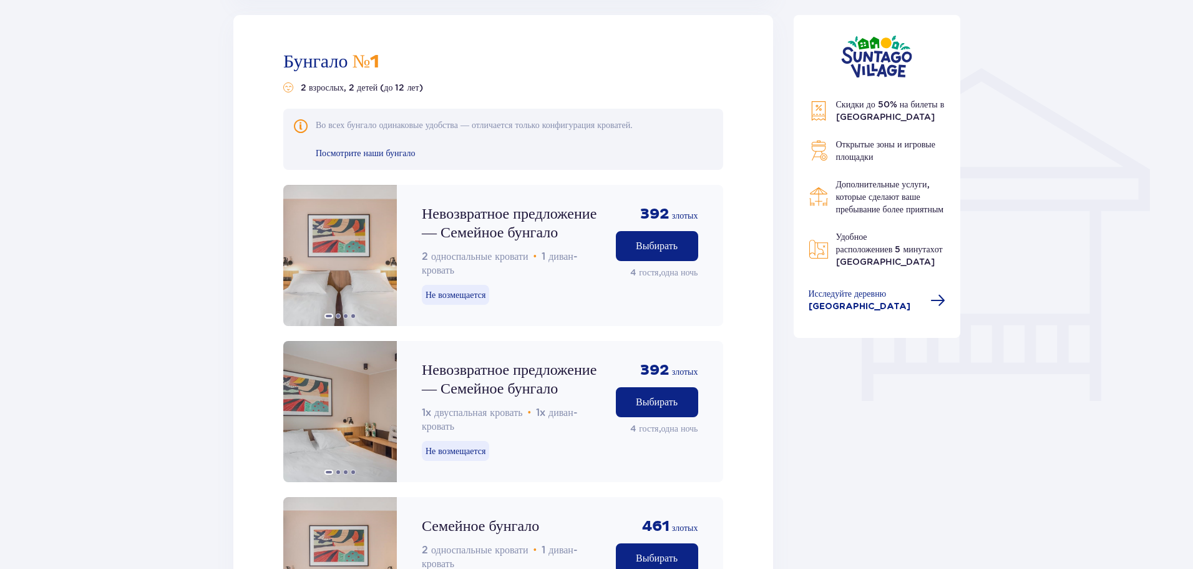
scroll to position [1008, 0]
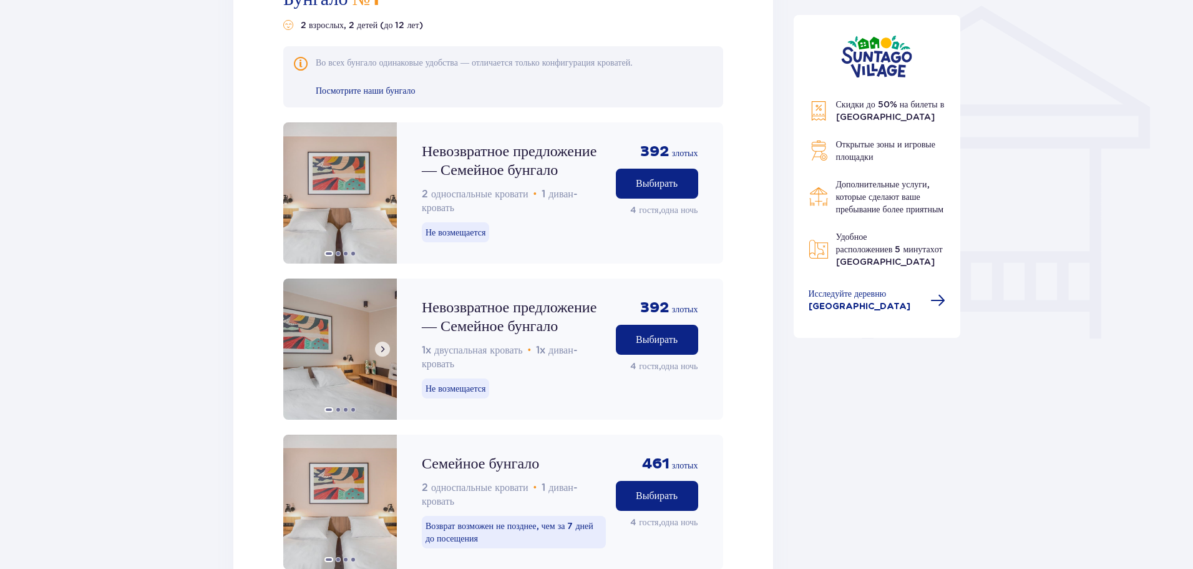
click at [356, 336] on img at bounding box center [340, 348] width 114 height 141
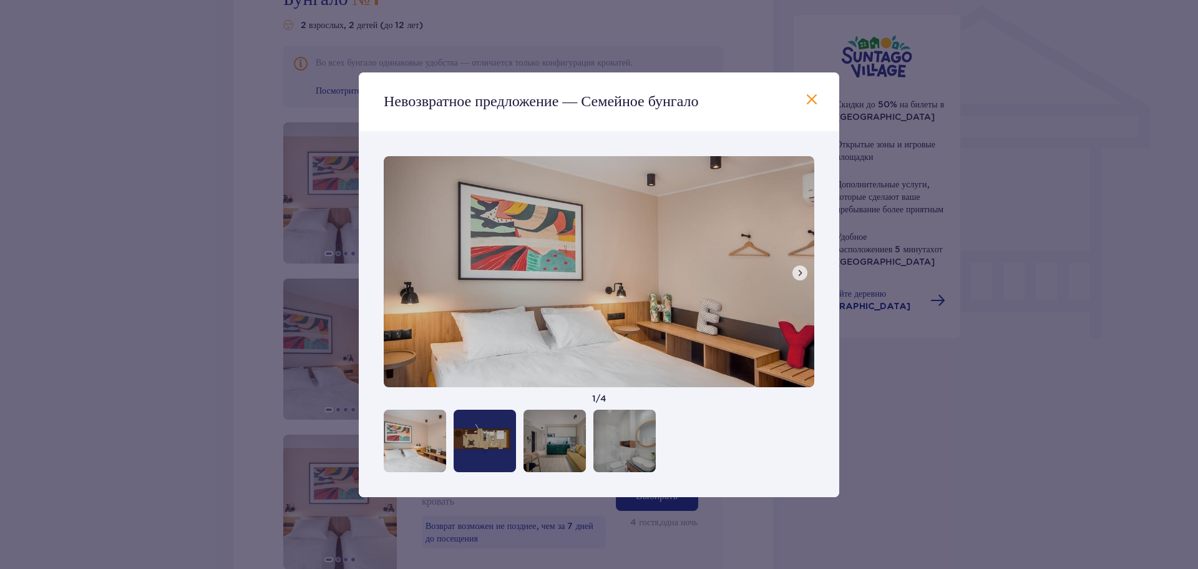
click at [803, 273] on span at bounding box center [800, 273] width 10 height 10
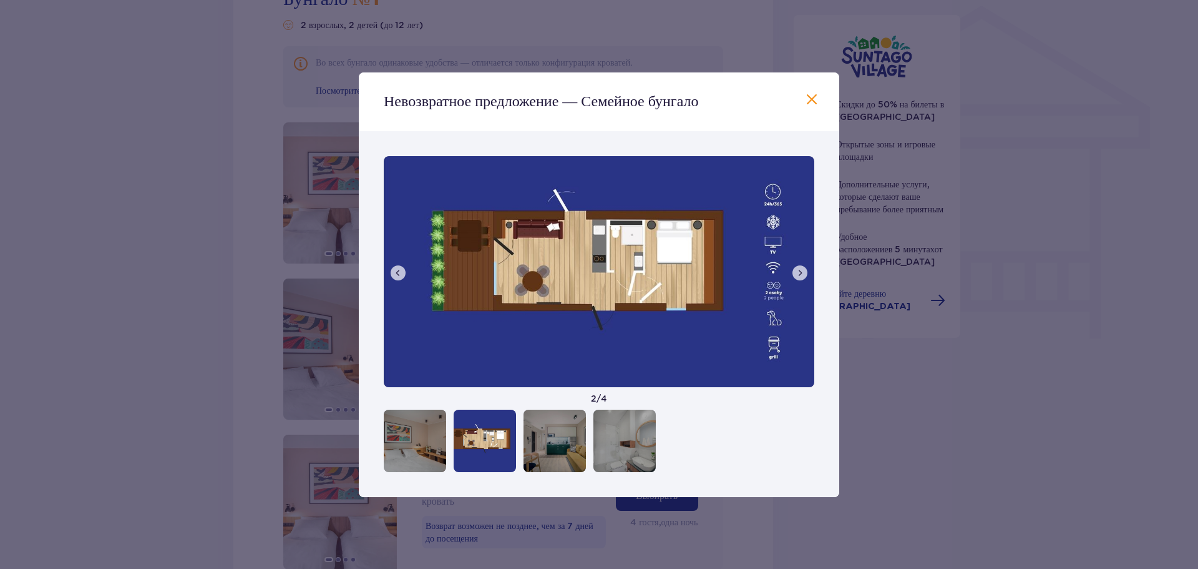
click at [804, 267] on button at bounding box center [800, 272] width 15 height 15
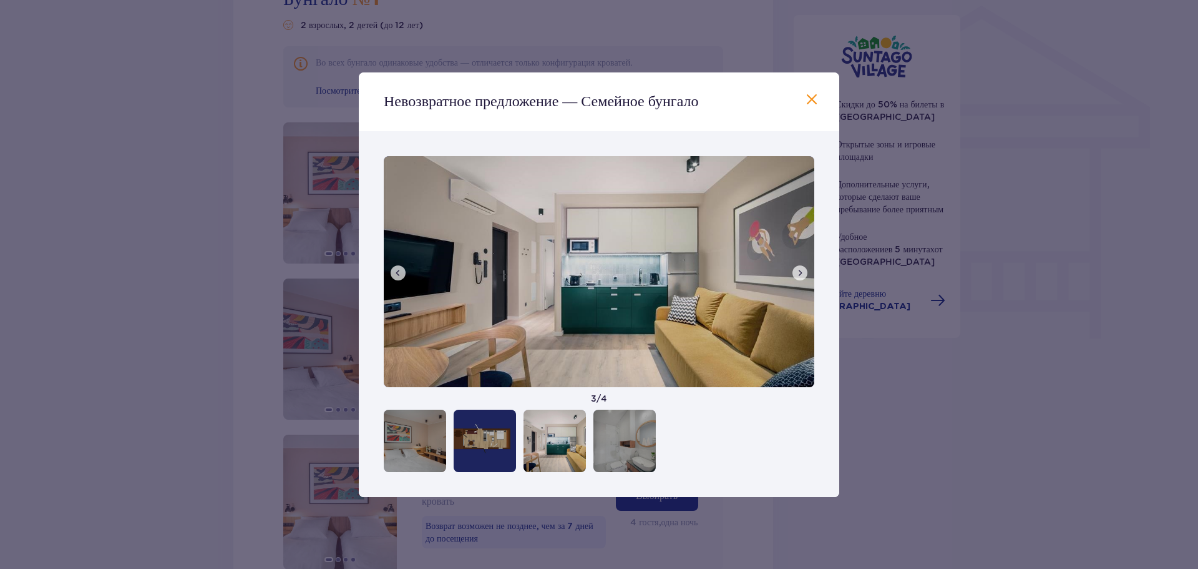
click at [804, 267] on button at bounding box center [800, 272] width 15 height 15
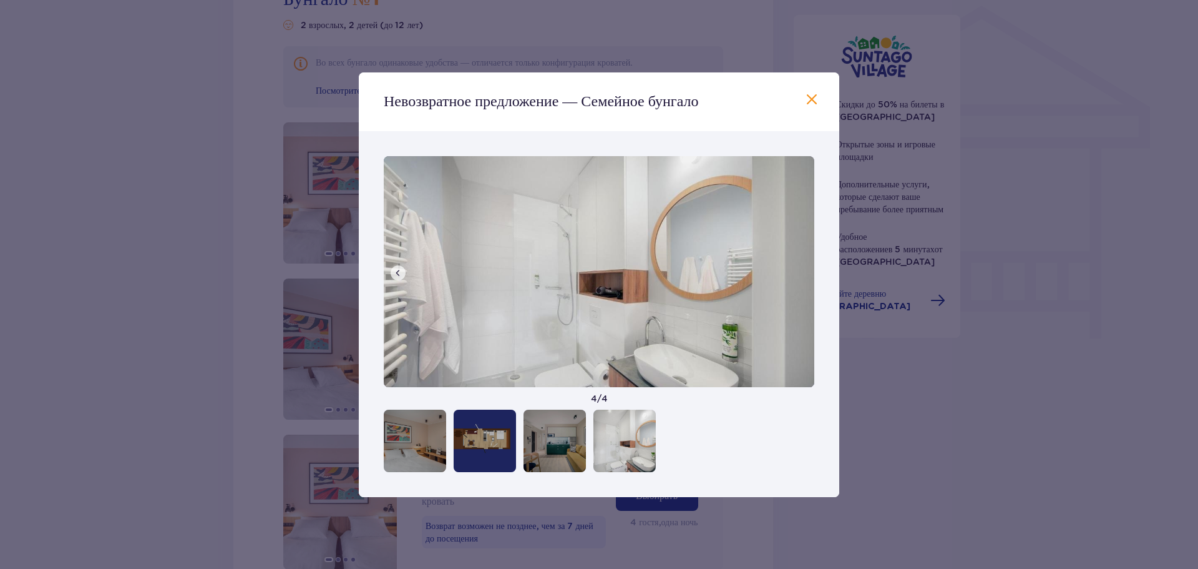
click at [814, 99] on span at bounding box center [811, 99] width 15 height 15
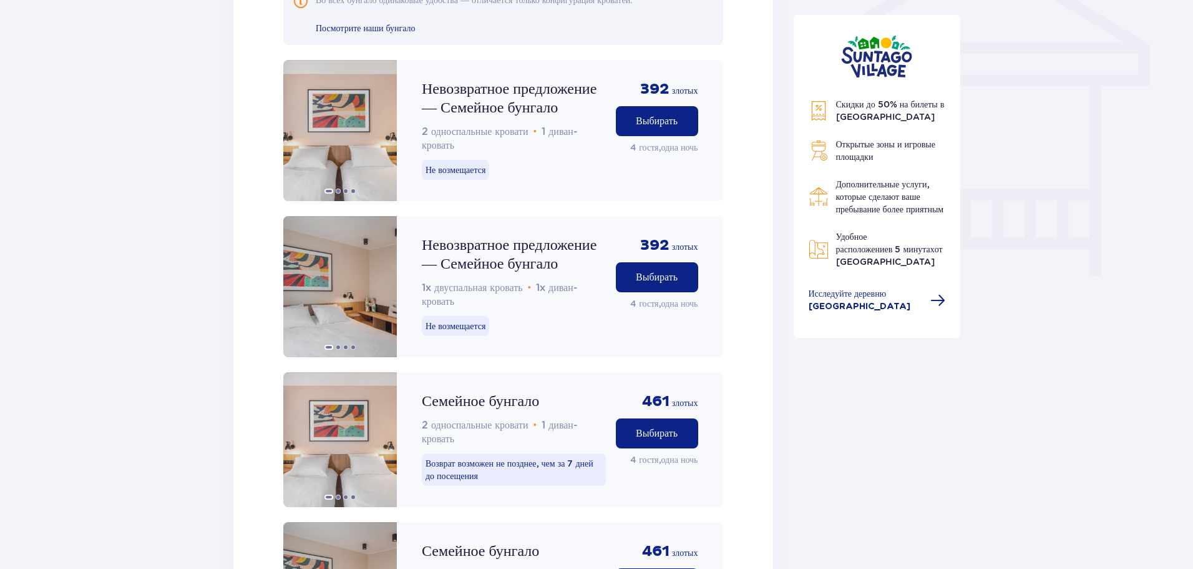
scroll to position [1133, 0]
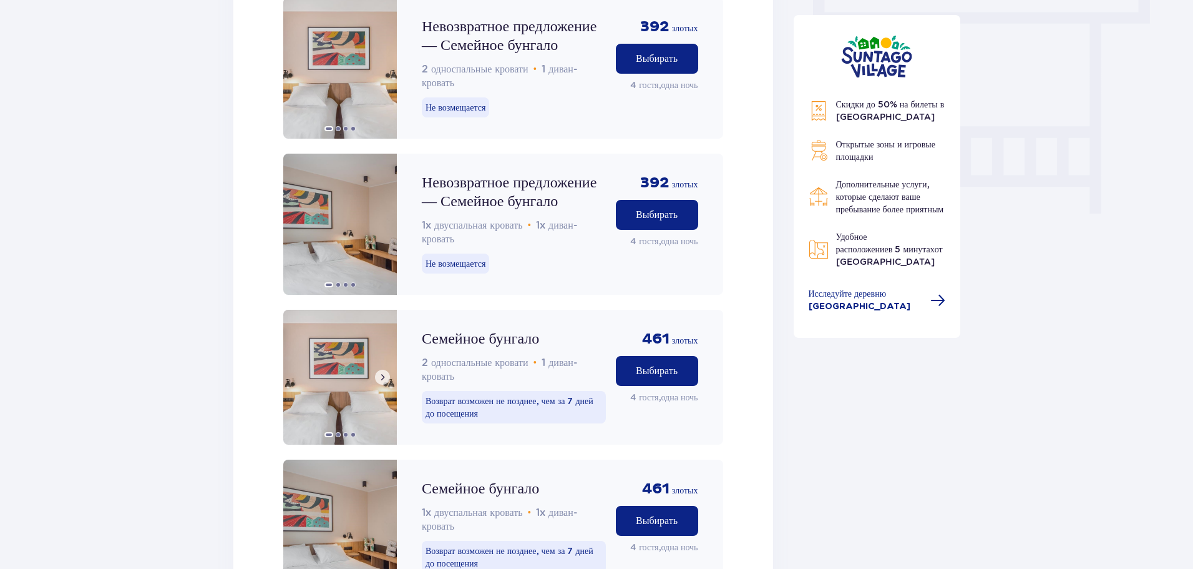
click at [335, 378] on img at bounding box center [340, 377] width 114 height 135
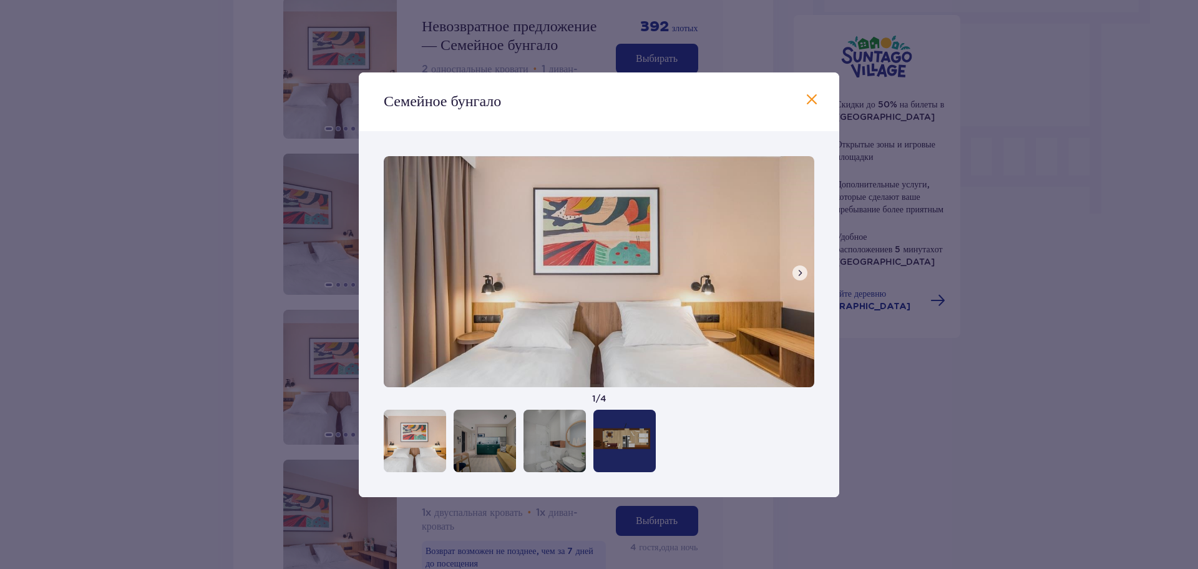
click at [796, 271] on span at bounding box center [800, 273] width 10 height 10
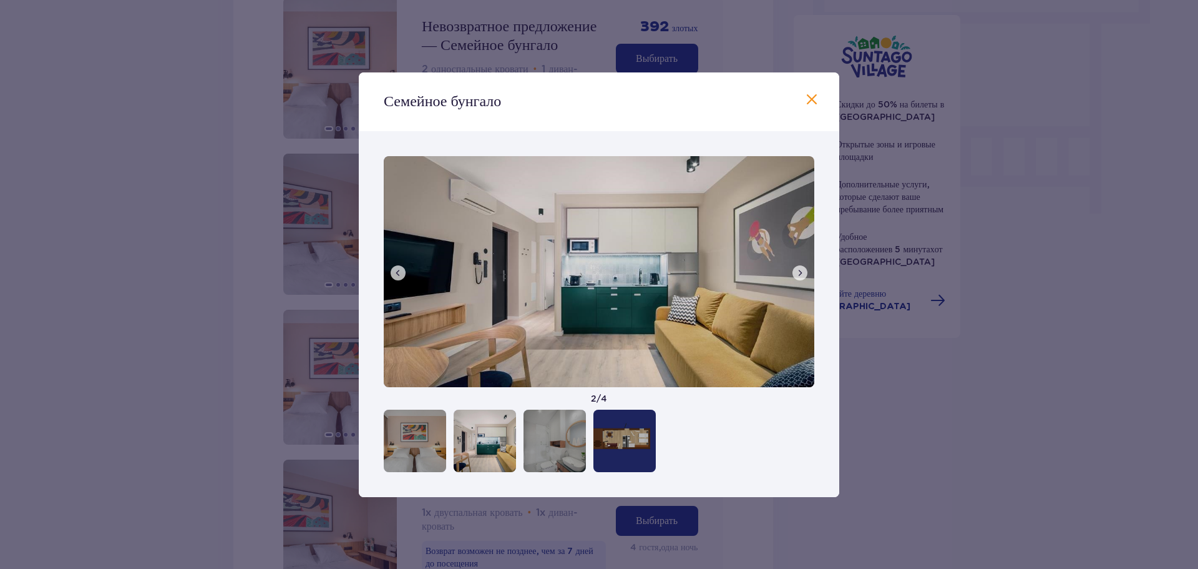
click at [796, 270] on span at bounding box center [800, 273] width 10 height 10
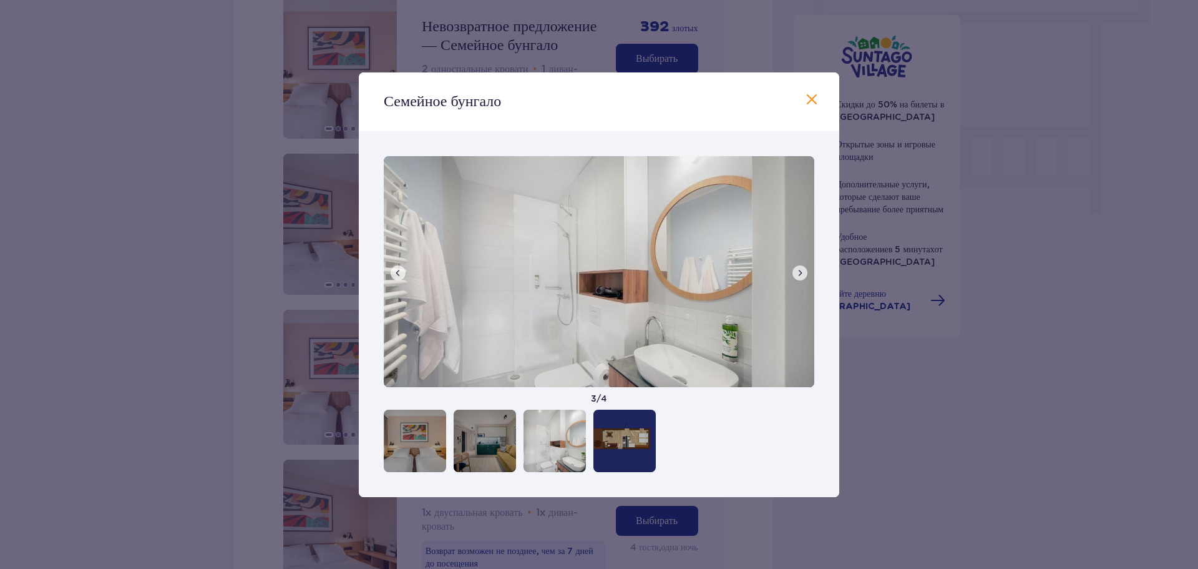
click at [796, 270] on span at bounding box center [800, 273] width 10 height 10
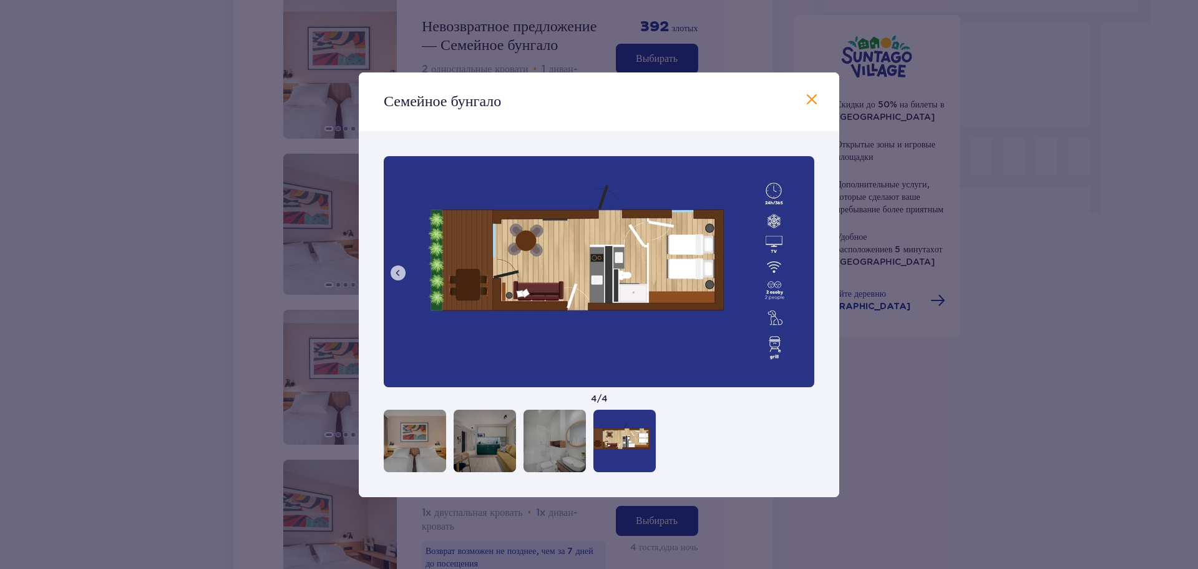
click at [812, 100] on span at bounding box center [811, 99] width 15 height 15
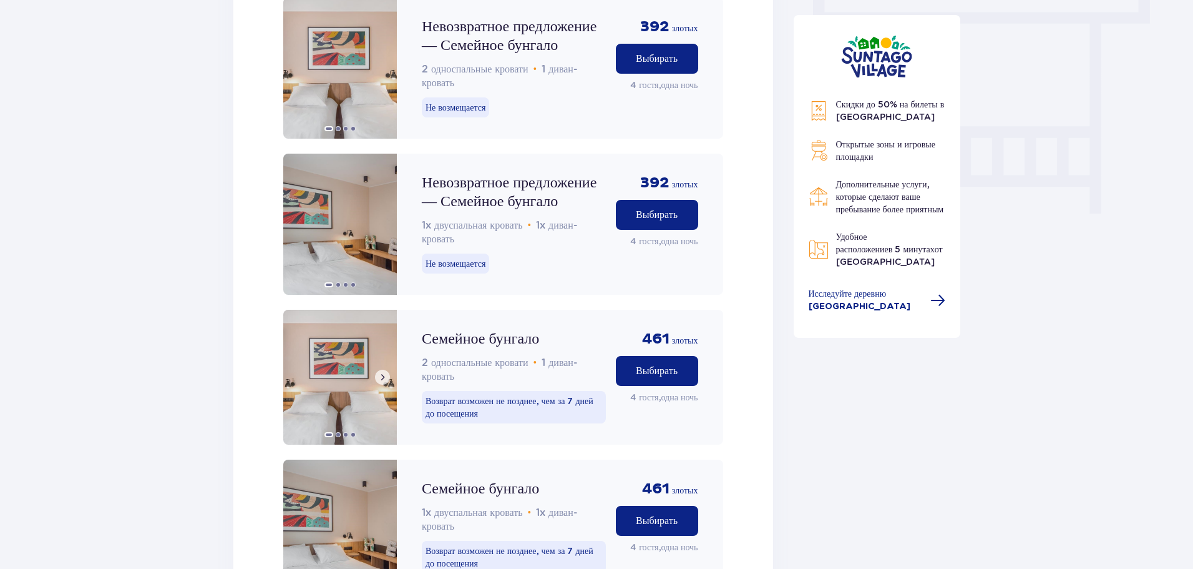
click at [333, 386] on img at bounding box center [340, 377] width 114 height 135
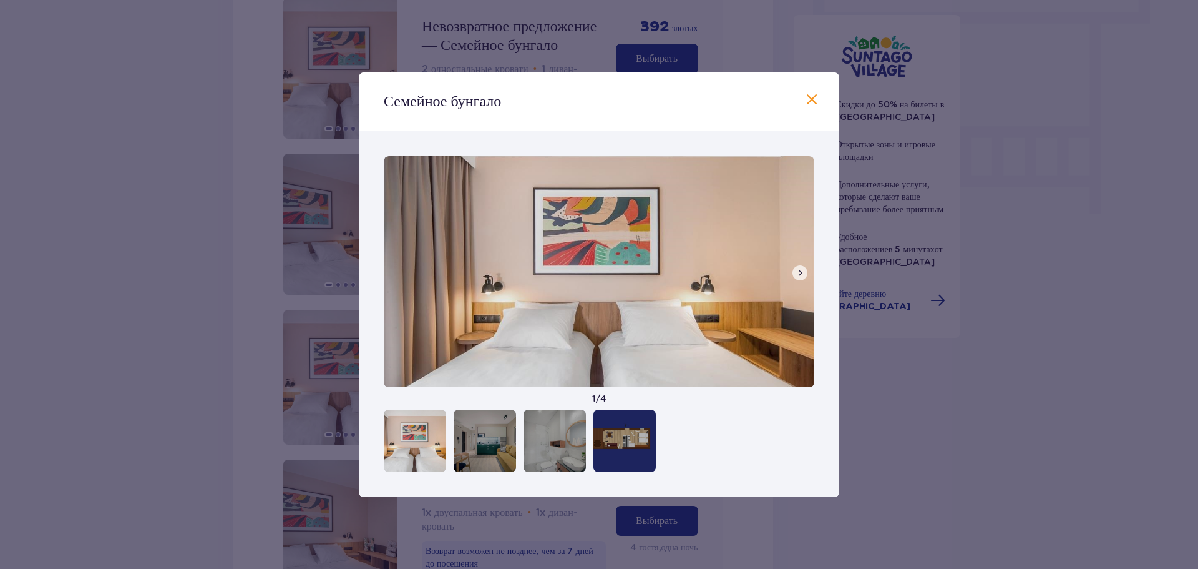
click at [801, 272] on span at bounding box center [800, 273] width 10 height 10
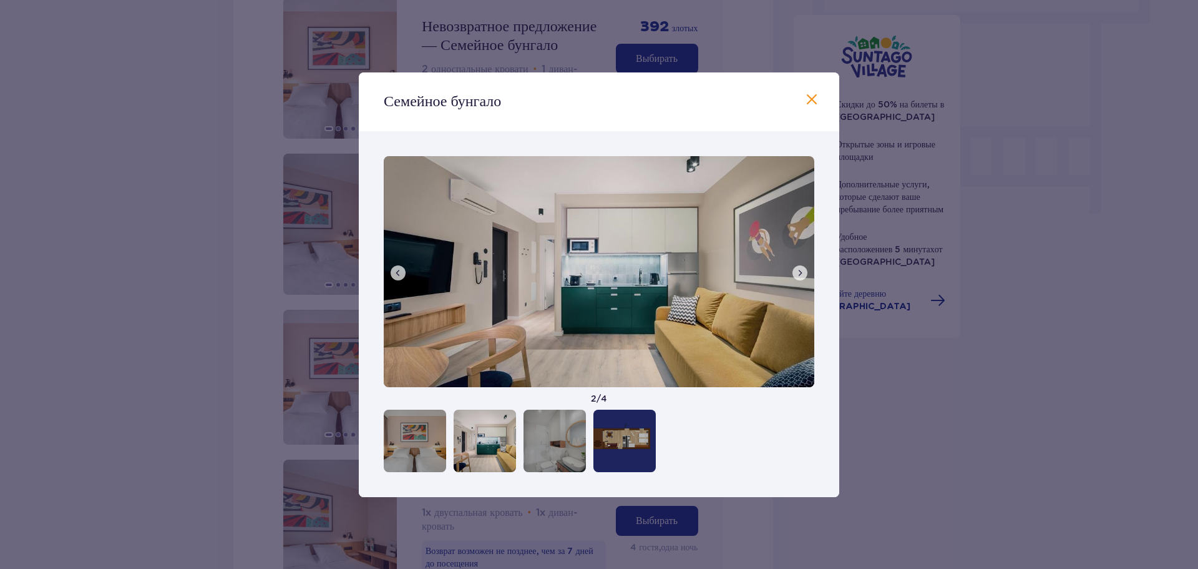
click at [801, 272] on span at bounding box center [800, 273] width 10 height 10
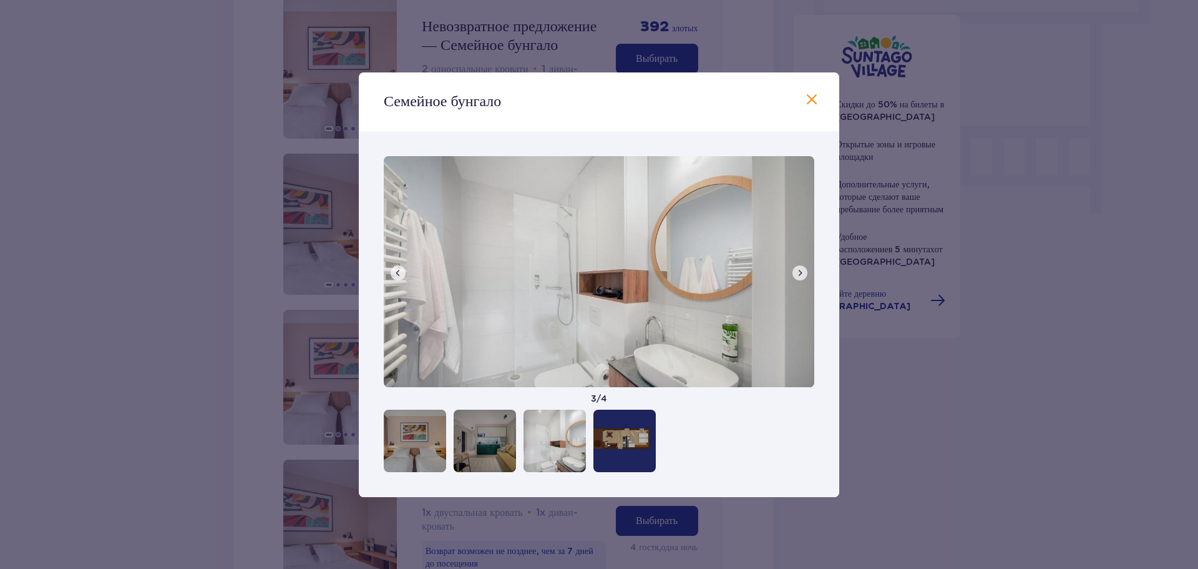
click at [801, 272] on span at bounding box center [800, 273] width 10 height 10
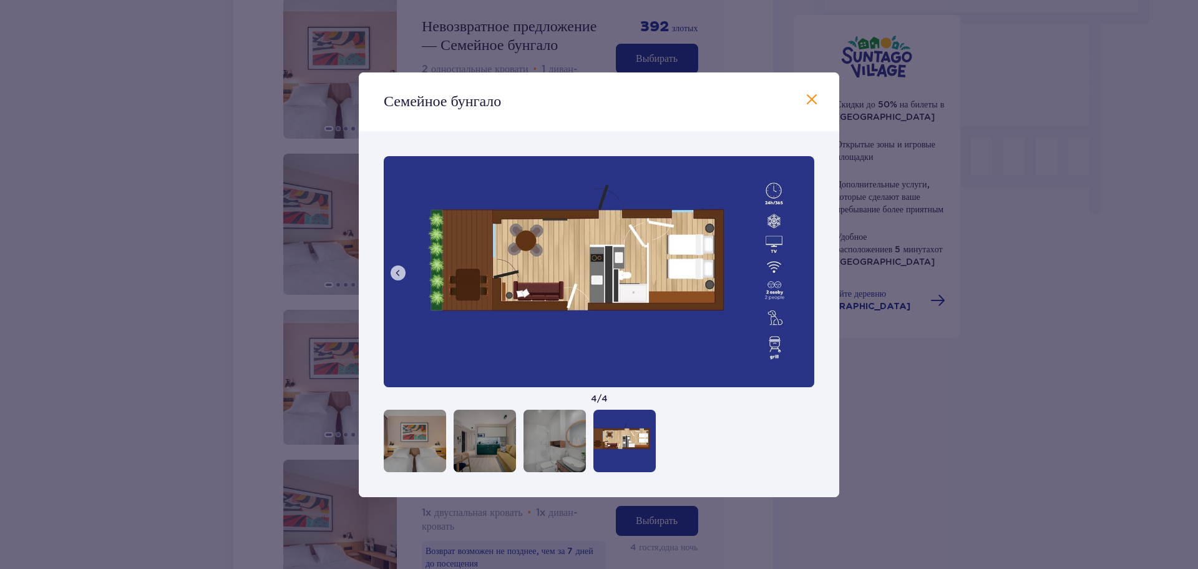
click at [811, 100] on span at bounding box center [811, 99] width 15 height 15
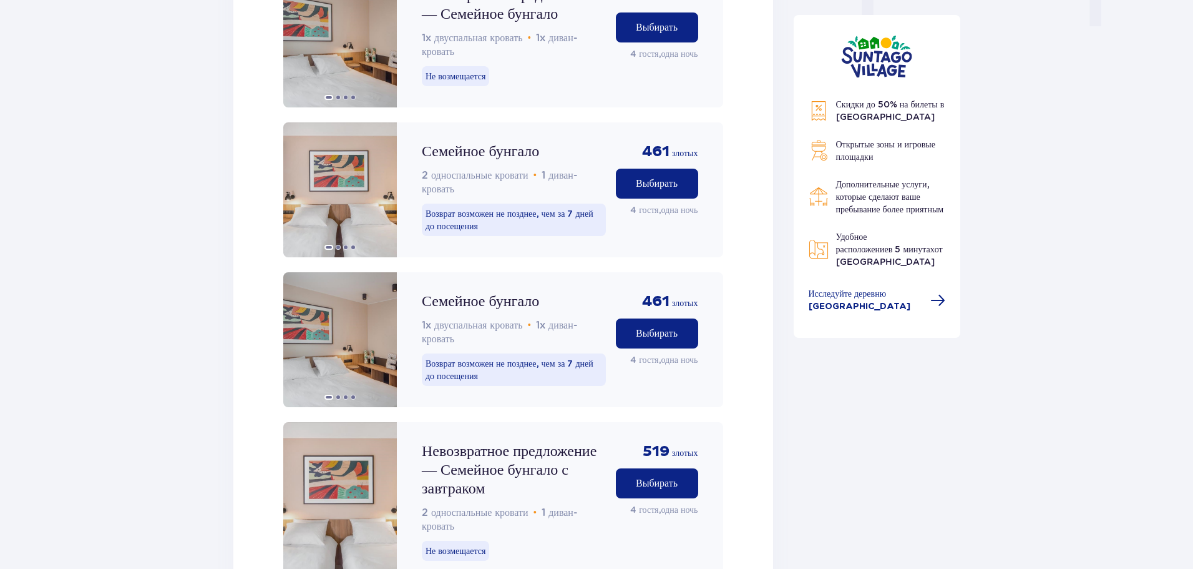
scroll to position [1507, 0]
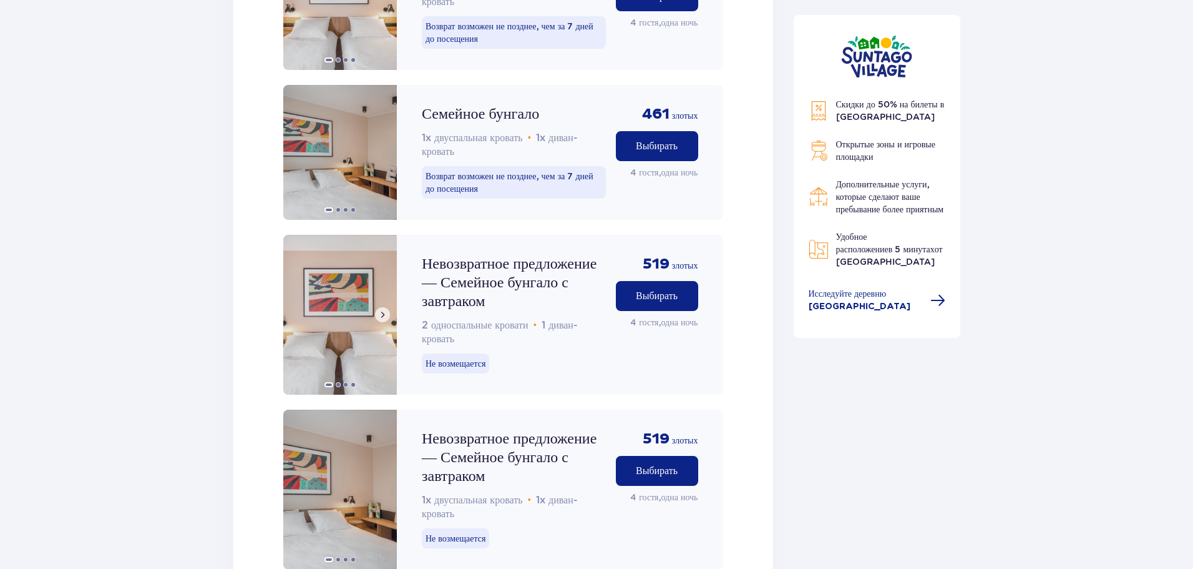
click at [351, 325] on img at bounding box center [340, 315] width 114 height 160
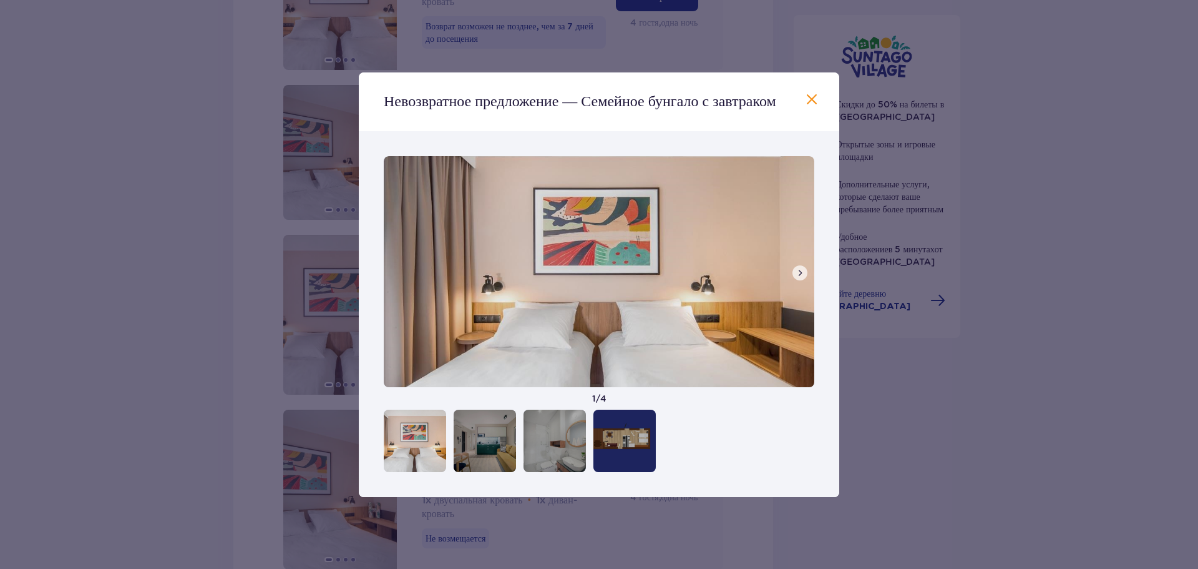
click at [796, 276] on span at bounding box center [800, 273] width 10 height 10
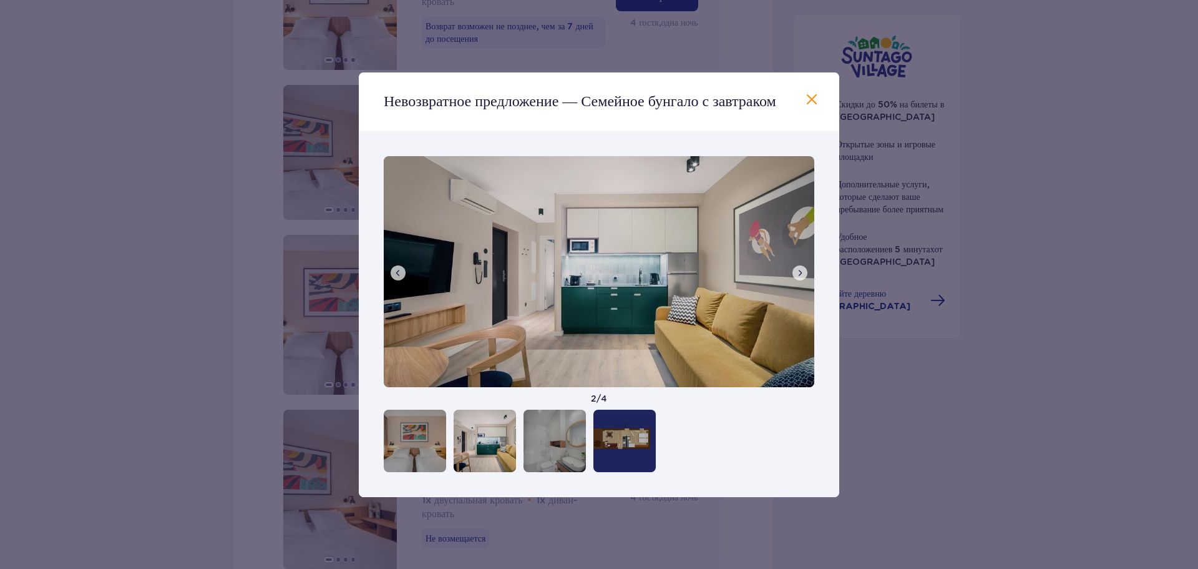
click at [796, 276] on span at bounding box center [800, 273] width 10 height 10
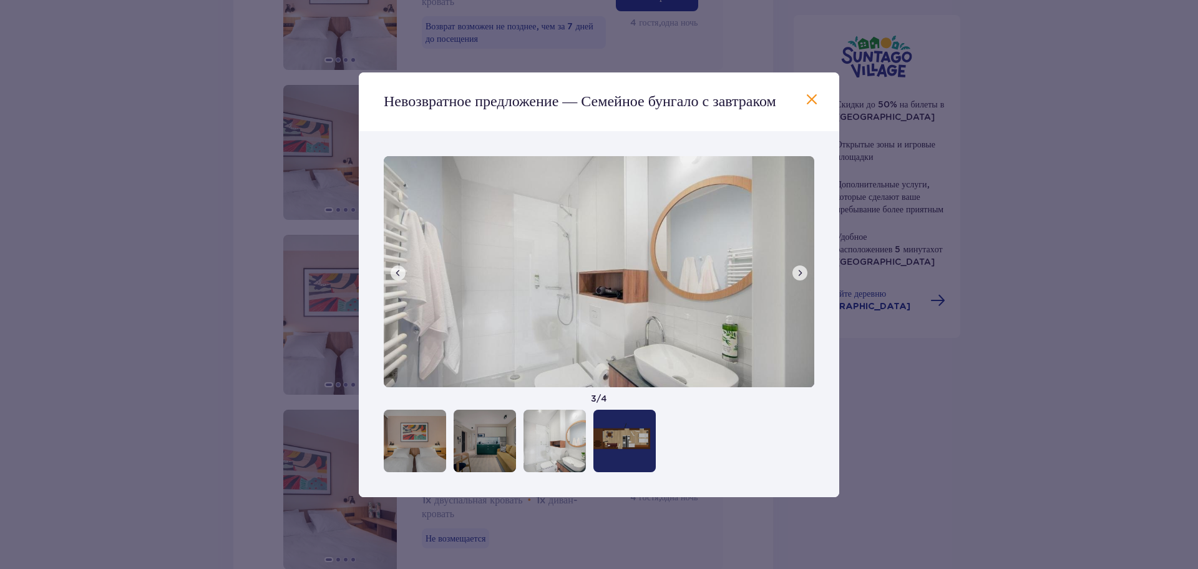
click at [796, 275] on span at bounding box center [800, 273] width 10 height 10
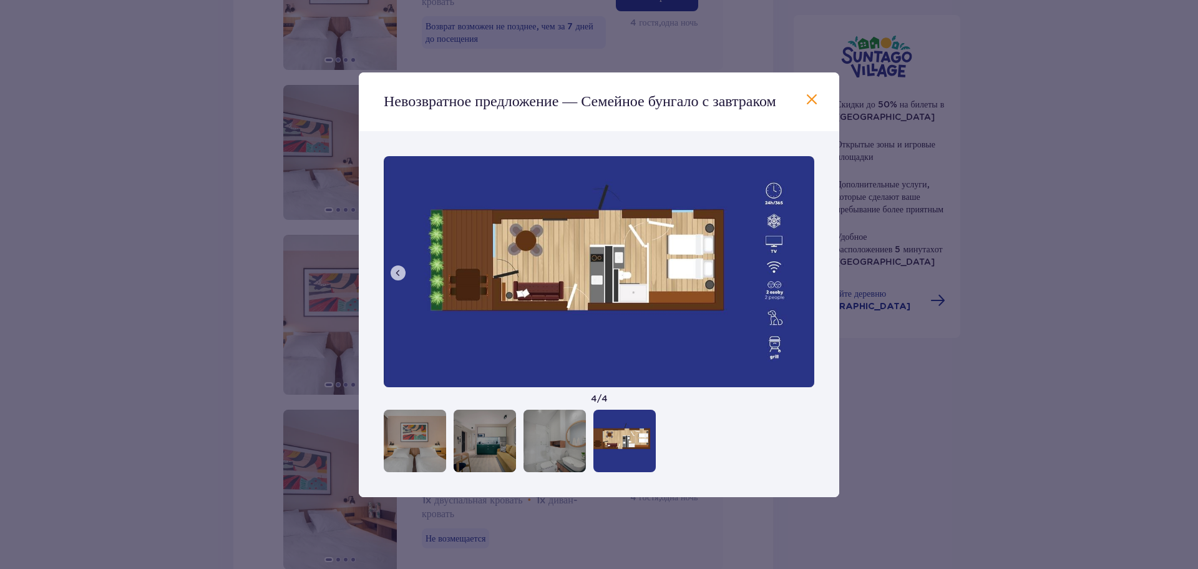
click at [804, 100] on span at bounding box center [811, 99] width 15 height 15
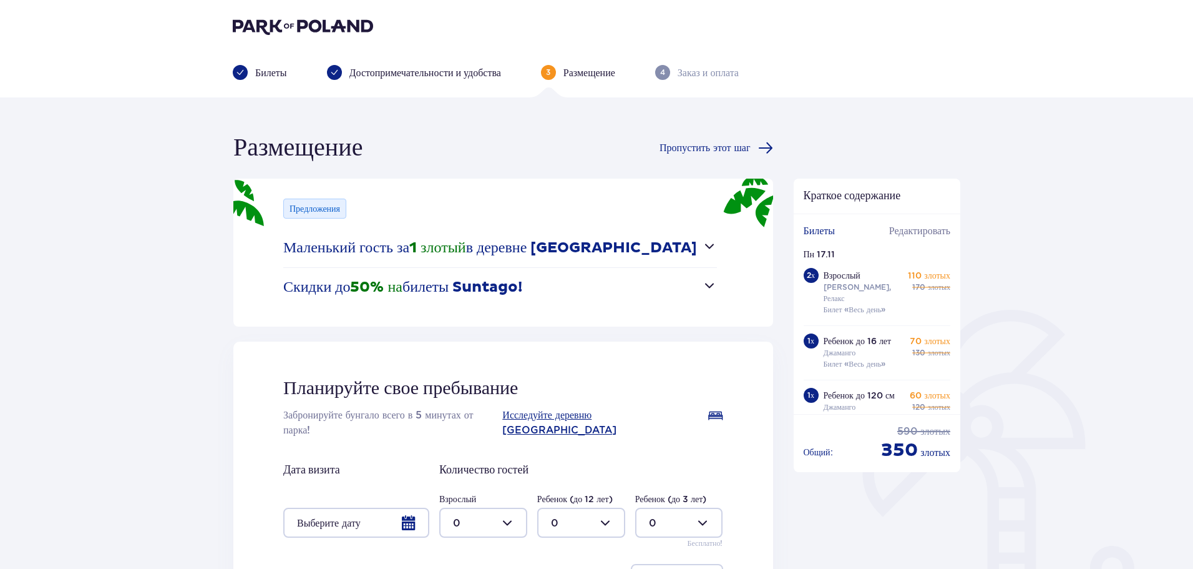
scroll to position [165, 0]
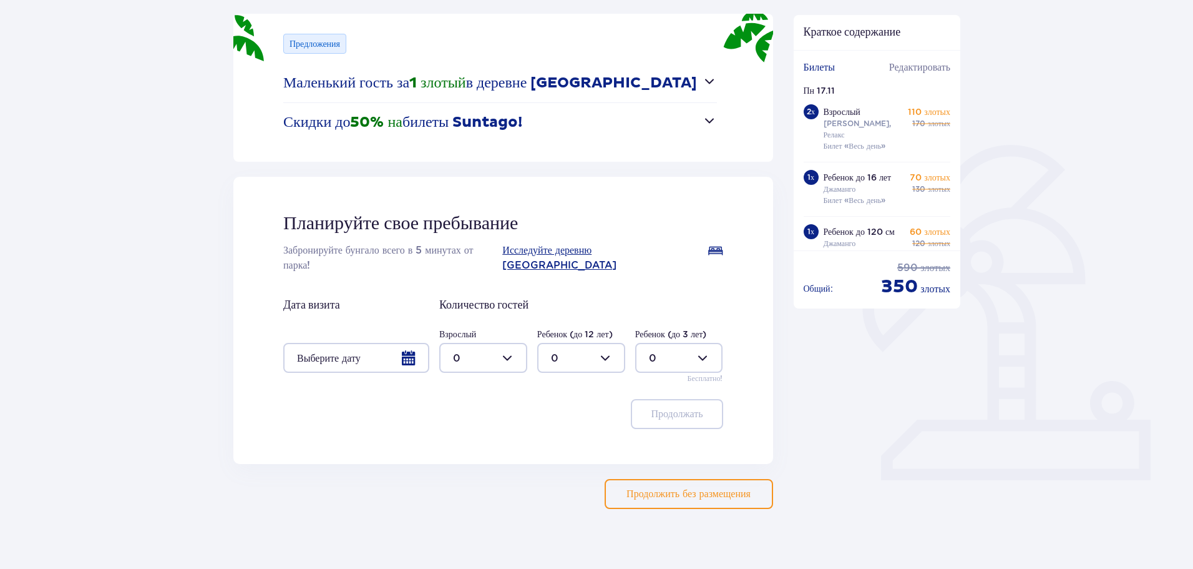
click at [363, 343] on div at bounding box center [356, 358] width 146 height 30
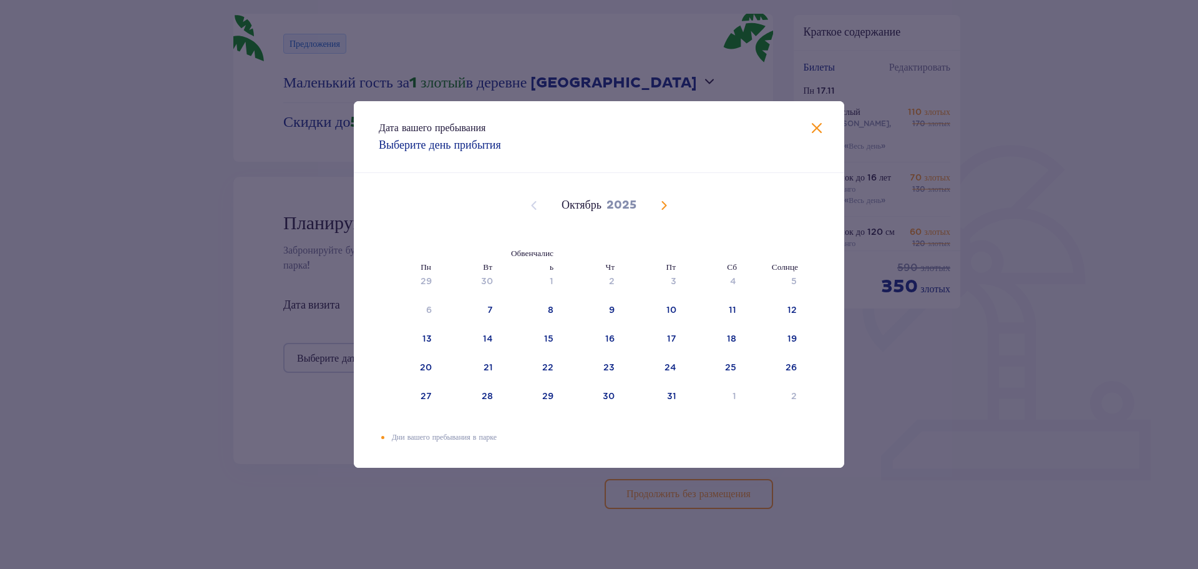
click at [664, 205] on span "В следующем месяце" at bounding box center [664, 205] width 15 height 15
click at [432, 364] on div "17" at bounding box center [410, 367] width 62 height 27
click at [489, 365] on font "18" at bounding box center [487, 367] width 9 height 10
type input "[DATE] - [DATE]"
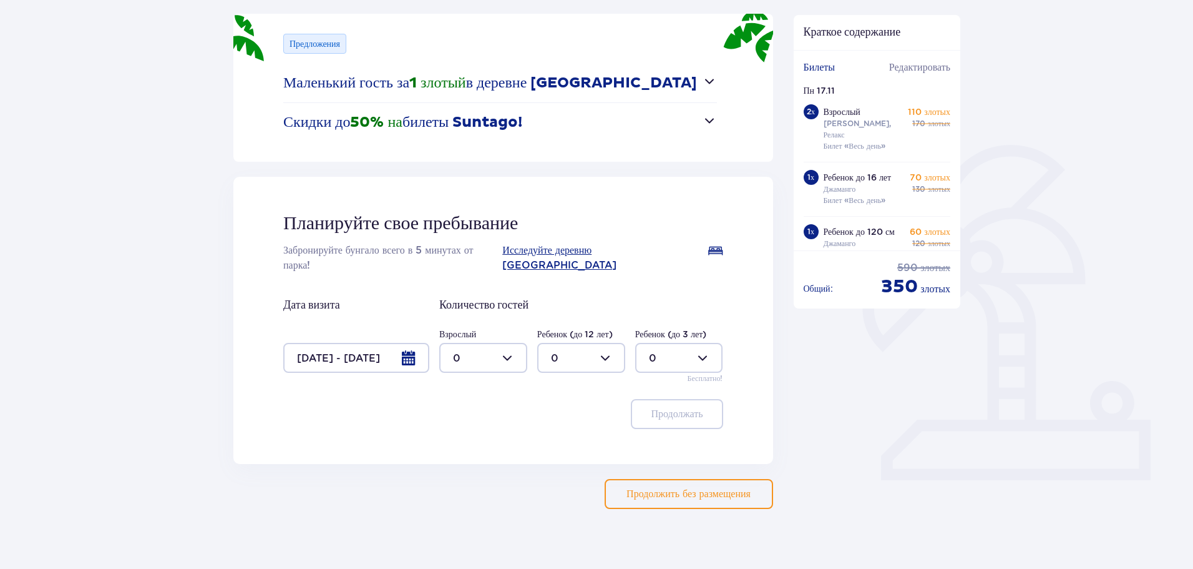
click at [489, 343] on div at bounding box center [483, 358] width 88 height 30
click at [466, 428] on div "2" at bounding box center [483, 433] width 61 height 14
type input "2"
drag, startPoint x: 561, startPoint y: 354, endPoint x: 570, endPoint y: 341, distance: 16.1
click at [561, 354] on div at bounding box center [581, 358] width 88 height 30
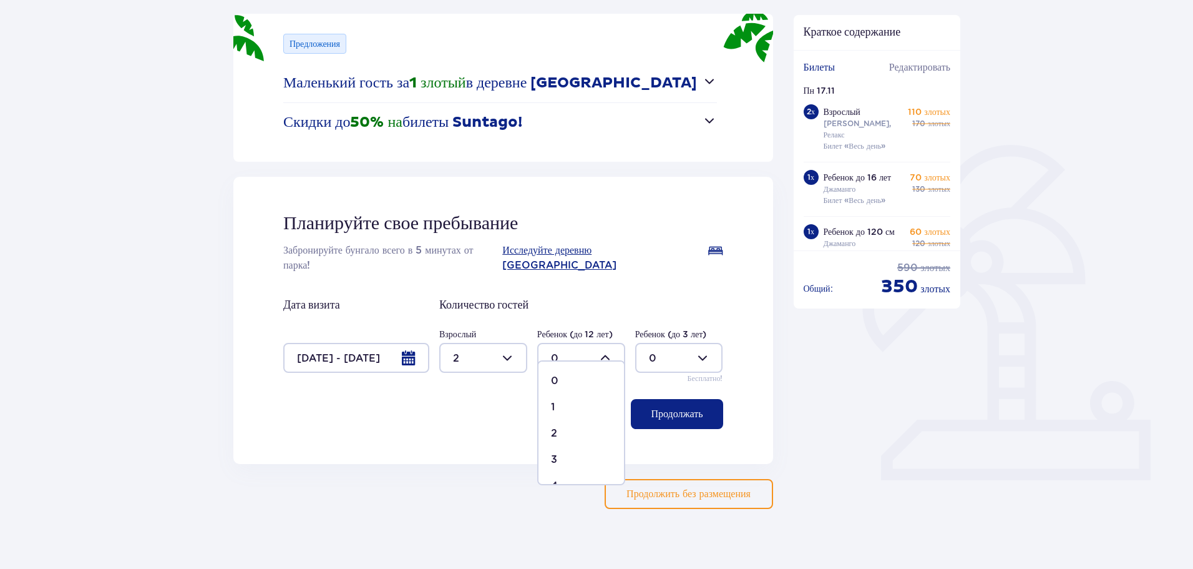
click at [565, 429] on div "2" at bounding box center [581, 433] width 61 height 14
type input "2"
click at [676, 409] on font "Продолжать" at bounding box center [677, 414] width 52 height 10
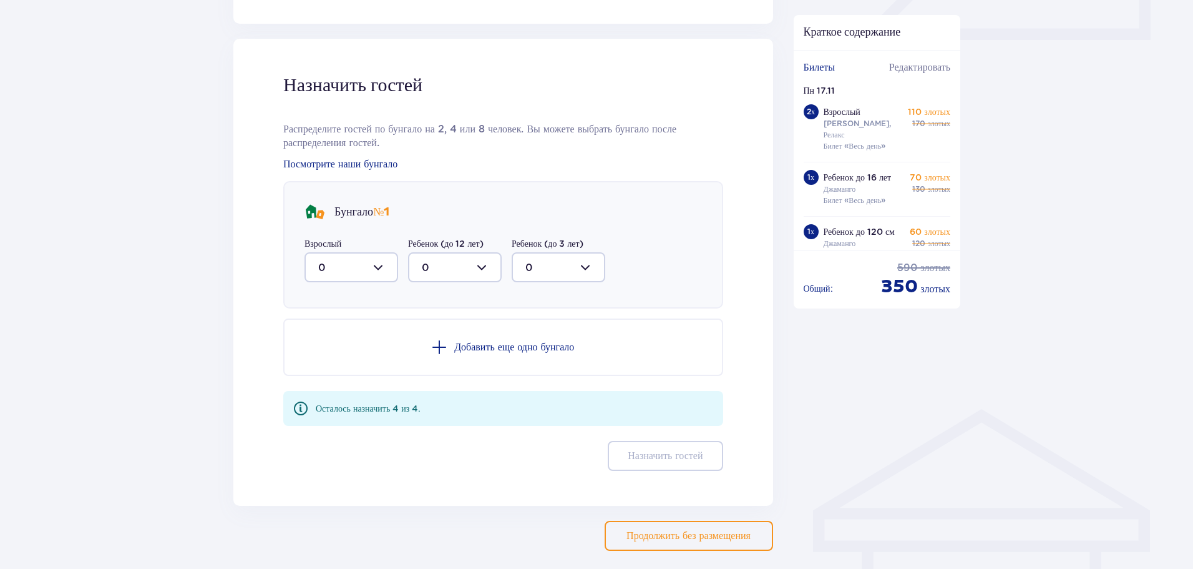
scroll to position [613, 0]
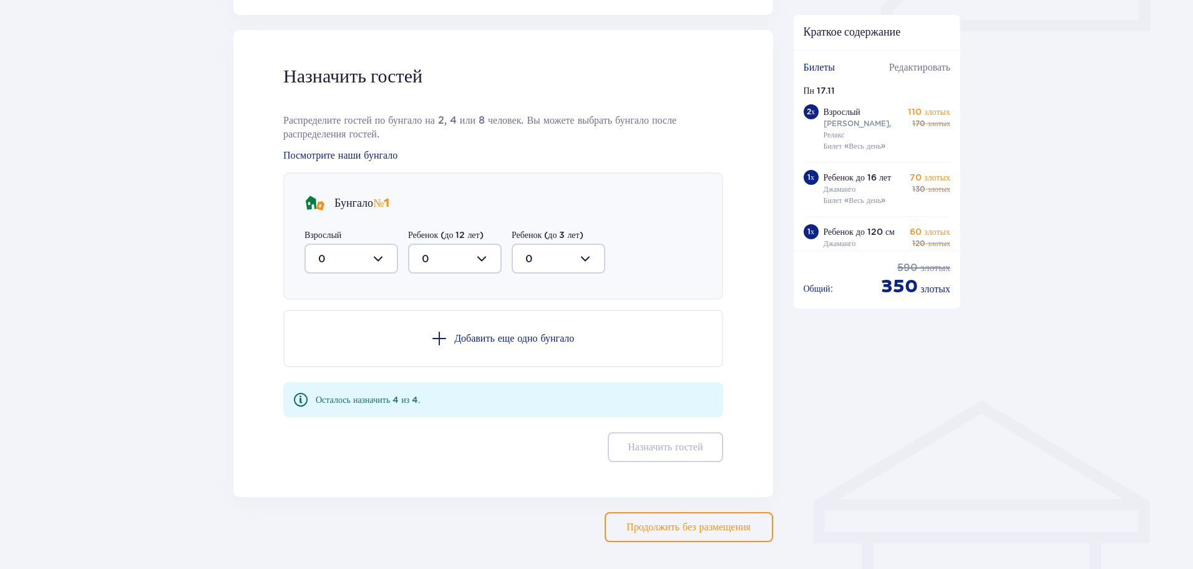
click at [360, 248] on div at bounding box center [352, 258] width 94 height 30
click at [356, 342] on div "2" at bounding box center [351, 349] width 66 height 14
type input "2"
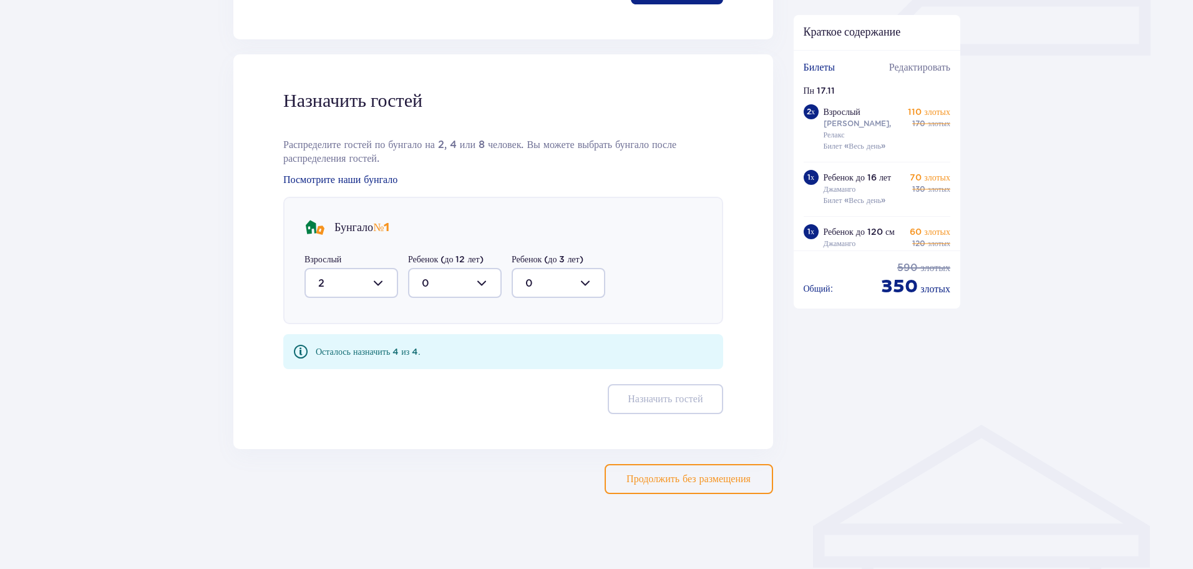
scroll to position [574, 0]
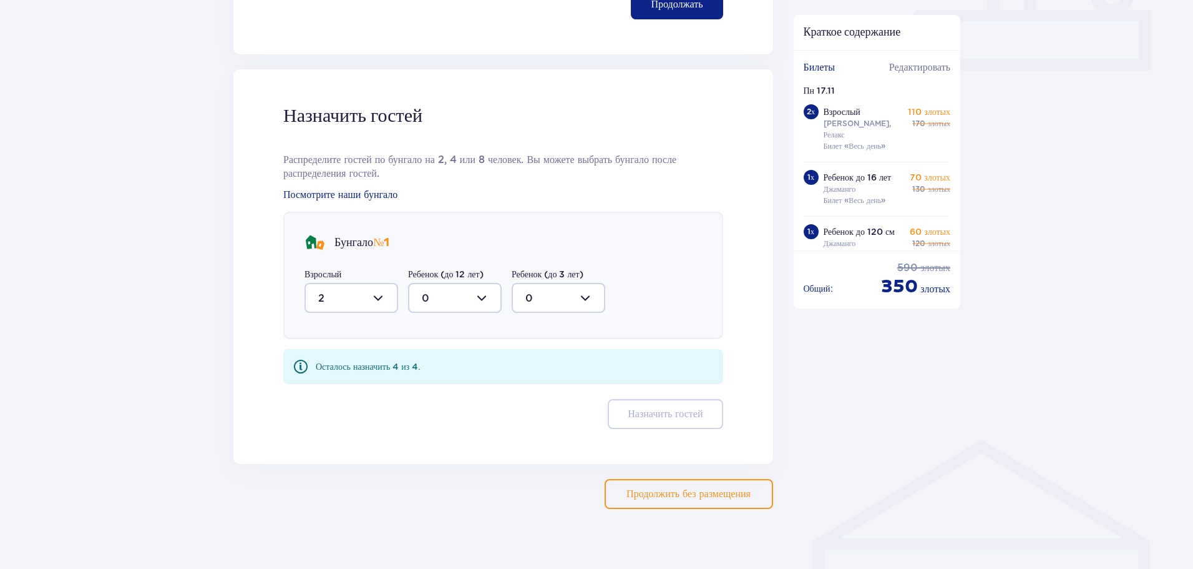
click at [472, 283] on div at bounding box center [455, 298] width 94 height 30
click at [456, 381] on div "2" at bounding box center [455, 388] width 66 height 14
type input "2"
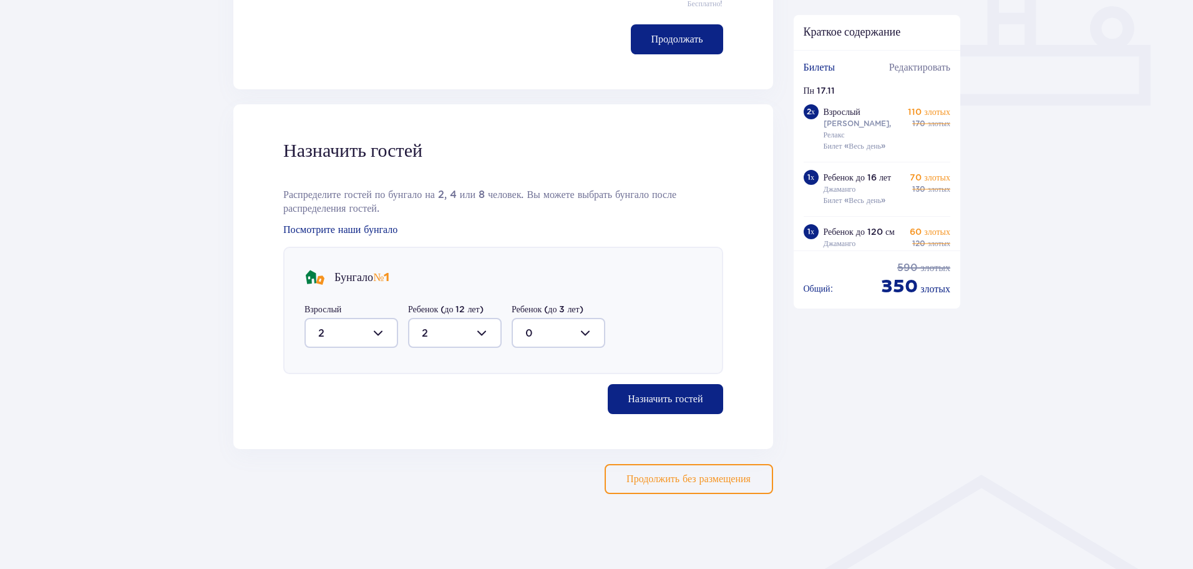
scroll to position [524, 0]
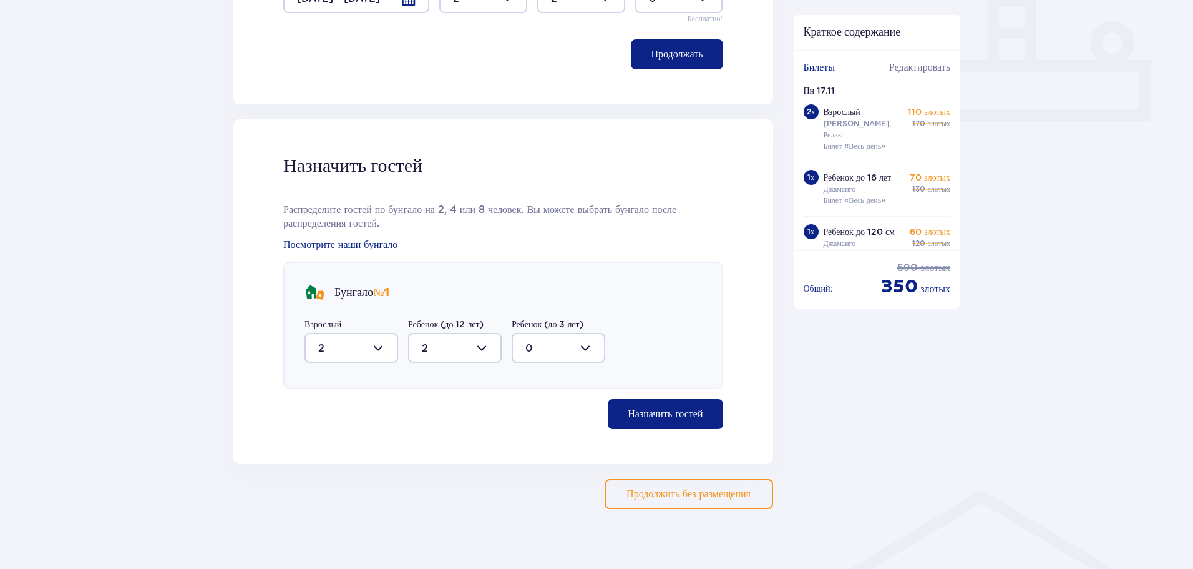
click at [683, 409] on font "Назначить гостей" at bounding box center [665, 414] width 75 height 10
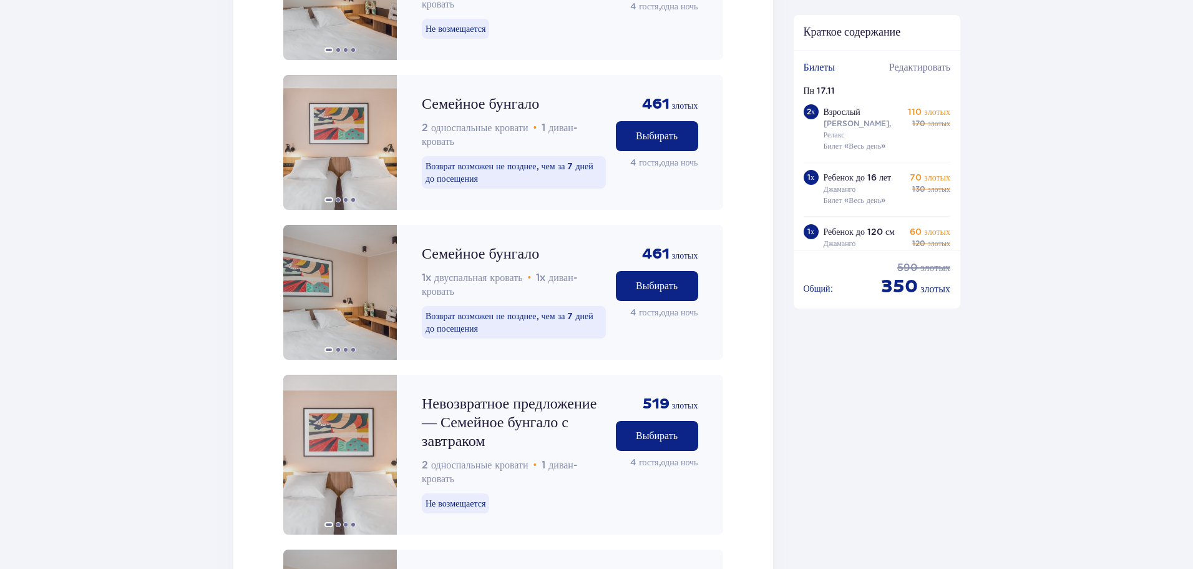
scroll to position [1597, 0]
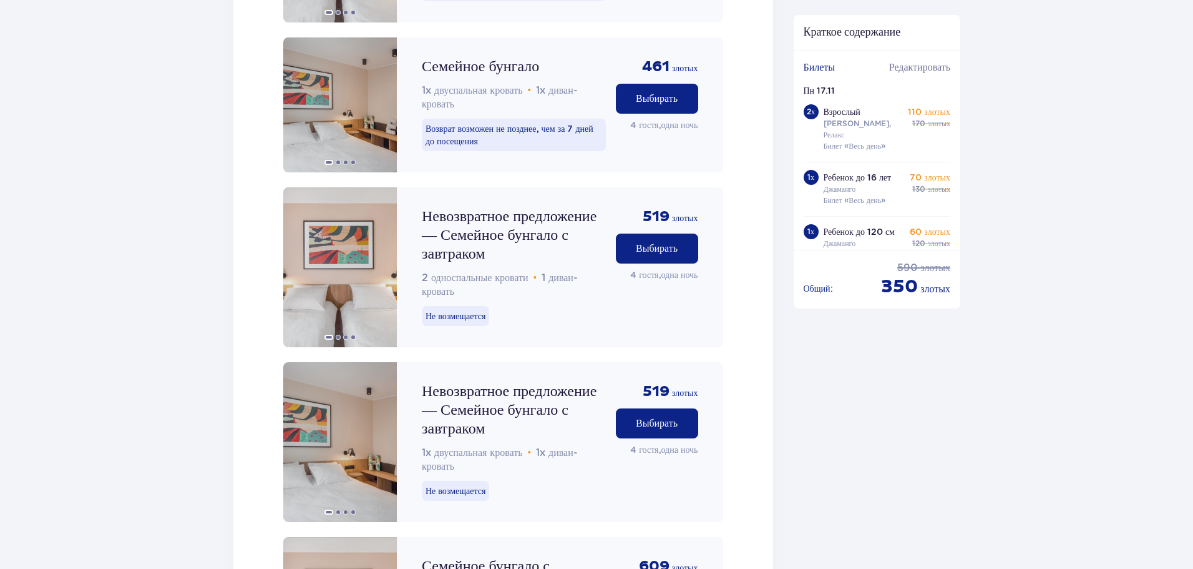
click at [675, 243] on font "Выбирать" at bounding box center [657, 248] width 42 height 10
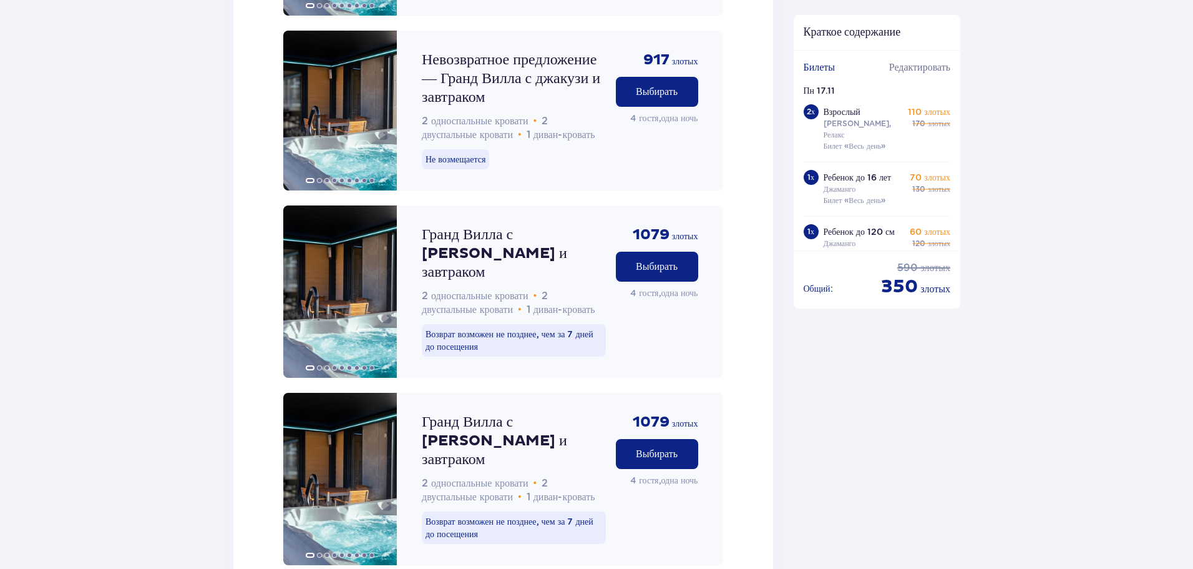
scroll to position [3350, 0]
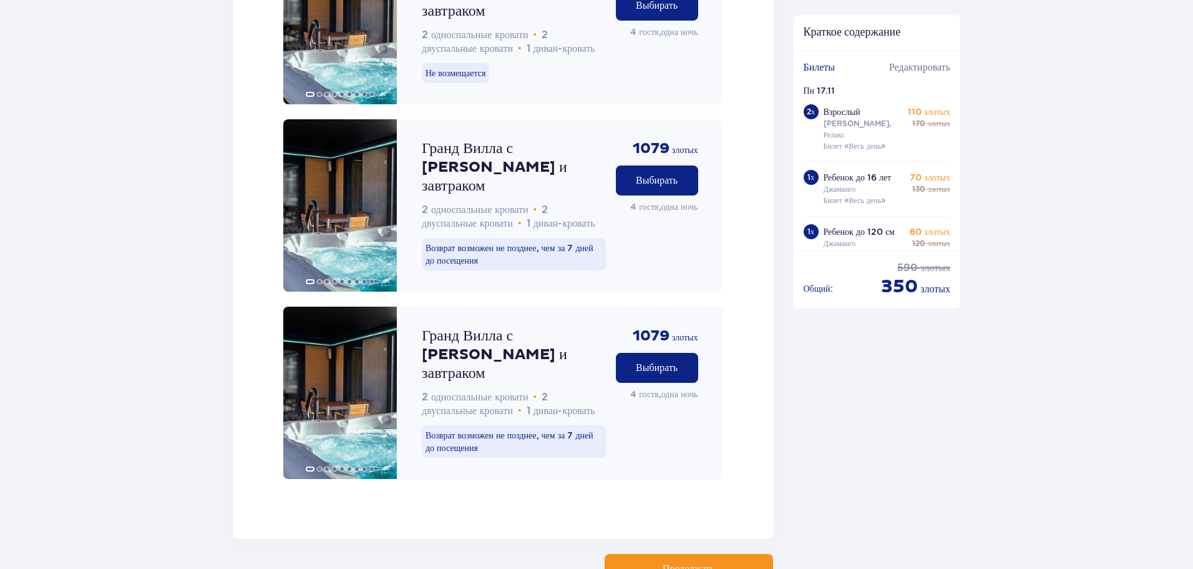
click at [687, 562] on font "Продолжать" at bounding box center [689, 569] width 52 height 14
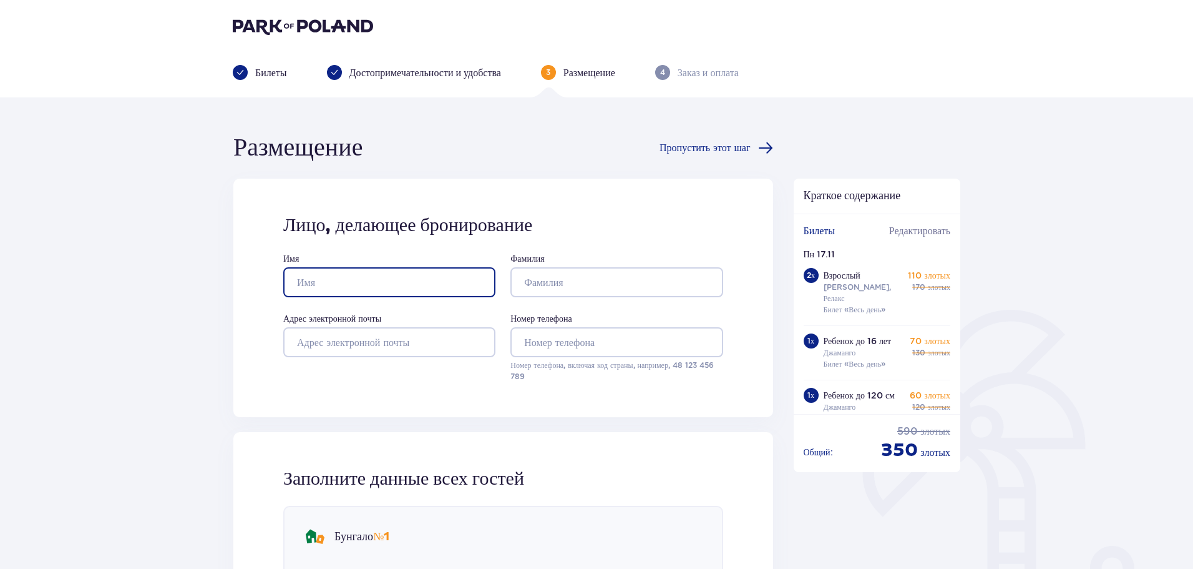
click at [353, 289] on input "Имя" at bounding box center [389, 282] width 212 height 30
type input "JEKATERINA"
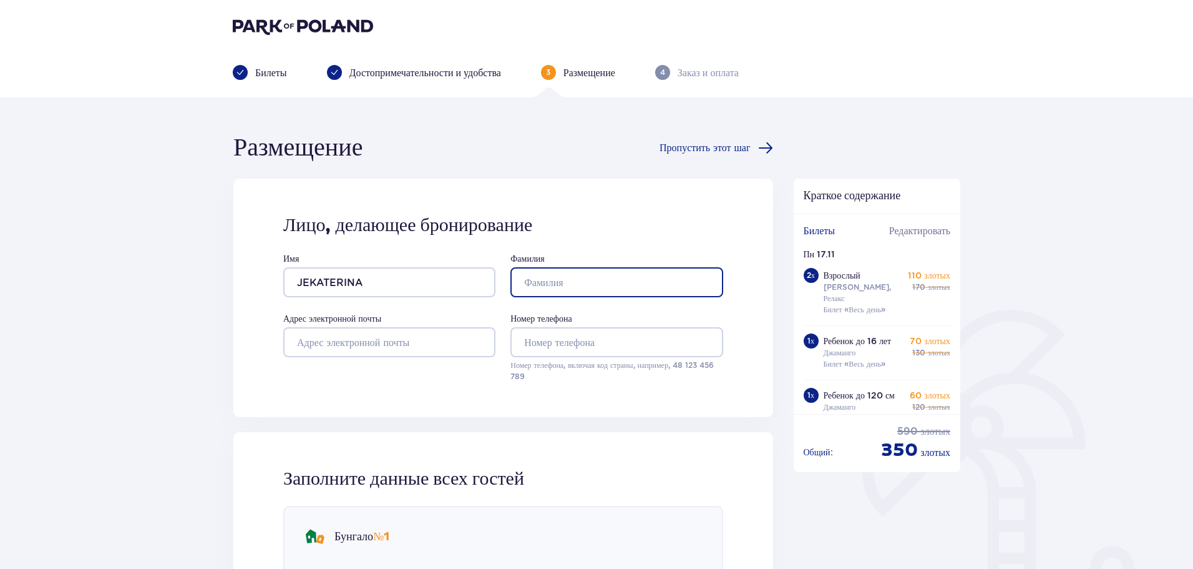
type input "VIRBINSKA"
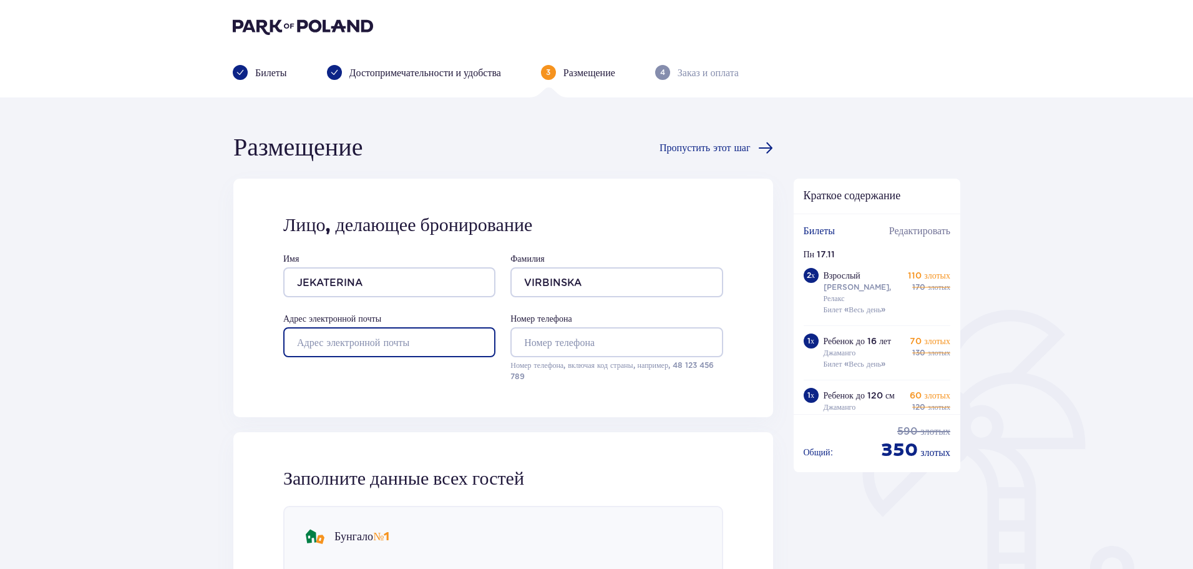
type input "[EMAIL_ADDRESS][DOMAIN_NAME]"
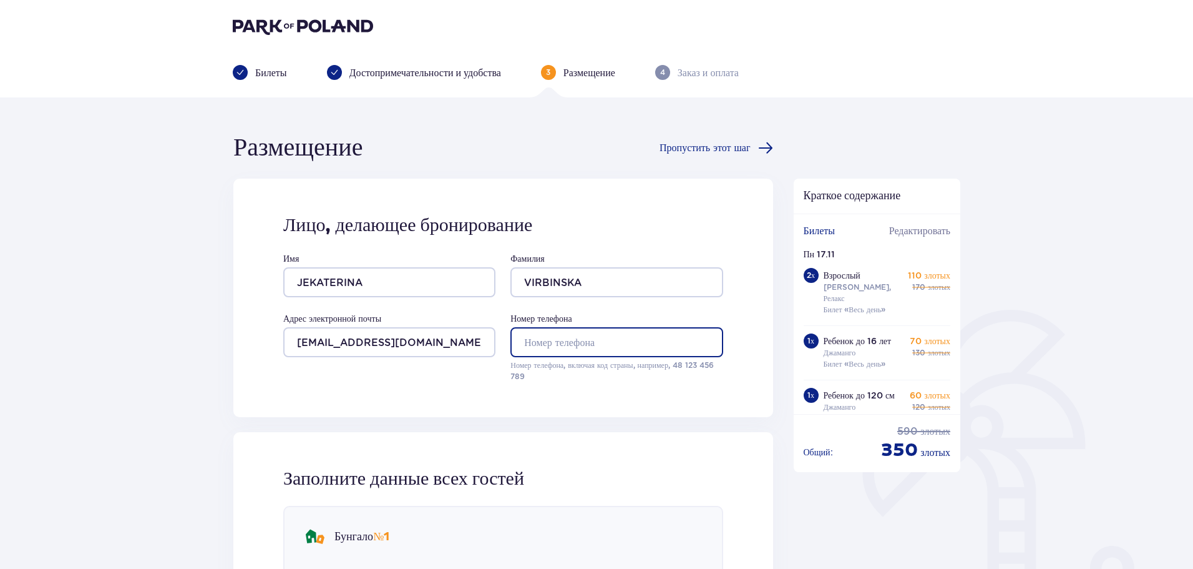
type input "28644099"
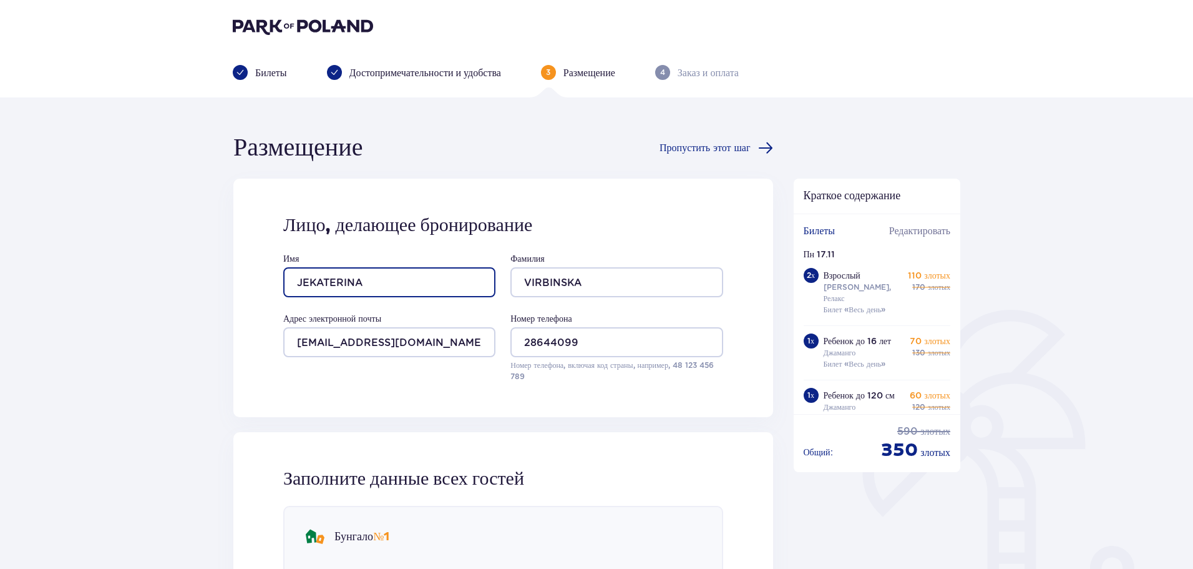
scroll to position [250, 0]
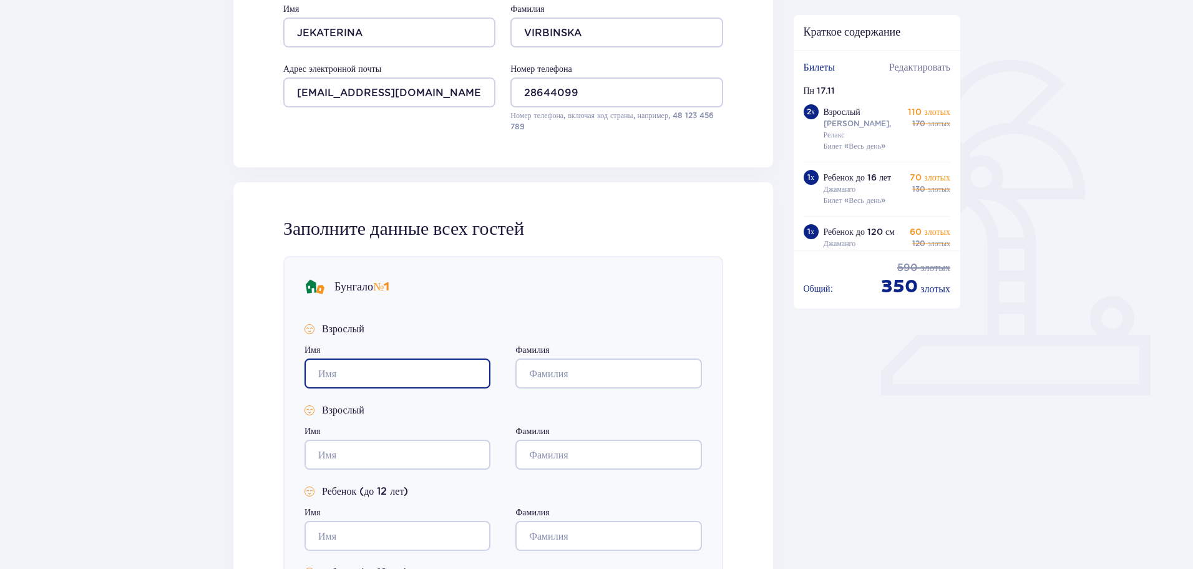
click at [394, 365] on input "Имя" at bounding box center [398, 373] width 186 height 30
type input "JEKATERINA"
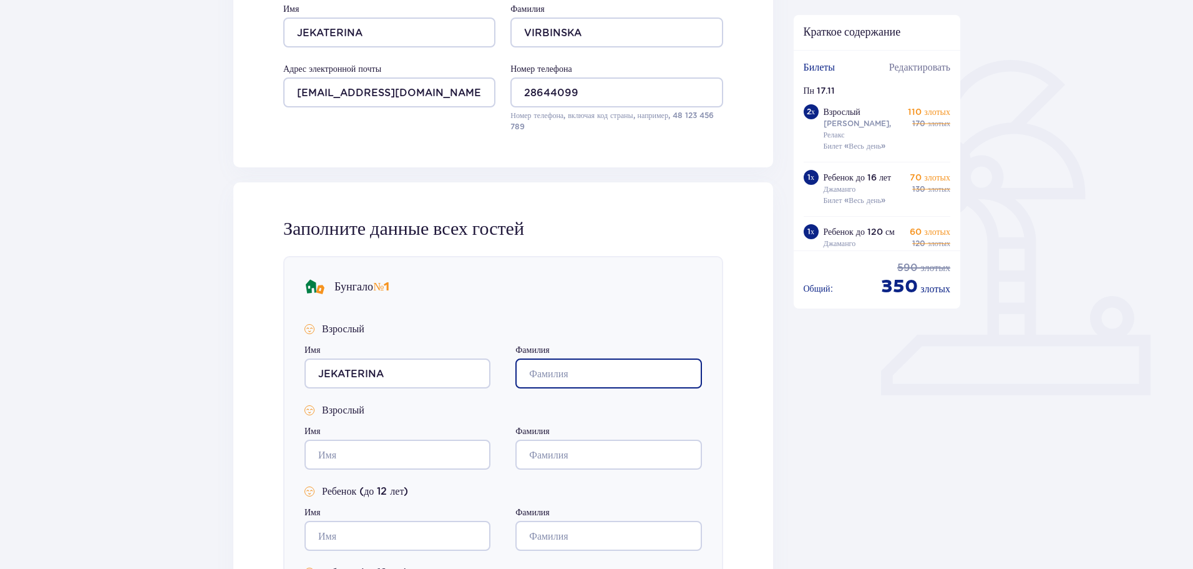
type input "VIRBINSKA"
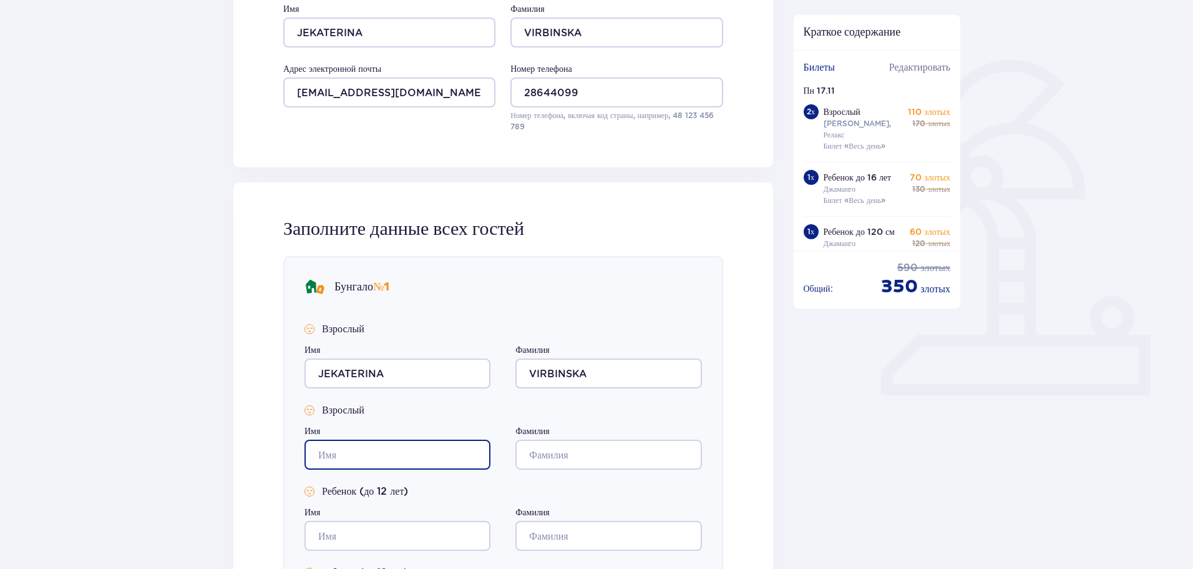
type input "JEKATERINA"
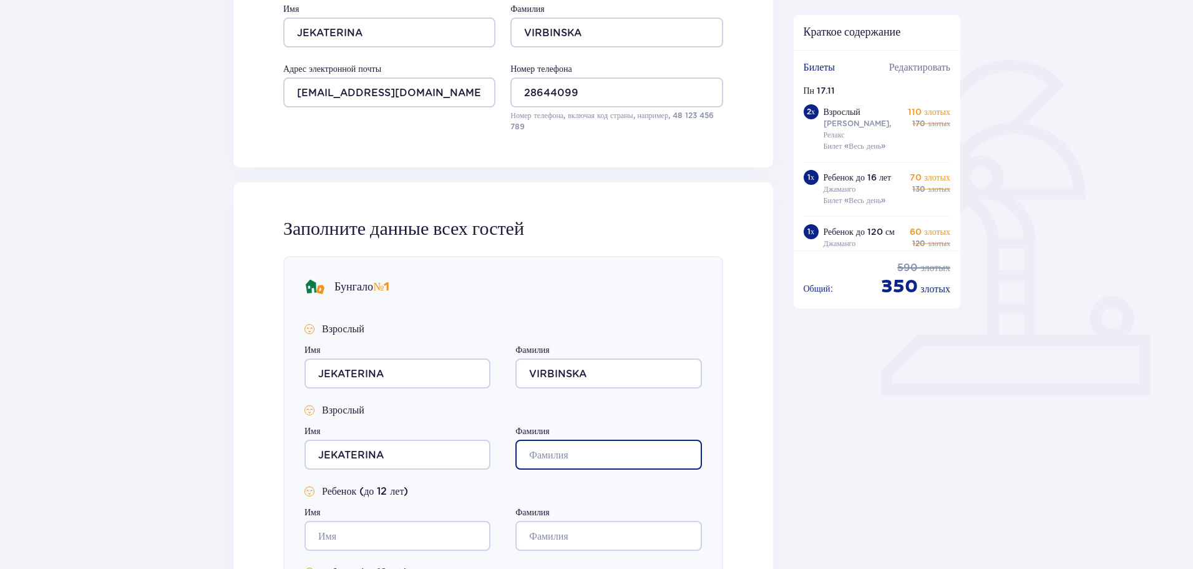
type input "VIRBINSKA"
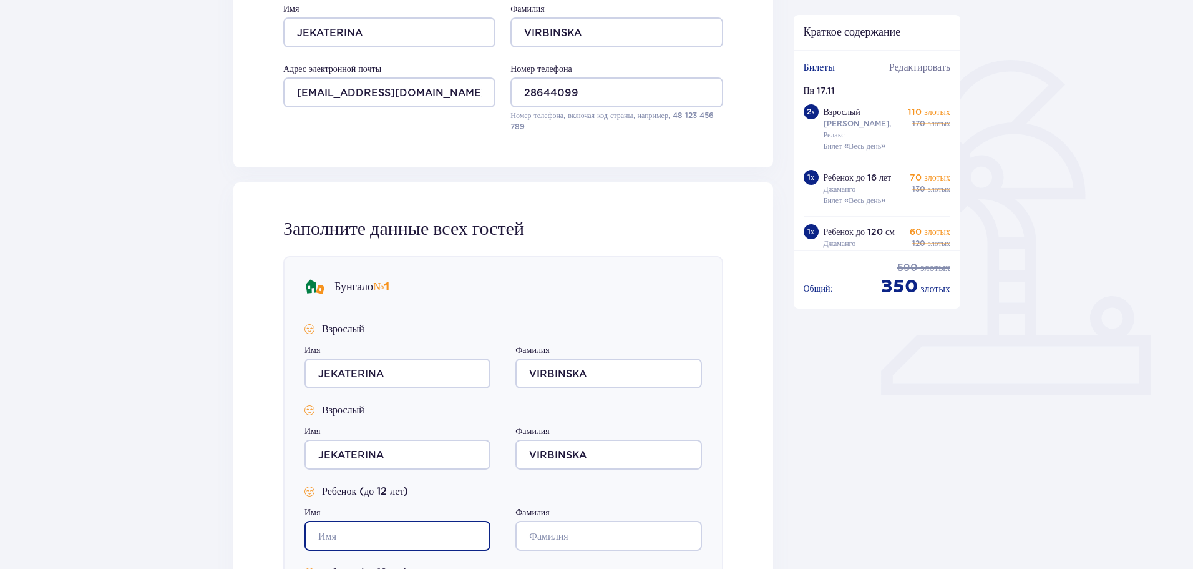
type input "JEKATERINA"
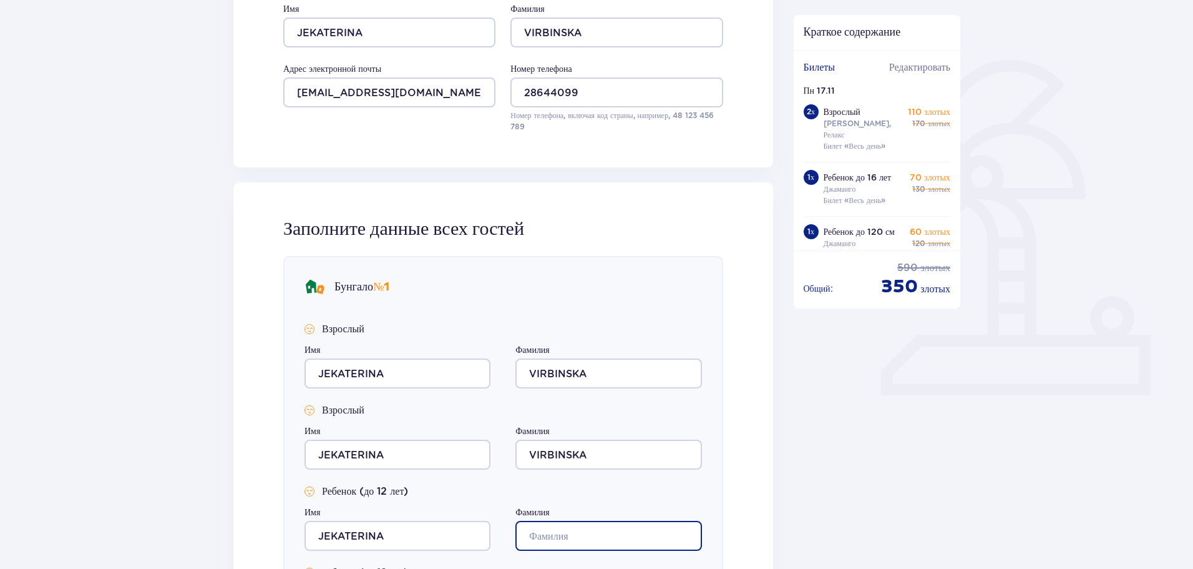
type input "VIRBINSKA"
type input "JEKATERINA"
type input "VIRBINSKA"
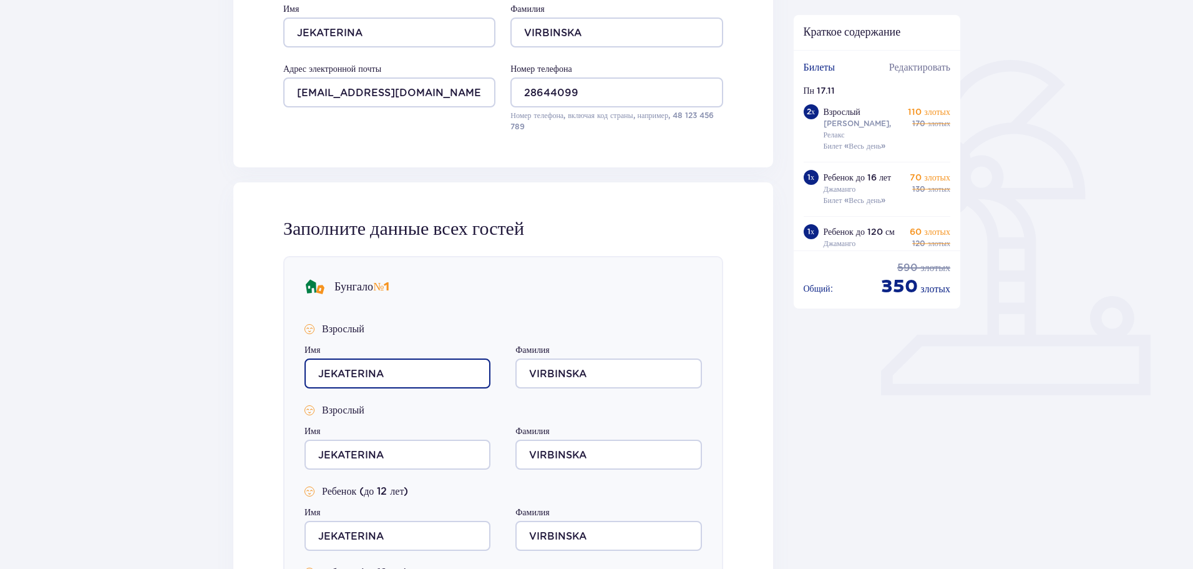
scroll to position [437, 0]
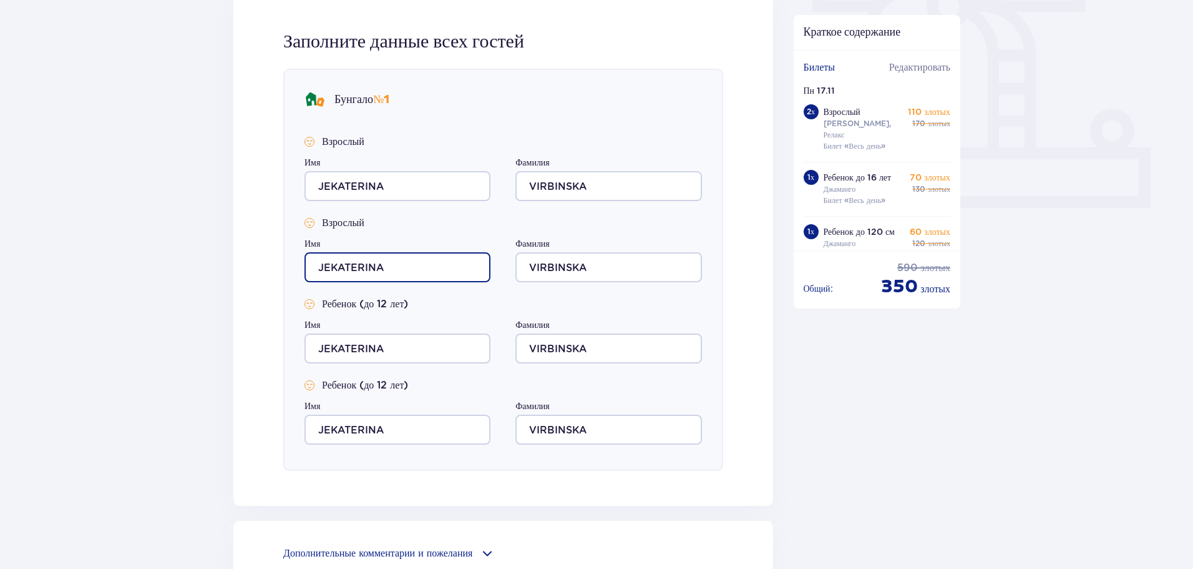
drag, startPoint x: 409, startPoint y: 263, endPoint x: 230, endPoint y: 268, distance: 178.5
click at [229, 268] on div "Размещение Пропустить этот шаг Лицо, делающее бронирование Имя [PERSON_NAME] Фа…" at bounding box center [503, 162] width 560 height 935
type input "ALEKSANDRS"
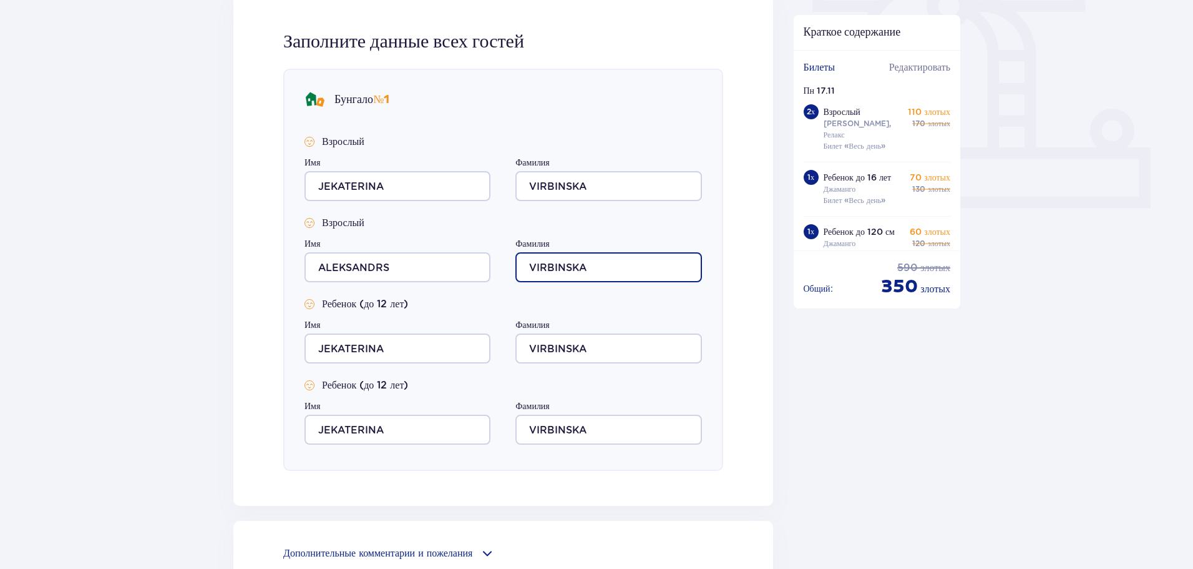
click at [612, 270] on input "VIRBINSKA" at bounding box center [608, 267] width 186 height 30
type input "VIRBINSKIS"
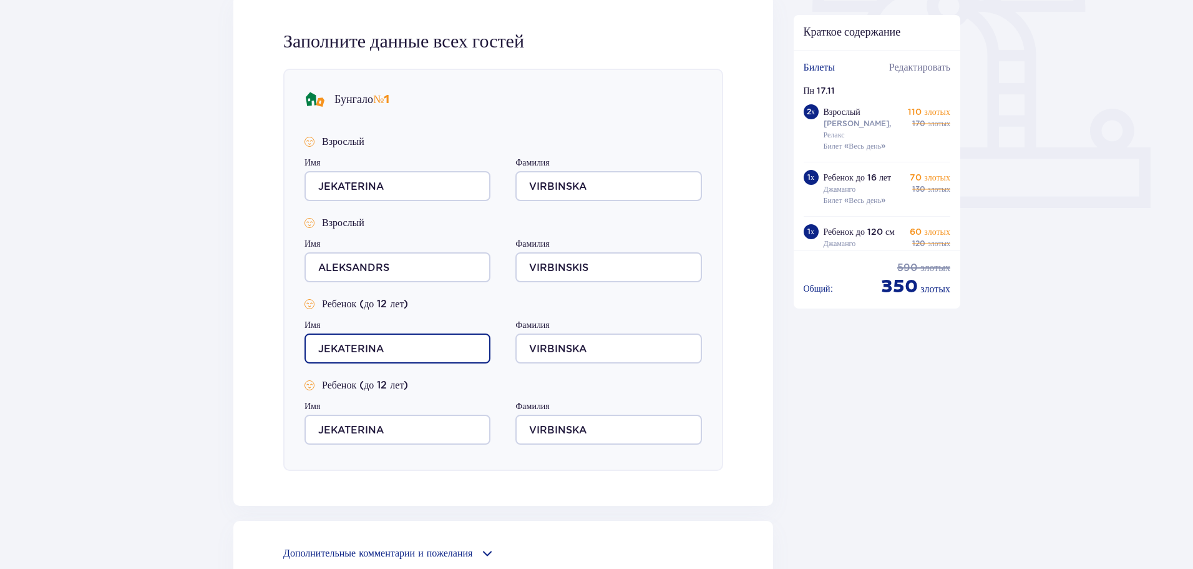
click at [405, 337] on input "JEKATERINA" at bounding box center [398, 348] width 186 height 30
drag, startPoint x: 406, startPoint y: 347, endPoint x: 215, endPoint y: 350, distance: 191.0
click at [205, 352] on div "Размещение Пропустить этот шаг Лицо, делающее бронирование Имя [PERSON_NAME] Фа…" at bounding box center [596, 182] width 1193 height 1045
type input "SOFIJA"
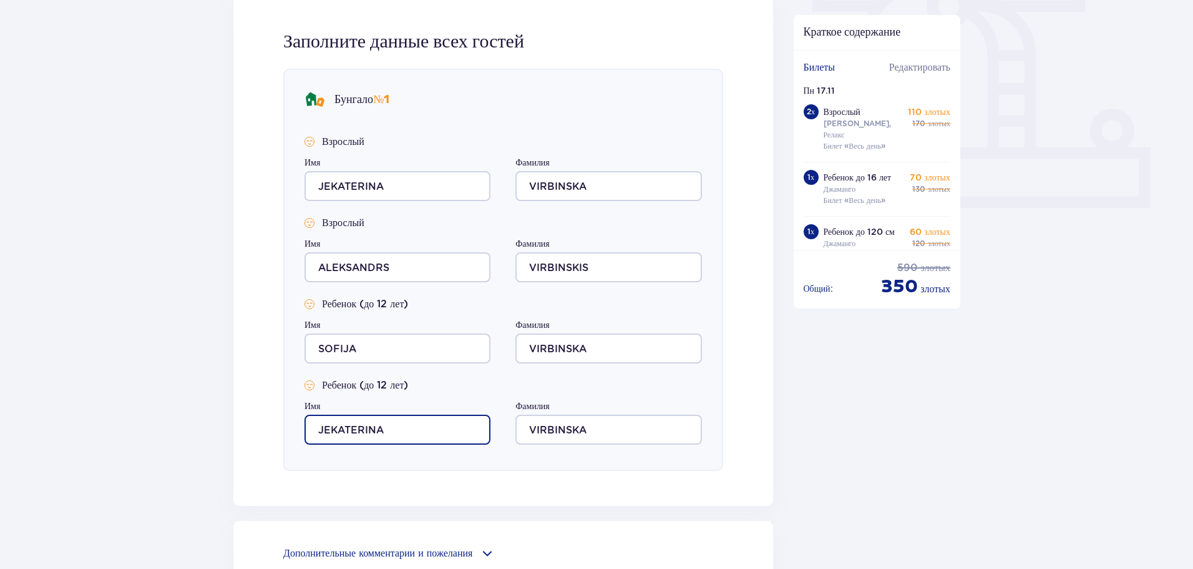
drag, startPoint x: 404, startPoint y: 432, endPoint x: 304, endPoint y: 432, distance: 100.5
click at [304, 432] on div "Бунгало № 1 Взрослый Имя [PERSON_NAME] Взрослый Имя [PERSON_NAME] Ребенок (до 1…" at bounding box center [503, 270] width 440 height 402
type input "ARTURS"
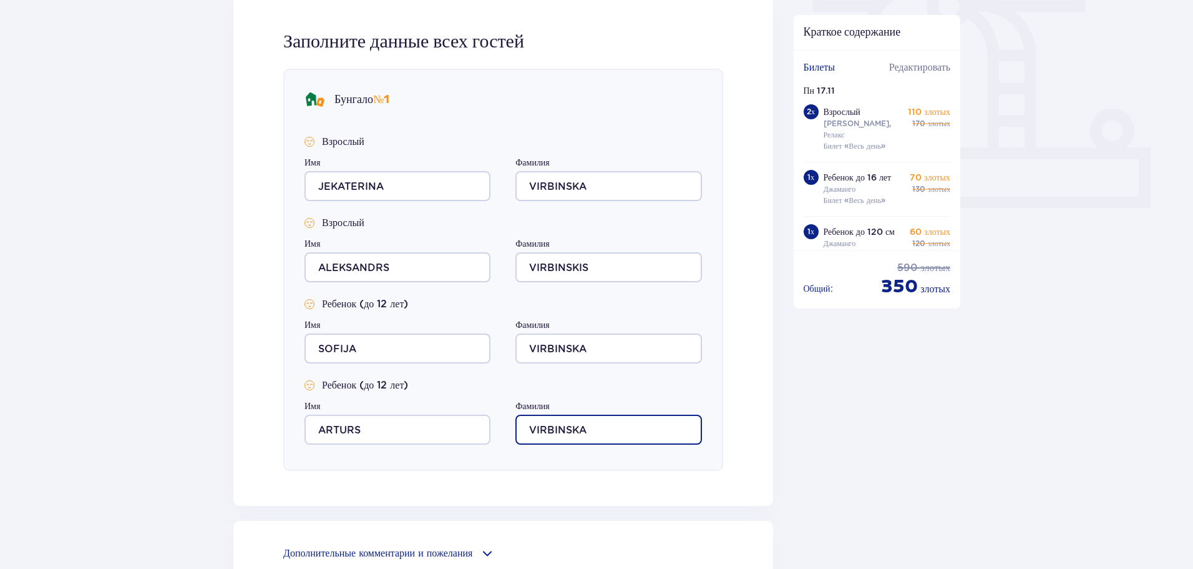
click at [610, 424] on input "VIRBINSKA" at bounding box center [608, 429] width 186 height 30
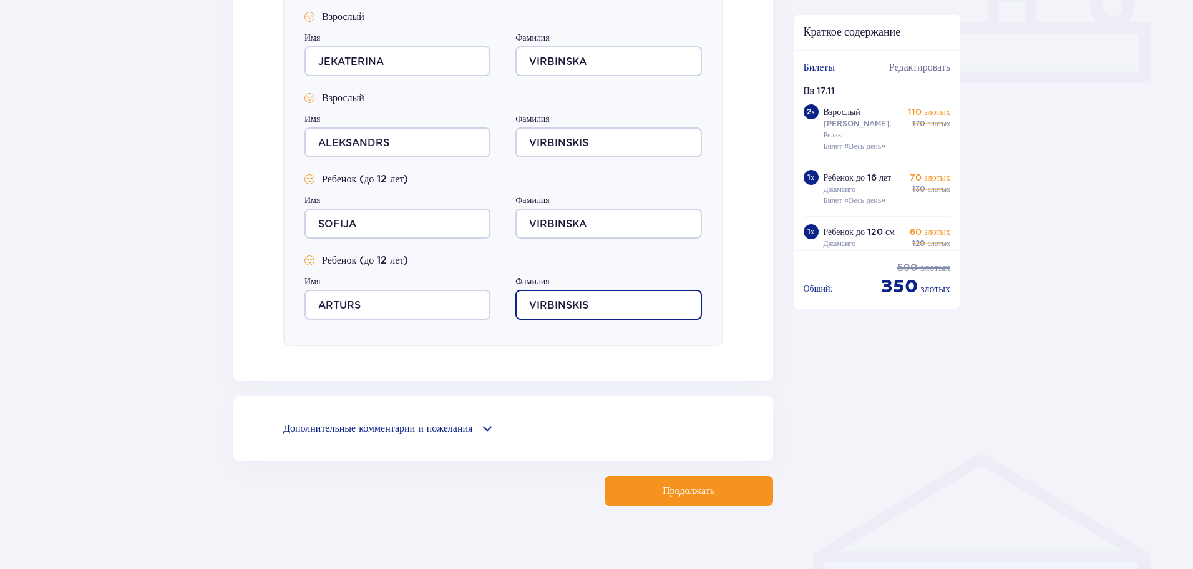
scroll to position [574, 0]
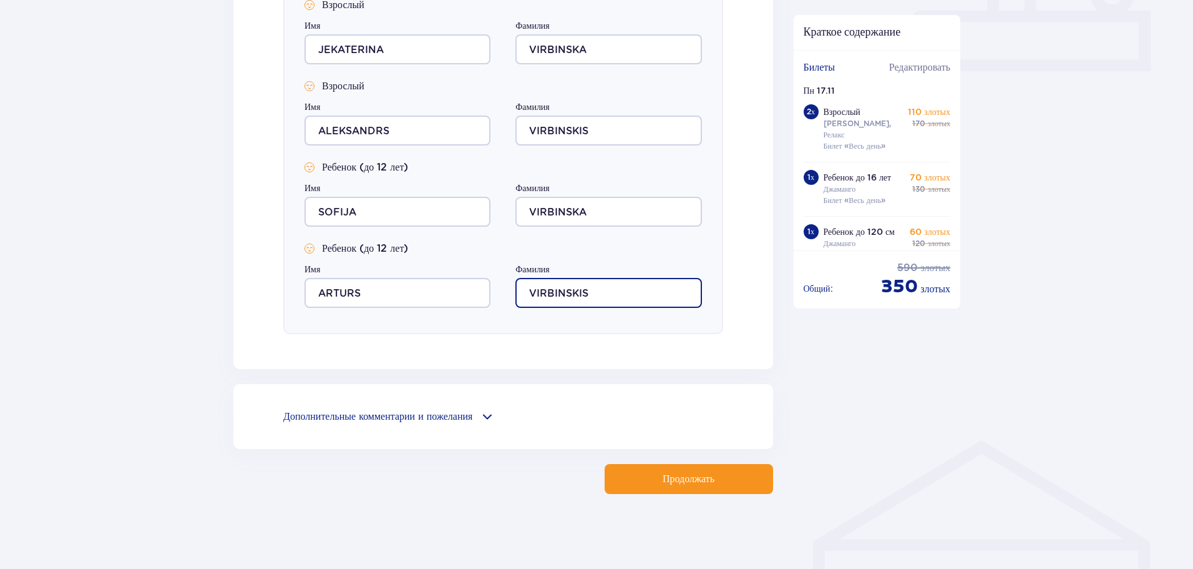
type input "VIRBINSKIS"
click at [674, 476] on font "Продолжать" at bounding box center [689, 479] width 52 height 10
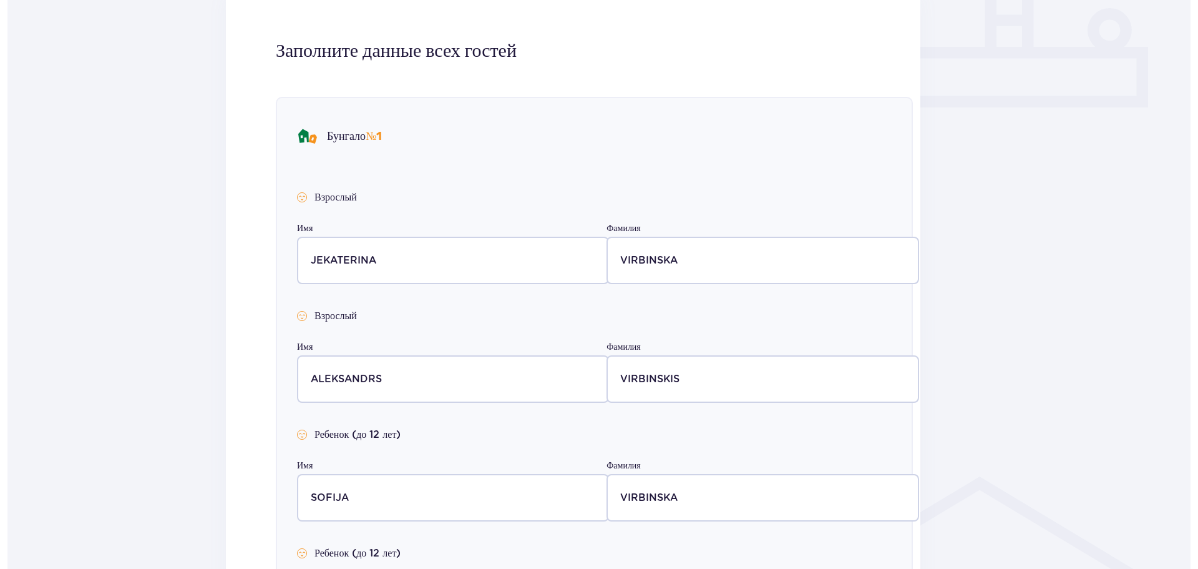
scroll to position [0, 0]
